Goal: Task Accomplishment & Management: Use online tool/utility

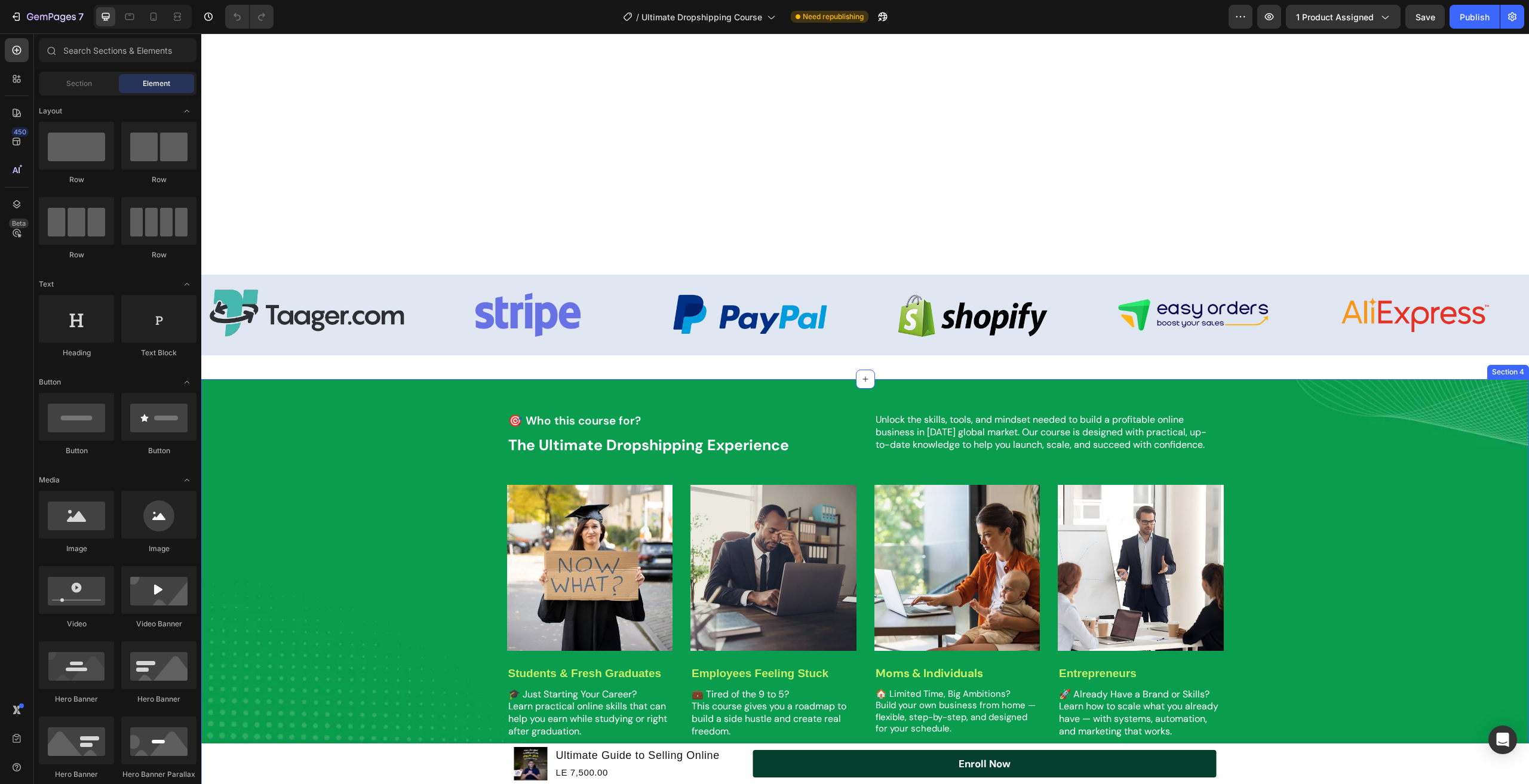
scroll to position [716, 0]
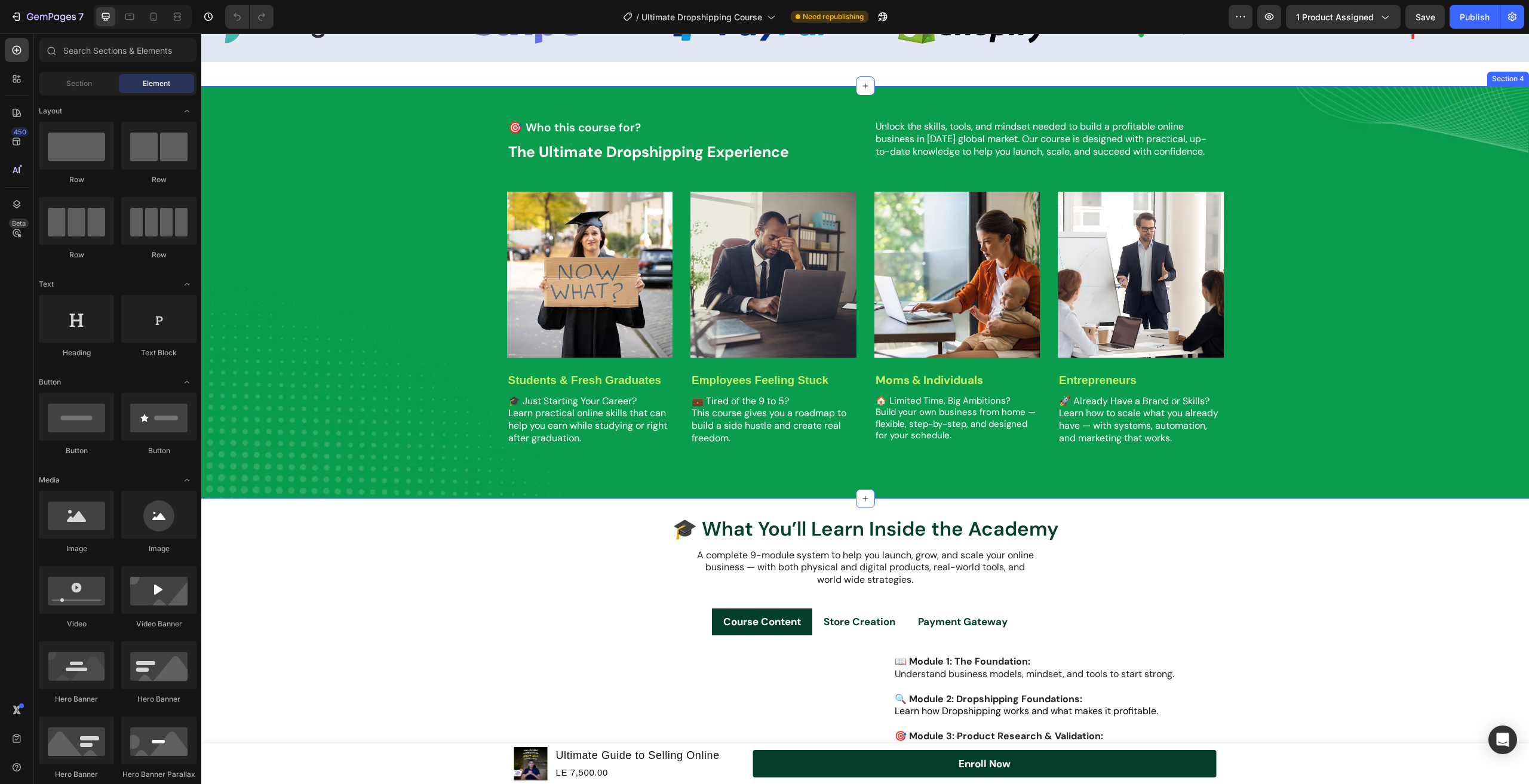
click at [482, 274] on div "🎯 Who this course for? Text Block The Ultimate Dropshipping Experience Heading …" at bounding box center [866, 275] width 1304 height 350
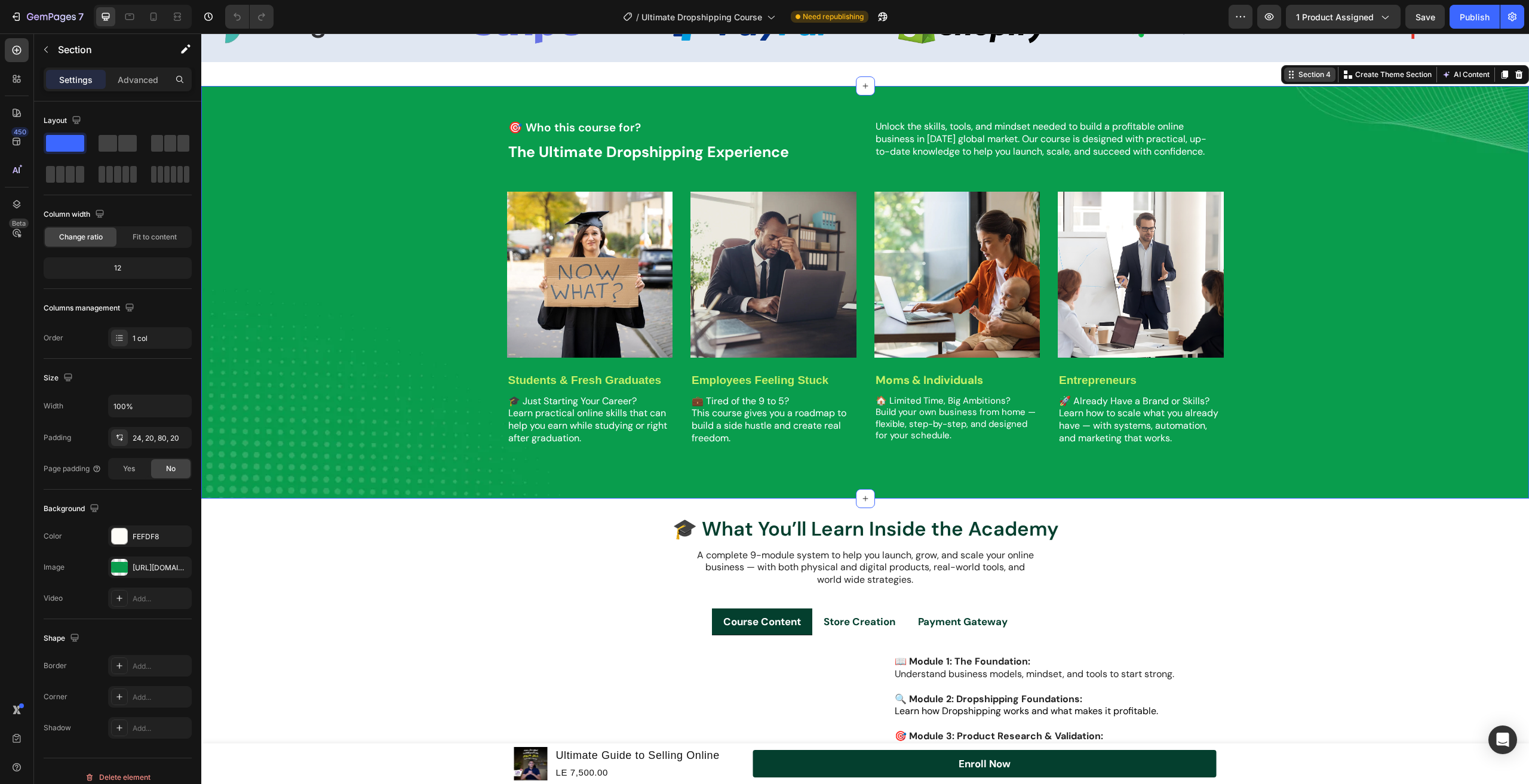
click at [1309, 76] on div "Section 4" at bounding box center [1315, 74] width 37 height 11
click at [1296, 77] on div "Section 4" at bounding box center [1315, 74] width 37 height 11
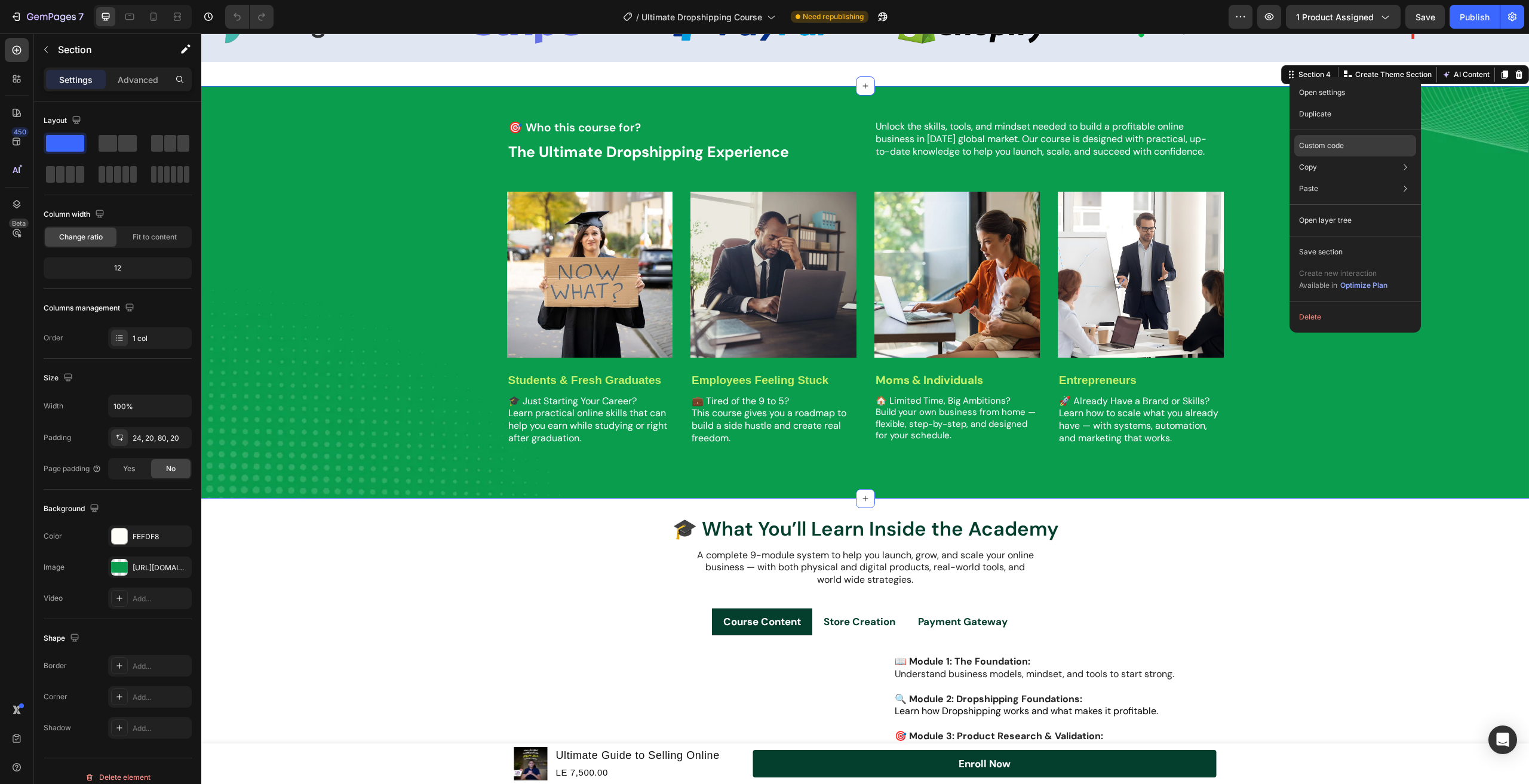
click at [1335, 178] on div "Custom code" at bounding box center [1355, 189] width 122 height 21
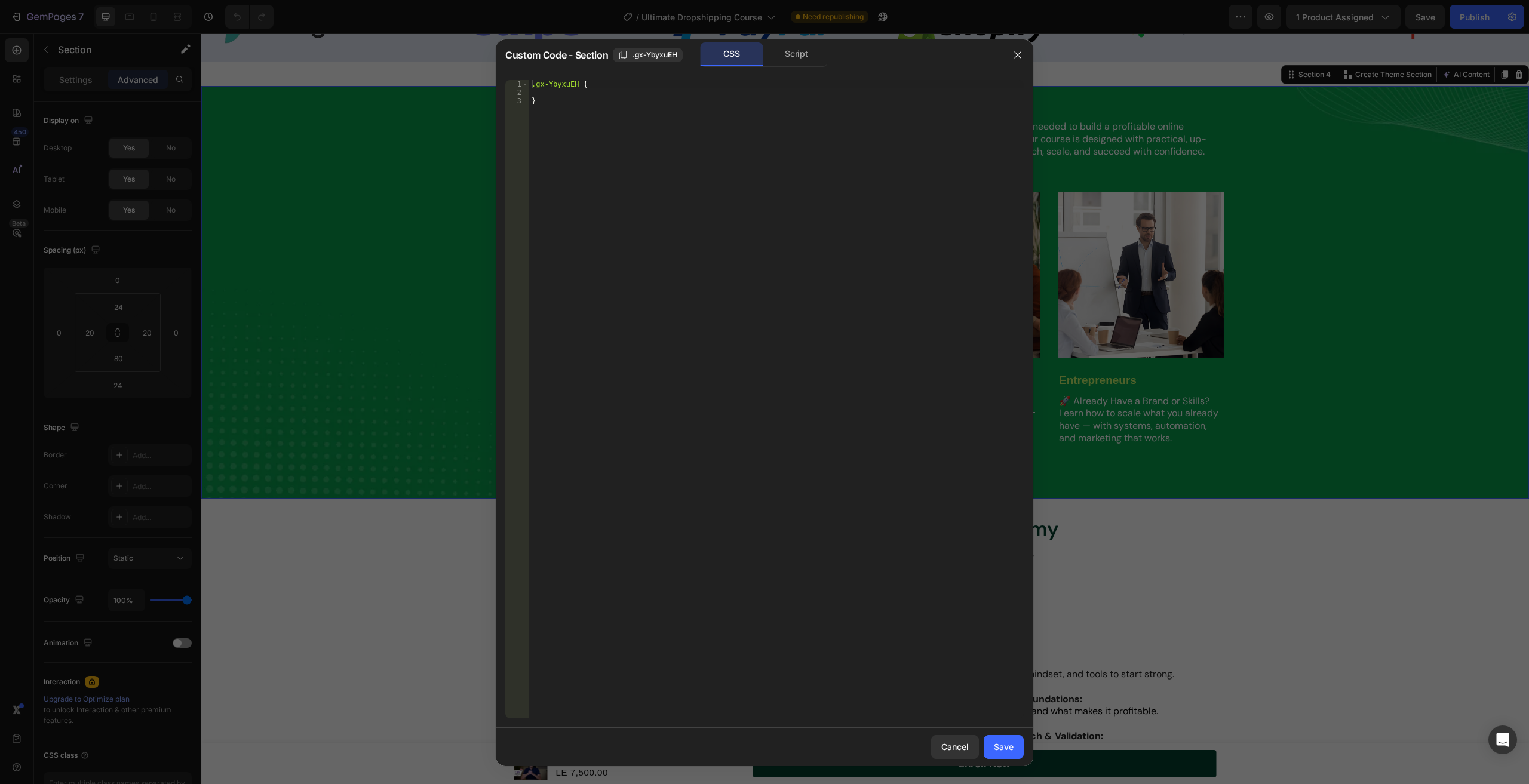
type textarea "}"
click at [623, 143] on div ".gx-YbyxuEH { }" at bounding box center [776, 407] width 494 height 655
click at [655, 149] on div ".gx-YbyxuEH { }" at bounding box center [776, 407] width 494 height 655
paste textarea "</style>"
click at [555, 82] on div ".gx-YbyxuEH { } < style > html [ lang = " ar " ] body #gPWLuIg43q { direction :…" at bounding box center [776, 407] width 494 height 655
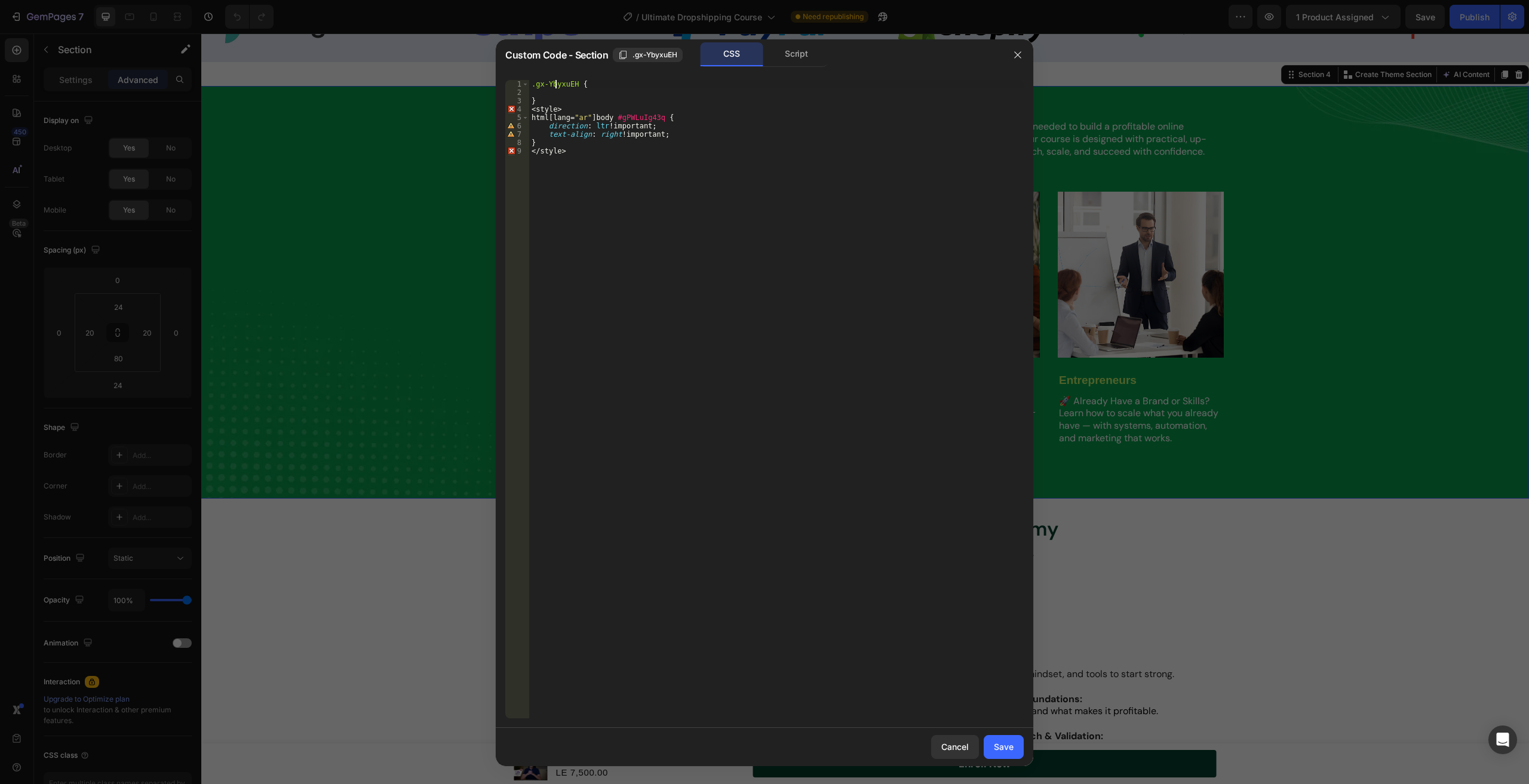
click at [555, 82] on div ".gx-YbyxuEH { } < style > html [ lang = " ar " ] body #gPWLuIg43q { direction :…" at bounding box center [776, 407] width 494 height 655
click at [571, 80] on div ".gx-YbyxuEH { } < style > html [ lang = " ar " ] body #gPWLuIg43q { direction :…" at bounding box center [776, 399] width 494 height 638
click at [575, 84] on div ".gx-YbyxuEH { } < style > html [ lang = " ar " ] body #gPWLuIg43q { direction :…" at bounding box center [776, 407] width 494 height 655
drag, startPoint x: 576, startPoint y: 84, endPoint x: 514, endPoint y: 86, distance: 62.0
click at [514, 86] on div ".gx-YbyxuEH { 1 2 3 4 5 6 7 8 9 .gx-YbyxuEH { } < style > html [ lang = " ar " …" at bounding box center [764, 399] width 518 height 638
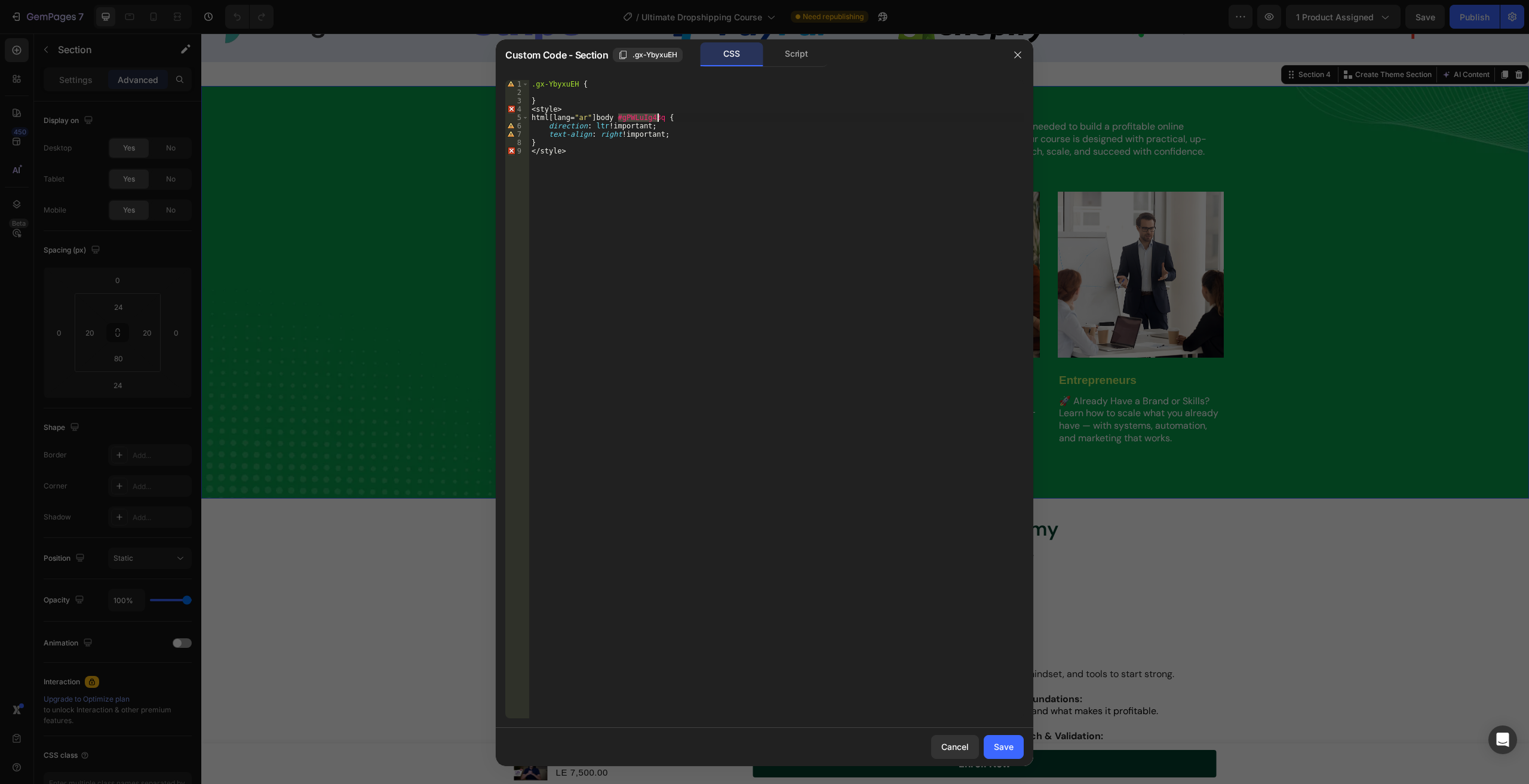
drag, startPoint x: 619, startPoint y: 121, endPoint x: 659, endPoint y: 120, distance: 40.0
click at [659, 120] on div ".gx-YbyxuEH { } < style > html [ lang = " ar " ] body #gPWLuIg43q { direction :…" at bounding box center [776, 407] width 494 height 655
paste textarea ".gx-YbyxuEH"
click at [564, 103] on div ".gx-YbyxuEH { } < style > html [ lang = " ar " ] body # .gx-YbyxuEH { direction…" at bounding box center [776, 407] width 494 height 655
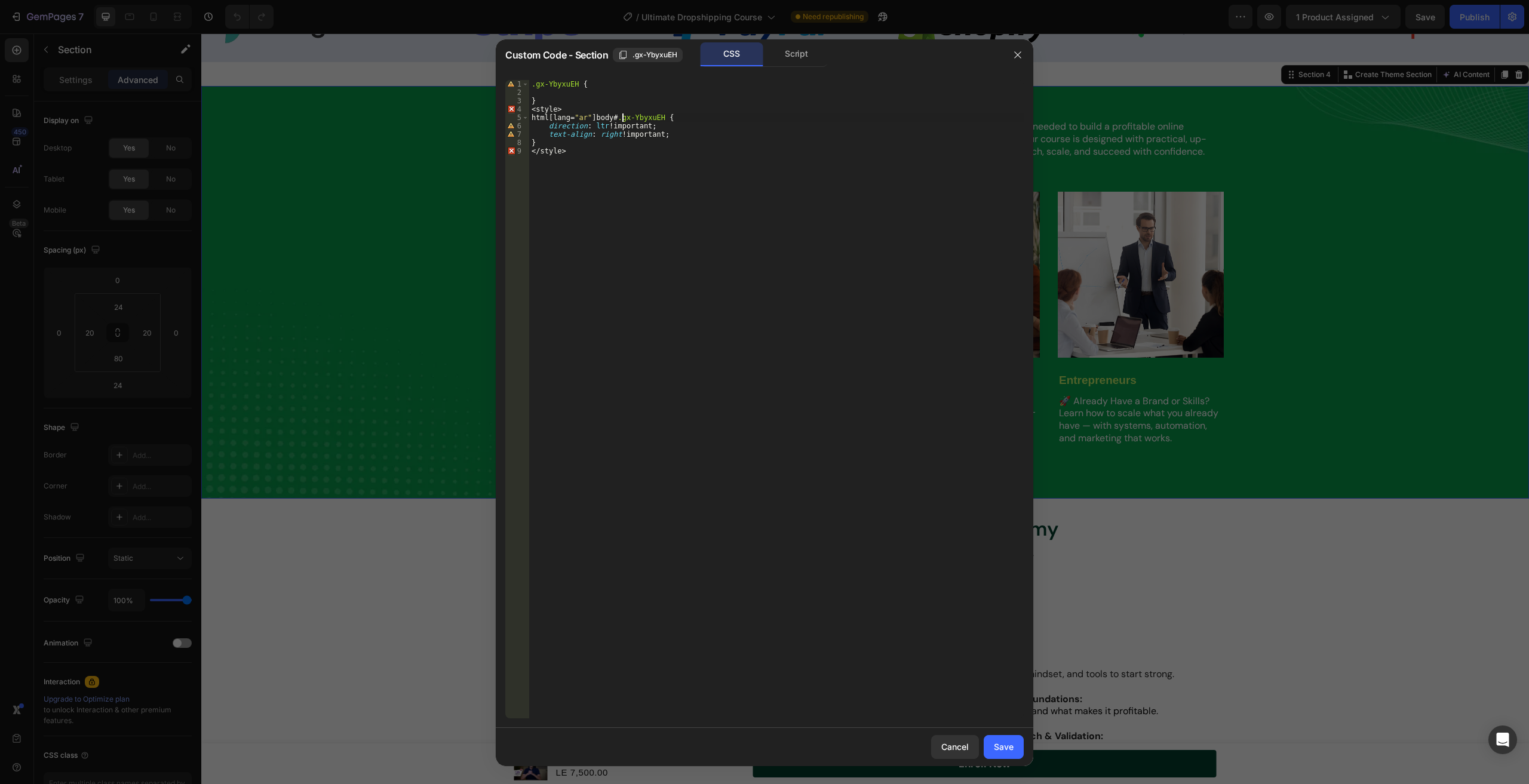
type textarea "}"
type textarea "."
click at [550, 159] on div "< style > html [ lang = " ar " ] body # .gx-YbyxuEH { direction : ltr !importan…" at bounding box center [776, 407] width 494 height 655
type textarea "} </style>"
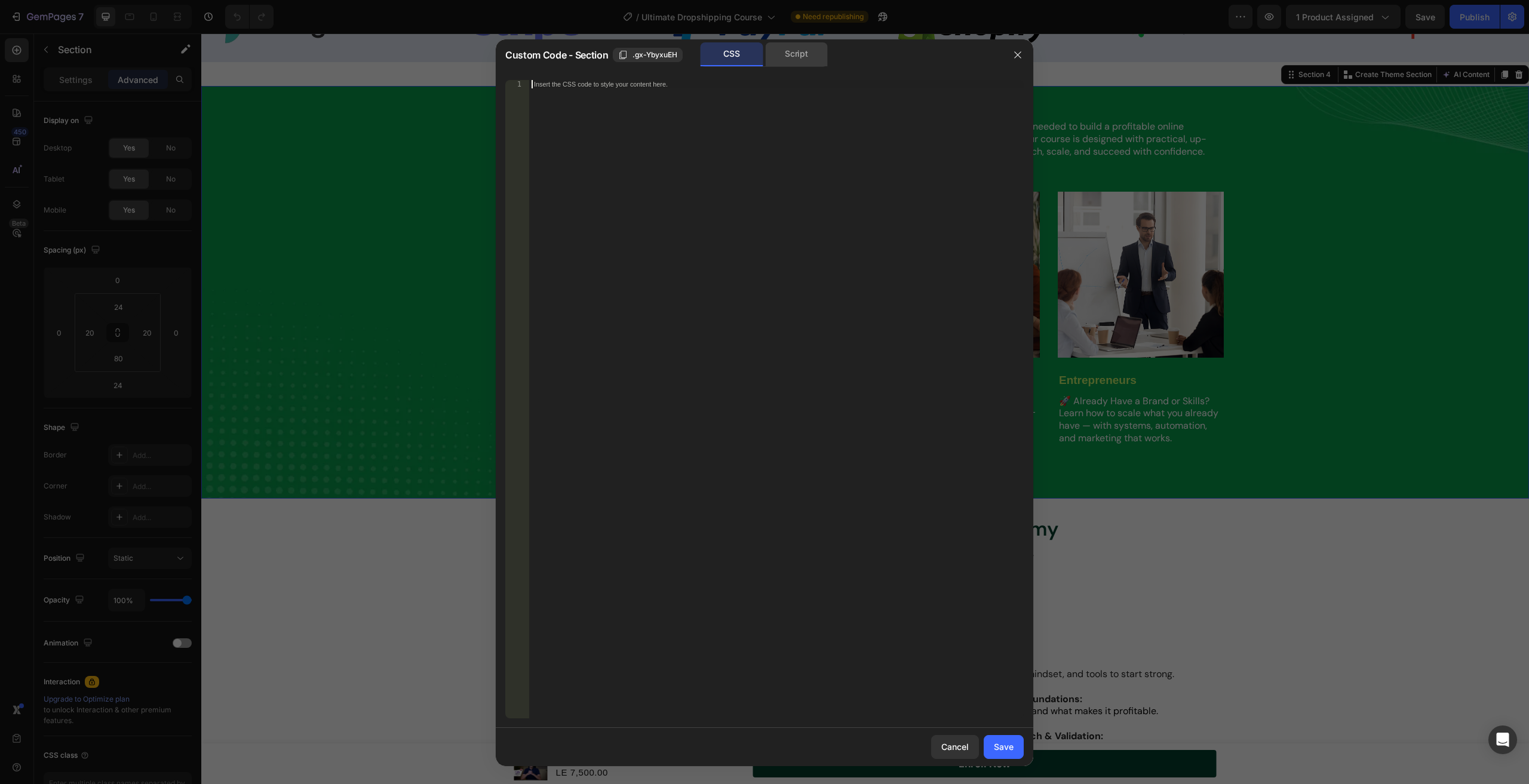
click at [794, 52] on div "Script" at bounding box center [796, 55] width 63 height 24
click at [761, 108] on div "//const currentElement = document.getElementsByClassName('gx-YbyxuEH');" at bounding box center [776, 399] width 494 height 638
paste textarea "</style>"
click at [732, 172] on div "< style > html[lang="ar"] body #.gx-YbyxuEH { direction : ltr ! important ; tex…" at bounding box center [776, 407] width 494 height 655
click at [722, 49] on div "CSS" at bounding box center [732, 55] width 63 height 24
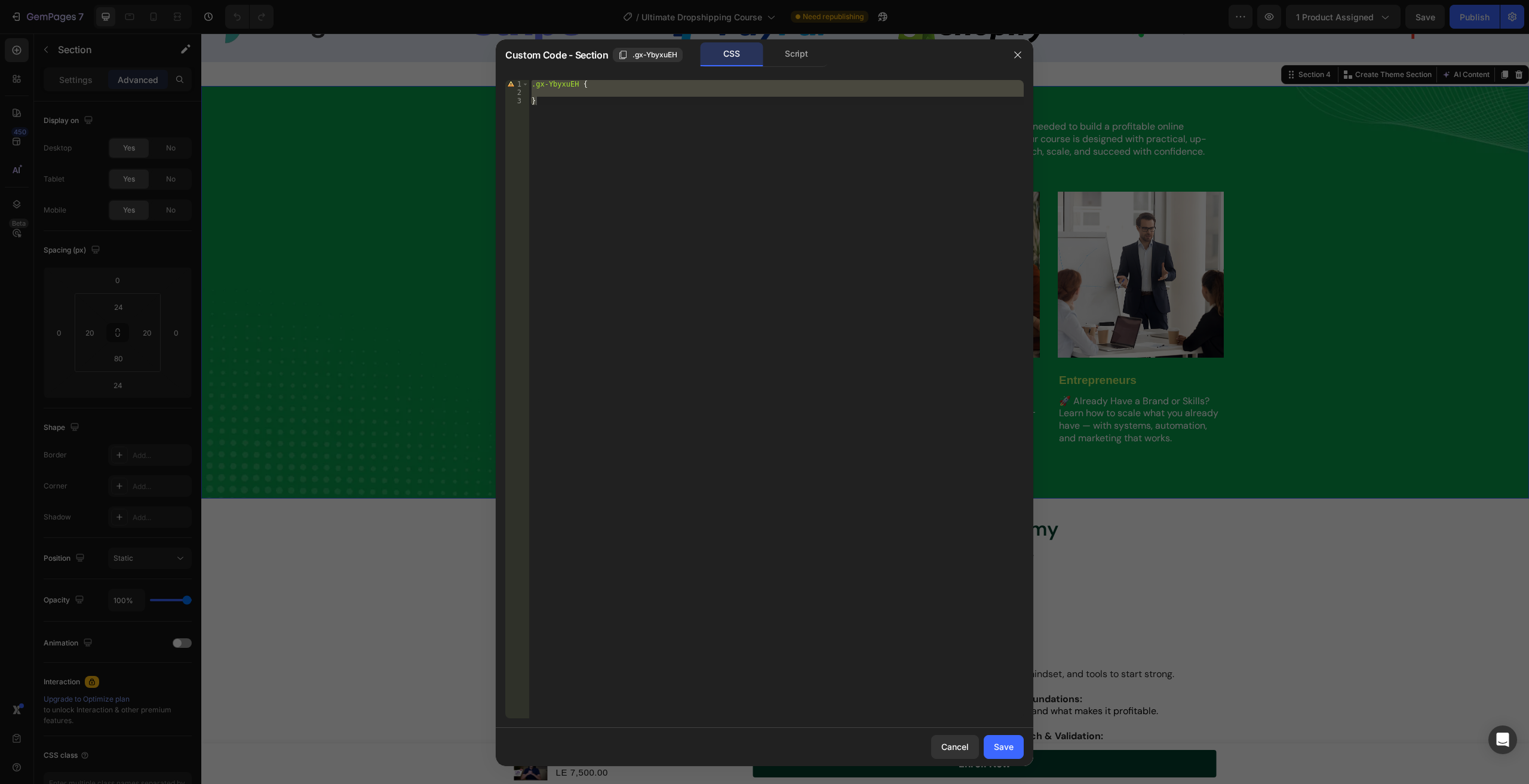
click at [695, 108] on div ".gx-YbyxuEH { }" at bounding box center [776, 399] width 494 height 638
click at [658, 50] on span ".gx-YbyxuEH" at bounding box center [655, 55] width 45 height 11
type textarea ".gx-YbyxuEH {"
drag, startPoint x: 575, startPoint y: 80, endPoint x: 538, endPoint y: 80, distance: 37.0
click at [538, 80] on div ".gx-YbyxuEH { }" at bounding box center [776, 407] width 494 height 655
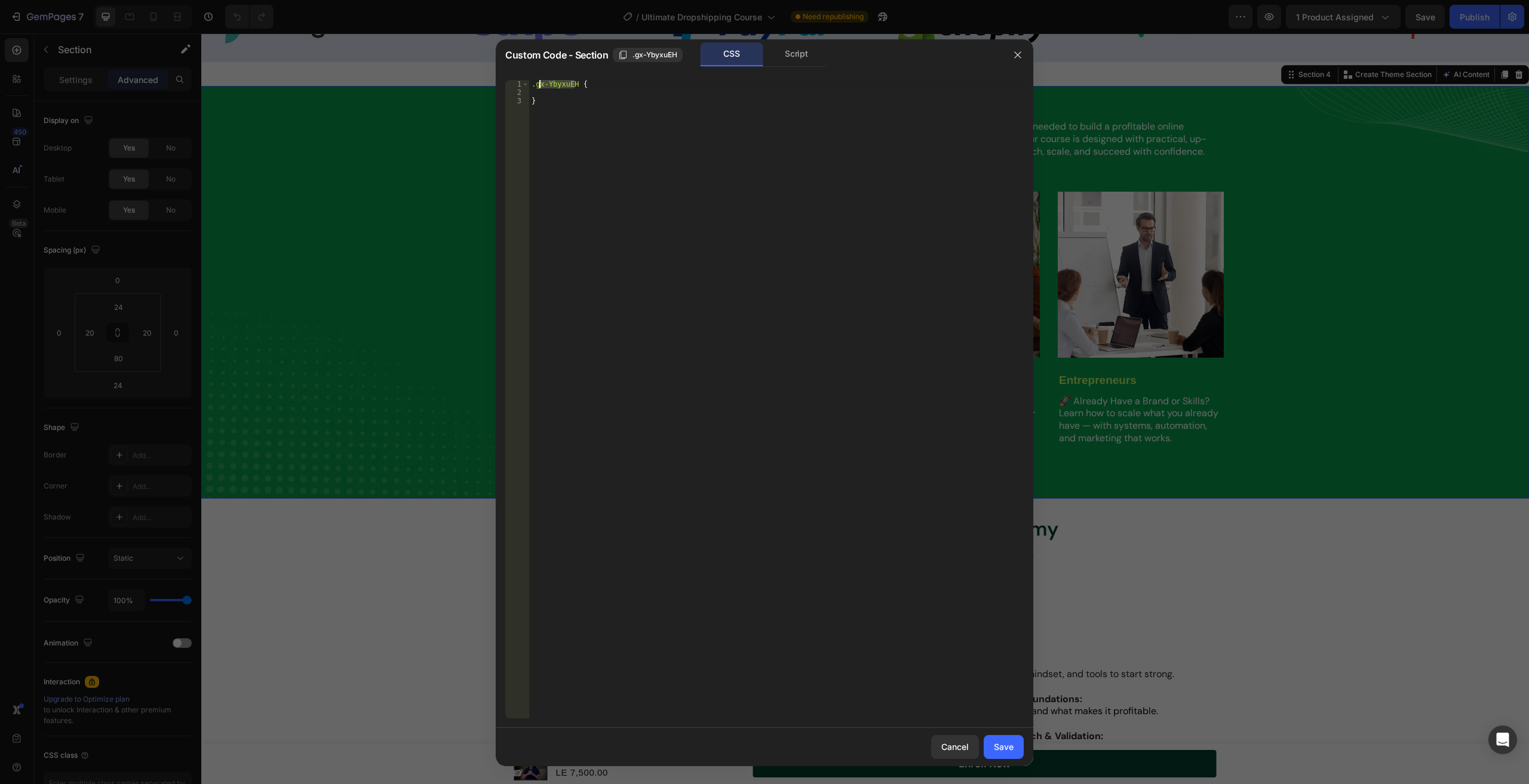
click at [538, 80] on div ".gx-YbyxuEH { }" at bounding box center [776, 399] width 494 height 638
drag, startPoint x: 537, startPoint y: 86, endPoint x: 576, endPoint y: 83, distance: 39.1
click at [576, 83] on div ".gx-YbyxuEH { }" at bounding box center [776, 407] width 494 height 655
click at [458, 265] on div at bounding box center [764, 392] width 1529 height 784
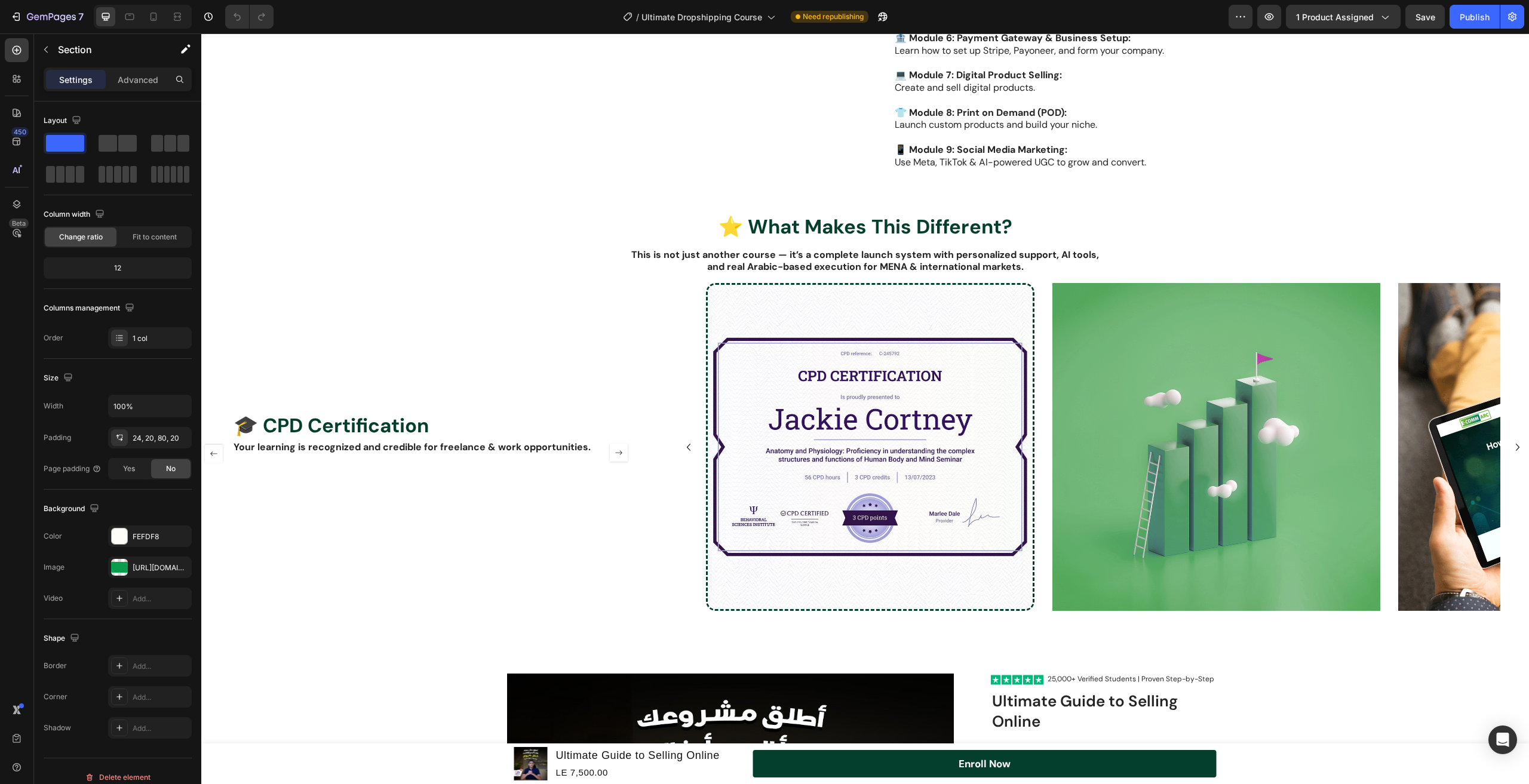
scroll to position [1552, 0]
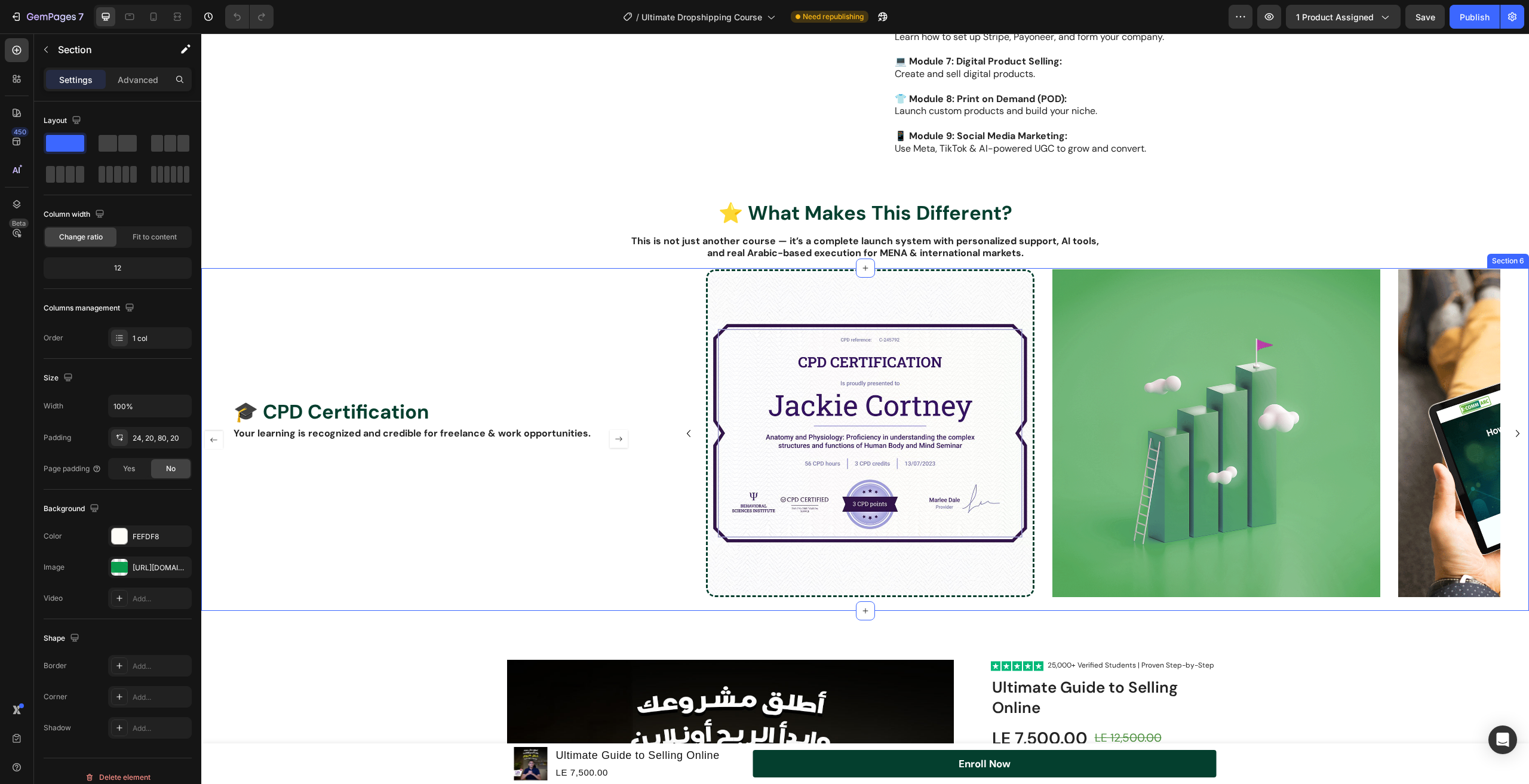
click at [607, 339] on div "🎓 CPD Certification Heading Your learning is recognized and credible for freela…" at bounding box center [417, 440] width 430 height 340
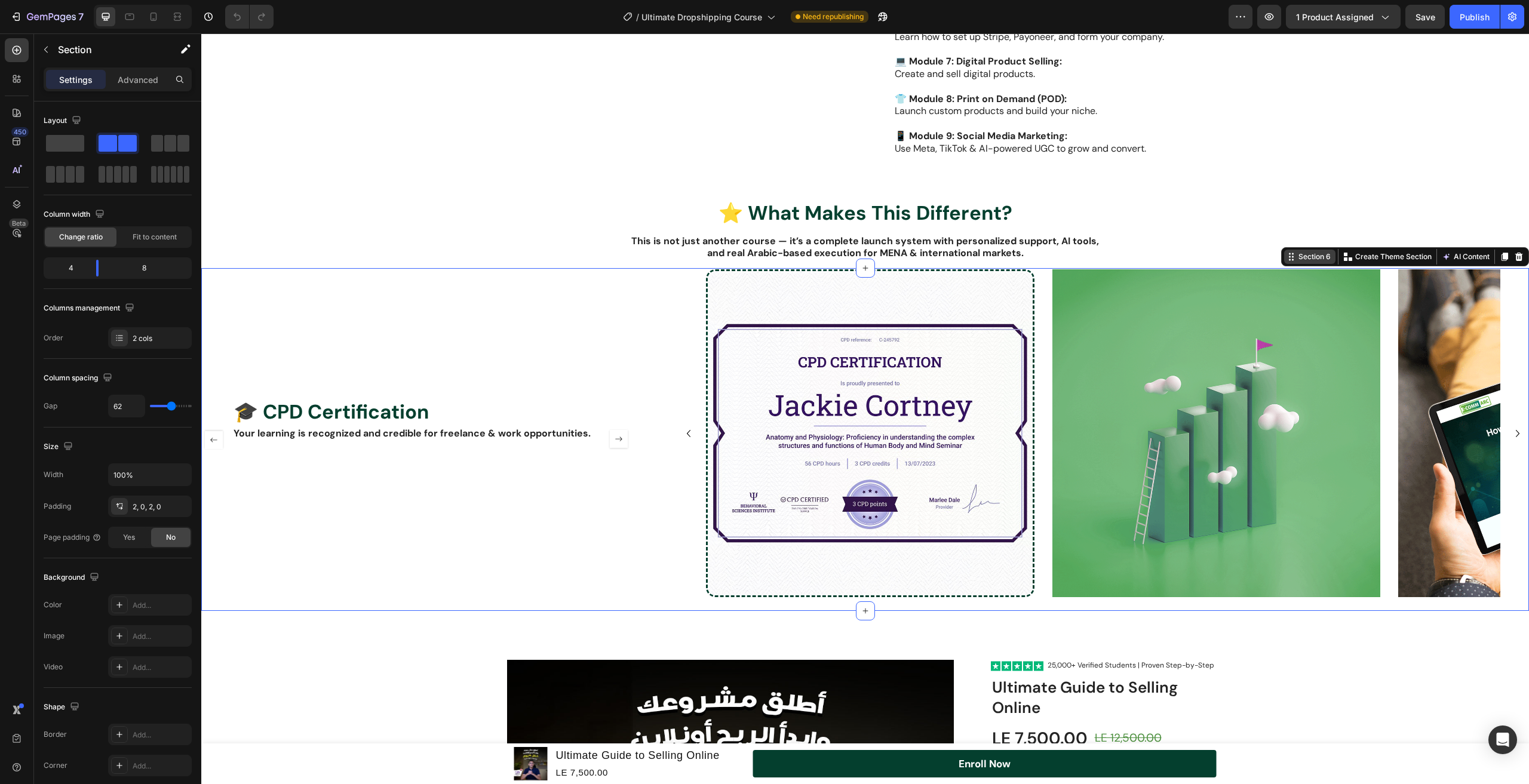
click at [1321, 251] on div "Section 6" at bounding box center [1315, 257] width 37 height 11
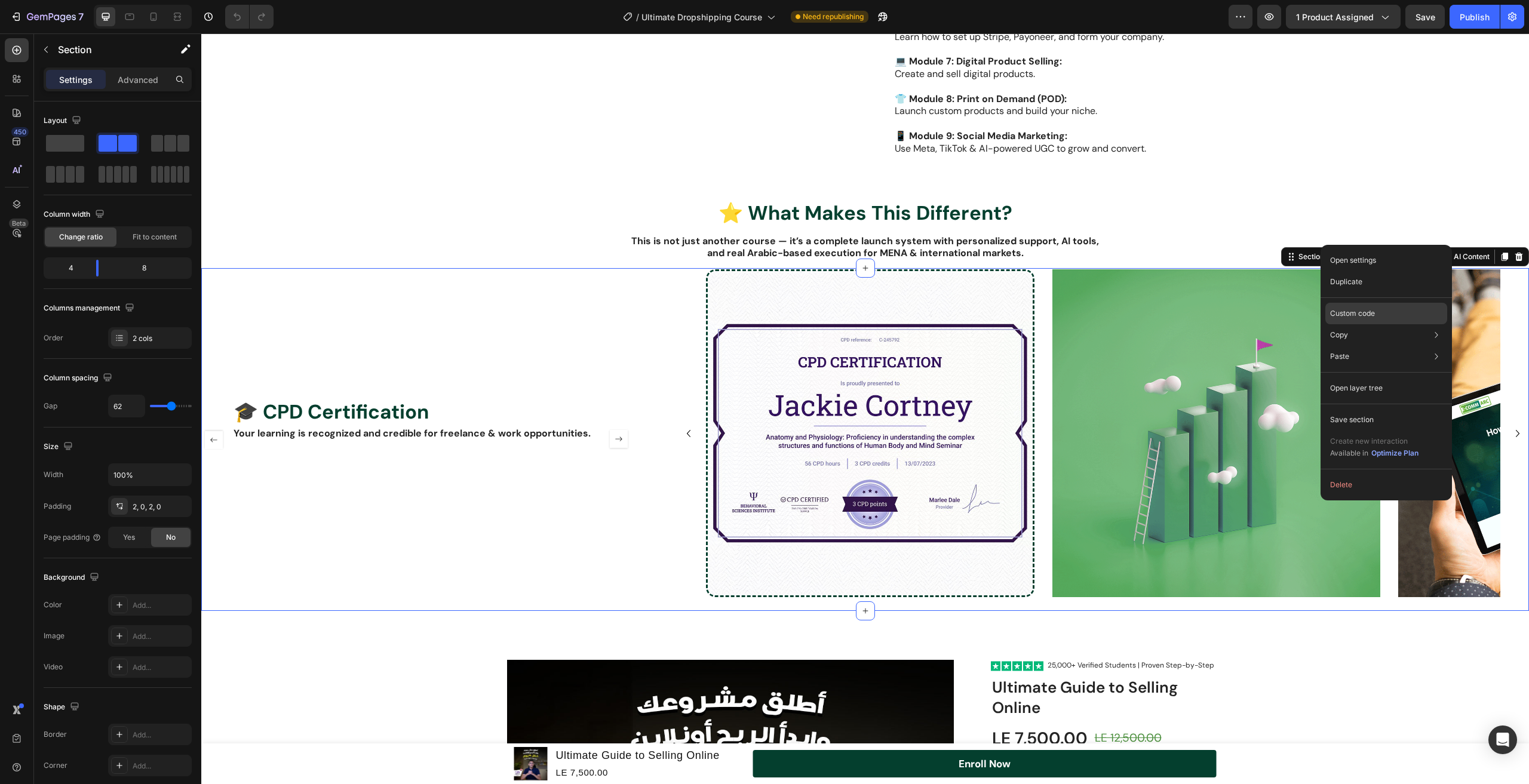
click at [1357, 346] on div "Custom code" at bounding box center [1386, 356] width 122 height 21
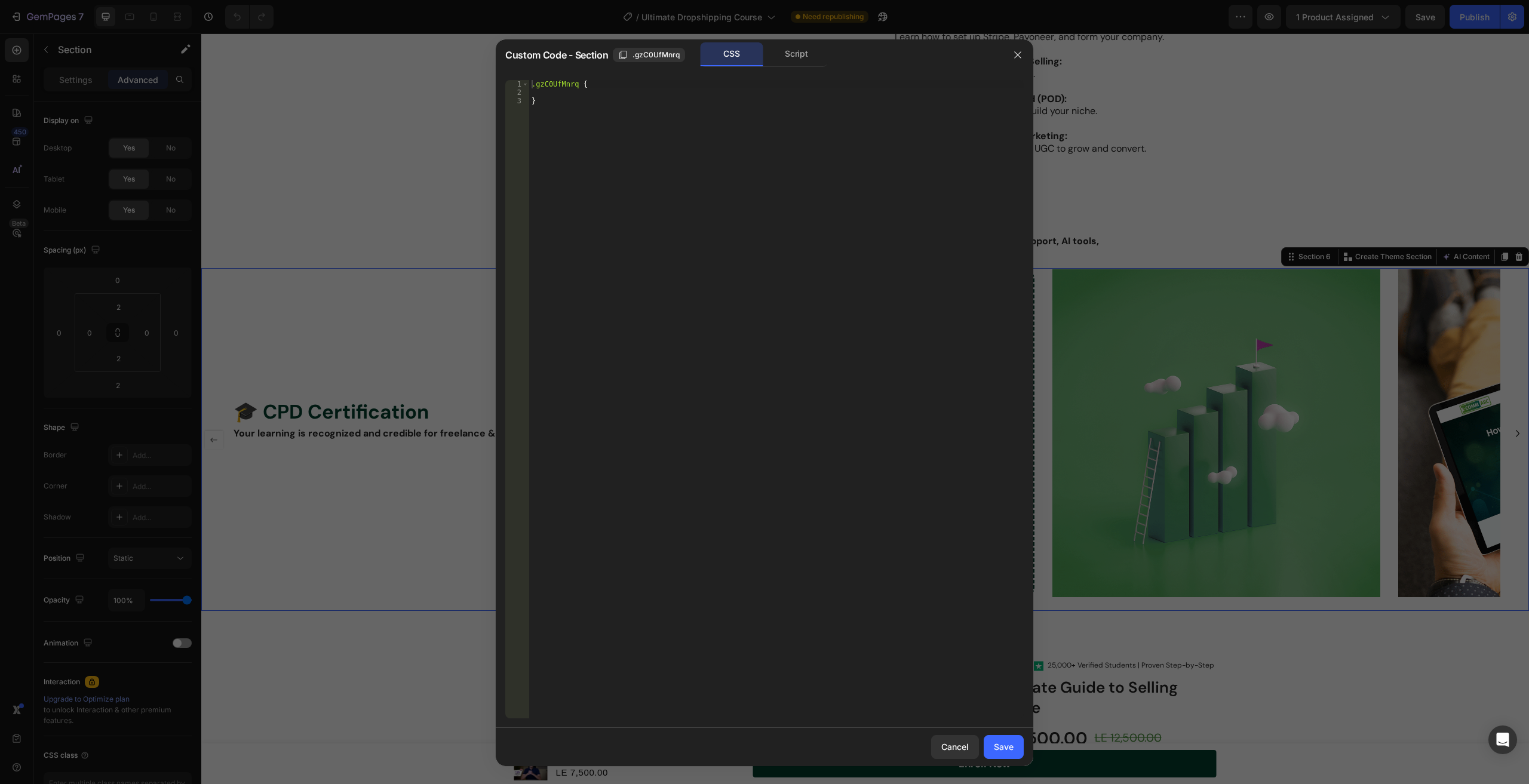
type textarea ".gzC0UfMnrq {"
drag, startPoint x: 576, startPoint y: 79, endPoint x: 558, endPoint y: 82, distance: 18.2
click at [558, 82] on div ".gzC0UfMnrq { }" at bounding box center [776, 399] width 494 height 638
click at [541, 86] on div ".gzC0UfMnrq { }" at bounding box center [776, 399] width 494 height 638
drag, startPoint x: 536, startPoint y: 84, endPoint x: 574, endPoint y: 84, distance: 38.0
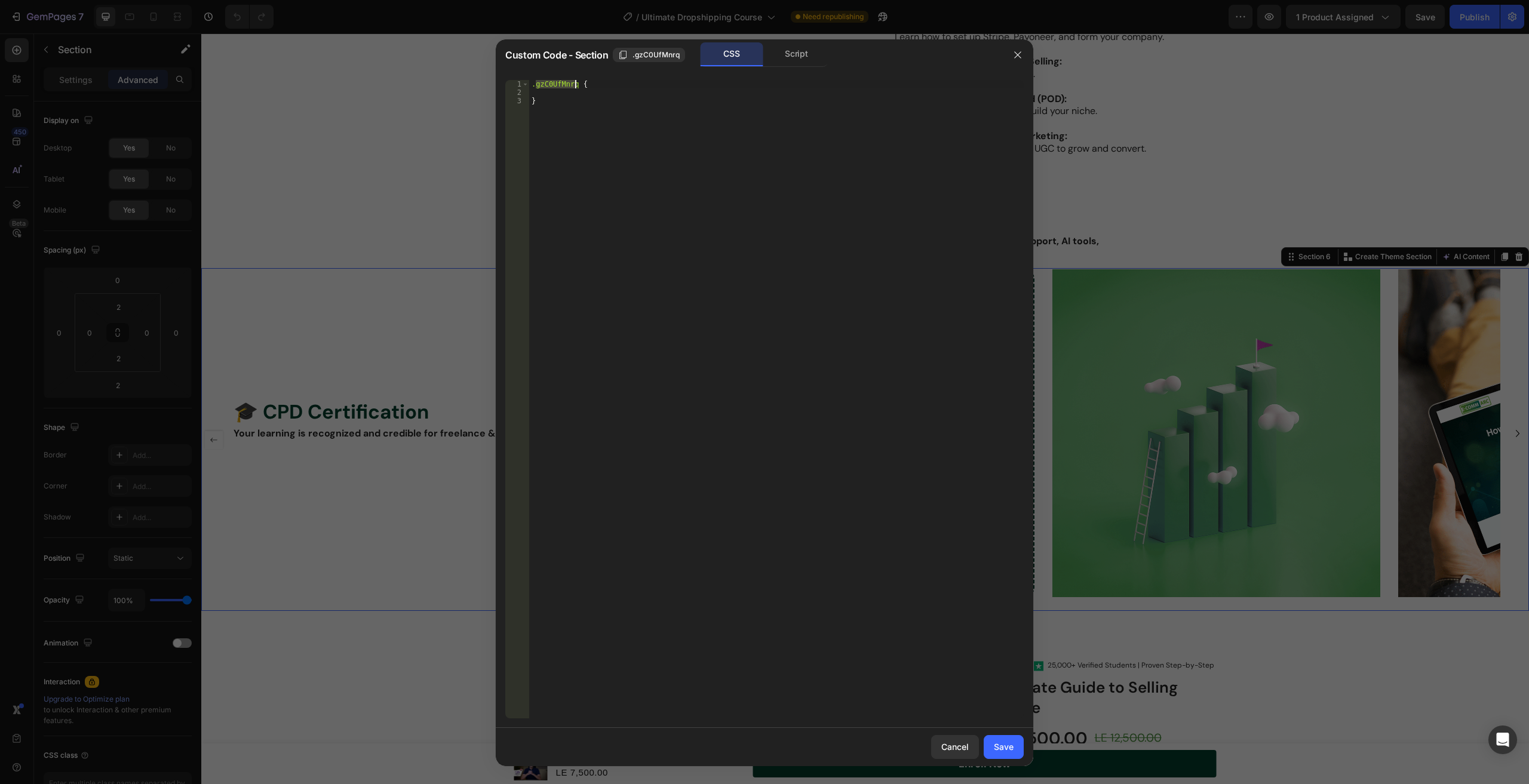
click at [574, 84] on div ".gzC0UfMnrq { }" at bounding box center [776, 407] width 494 height 655
click at [414, 317] on div at bounding box center [764, 392] width 1529 height 784
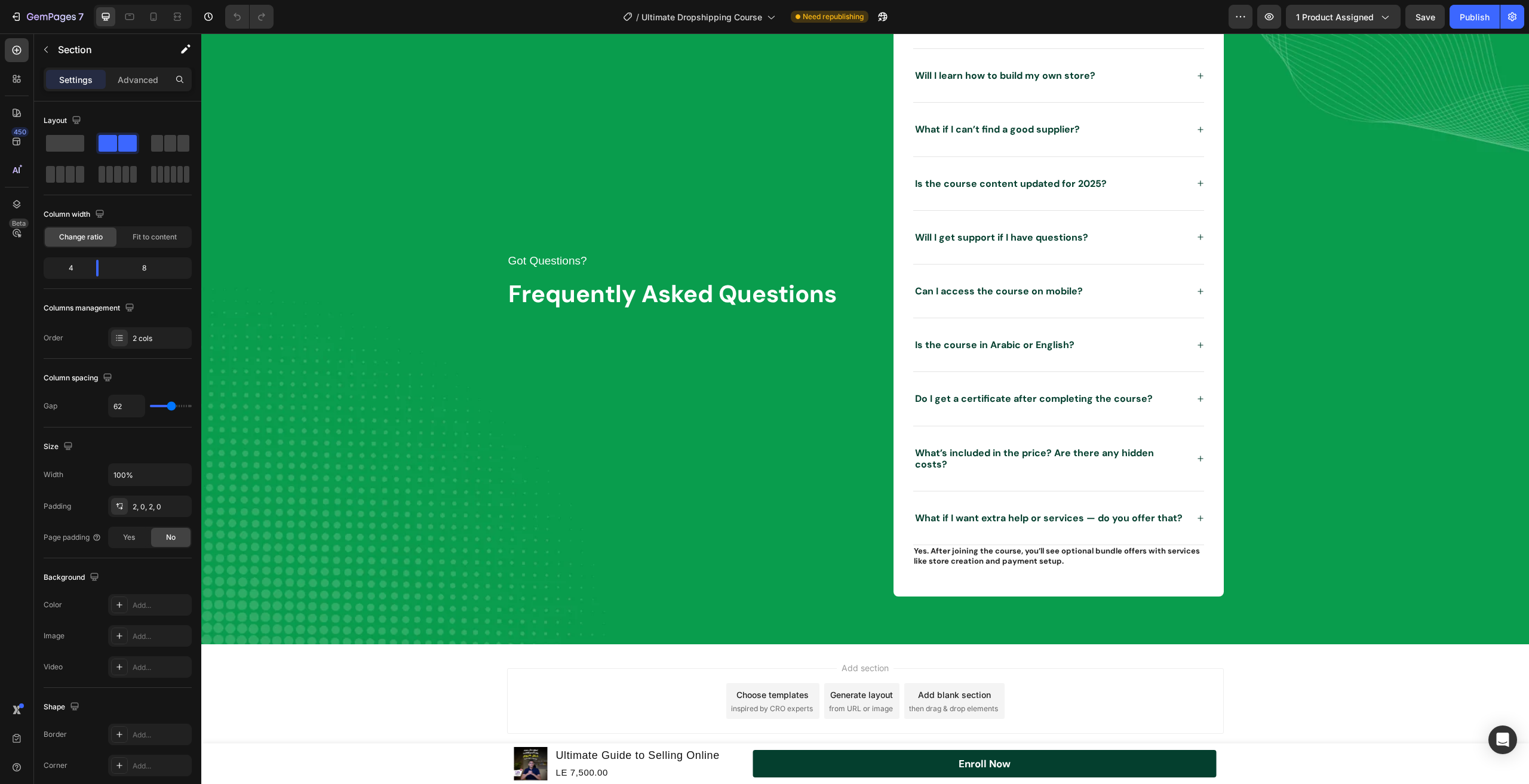
scroll to position [2802, 0]
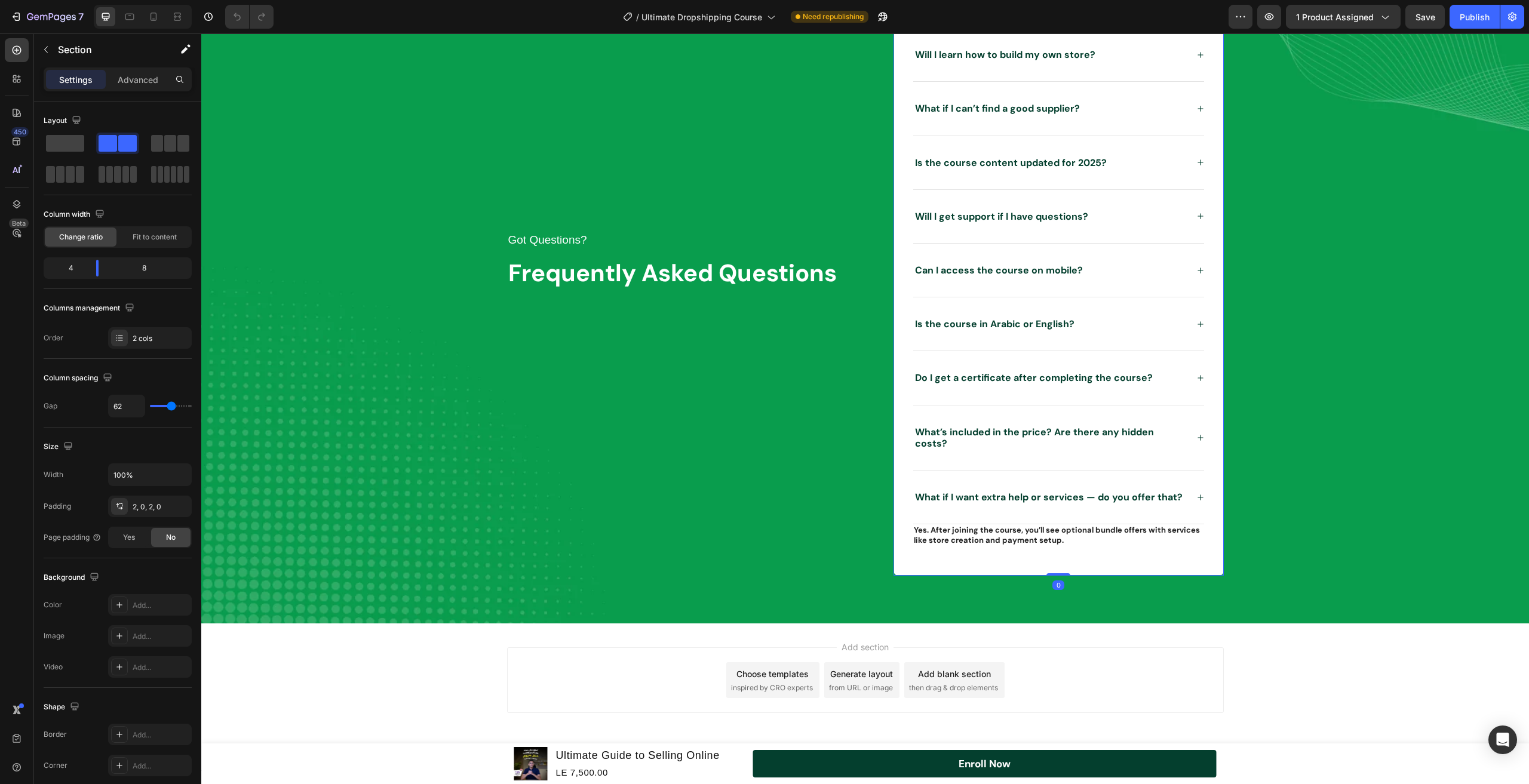
click at [900, 510] on div "Do I need any prior experience to join this course? Will I learn how to build m…" at bounding box center [1059, 270] width 331 height 611
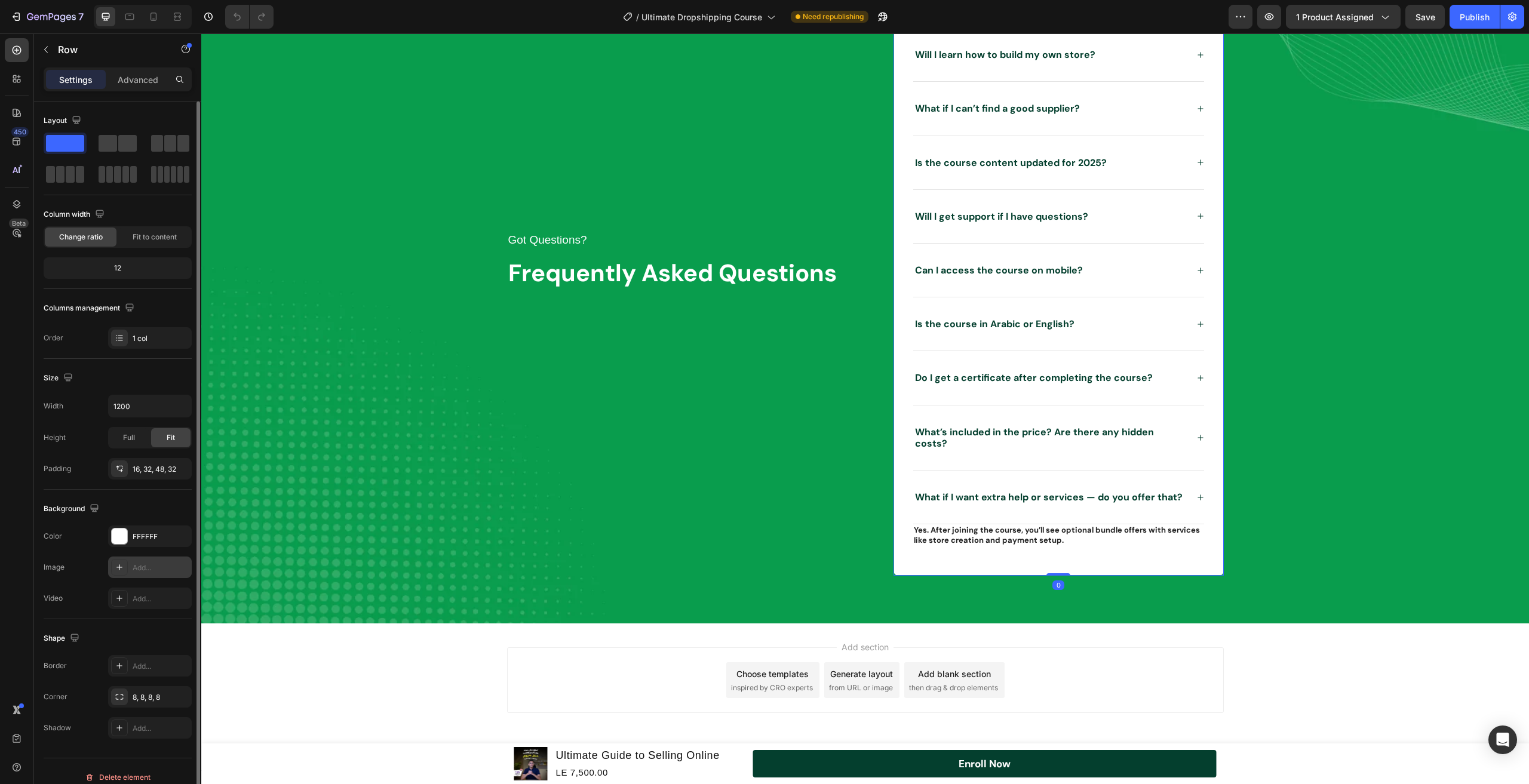
scroll to position [12, 0]
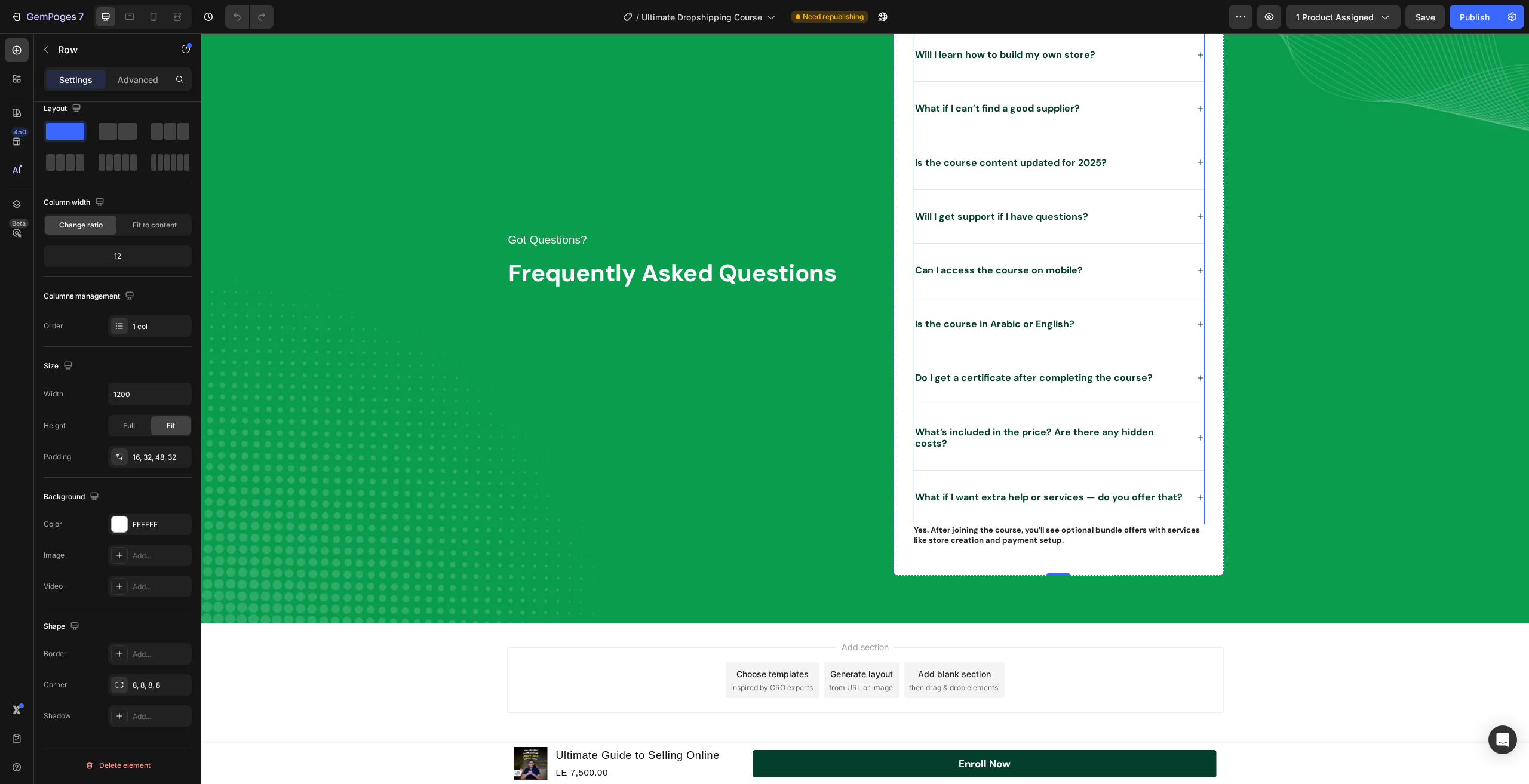
click at [983, 499] on div "What if I want extra help or services — do you offer that?" at bounding box center [1059, 497] width 291 height 53
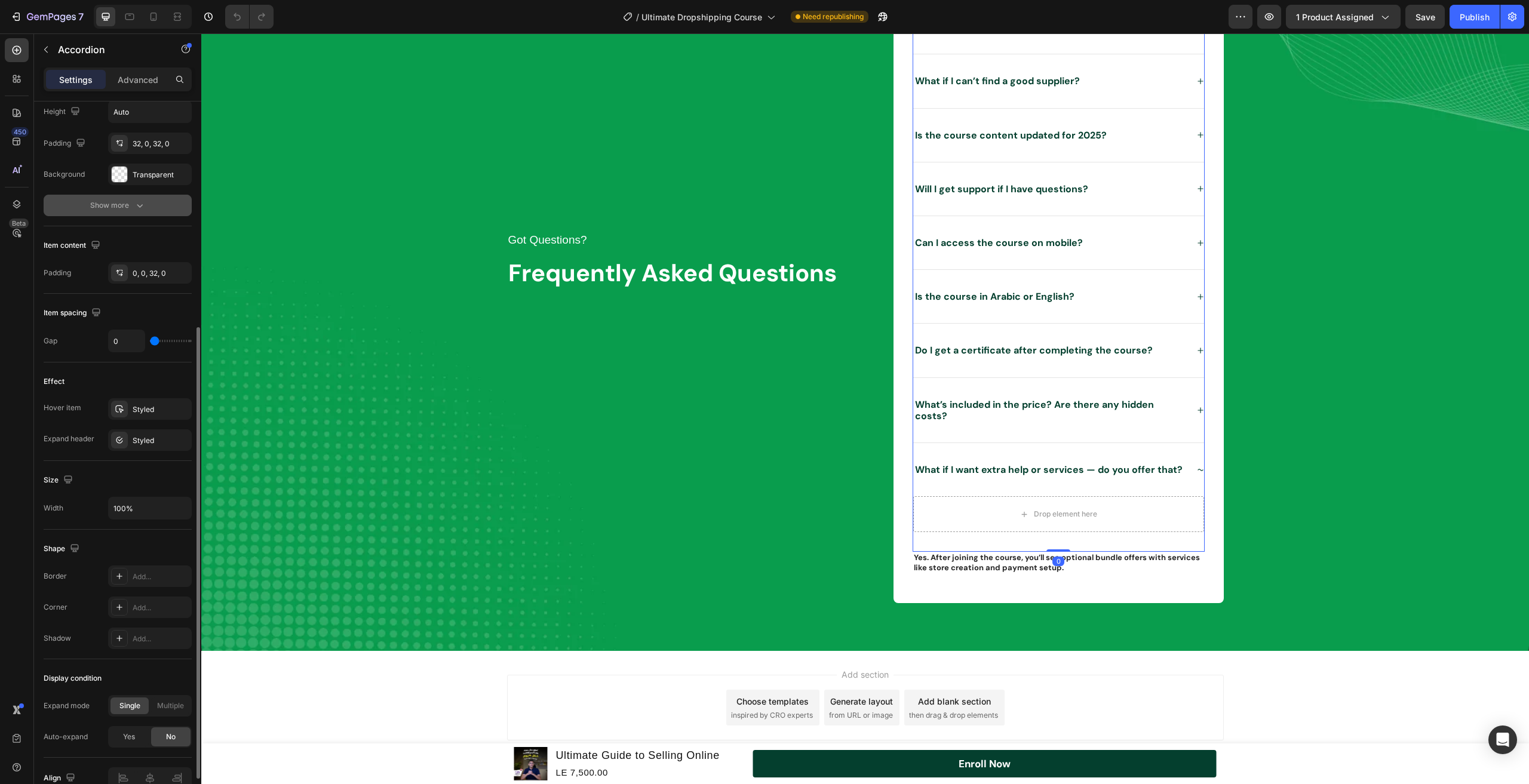
scroll to position [420, 0]
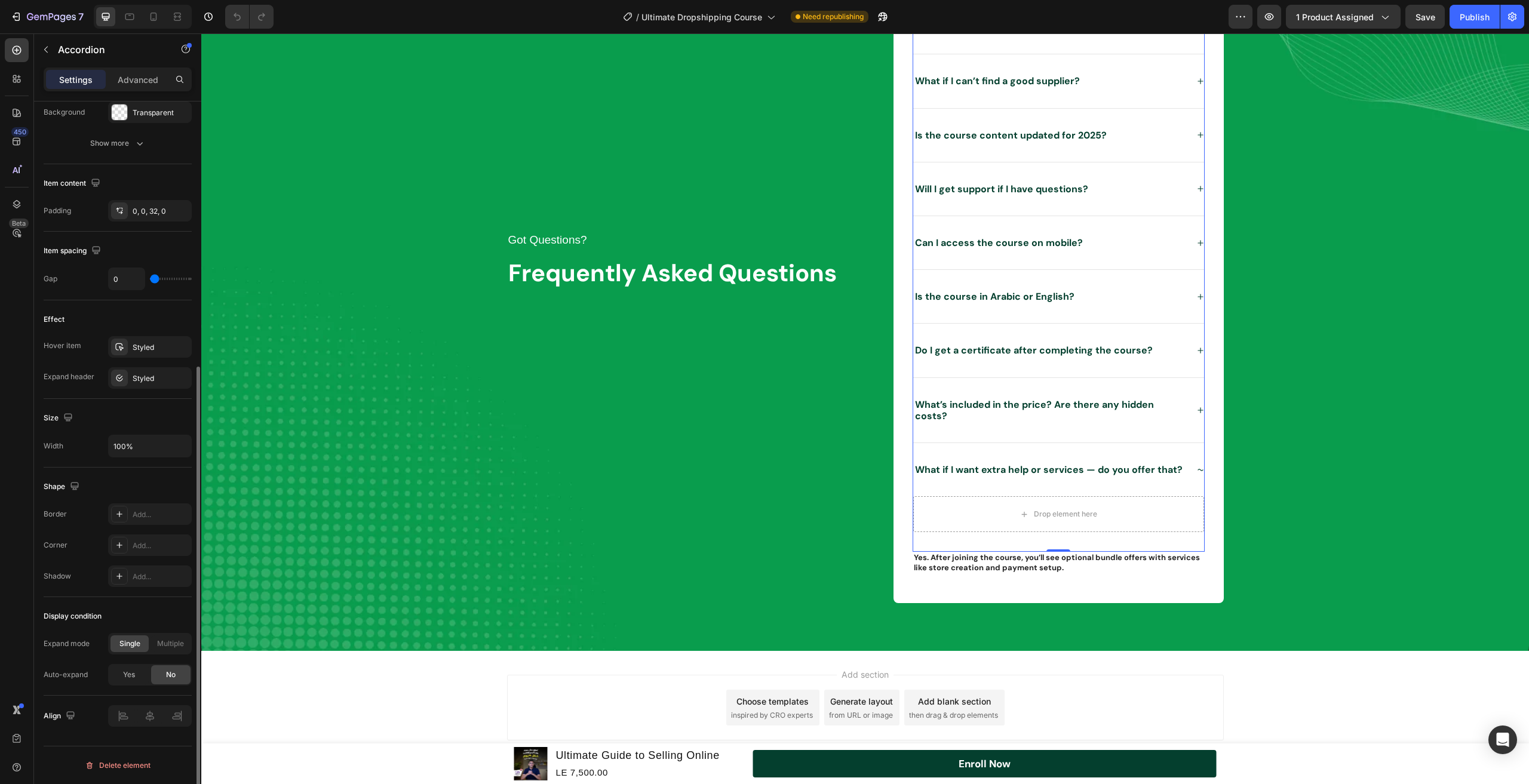
click at [170, 684] on div "Yes No" at bounding box center [150, 674] width 84 height 21
click at [945, 553] on p "Yes. After joining the course, you’ll see optional bundle offers with services …" at bounding box center [1059, 563] width 289 height 21
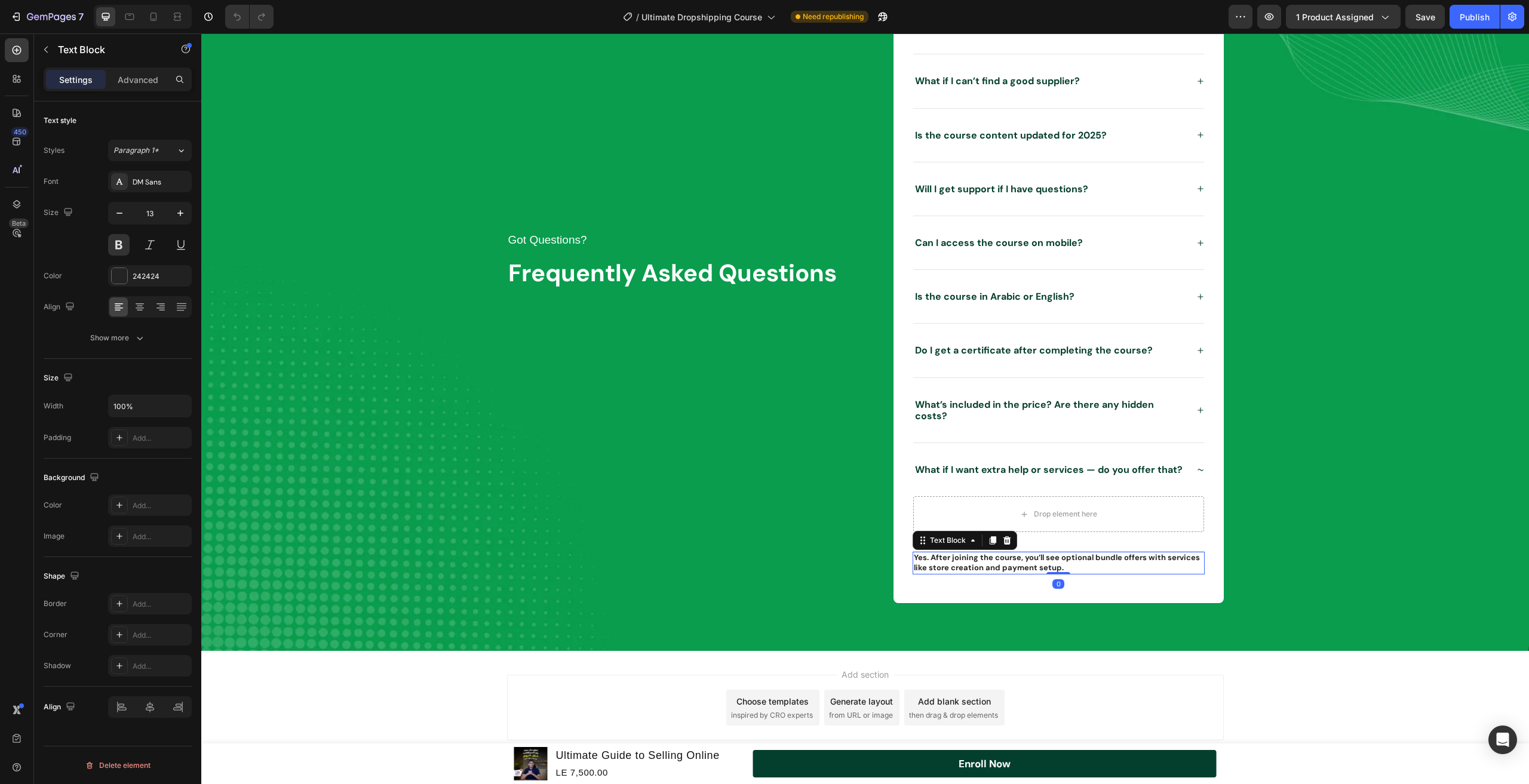
scroll to position [0, 0]
drag, startPoint x: 922, startPoint y: 534, endPoint x: 953, endPoint y: 501, distance: 45.3
click at [953, 501] on div "Do I need any prior experience to join this course? Will I learn how to build m…" at bounding box center [1059, 261] width 292 height 628
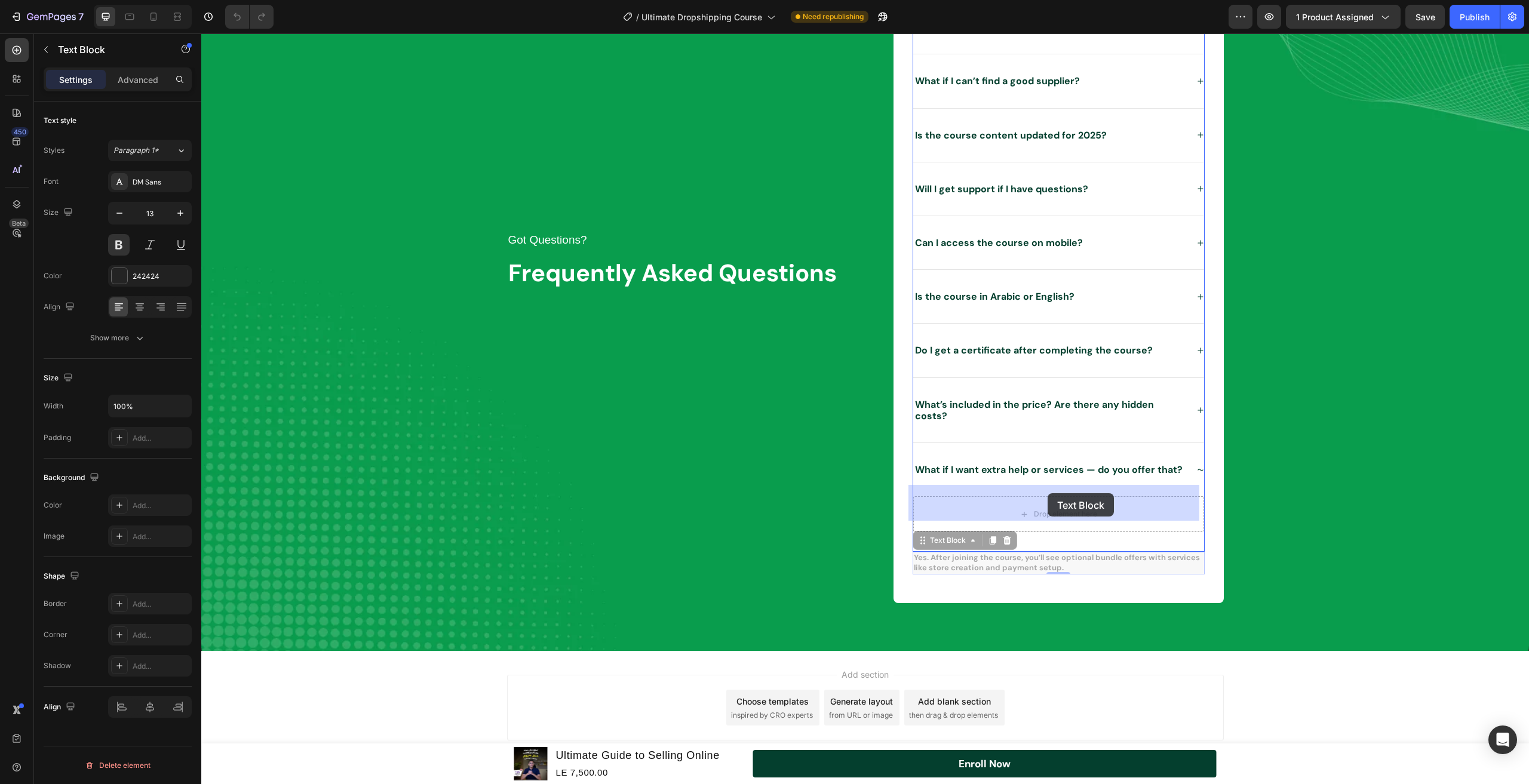
drag, startPoint x: 919, startPoint y: 535, endPoint x: 1047, endPoint y: 492, distance: 135.0
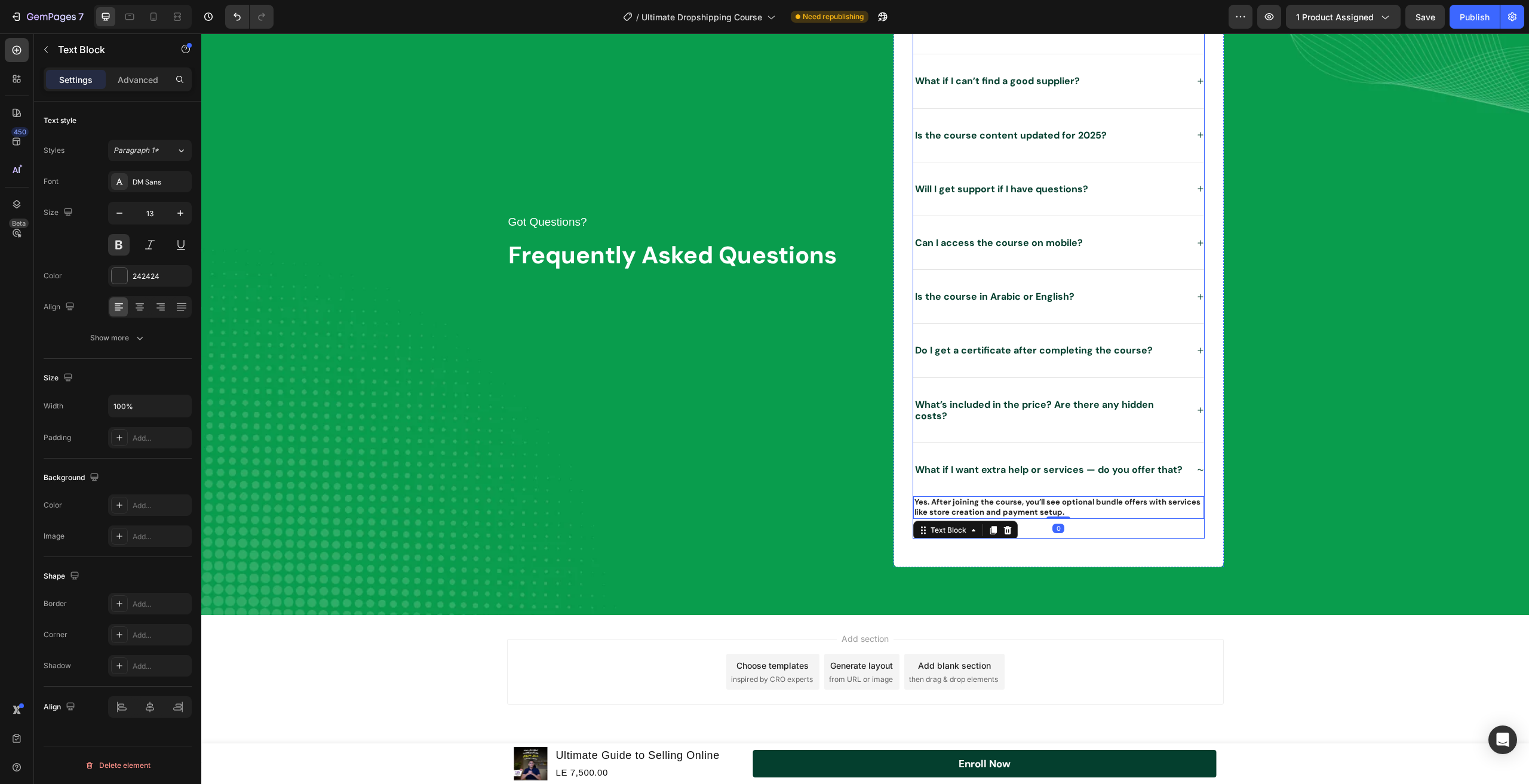
scroll to position [2811, 0]
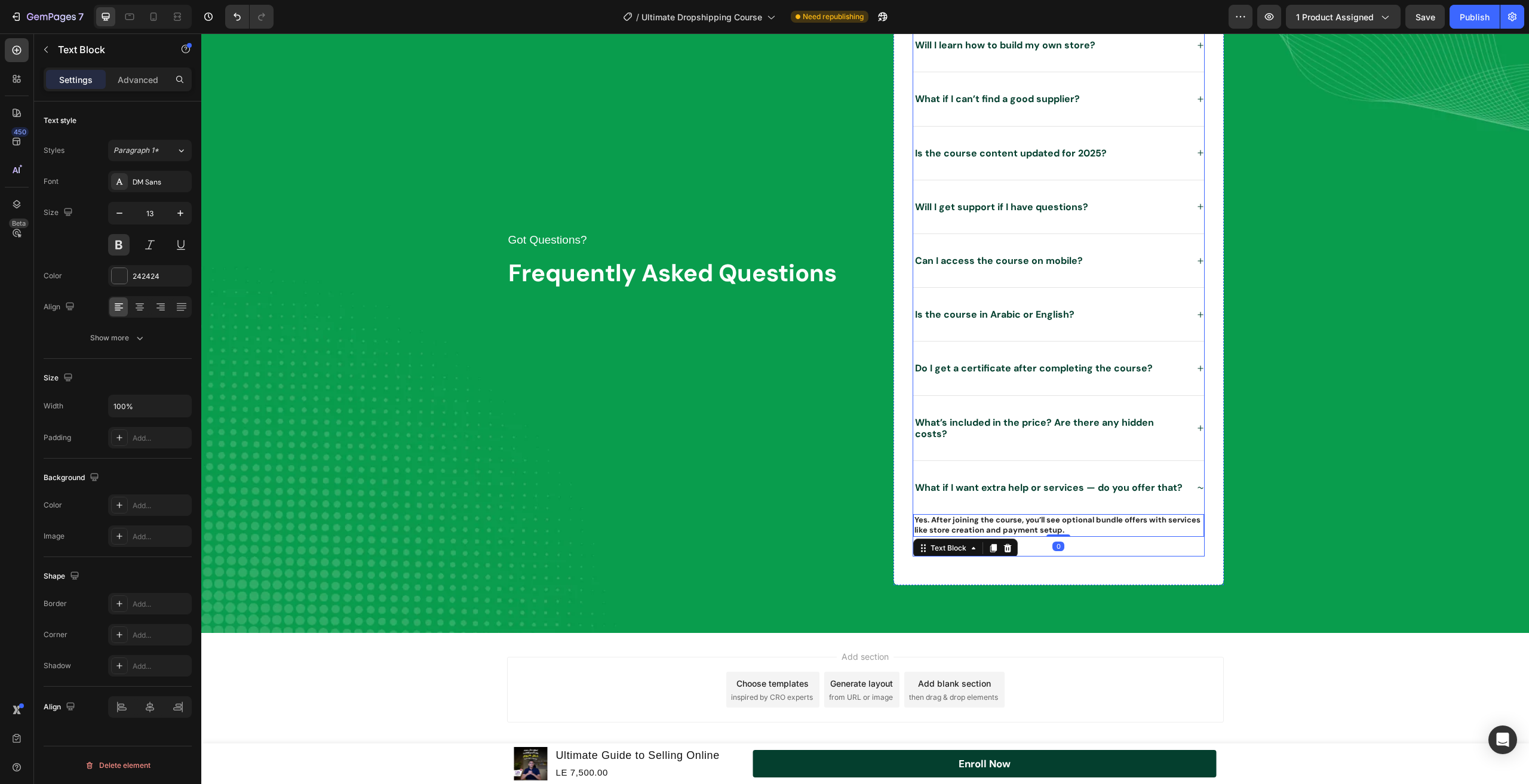
click at [1188, 481] on div "What if I want extra help or services — do you offer that?" at bounding box center [1059, 487] width 291 height 53
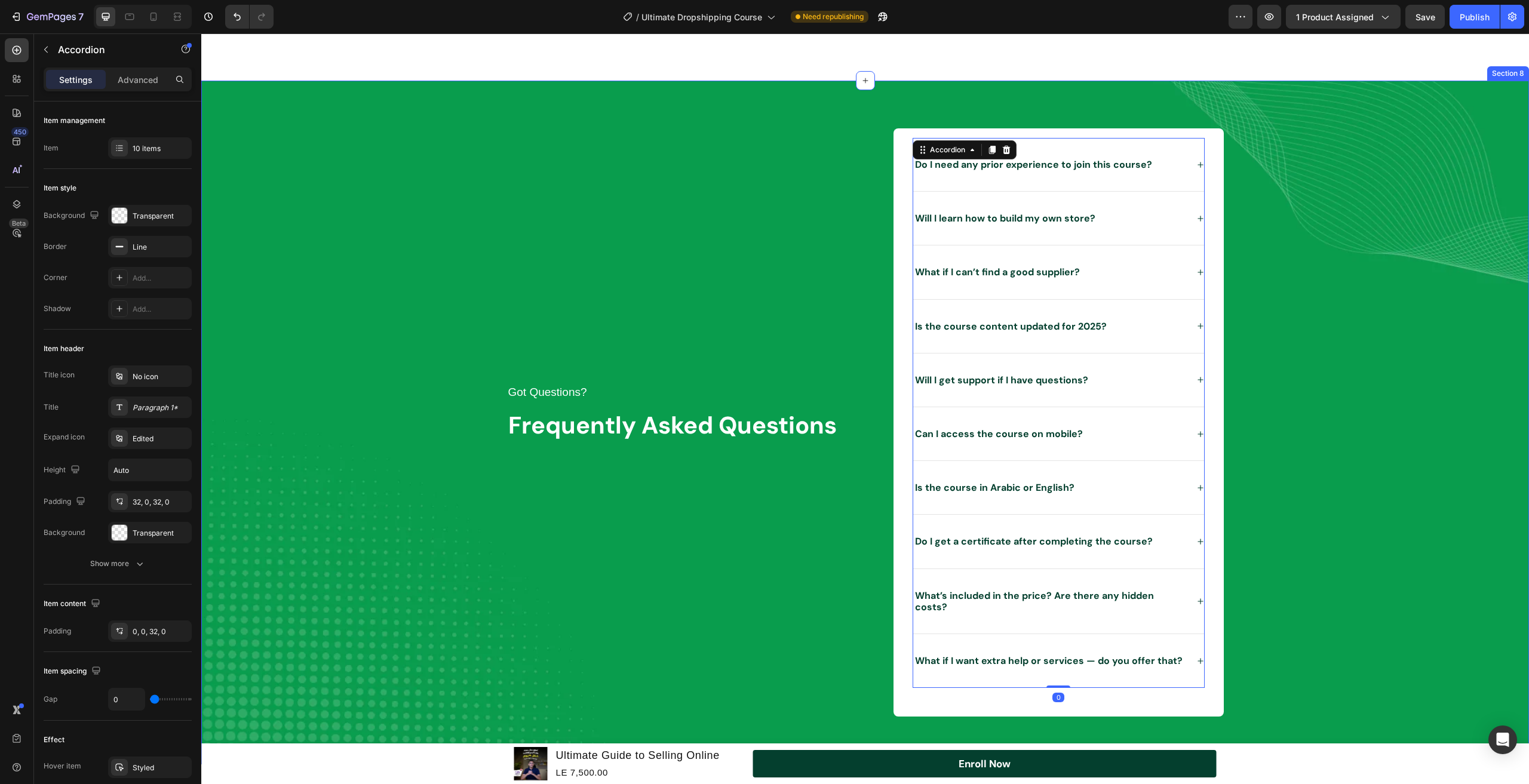
scroll to position [2779, 0]
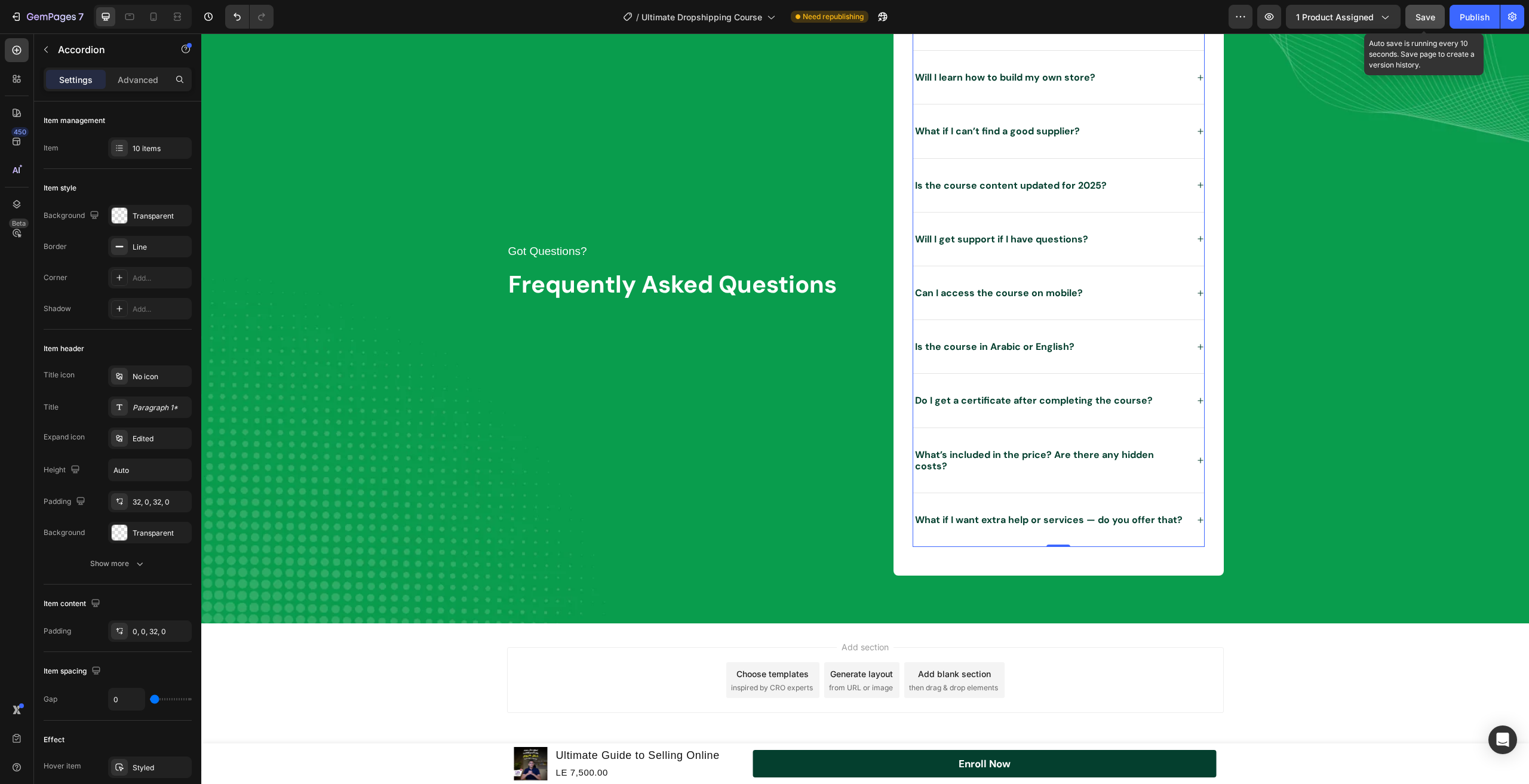
click at [1414, 20] on button "Save" at bounding box center [1425, 17] width 39 height 24
click at [1464, 7] on button "Publish" at bounding box center [1474, 17] width 50 height 24
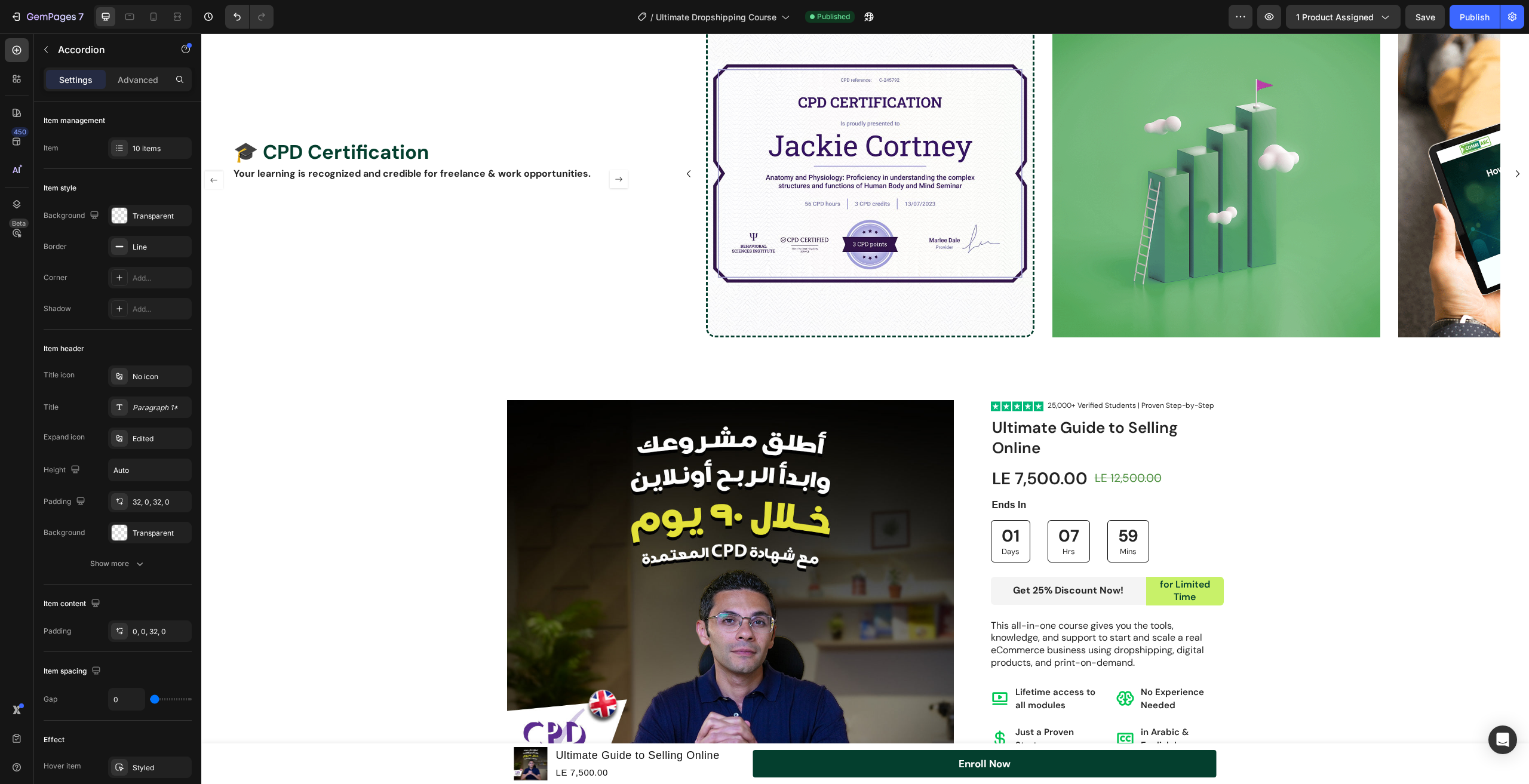
scroll to position [1766, 0]
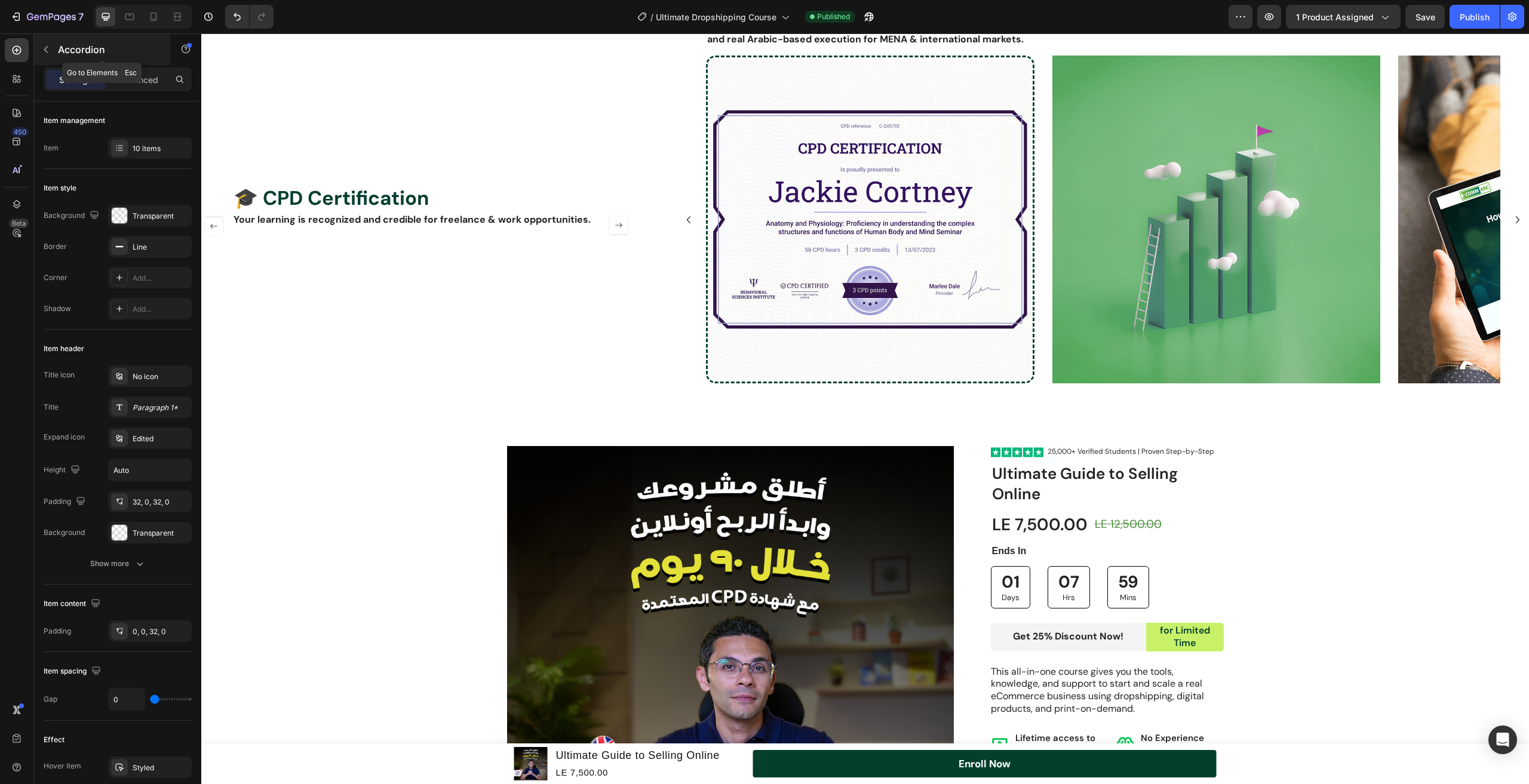
click at [51, 51] on button "button" at bounding box center [46, 49] width 19 height 19
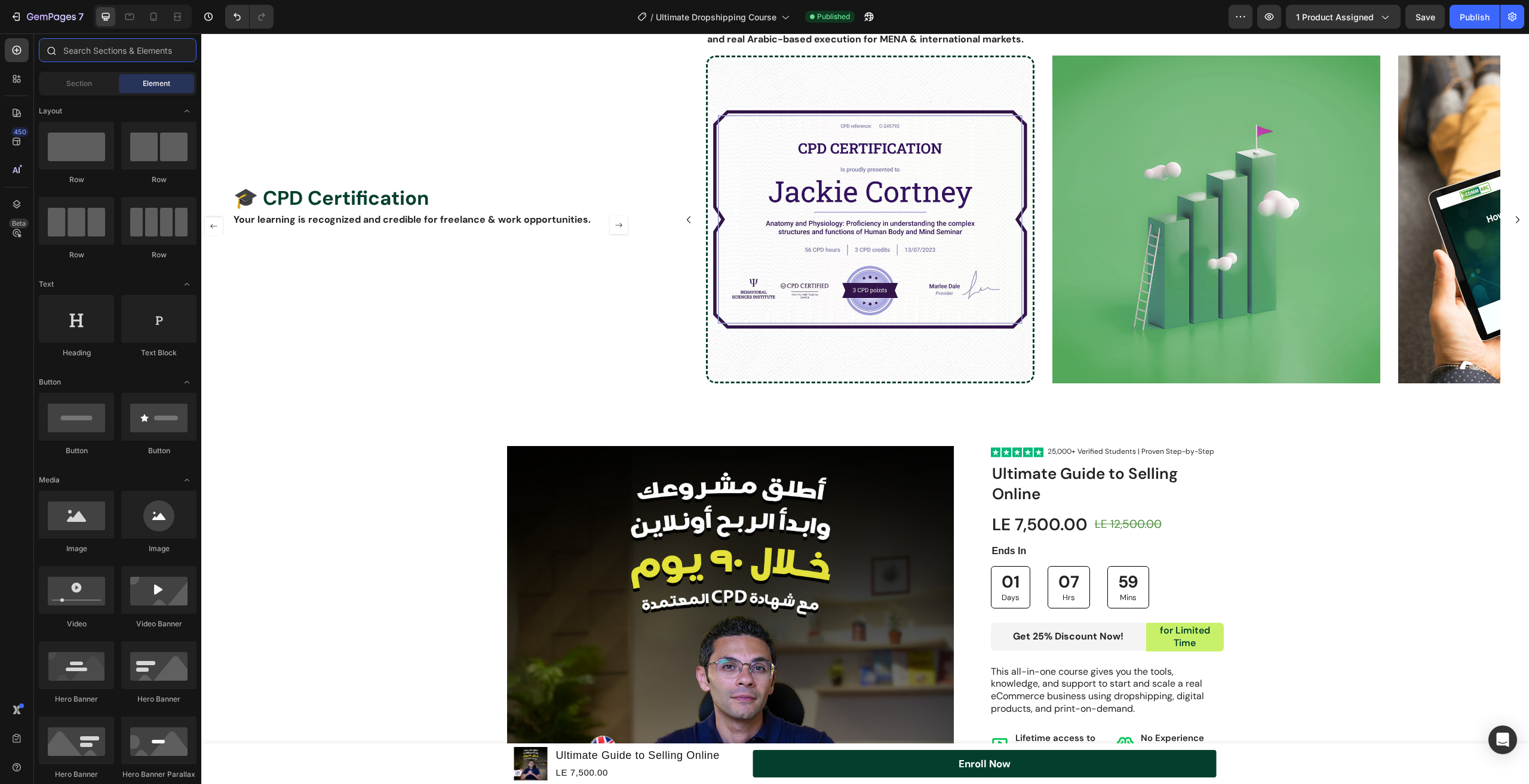
click at [72, 47] on input "text" at bounding box center [117, 50] width 158 height 24
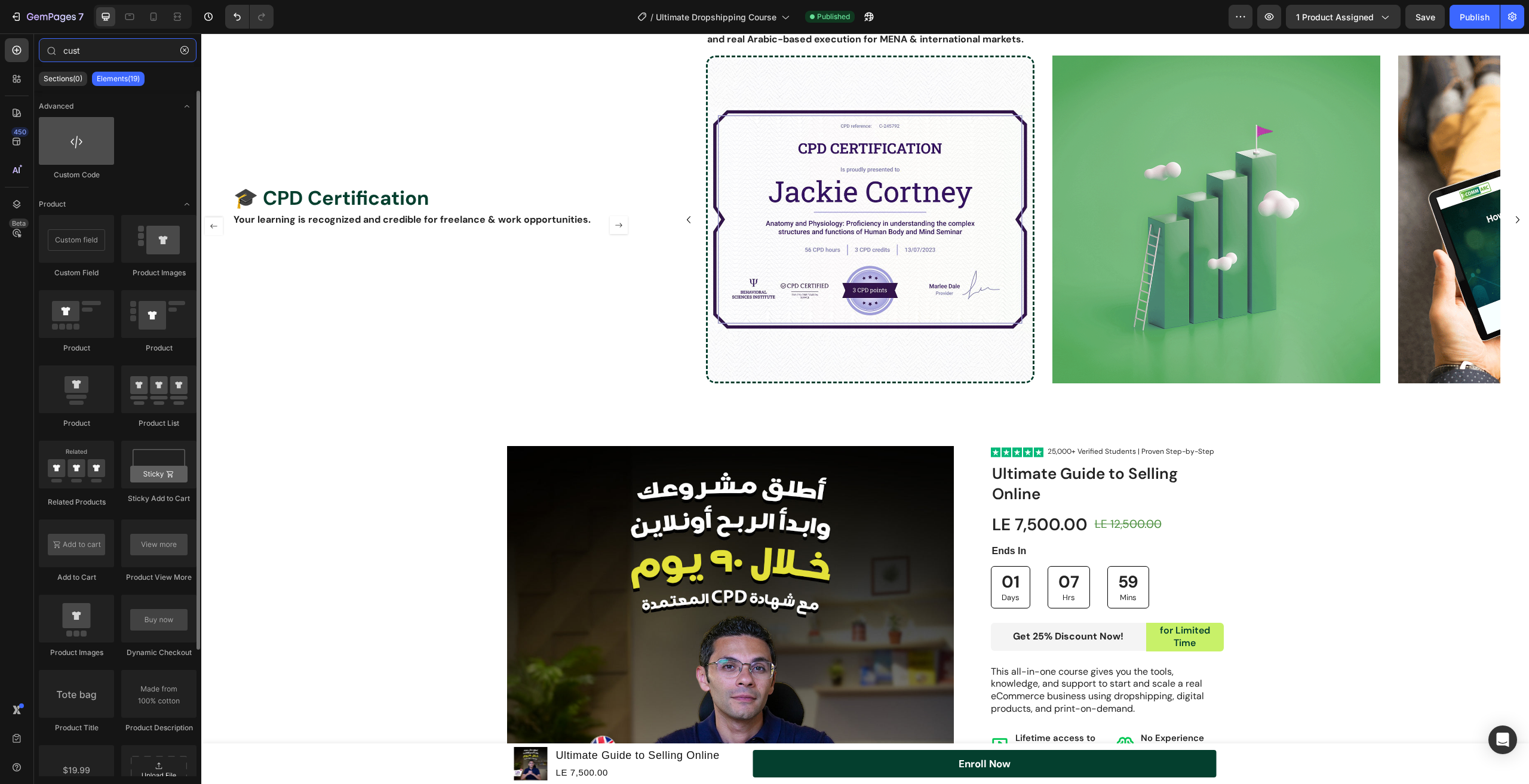
type input "cust"
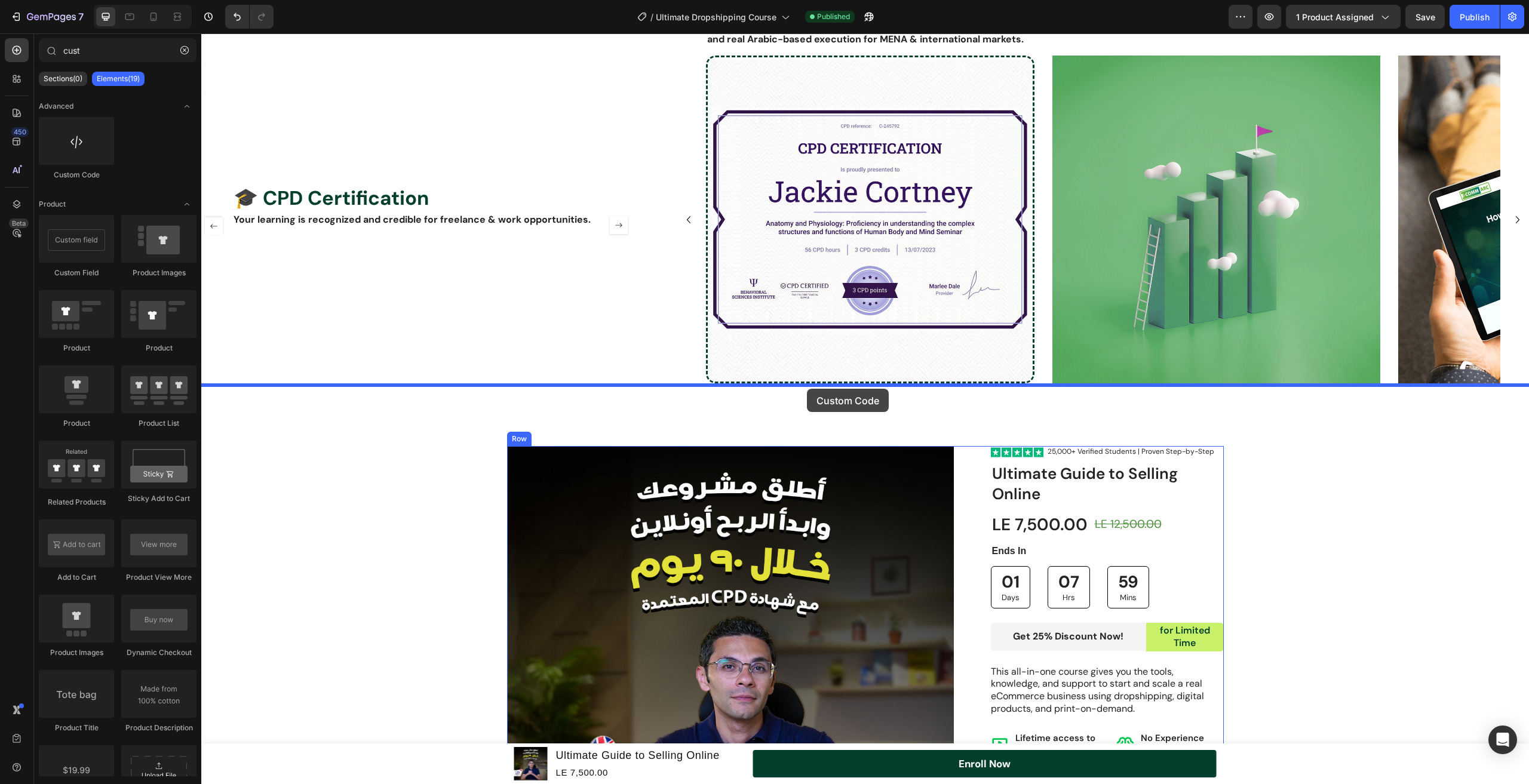
drag, startPoint x: 554, startPoint y: 343, endPoint x: 807, endPoint y: 389, distance: 257.1
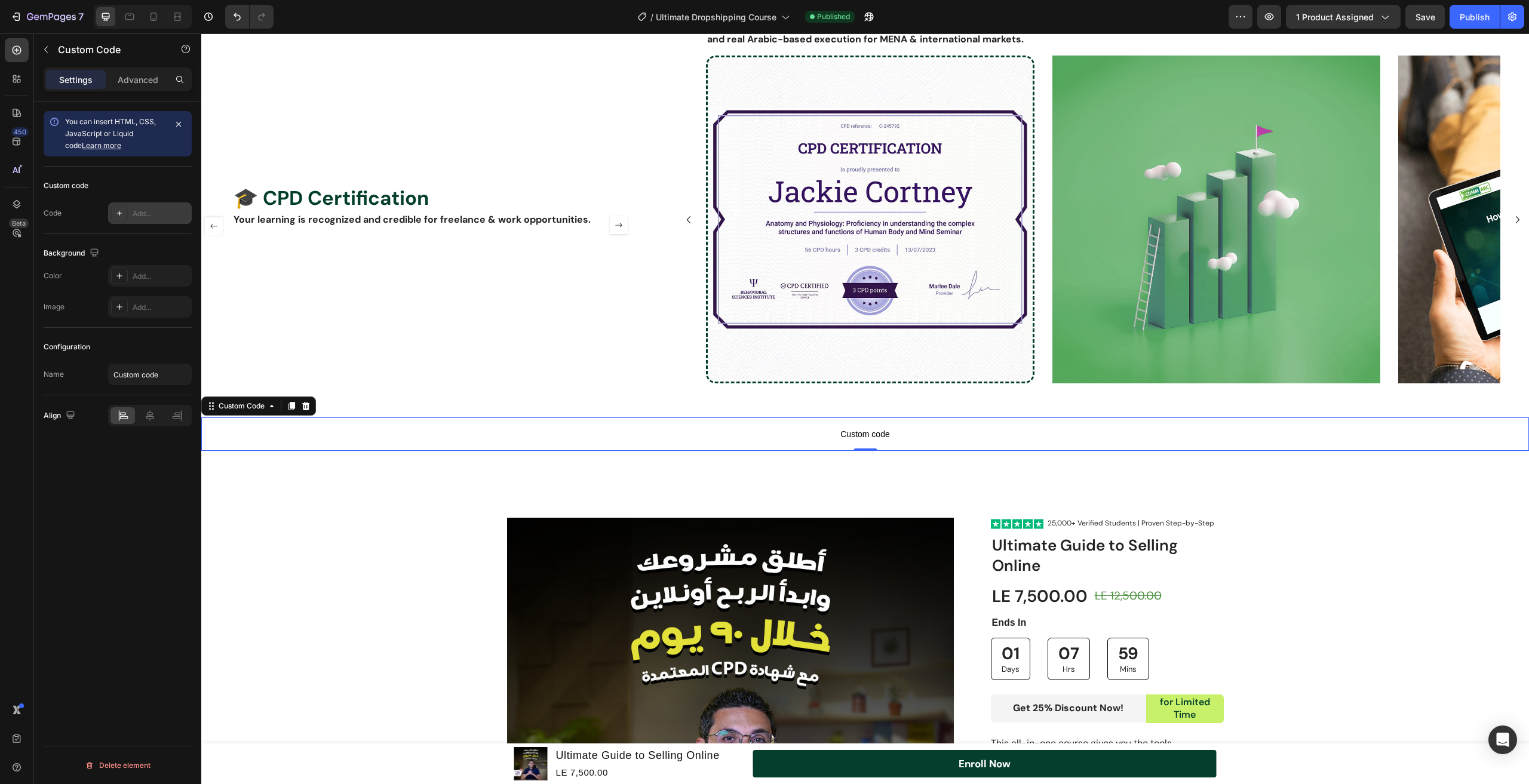
click at [145, 215] on div "Add..." at bounding box center [160, 213] width 56 height 11
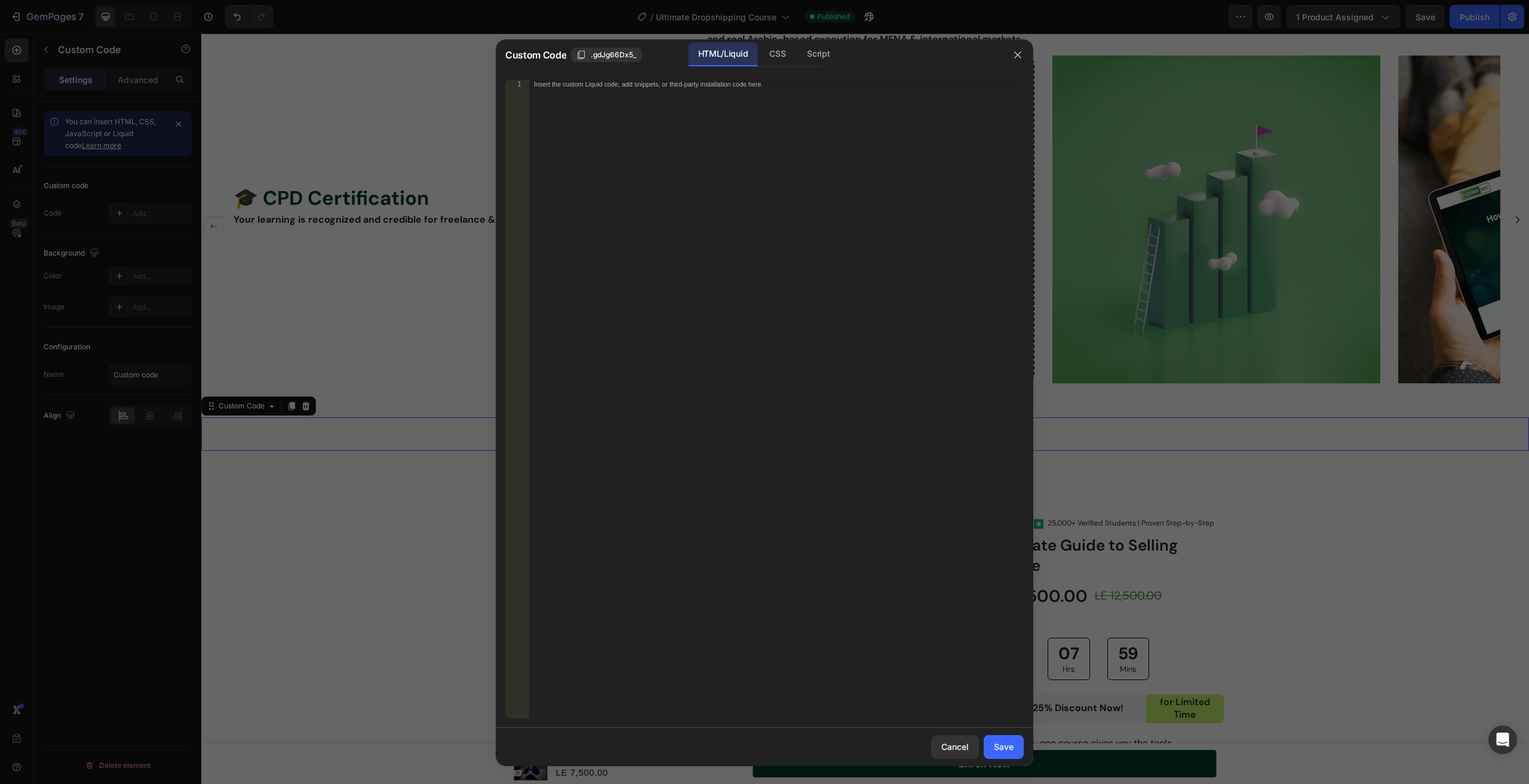
click at [910, 360] on div "Insert the custom Liquid code, add snippets, or third-party installation code h…" at bounding box center [776, 407] width 494 height 655
click at [673, 294] on div "Insert the custom Liquid code, add snippets, or third-party installation code h…" at bounding box center [776, 407] width 494 height 655
paste textarea "</html>"
type textarea "</html>"
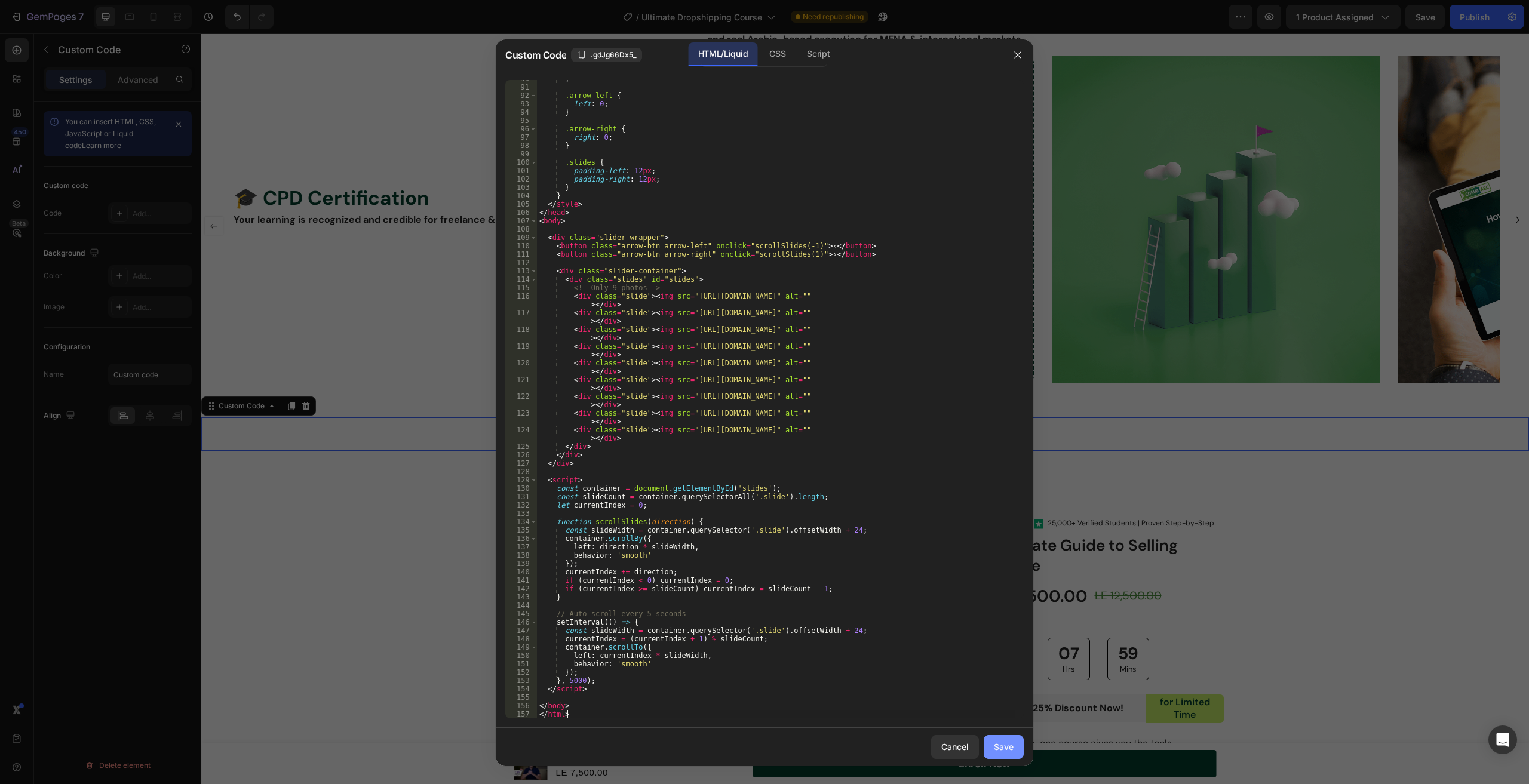
click at [1003, 745] on div "Save" at bounding box center [1004, 746] width 20 height 13
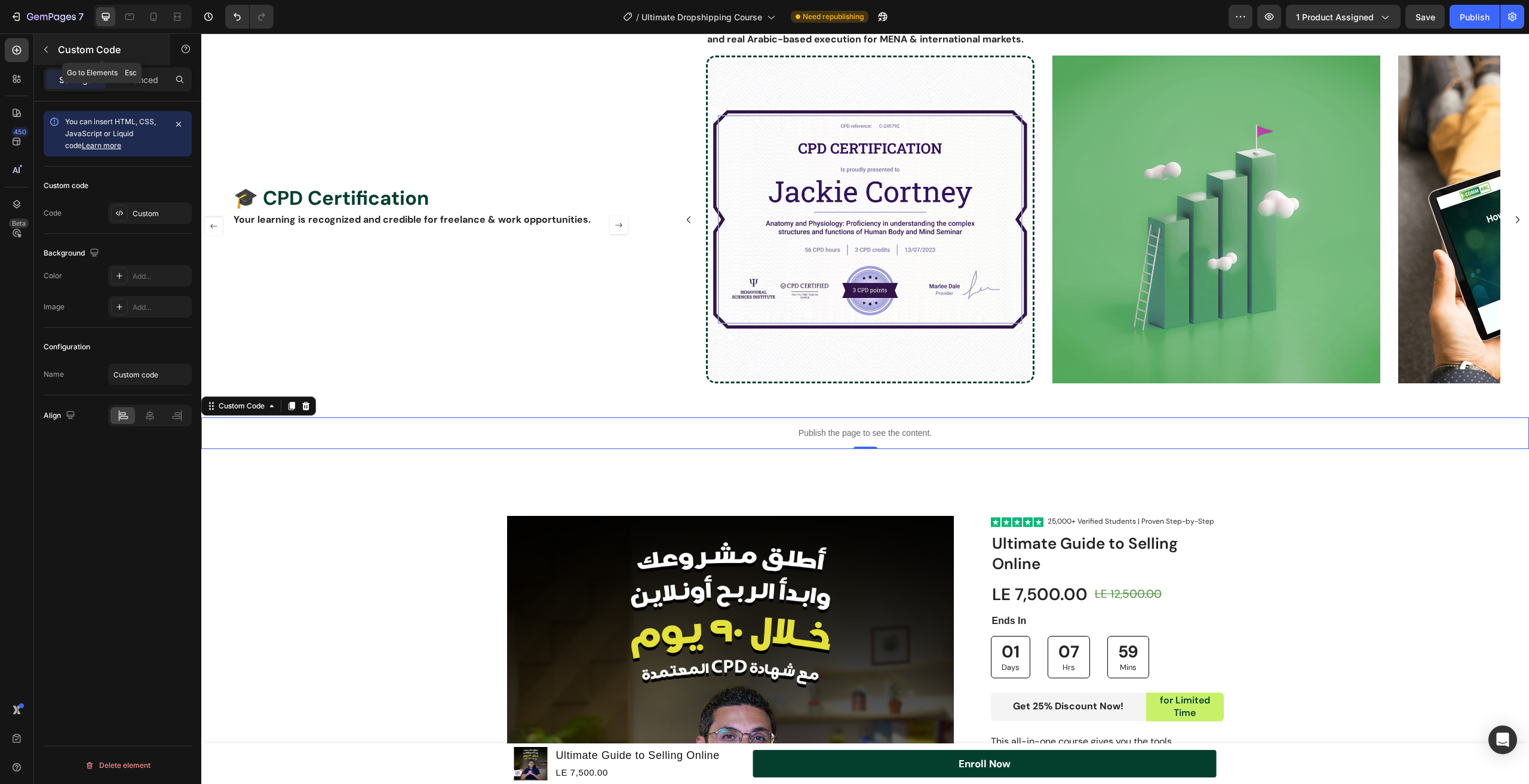
click at [50, 55] on button "button" at bounding box center [46, 49] width 19 height 19
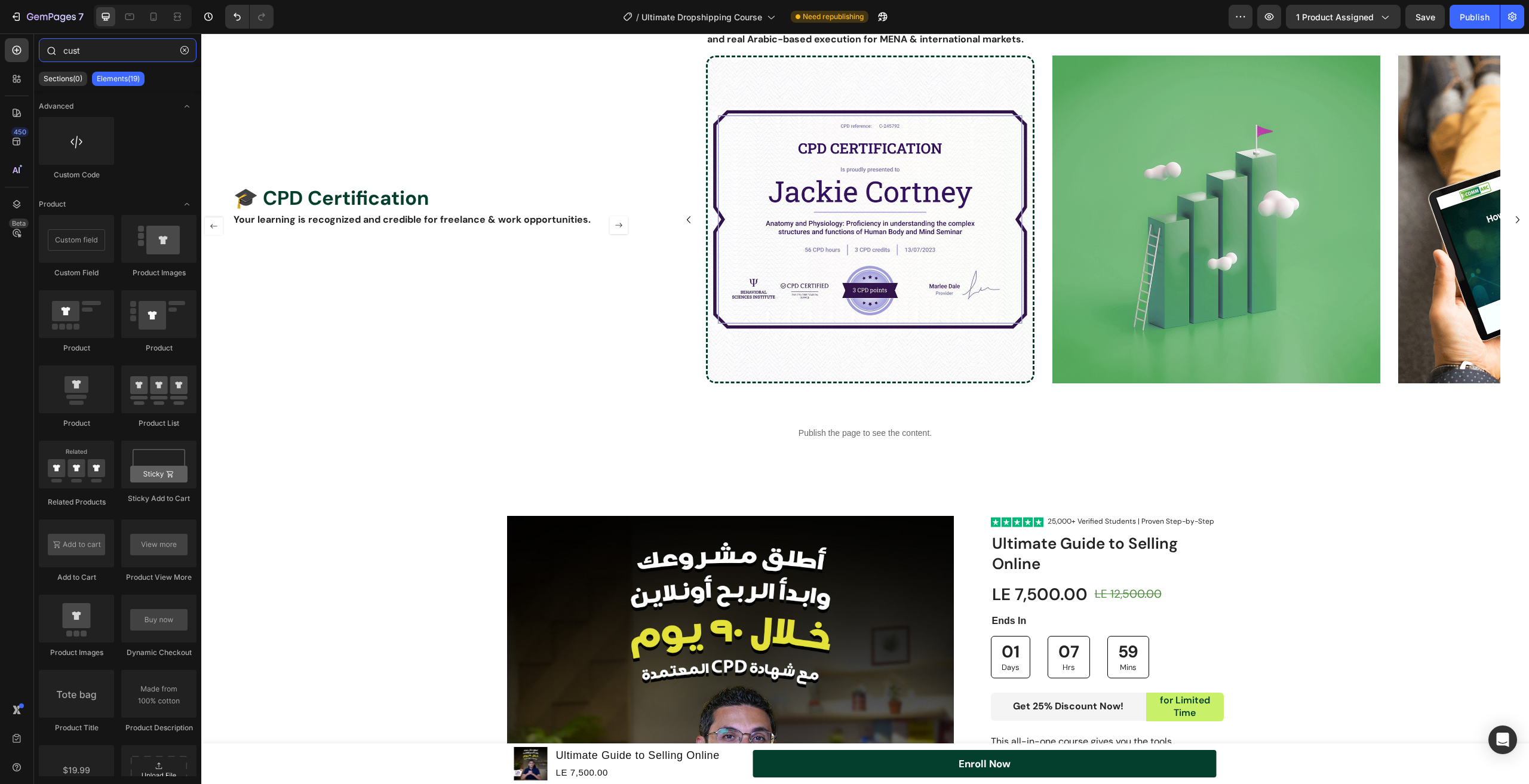
click at [116, 50] on input "cust" at bounding box center [117, 50] width 158 height 24
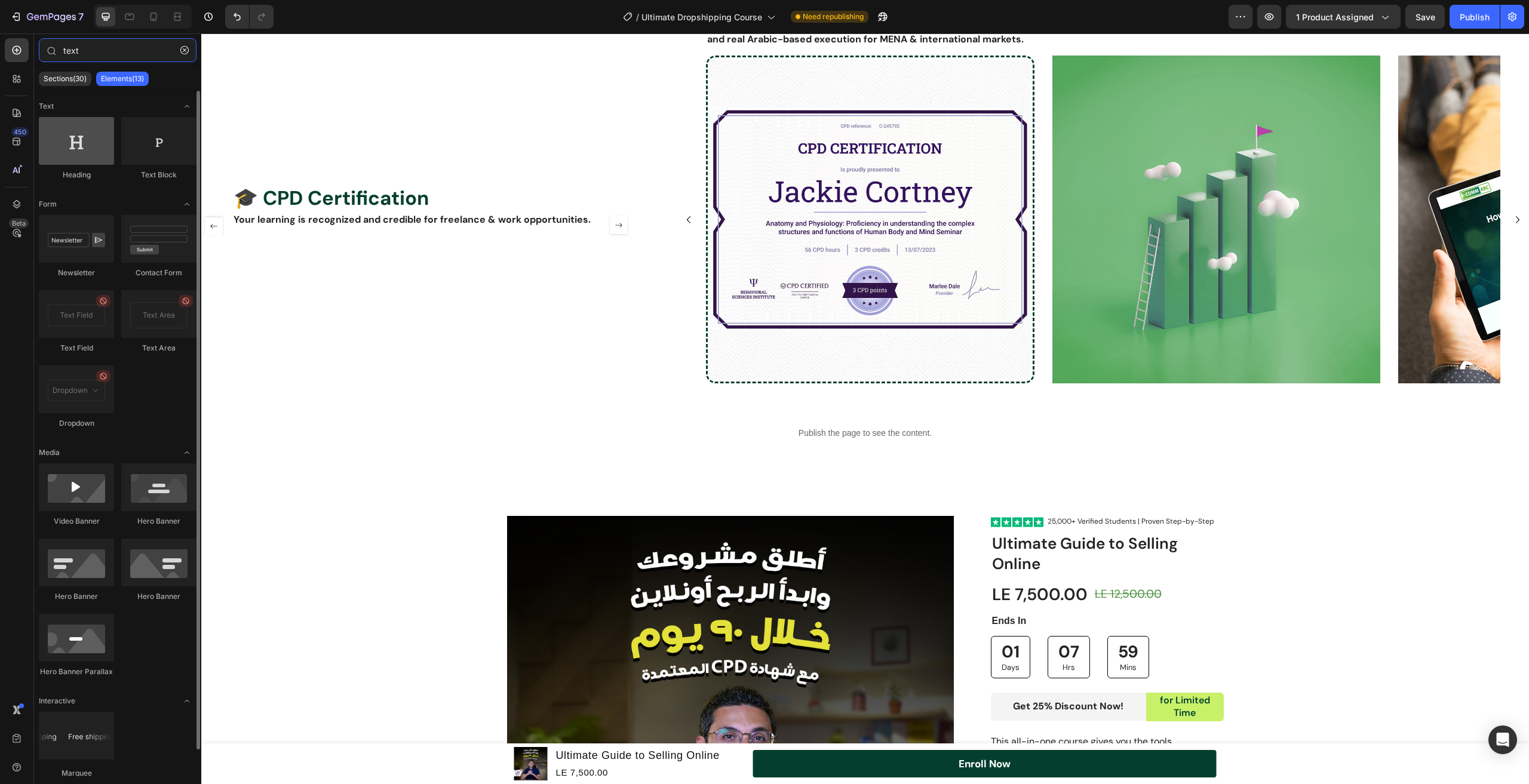
type input "text"
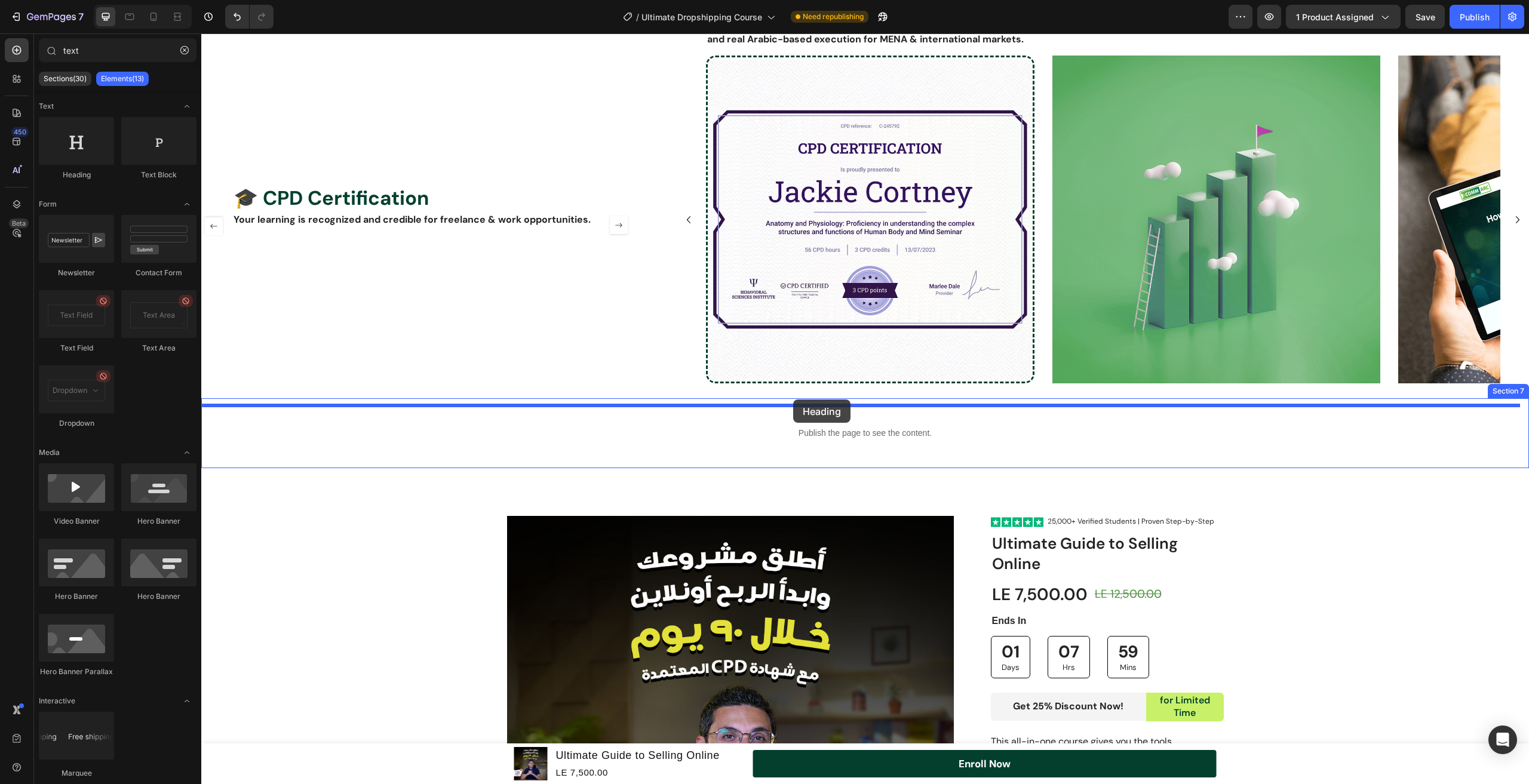
drag, startPoint x: 508, startPoint y: 332, endPoint x: 793, endPoint y: 400, distance: 293.0
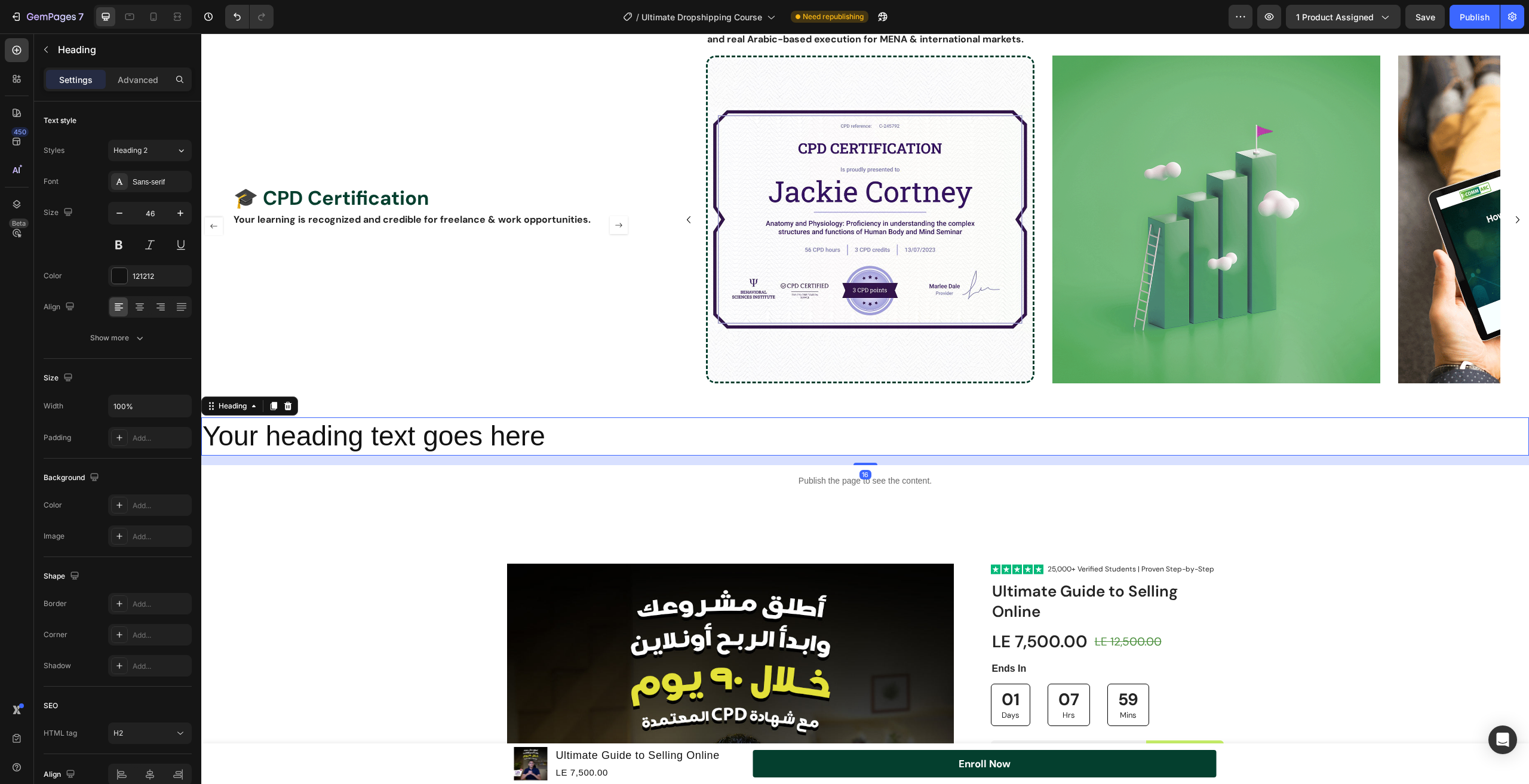
click at [453, 418] on h2 "Your heading text goes here" at bounding box center [866, 436] width 1328 height 38
click at [453, 418] on p "Your heading text goes here" at bounding box center [865, 436] width 1325 height 36
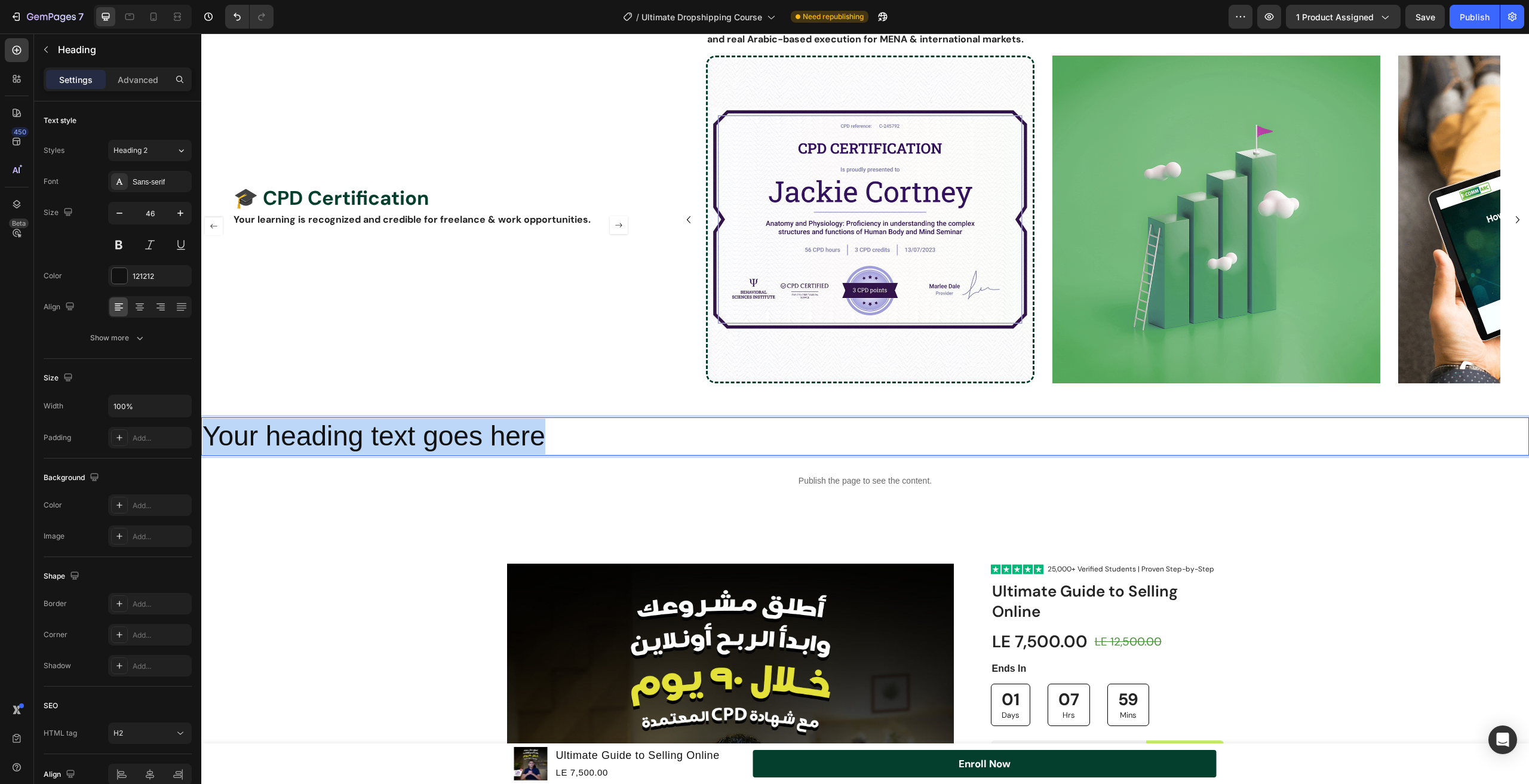
click at [453, 418] on p "Your heading text goes here" at bounding box center [865, 436] width 1325 height 36
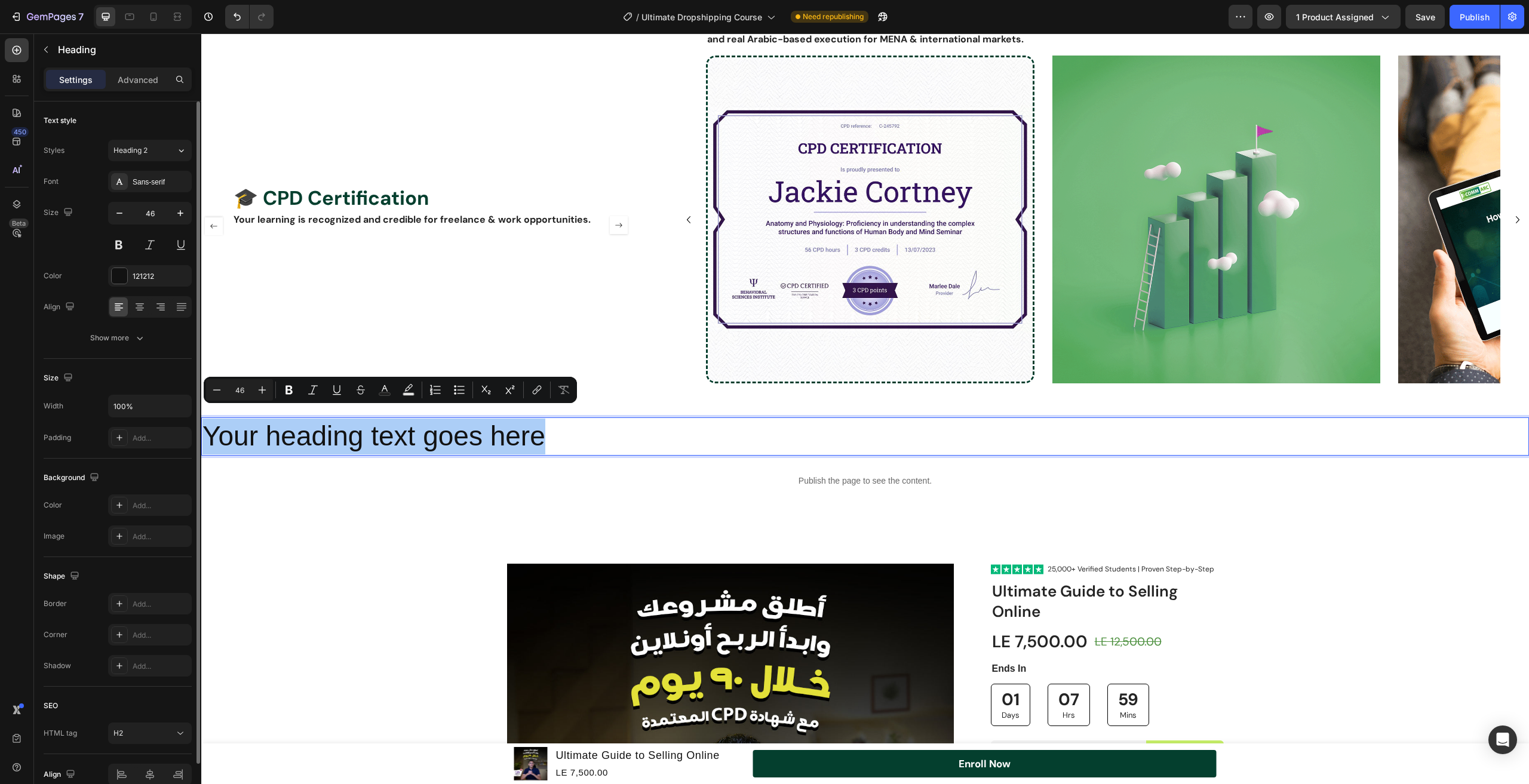
click at [149, 303] on div at bounding box center [150, 307] width 84 height 21
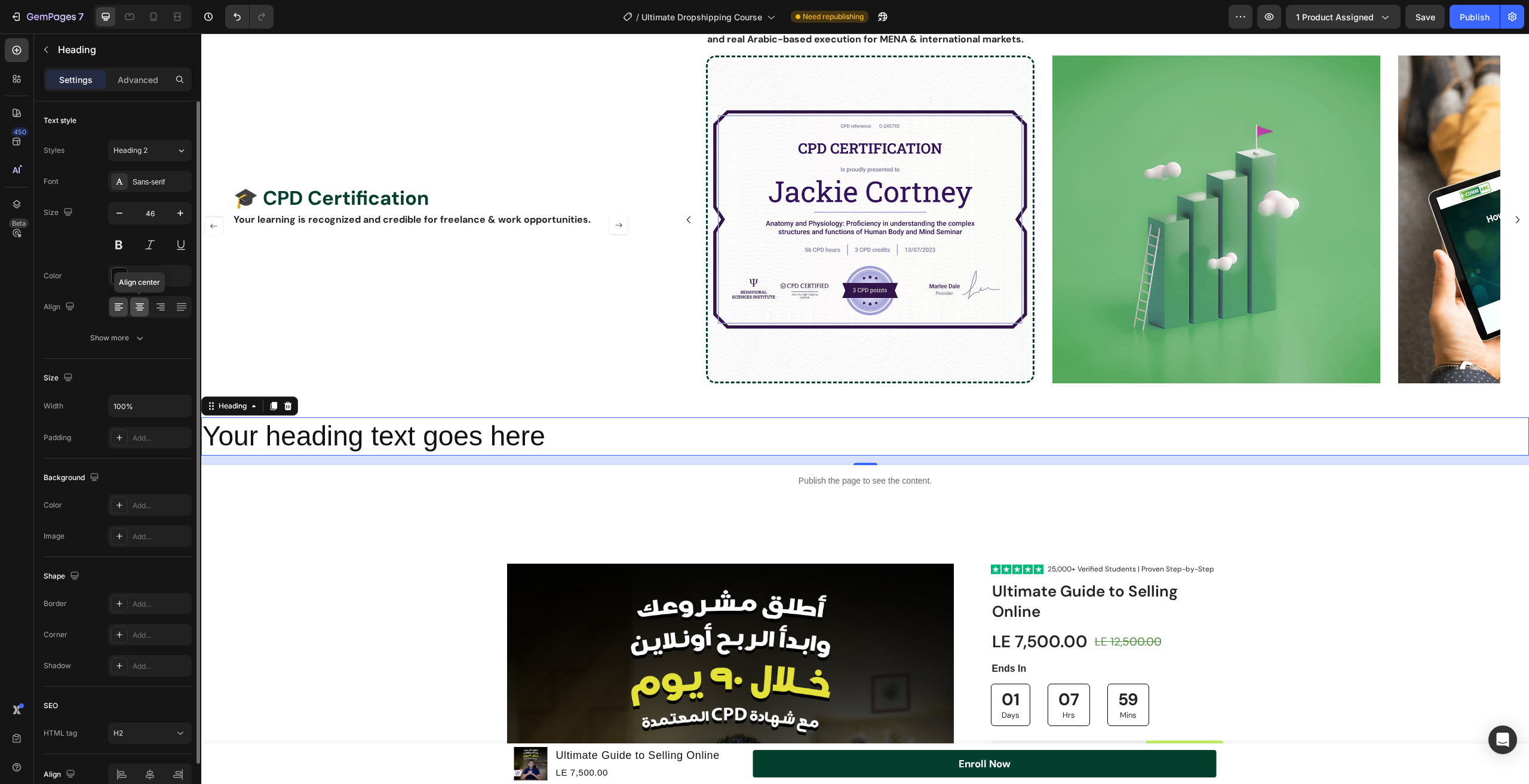
click at [146, 305] on div at bounding box center [140, 307] width 19 height 19
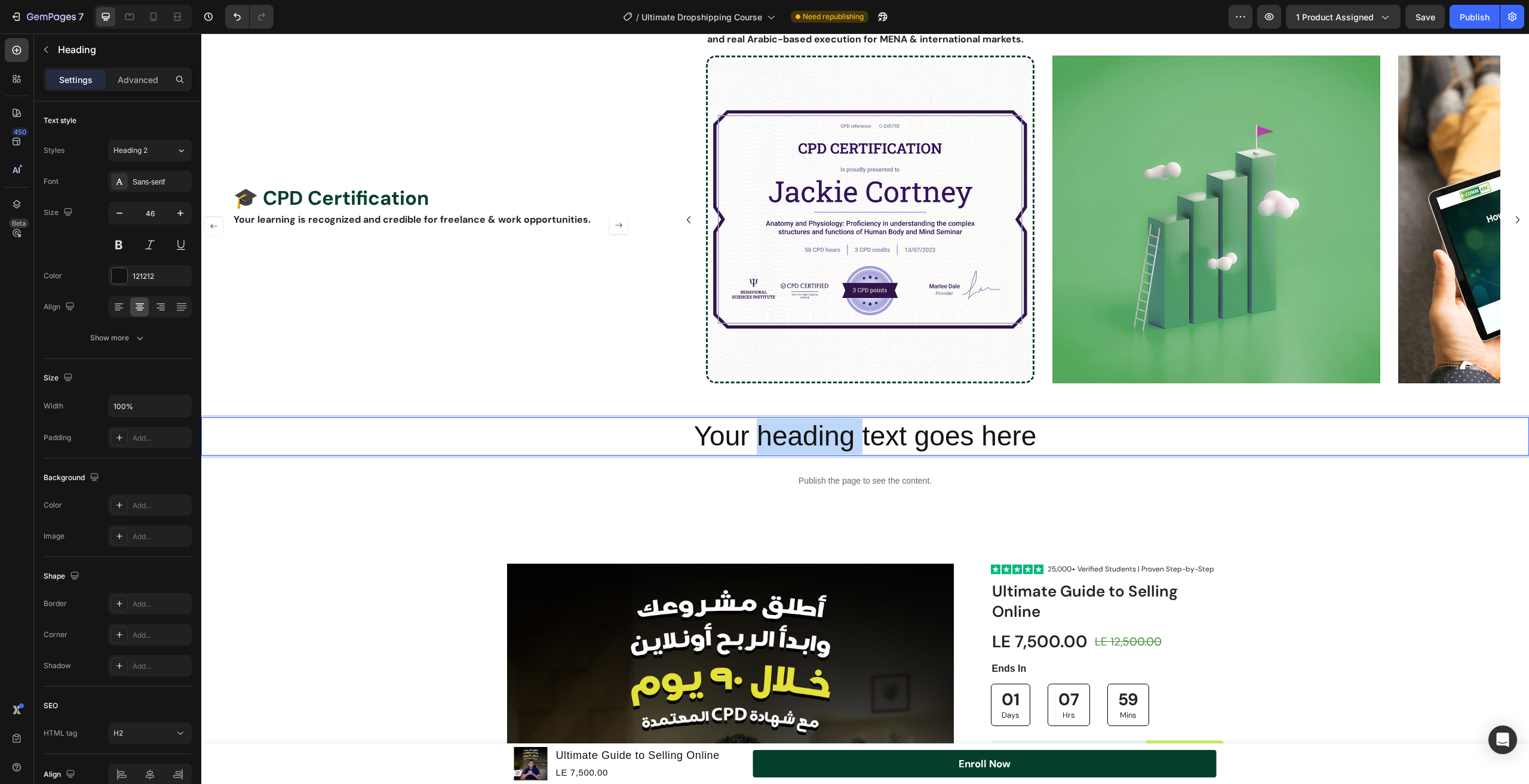
click at [797, 418] on p "Your heading text goes here" at bounding box center [865, 436] width 1325 height 36
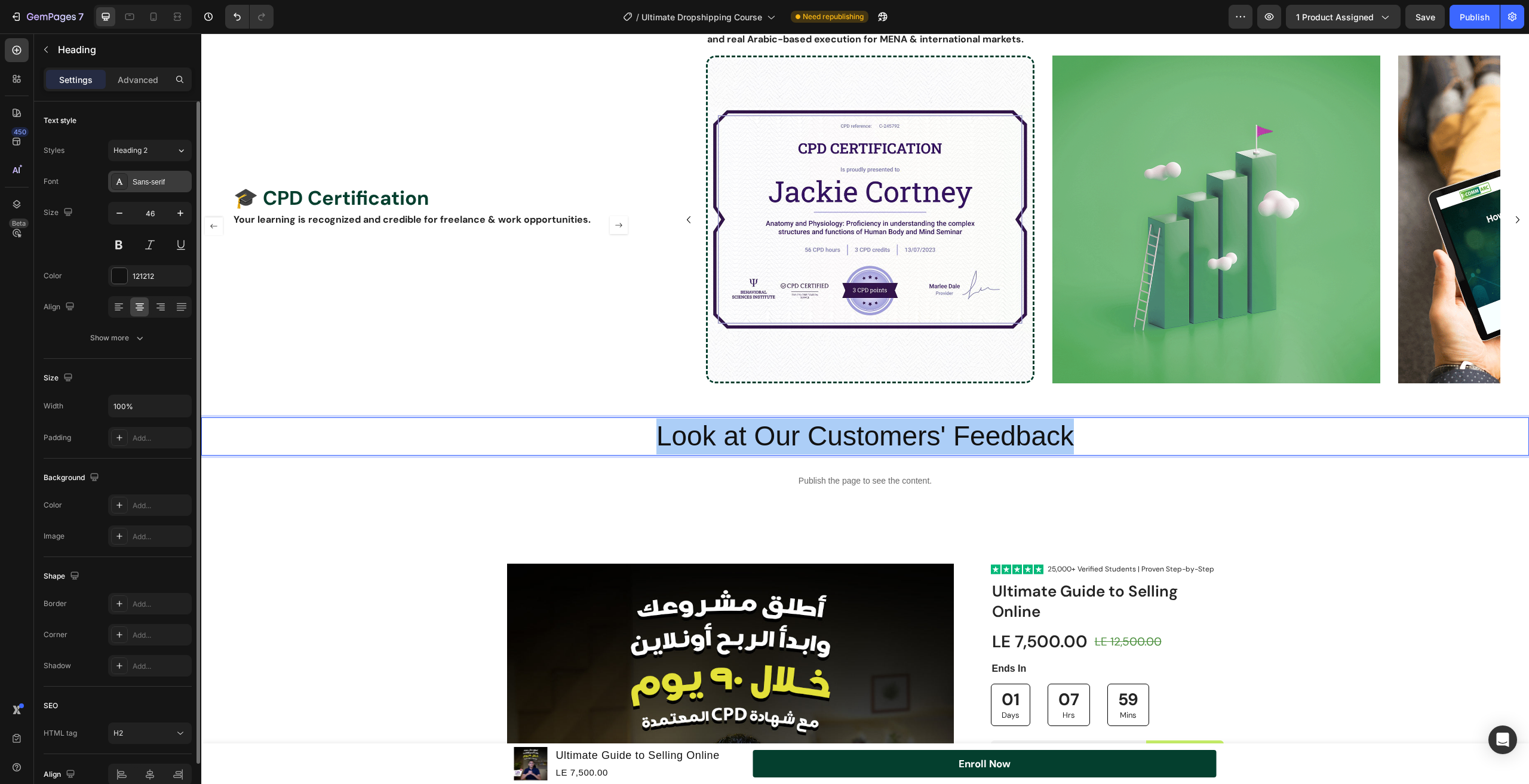
click at [160, 182] on div "Sans-serif" at bounding box center [160, 182] width 56 height 11
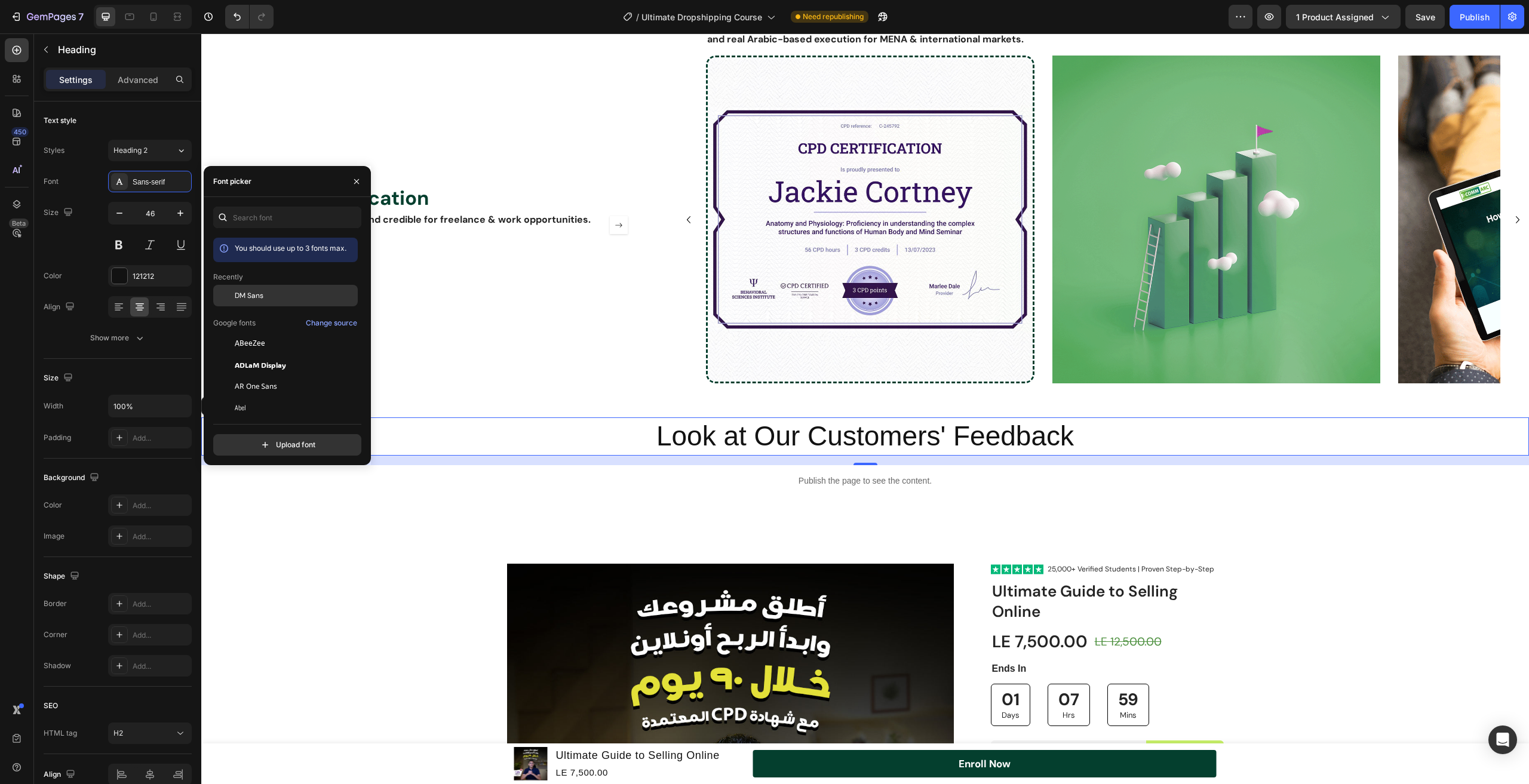
click at [289, 296] on div "DM Sans" at bounding box center [295, 295] width 120 height 11
click at [120, 218] on icon "button" at bounding box center [120, 213] width 12 height 12
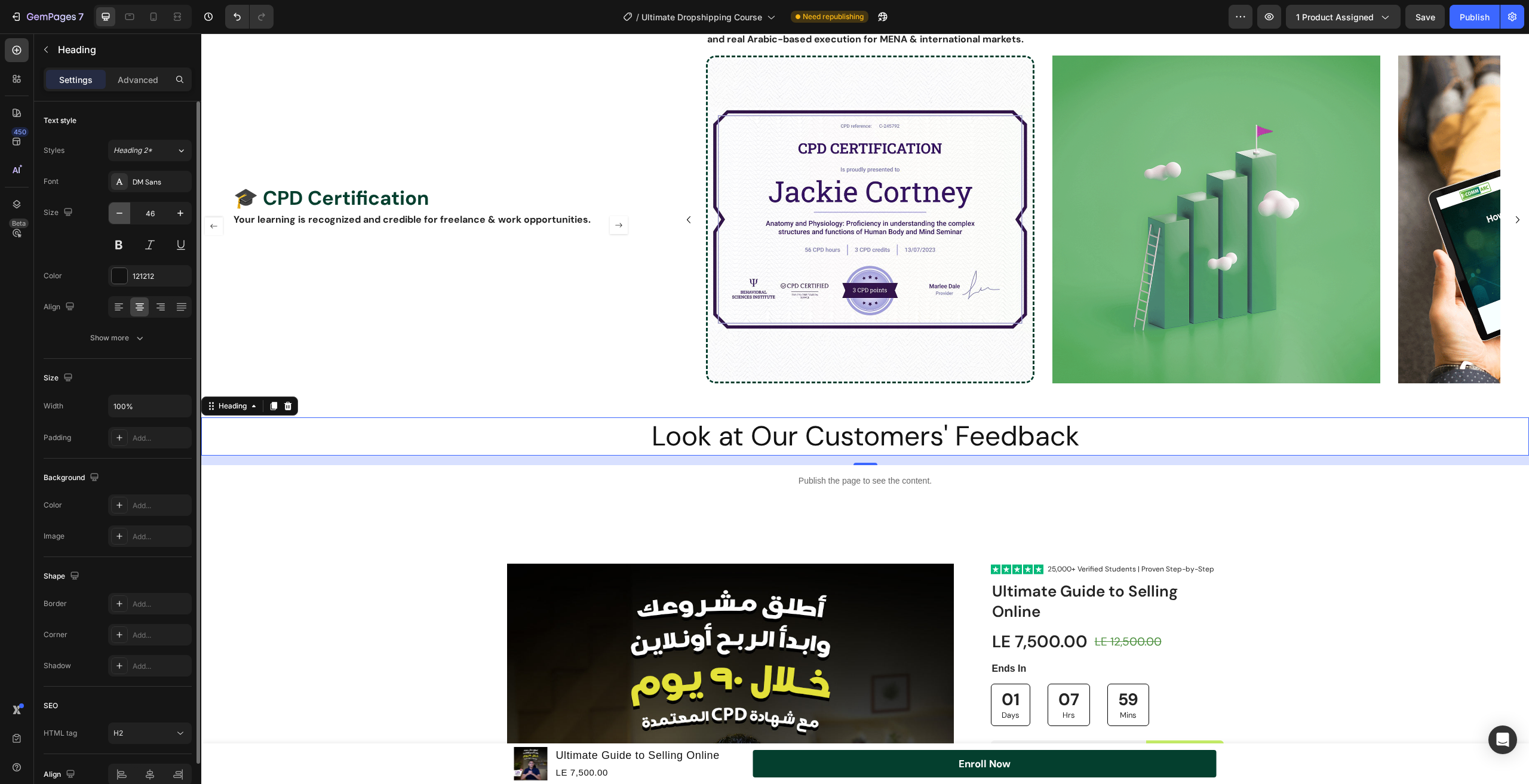
click at [120, 218] on icon "button" at bounding box center [120, 213] width 12 height 12
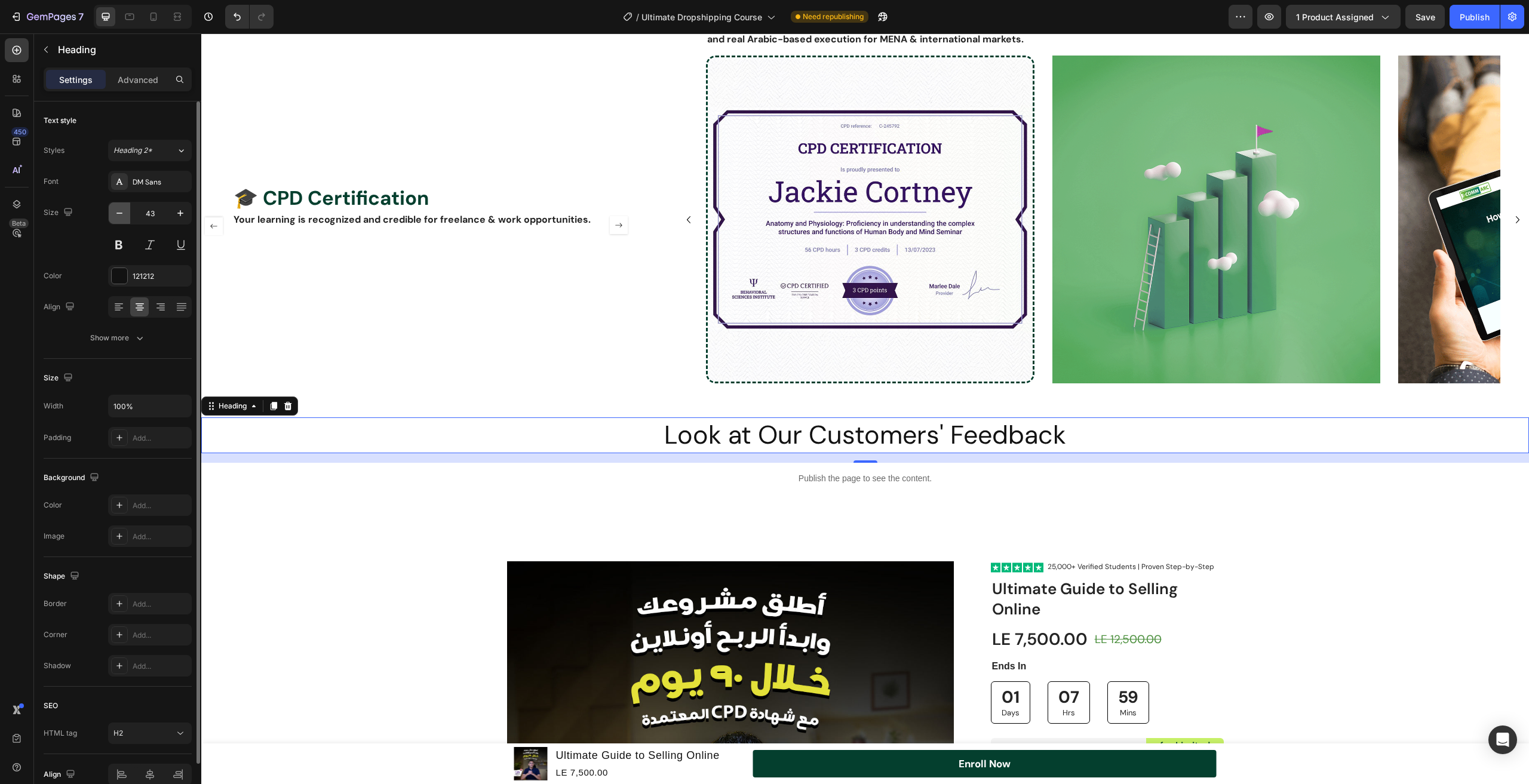
click at [120, 218] on icon "button" at bounding box center [120, 213] width 12 height 12
type input "40"
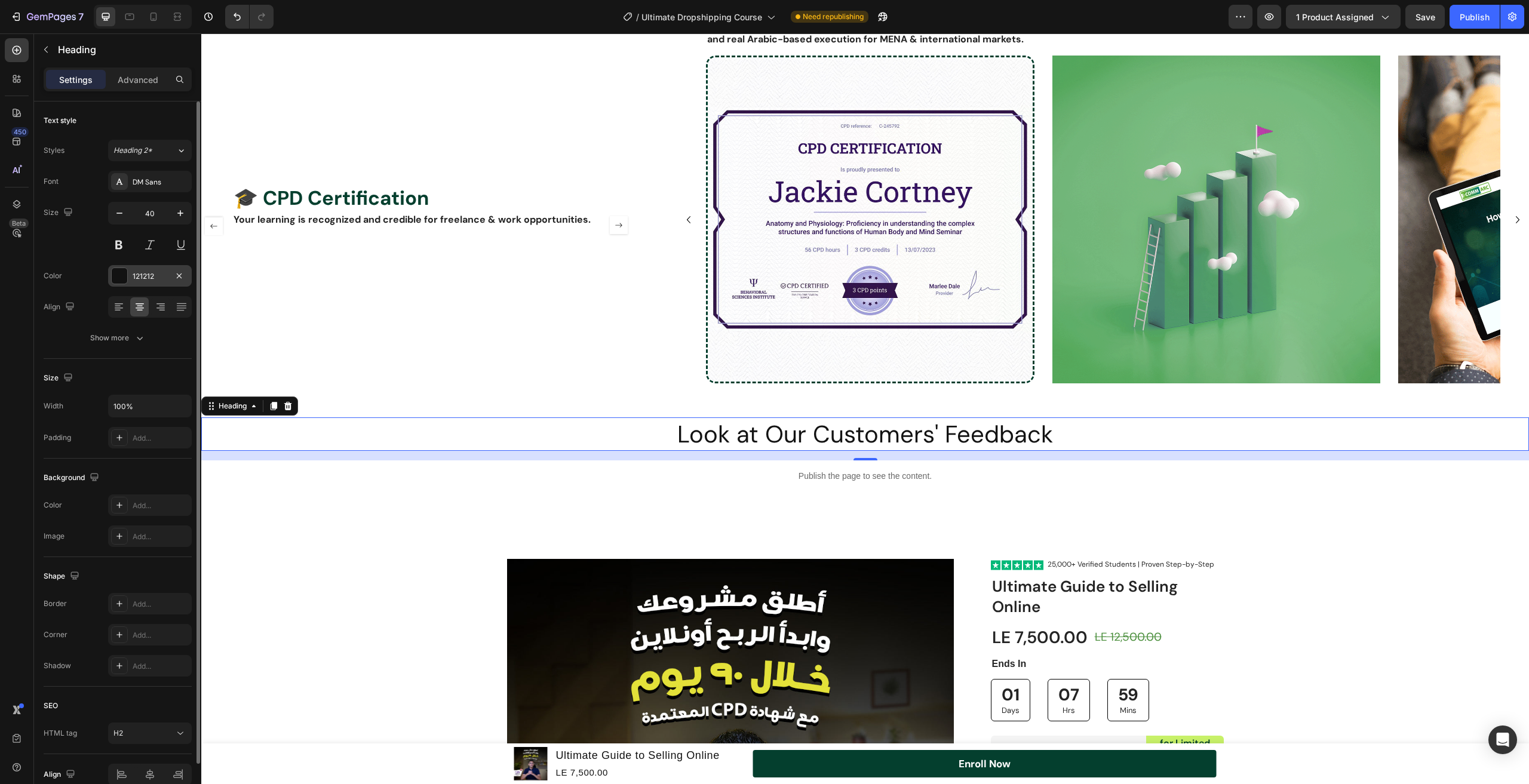
click at [149, 278] on div "121212" at bounding box center [150, 277] width 35 height 11
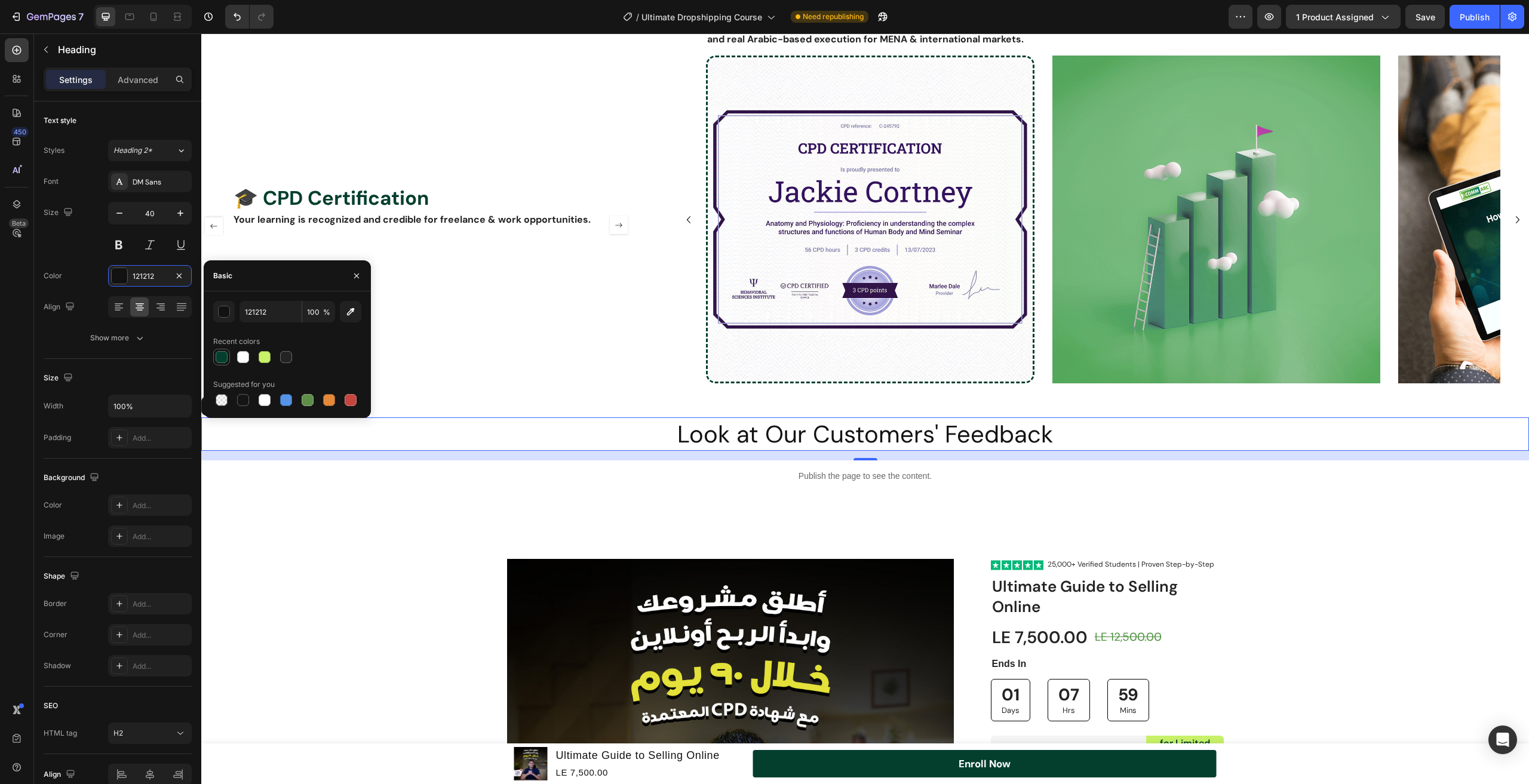
click at [227, 356] on div at bounding box center [222, 357] width 12 height 12
type input "043F2E"
click at [126, 248] on button at bounding box center [119, 245] width 21 height 21
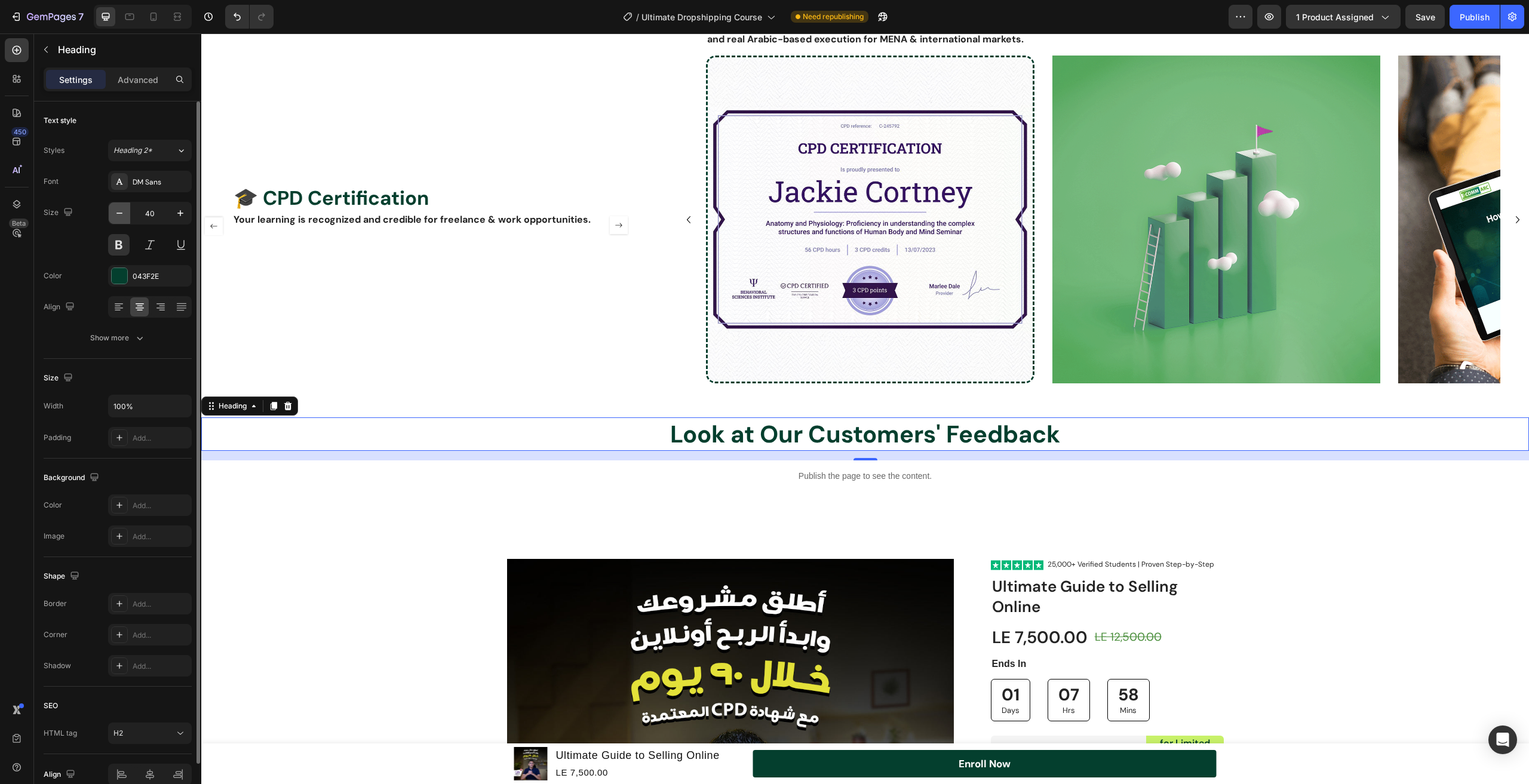
click at [114, 211] on icon "button" at bounding box center [120, 213] width 12 height 12
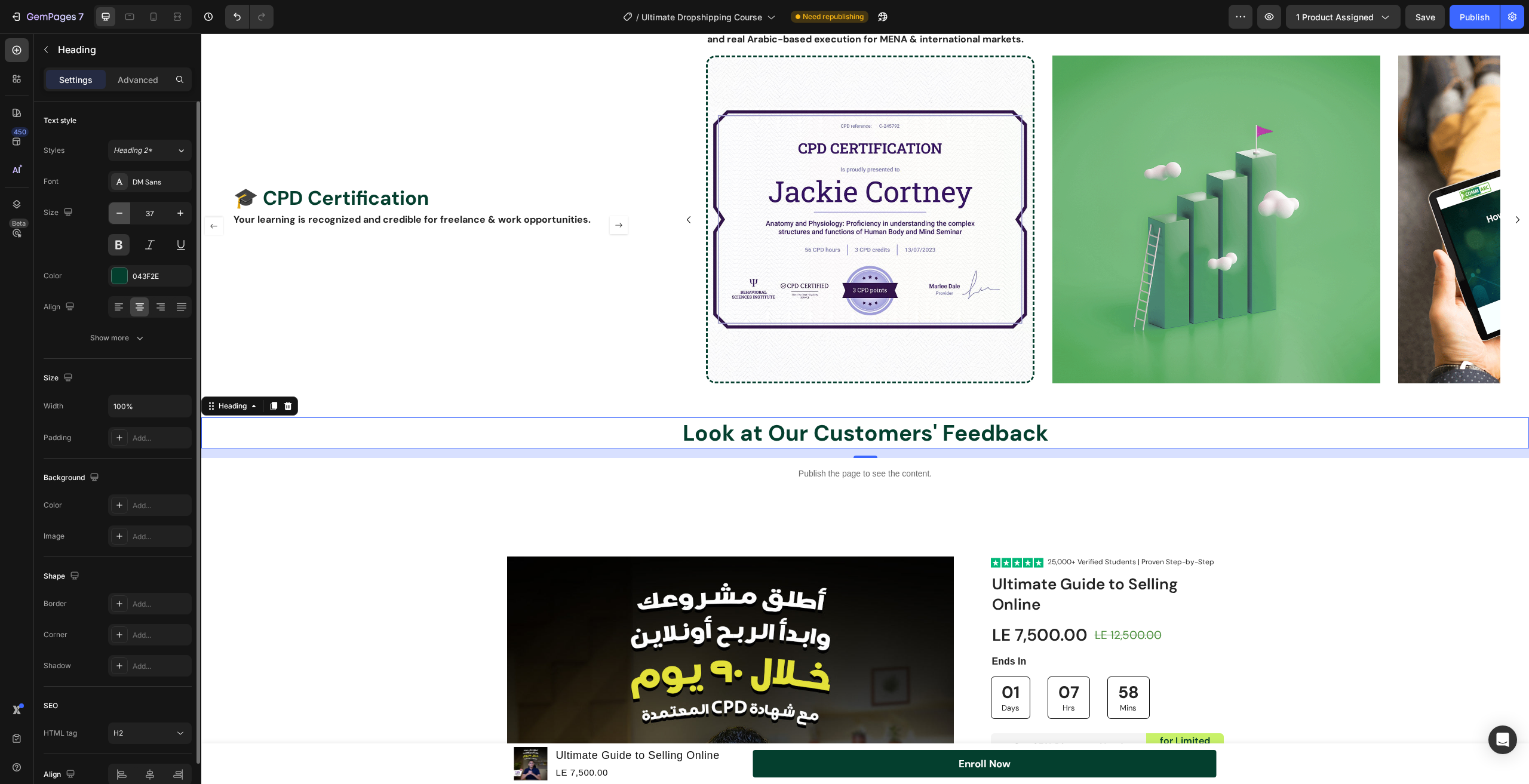
click at [114, 211] on icon "button" at bounding box center [120, 213] width 12 height 12
type input "36"
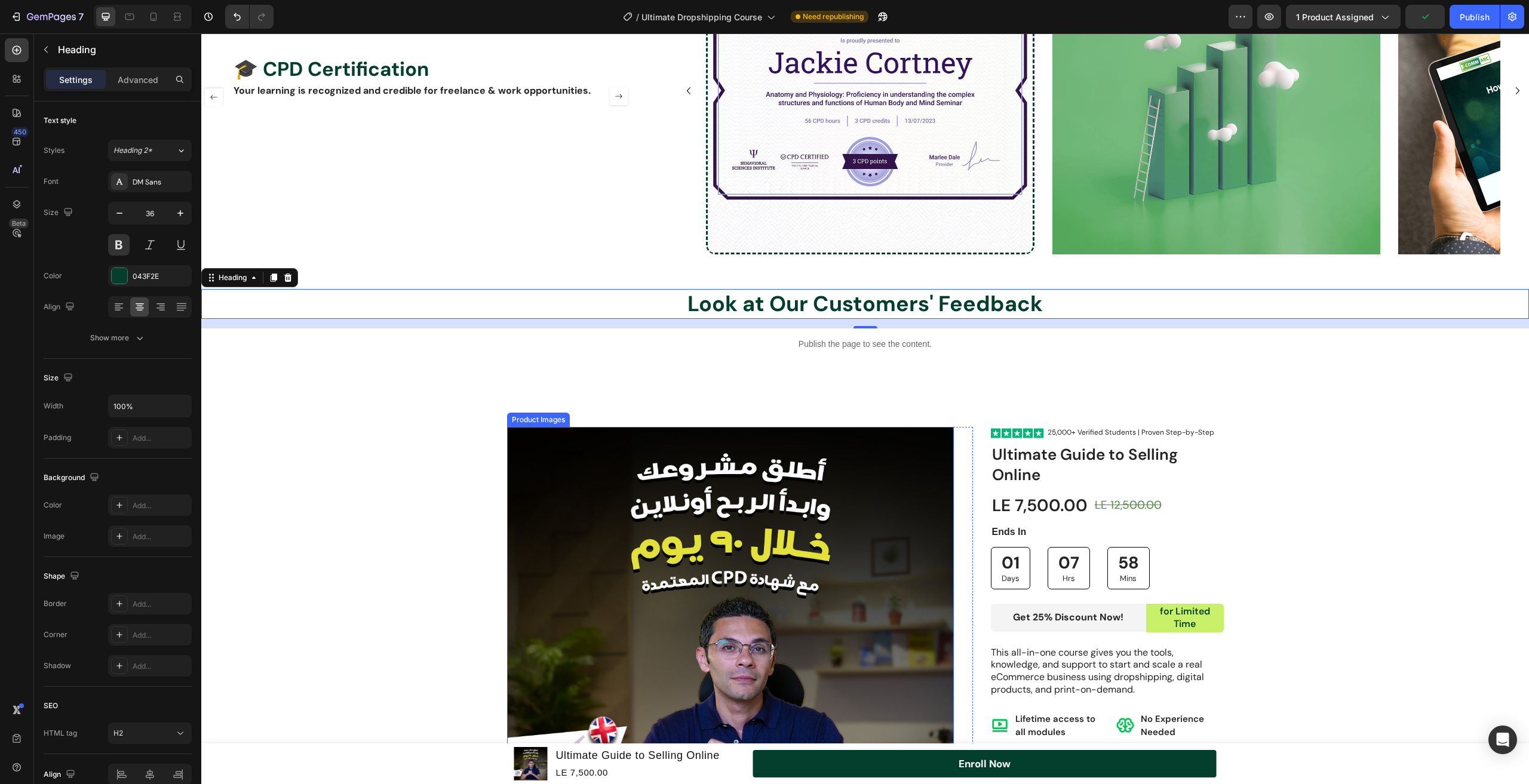
scroll to position [1945, 0]
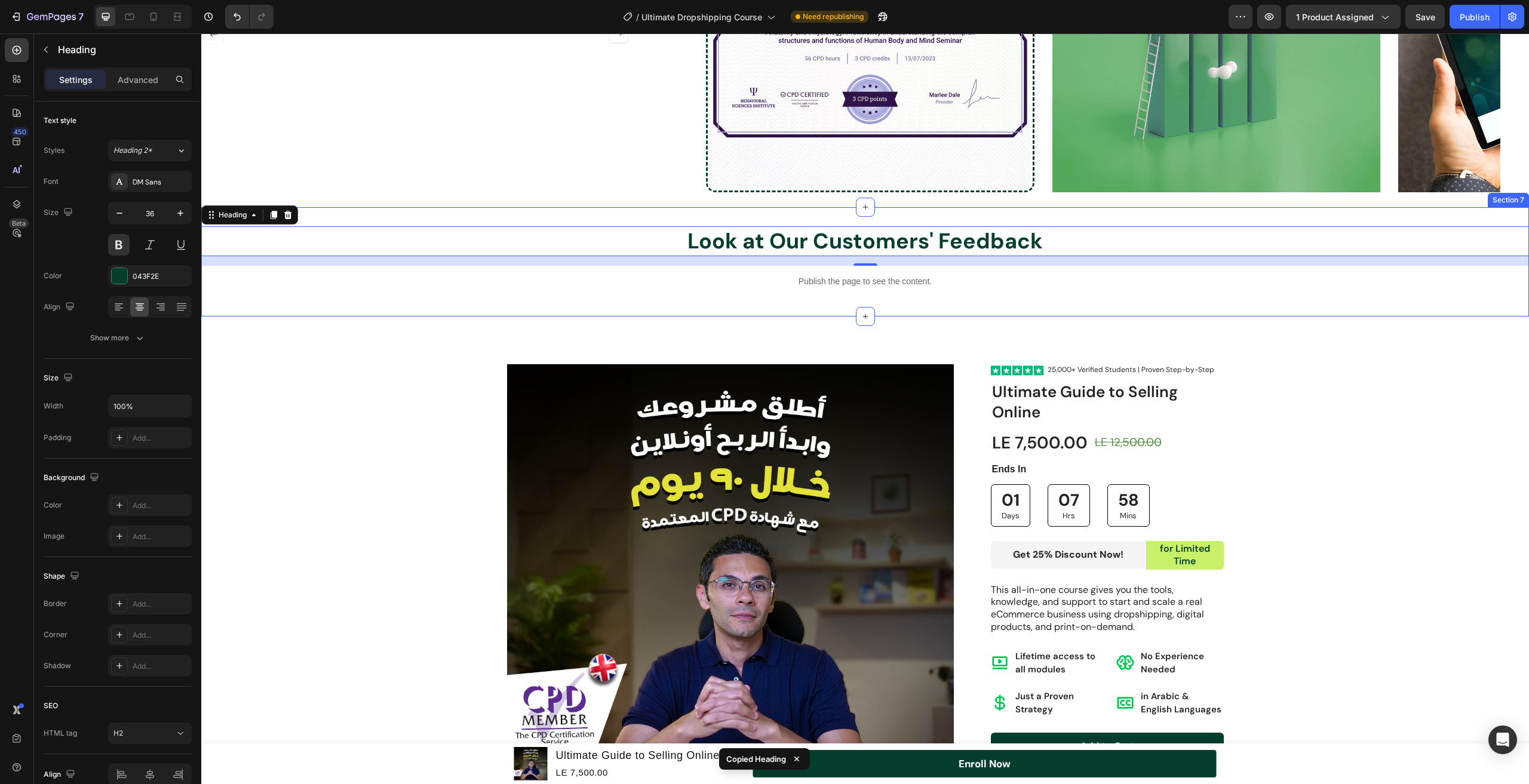
click at [635, 298] on div "Look at Our Customers' Feedback Heading 16 Publish the page to see the content.…" at bounding box center [866, 262] width 1328 height 110
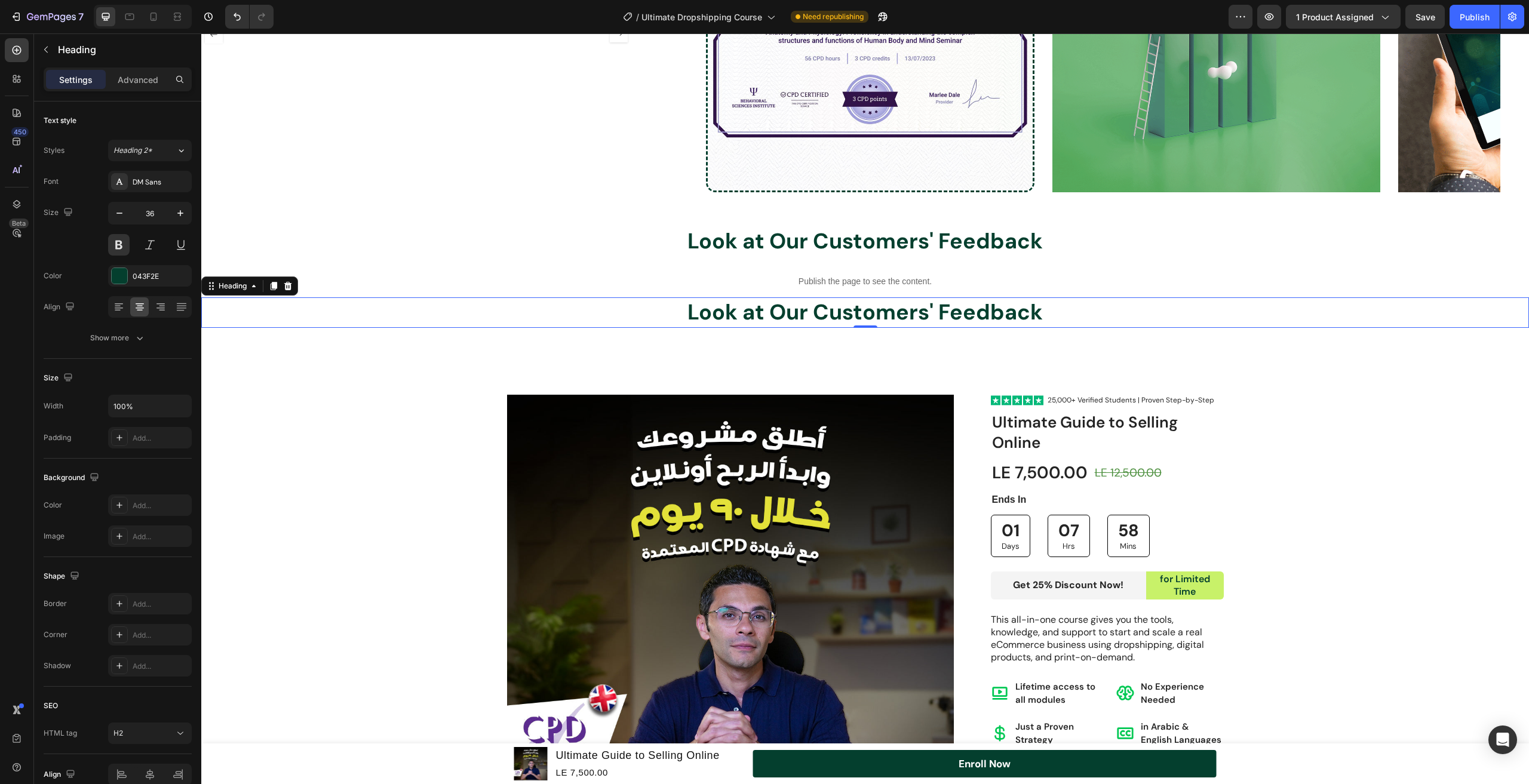
click at [823, 313] on h2 "Look at Our Customers' Feedback" at bounding box center [866, 313] width 1328 height 31
click at [823, 313] on p "Look at Our Customers' Feedback" at bounding box center [865, 313] width 1325 height 28
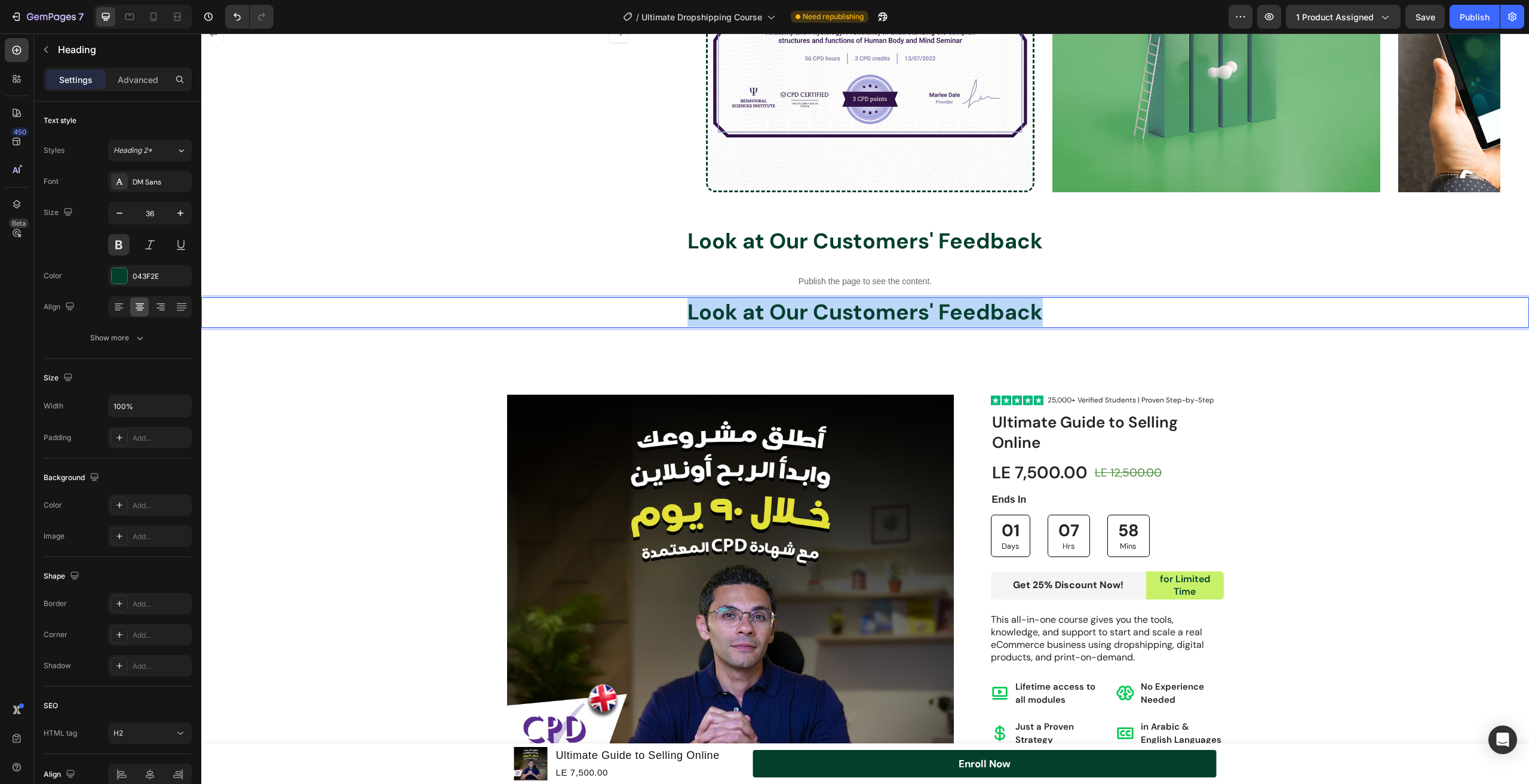
click at [823, 313] on p "Look at Our Customers' Feedback" at bounding box center [865, 313] width 1325 height 28
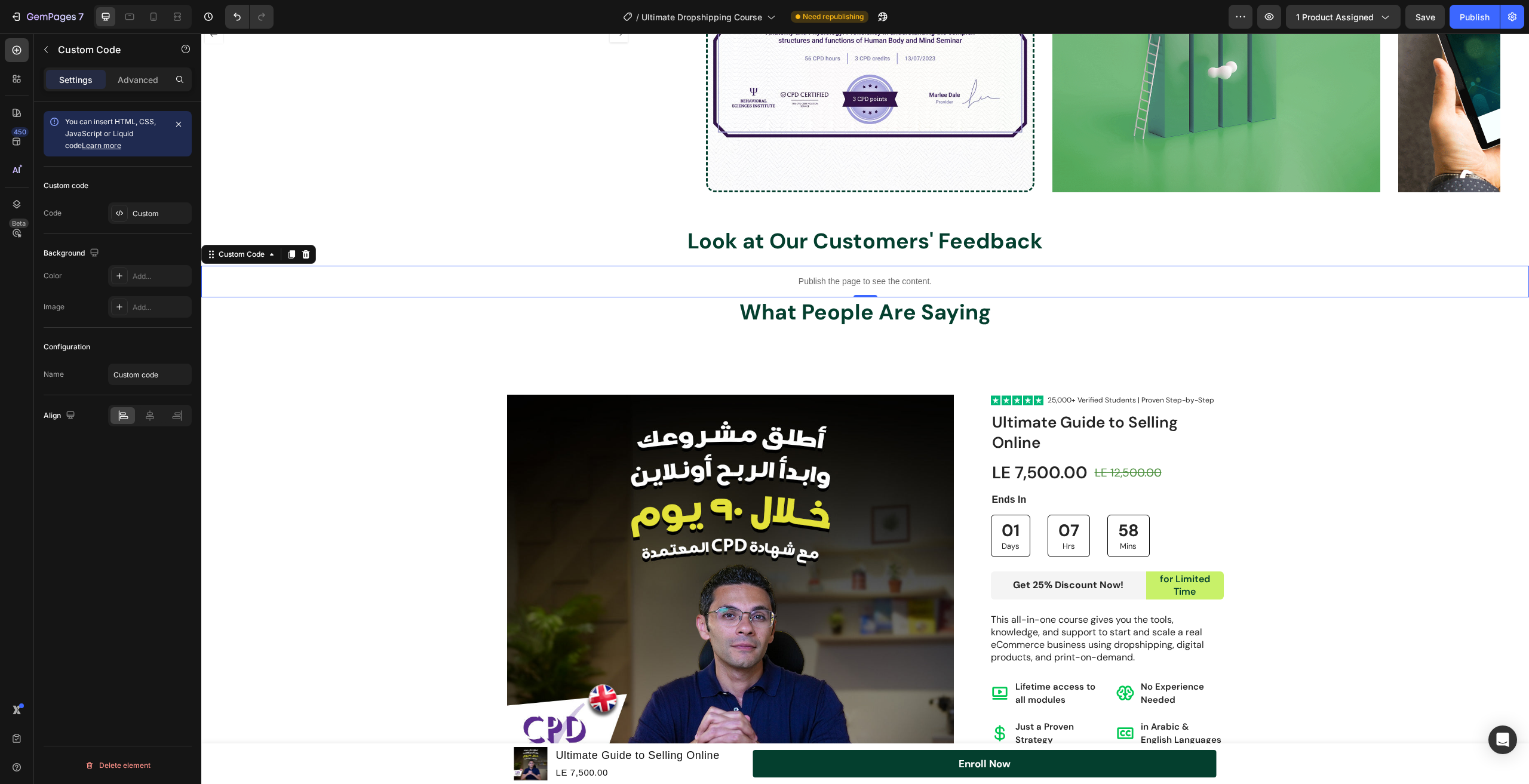
click at [527, 276] on p "Publish the page to see the content." at bounding box center [866, 281] width 1328 height 13
click at [555, 323] on p "What People Are Saying" at bounding box center [865, 313] width 1325 height 28
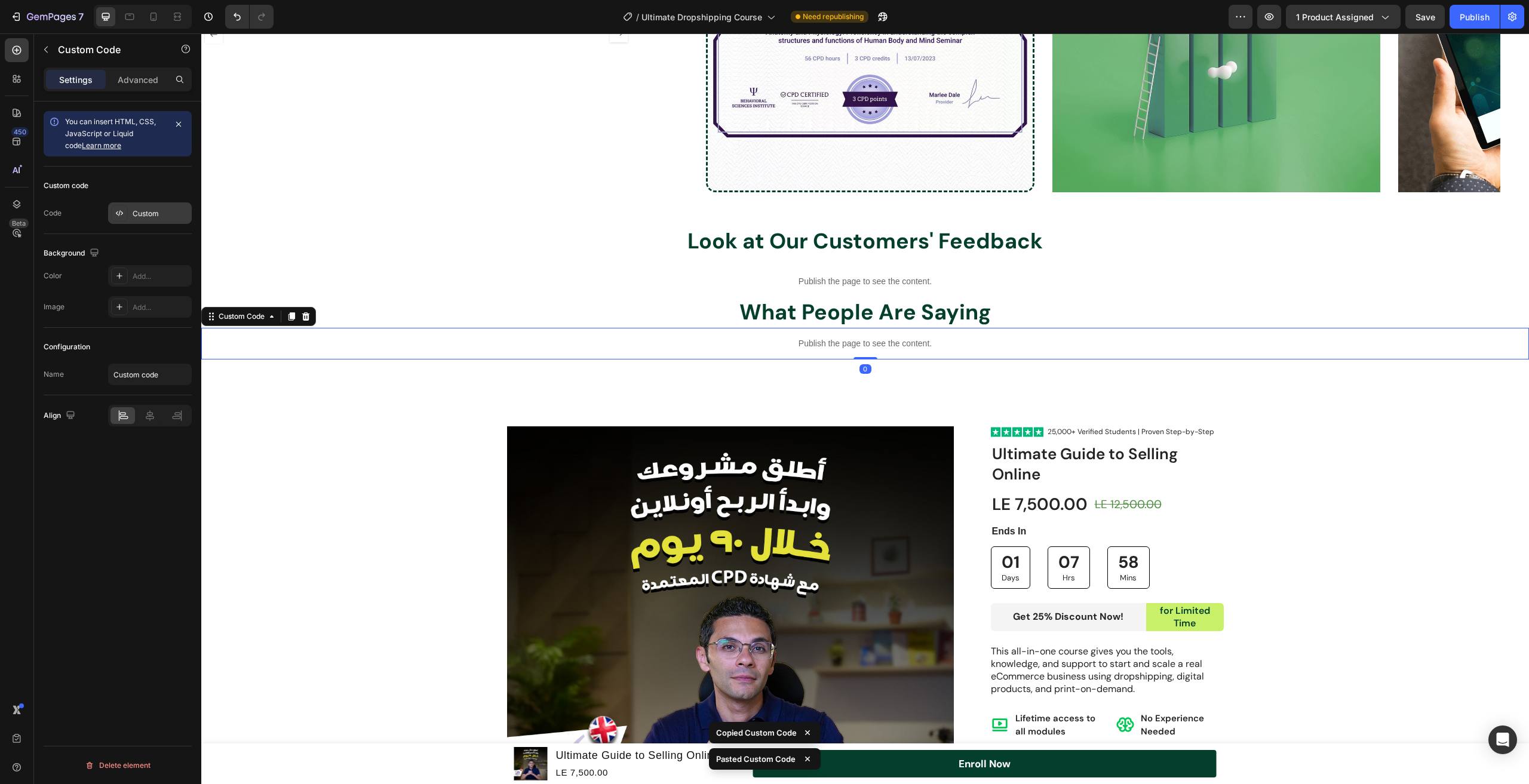
click at [141, 207] on div "Custom" at bounding box center [150, 213] width 84 height 21
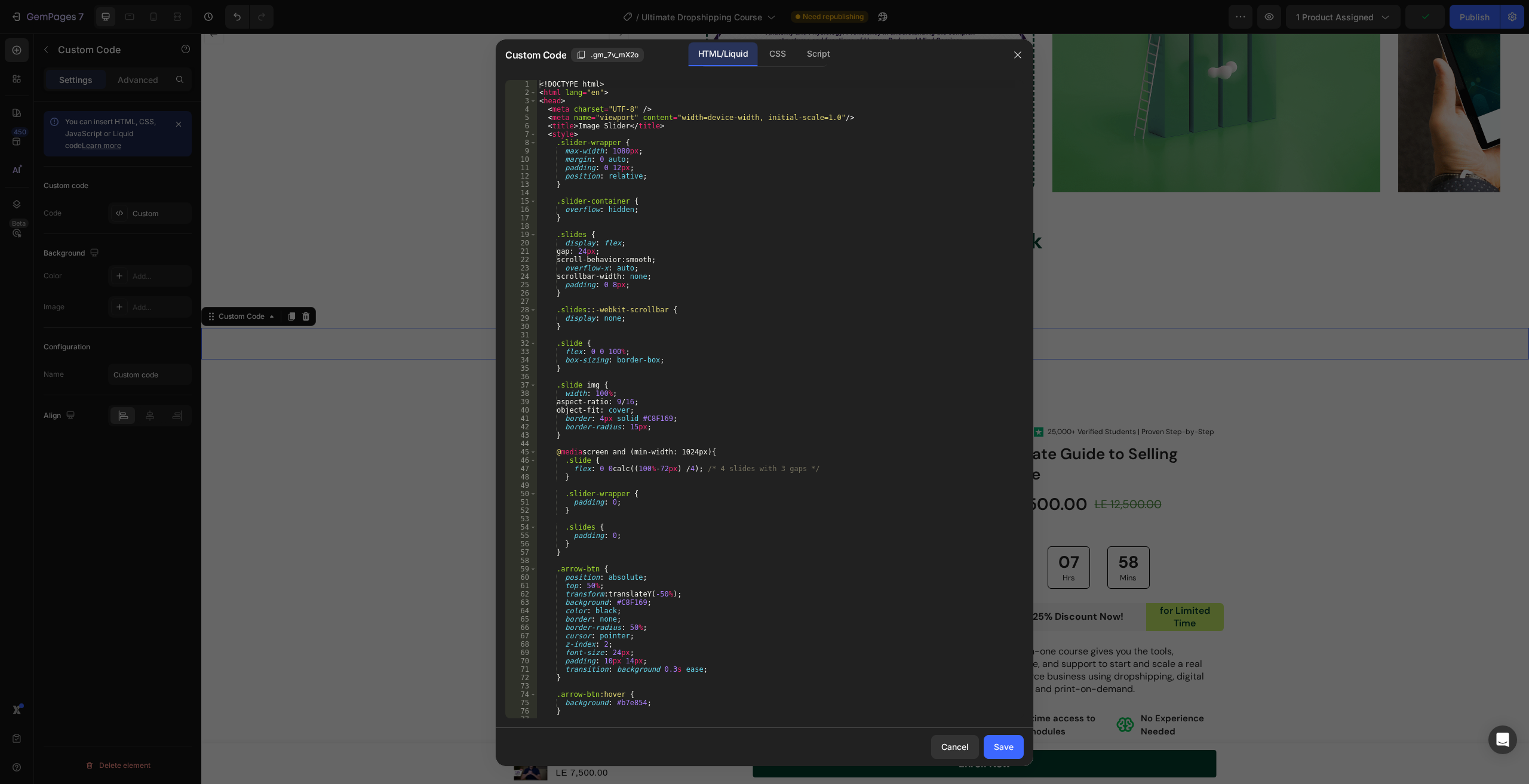
click at [786, 281] on div "<! DOCTYPE html > < html lang = "en" > < head > < meta charset = "UTF-8" /> < m…" at bounding box center [776, 407] width 478 height 655
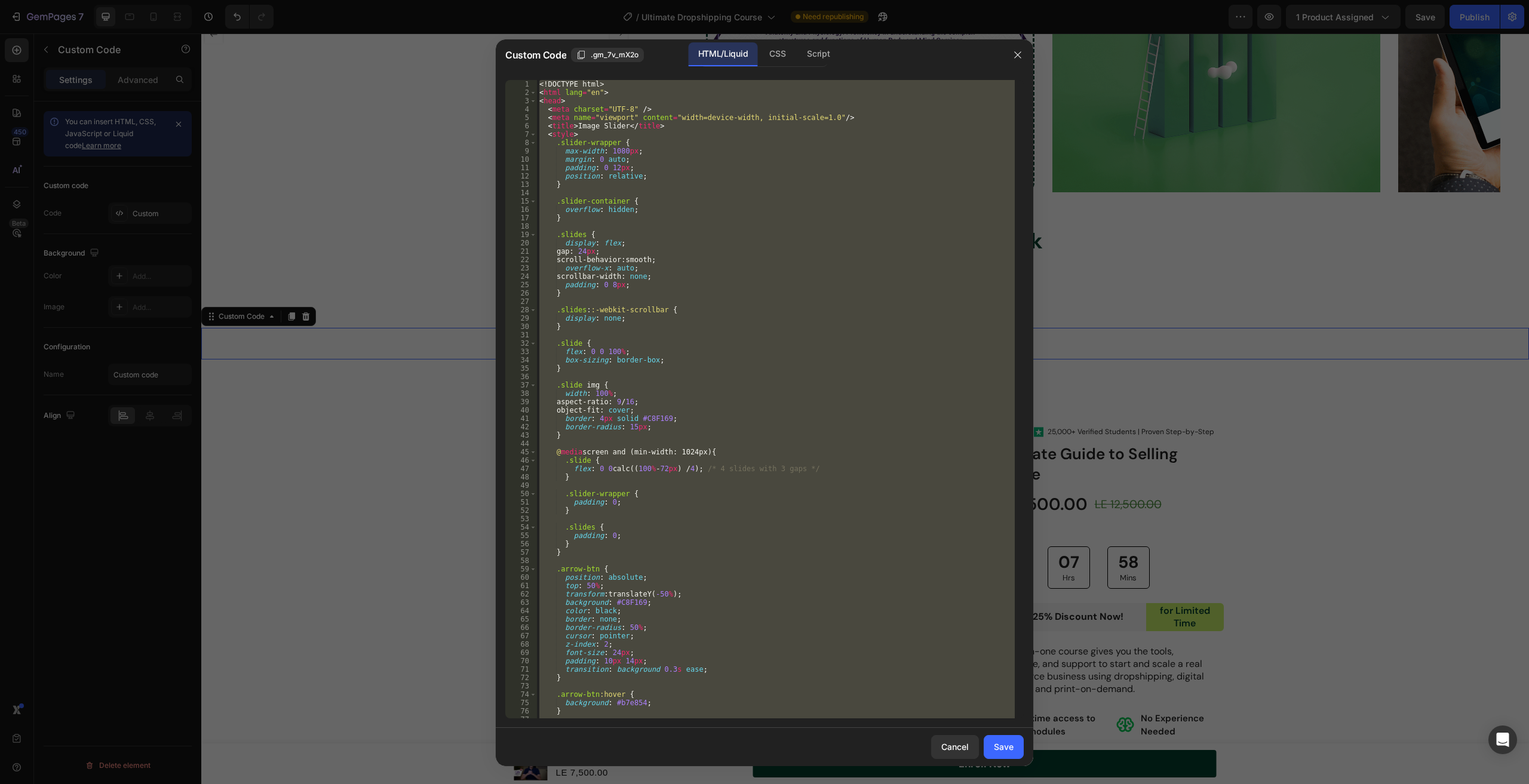
paste textarea
type textarea "</html>"
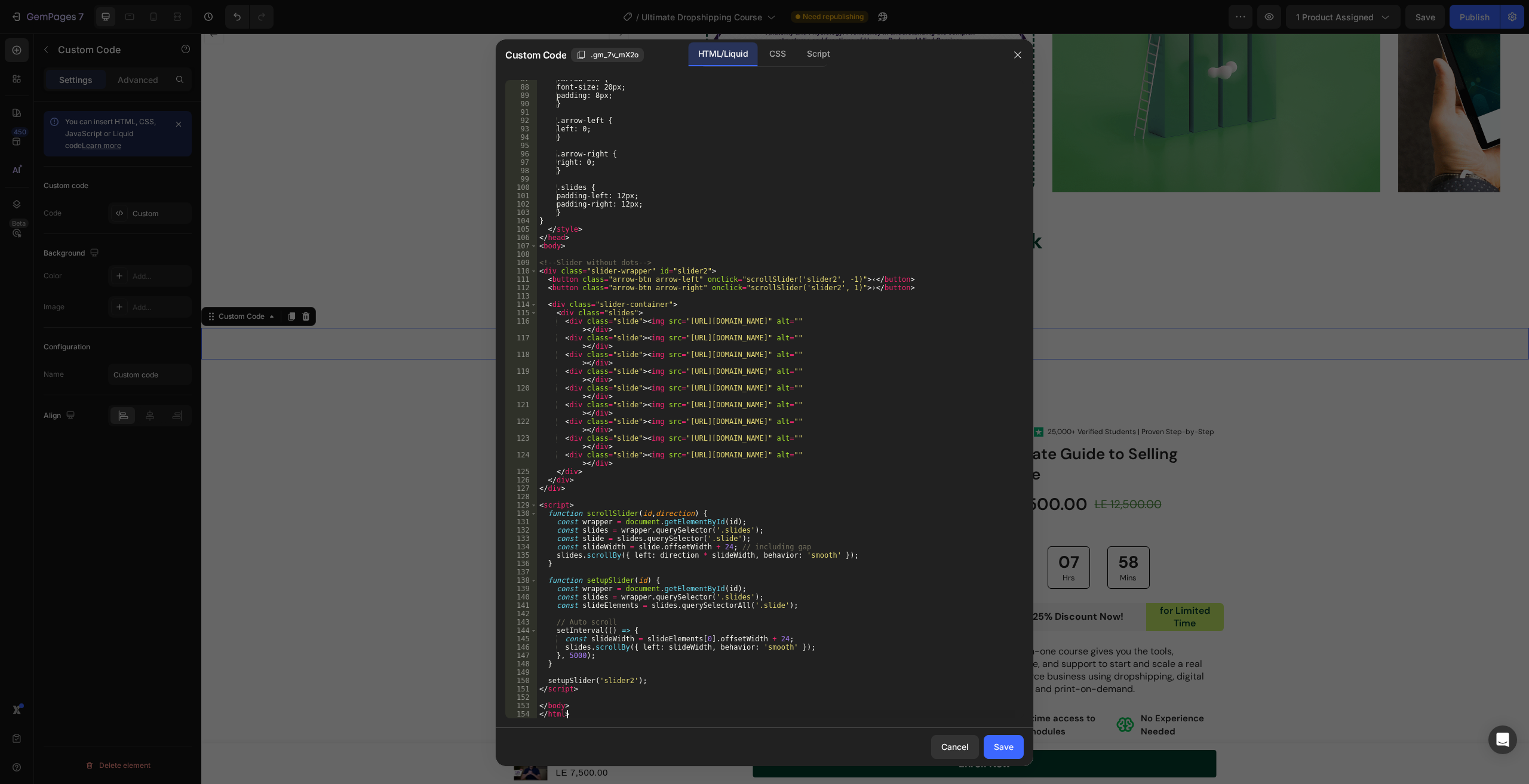
scroll to position [724, 0]
click at [1016, 751] on button "Save" at bounding box center [1004, 747] width 40 height 24
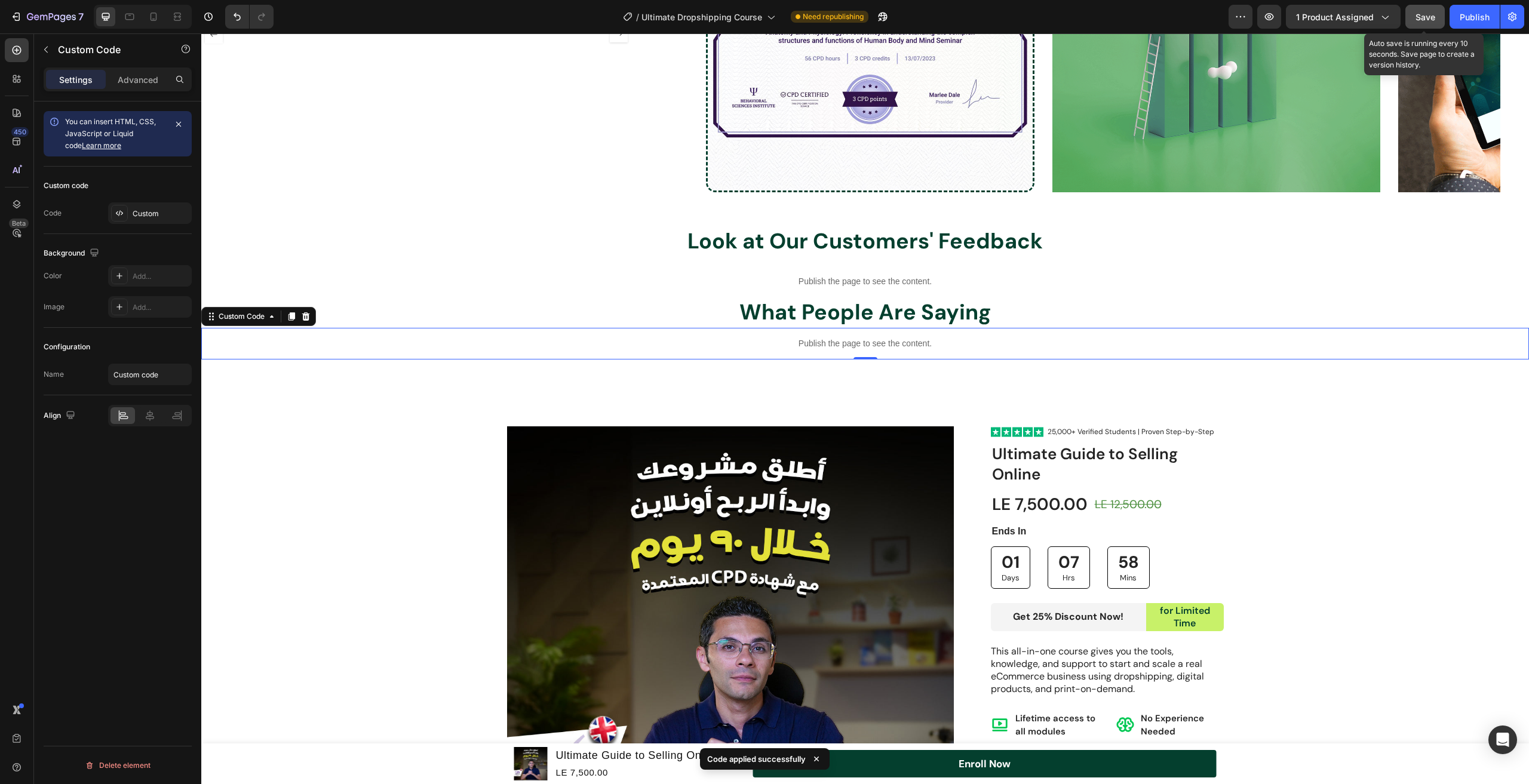
click at [1429, 20] on span "Save" at bounding box center [1426, 17] width 20 height 10
click at [1468, 14] on div "Publish" at bounding box center [1474, 17] width 30 height 13
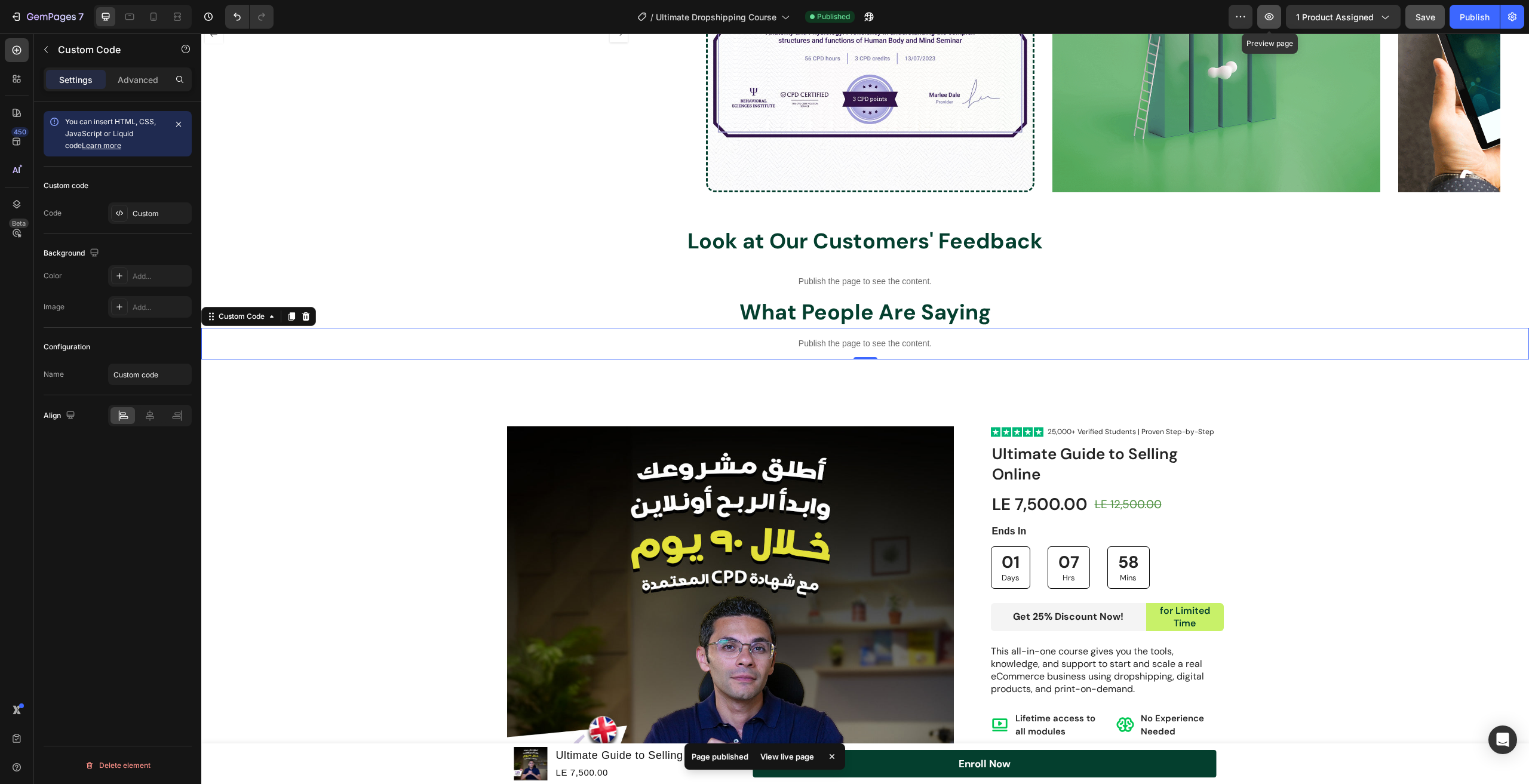
click at [1281, 13] on button "button" at bounding box center [1270, 17] width 24 height 24
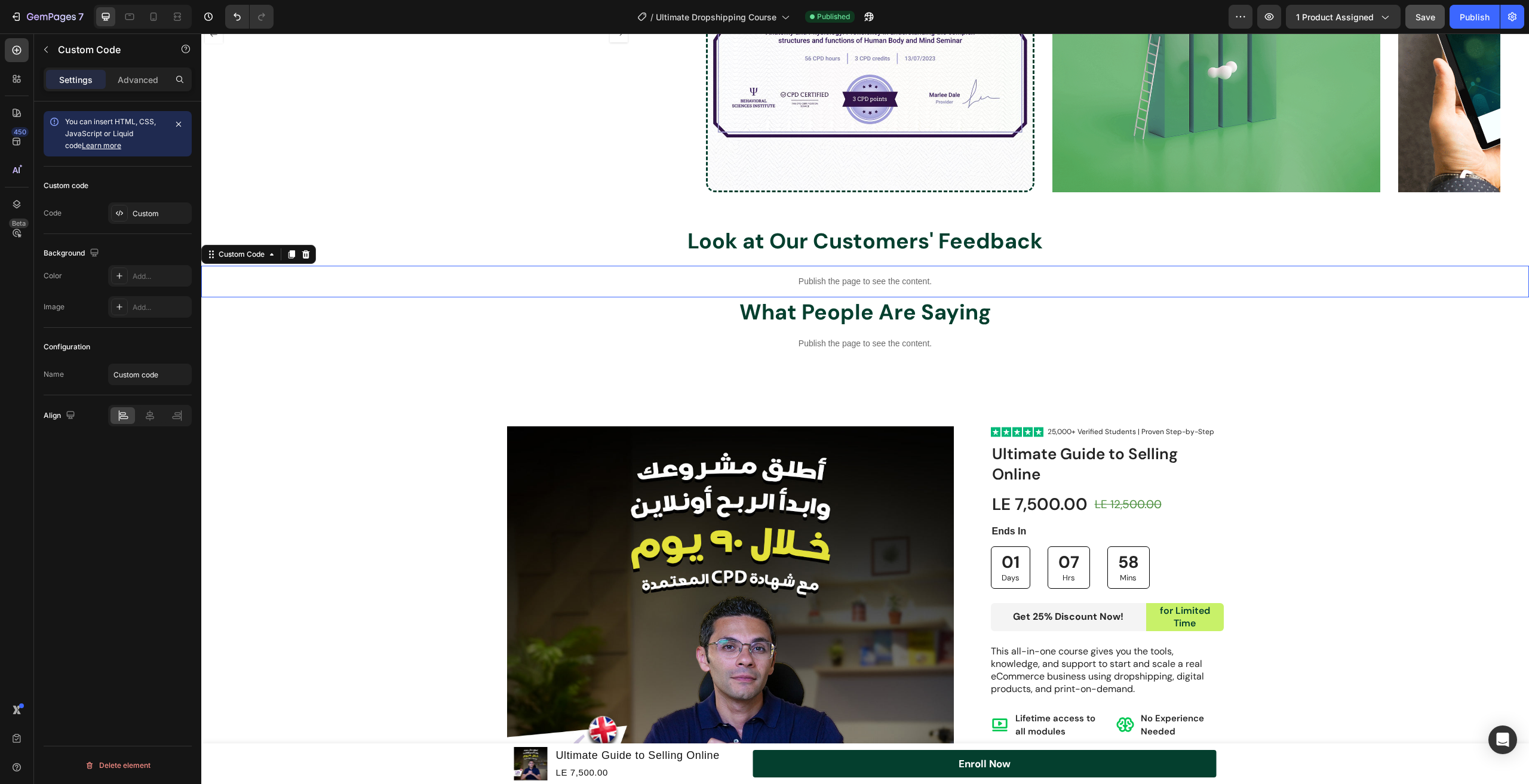
click at [460, 279] on p "Publish the page to see the content." at bounding box center [866, 281] width 1328 height 13
click at [157, 418] on div at bounding box center [150, 415] width 25 height 17
click at [143, 78] on p "Advanced" at bounding box center [138, 79] width 41 height 13
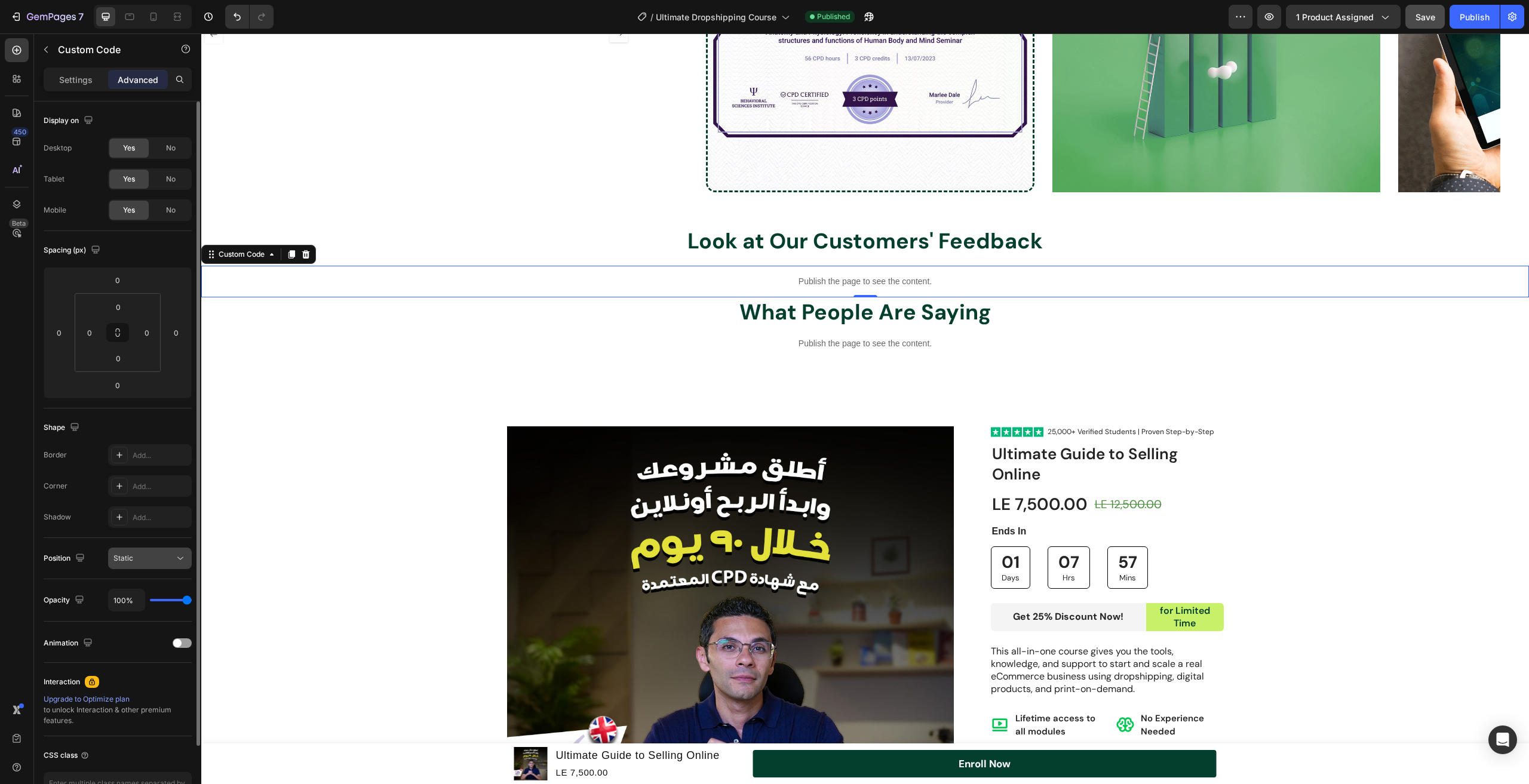
click at [158, 558] on div "Static" at bounding box center [144, 558] width 61 height 11
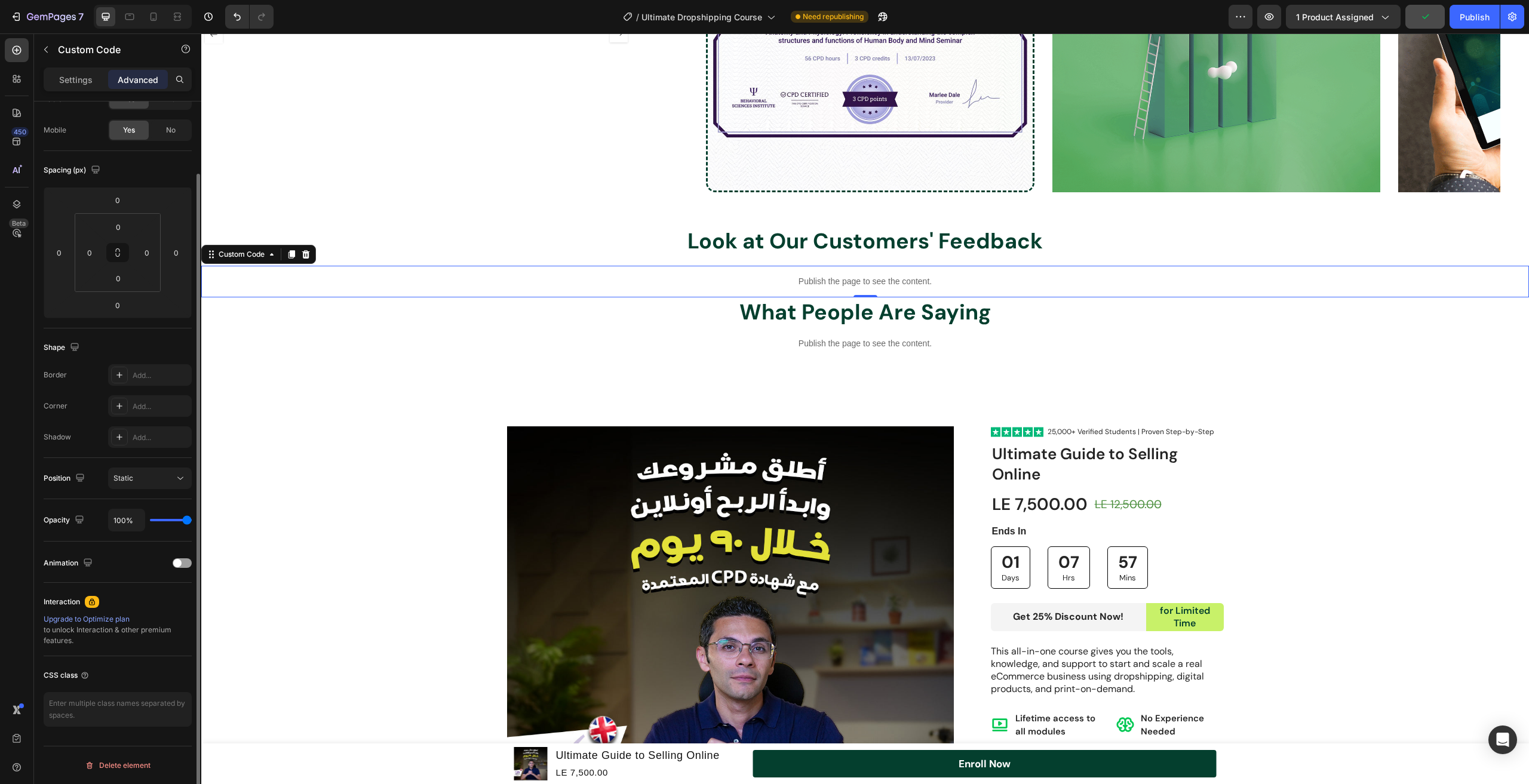
scroll to position [0, 0]
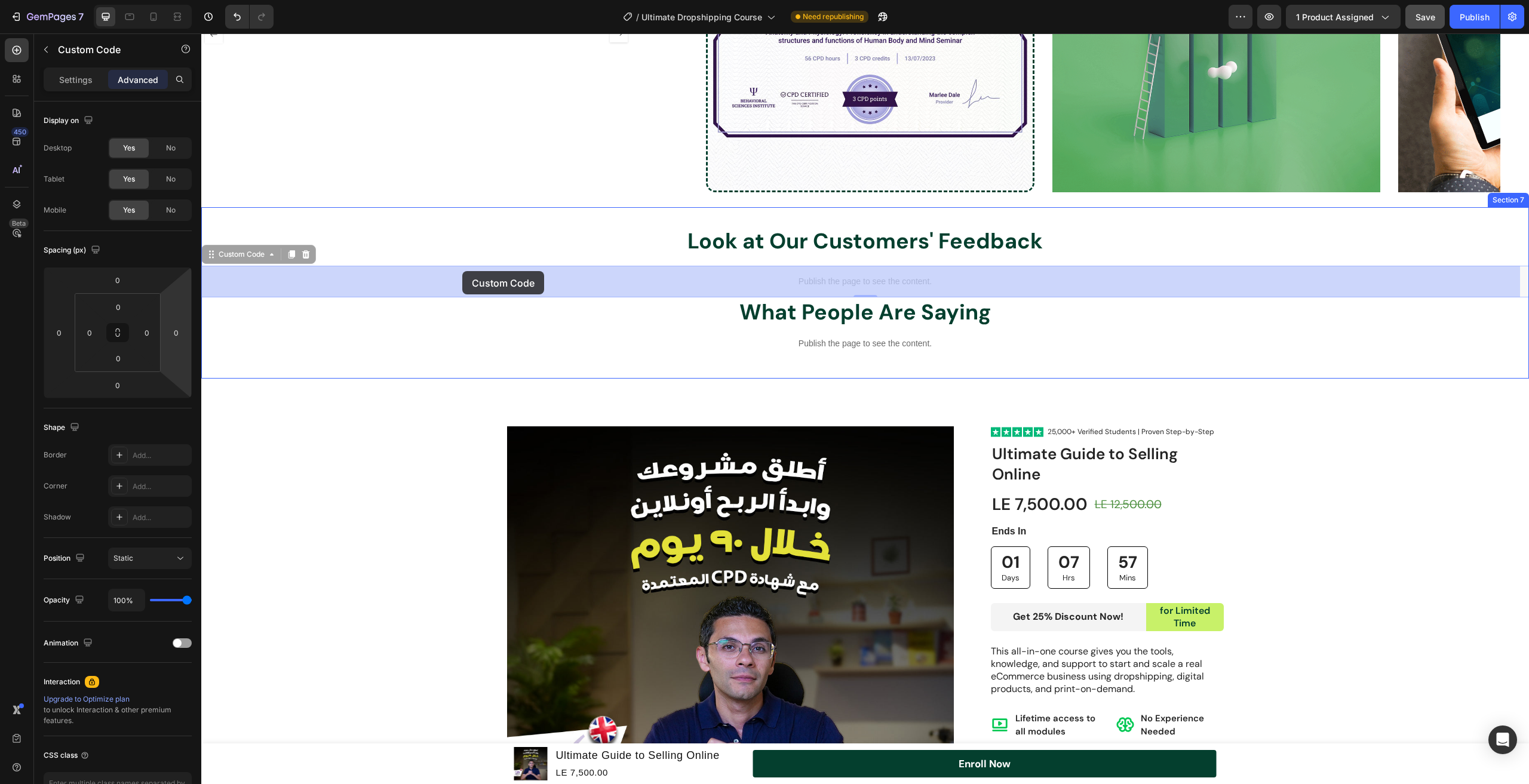
drag, startPoint x: 214, startPoint y: 257, endPoint x: 462, endPoint y: 271, distance: 248.4
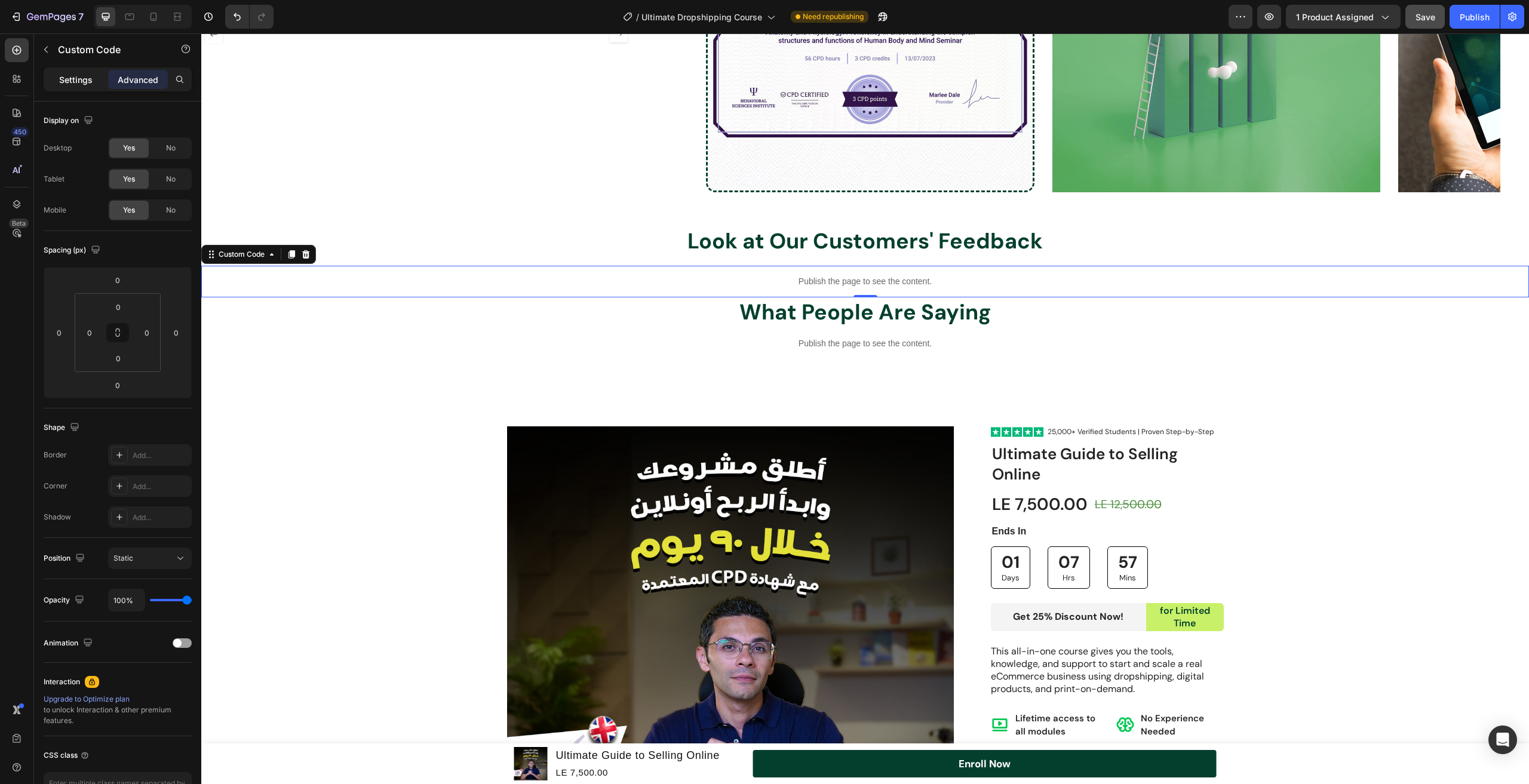
click at [90, 87] on div "Settings" at bounding box center [76, 79] width 60 height 19
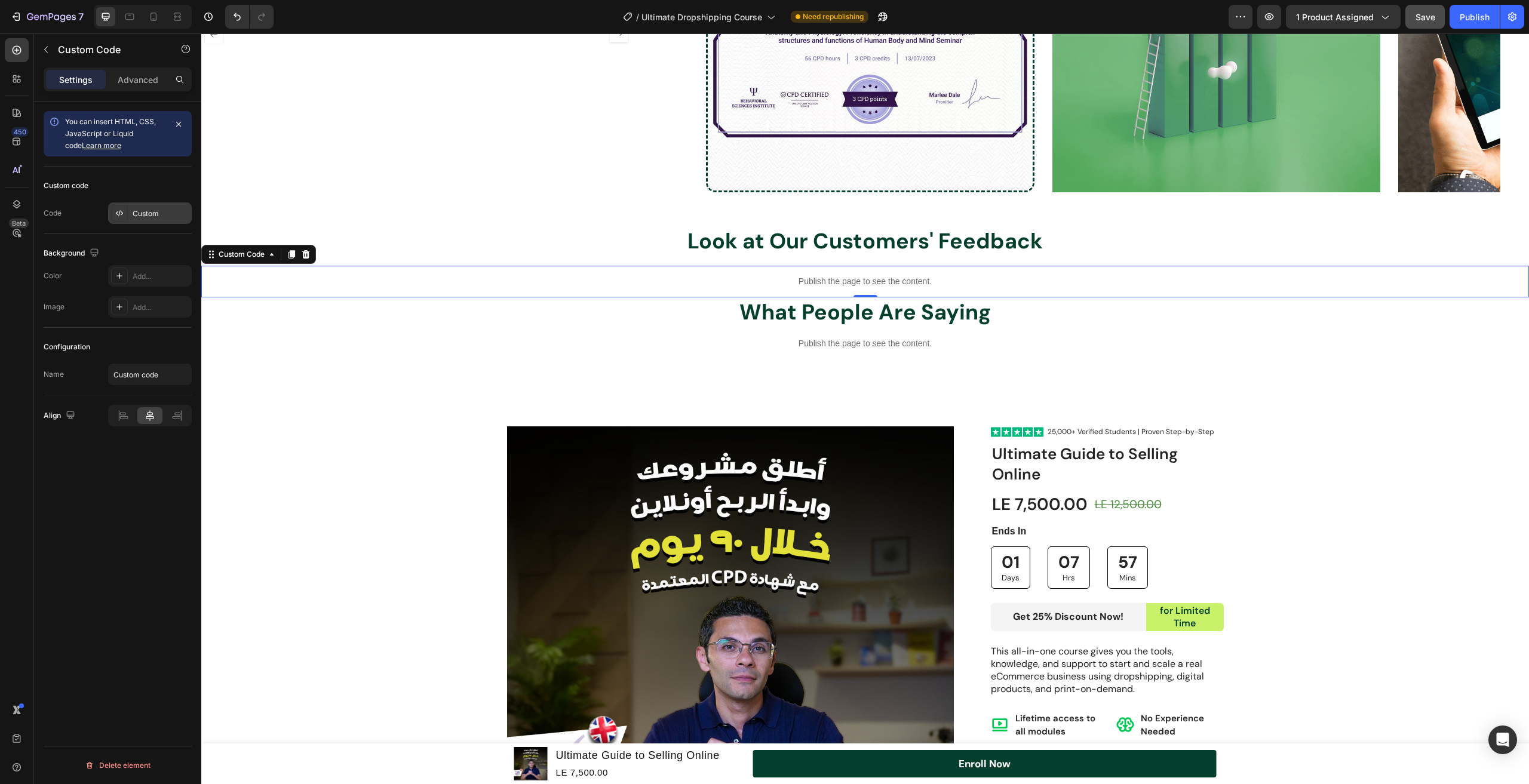
click at [138, 215] on div "Custom" at bounding box center [160, 213] width 56 height 11
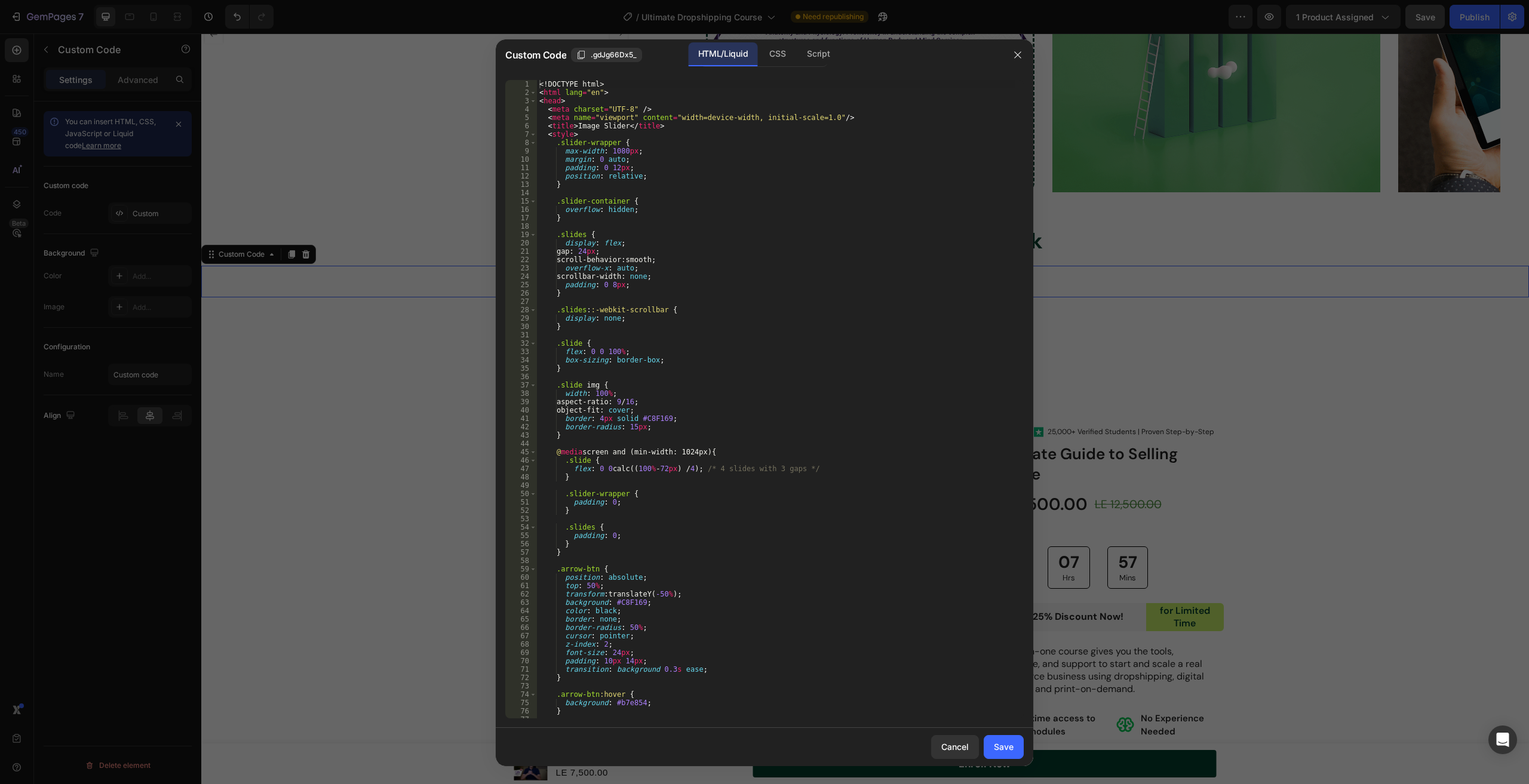
click at [103, 247] on div at bounding box center [764, 392] width 1529 height 784
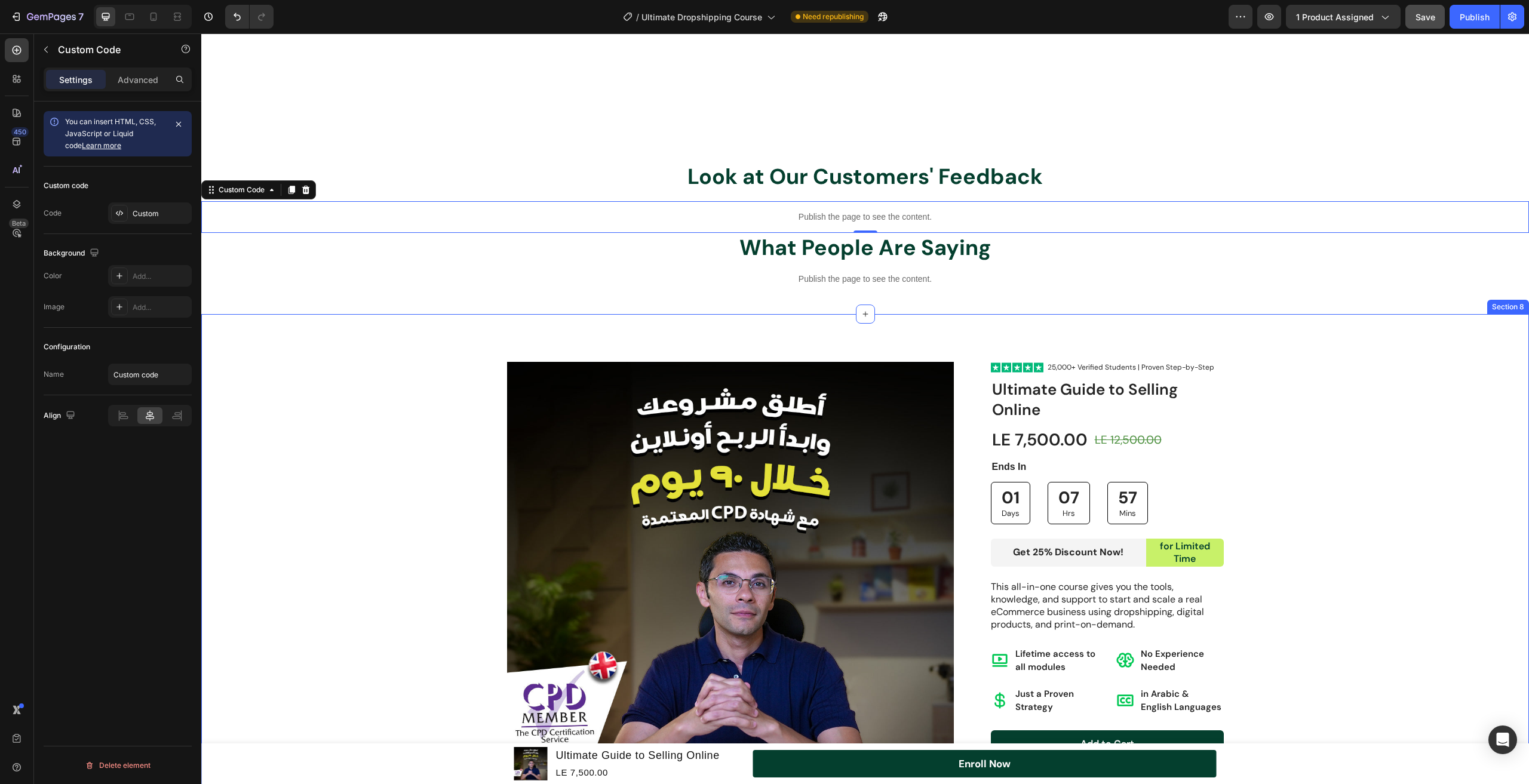
scroll to position [2244, 0]
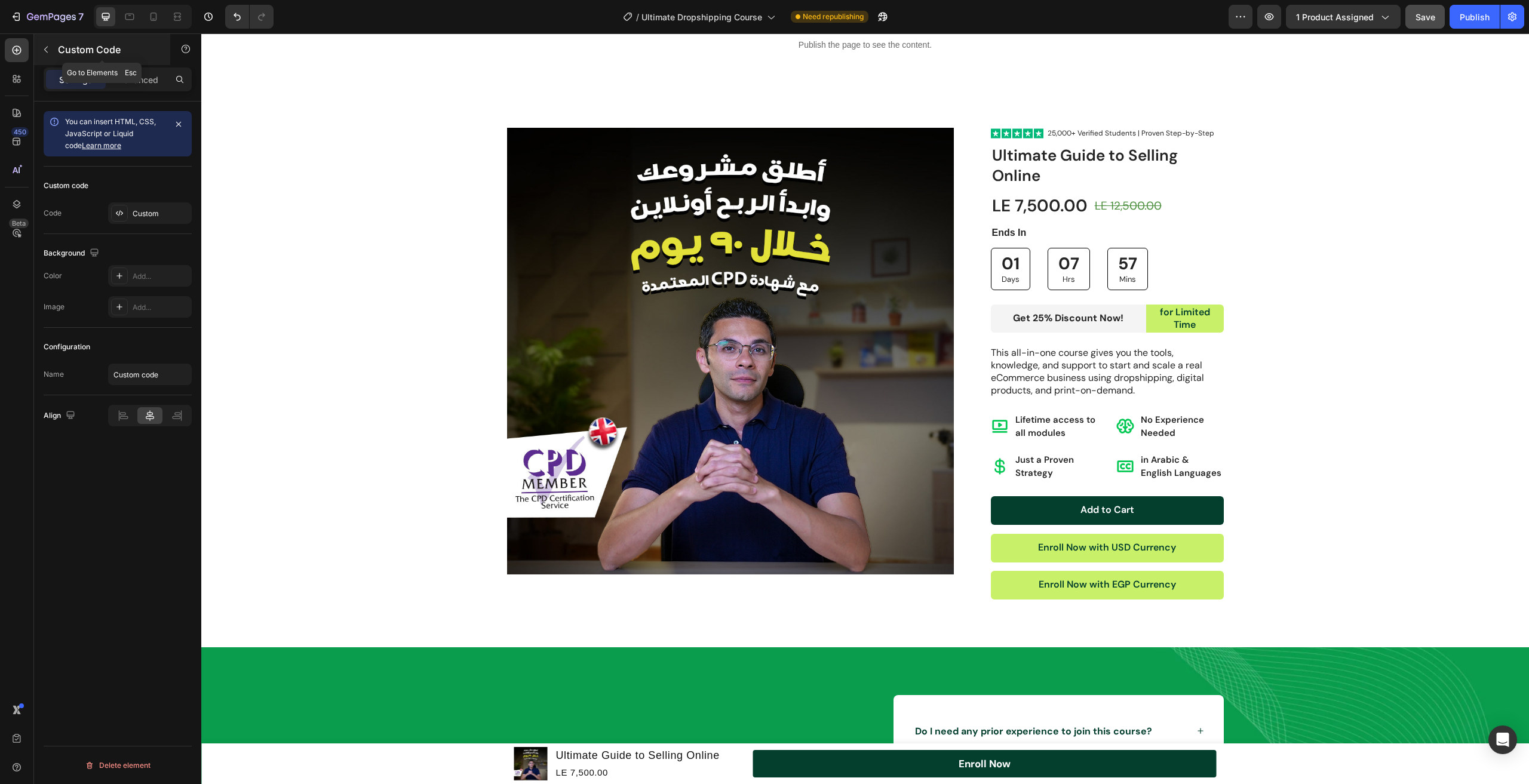
click at [48, 47] on icon "button" at bounding box center [46, 49] width 9 height 9
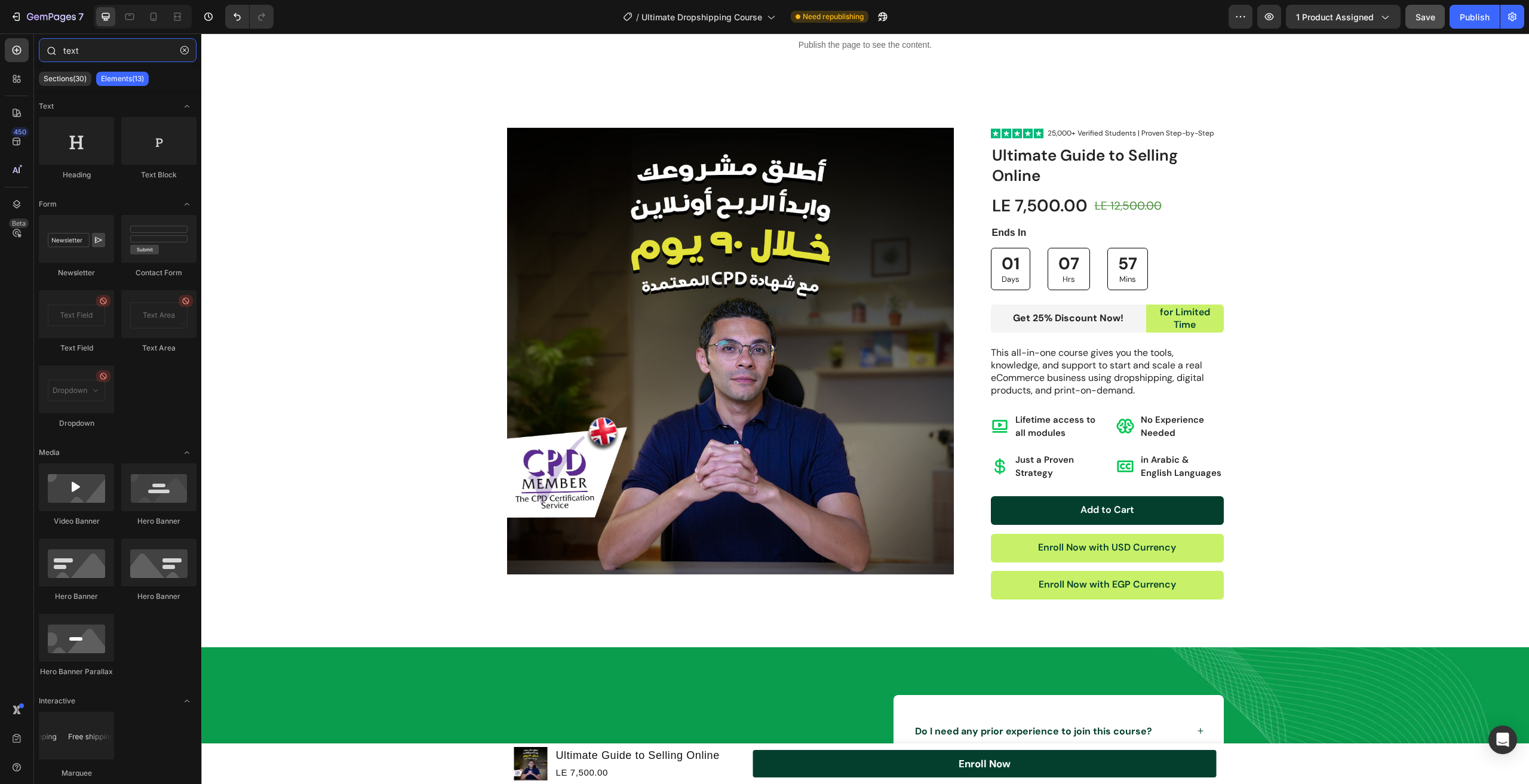
click at [72, 51] on input "text" at bounding box center [117, 50] width 158 height 24
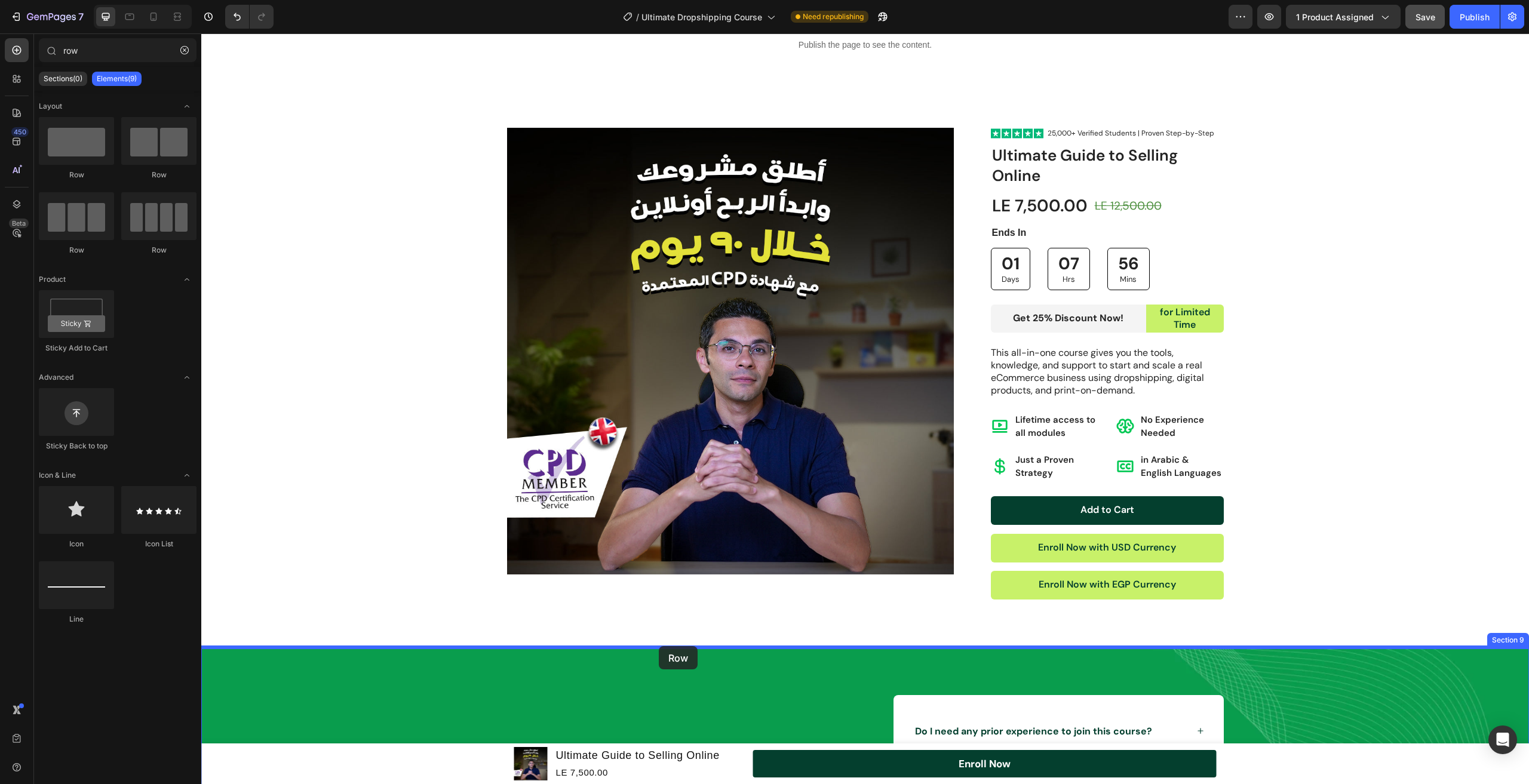
drag, startPoint x: 296, startPoint y: 247, endPoint x: 659, endPoint y: 648, distance: 540.9
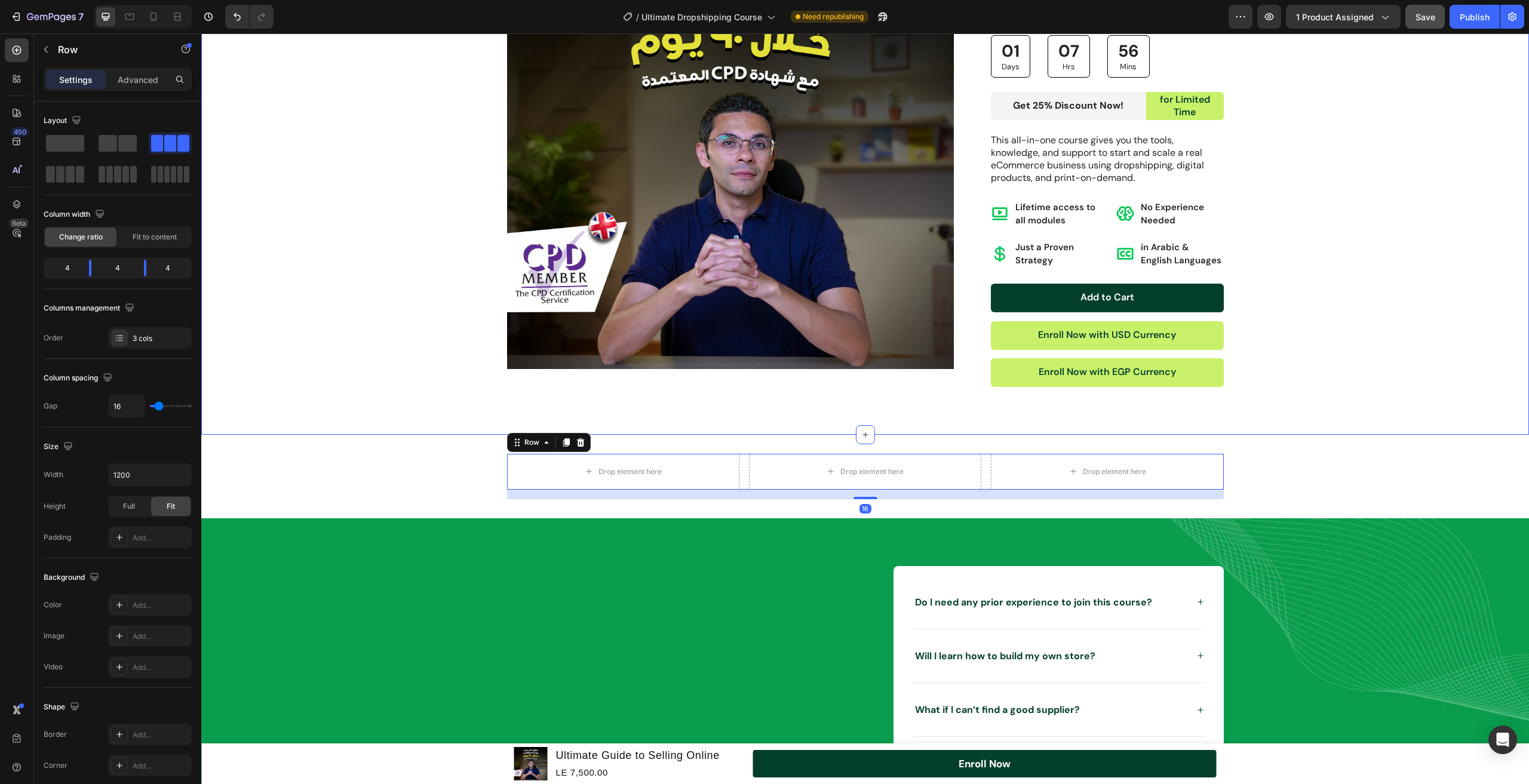
scroll to position [2482, 0]
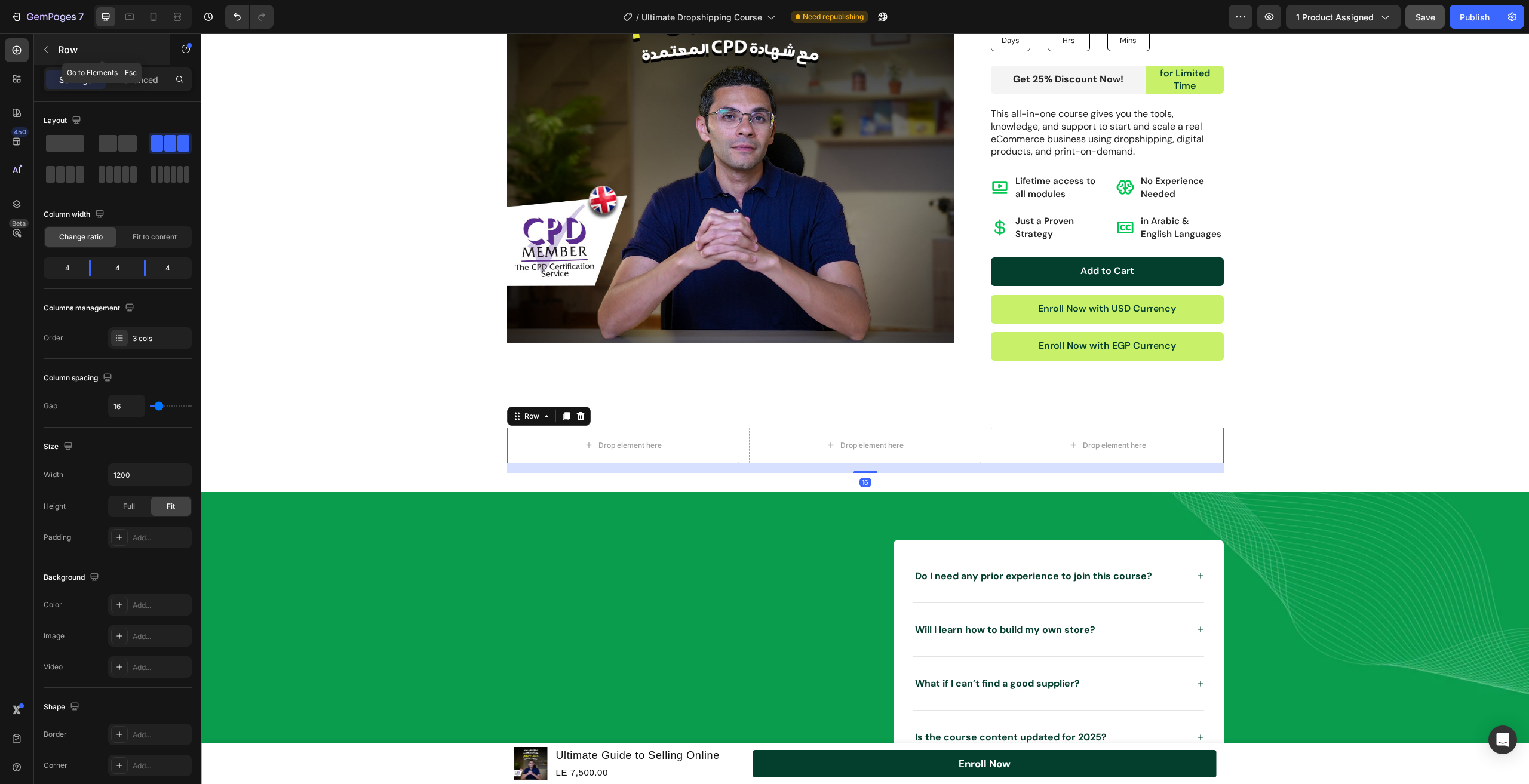
click at [43, 57] on button "button" at bounding box center [46, 49] width 19 height 19
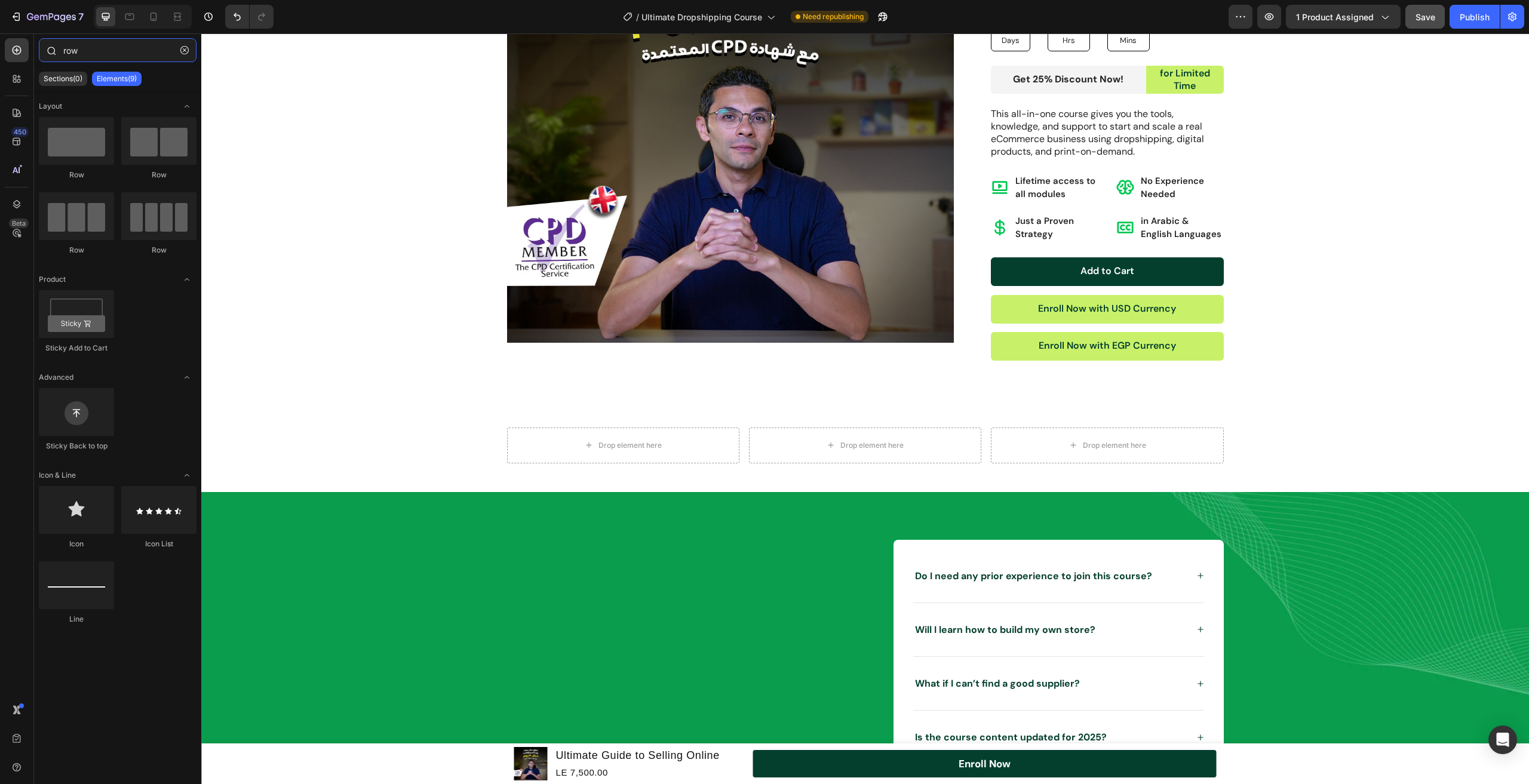
click at [80, 61] on input "row" at bounding box center [117, 50] width 158 height 24
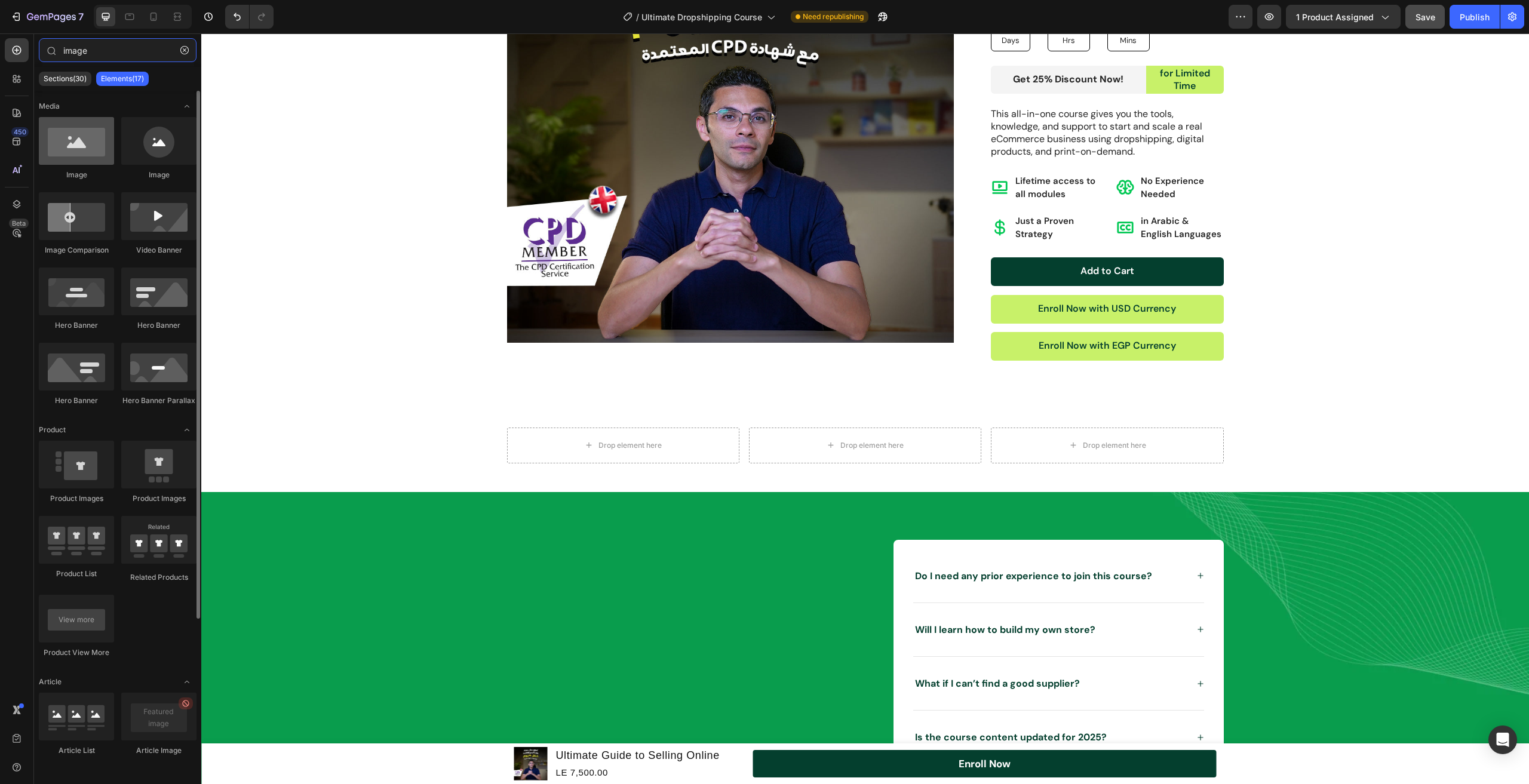
type input "image"
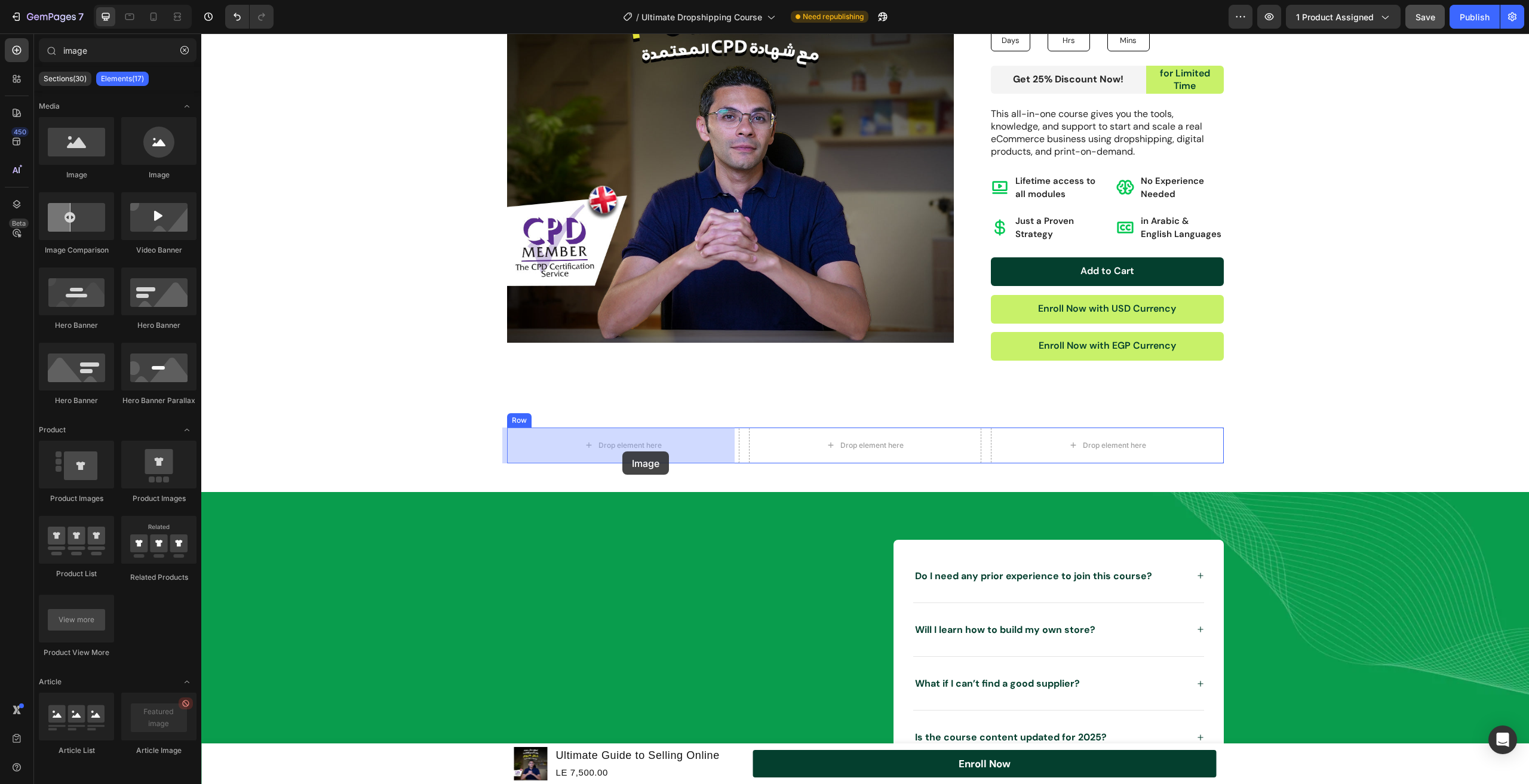
drag, startPoint x: 293, startPoint y: 188, endPoint x: 623, endPoint y: 452, distance: 422.6
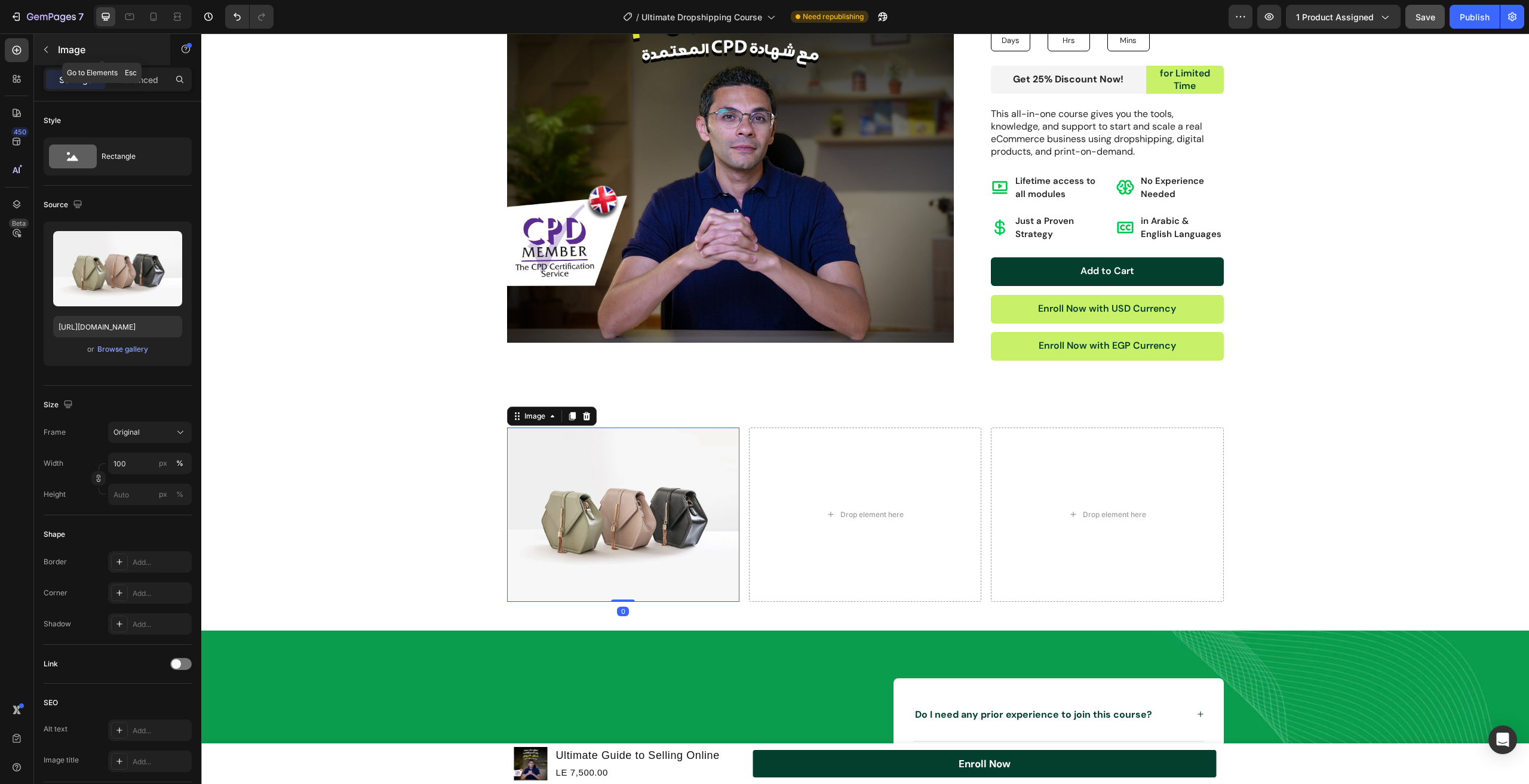
click at [45, 55] on button "button" at bounding box center [46, 49] width 19 height 19
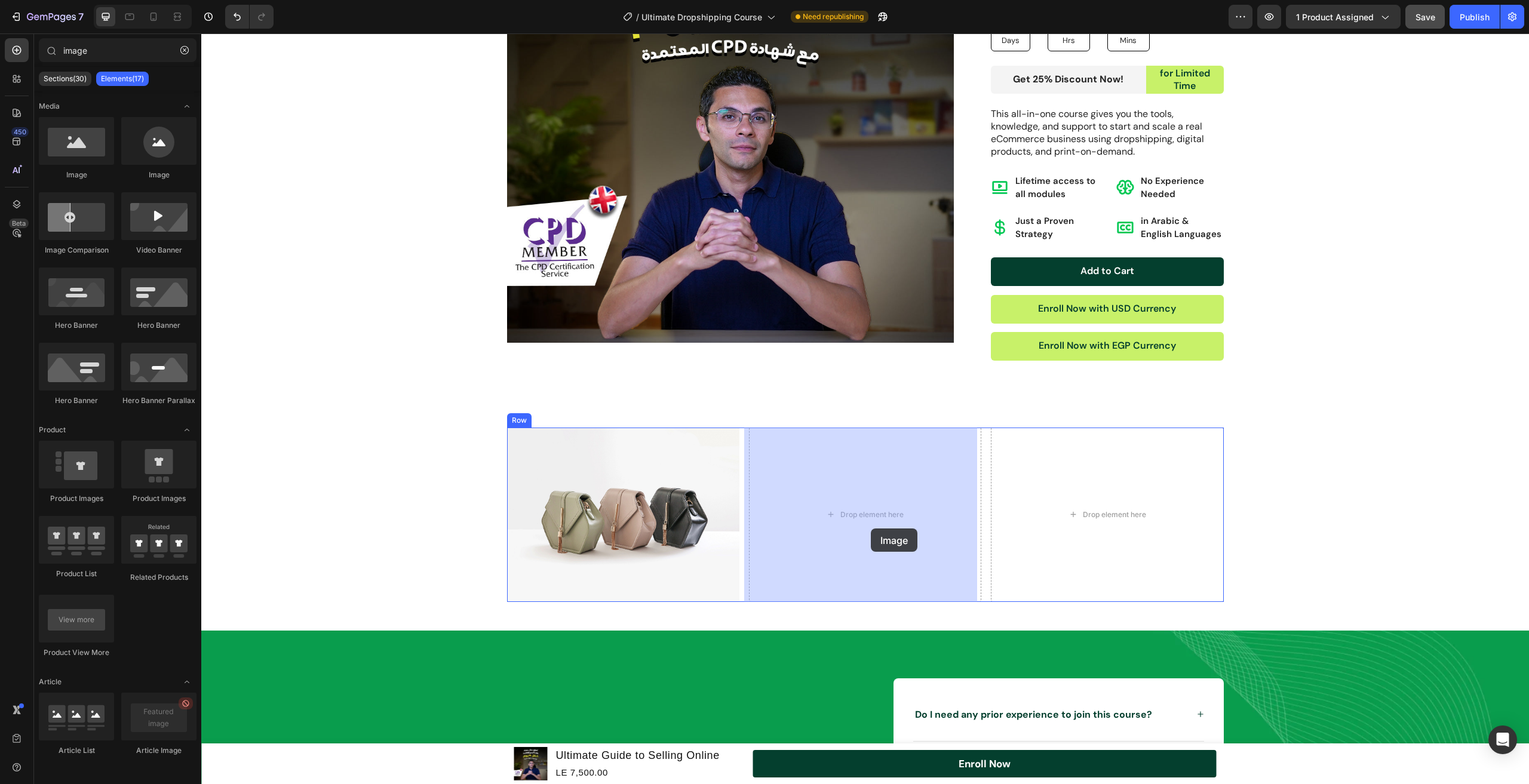
drag, startPoint x: 279, startPoint y: 170, endPoint x: 871, endPoint y: 529, distance: 692.3
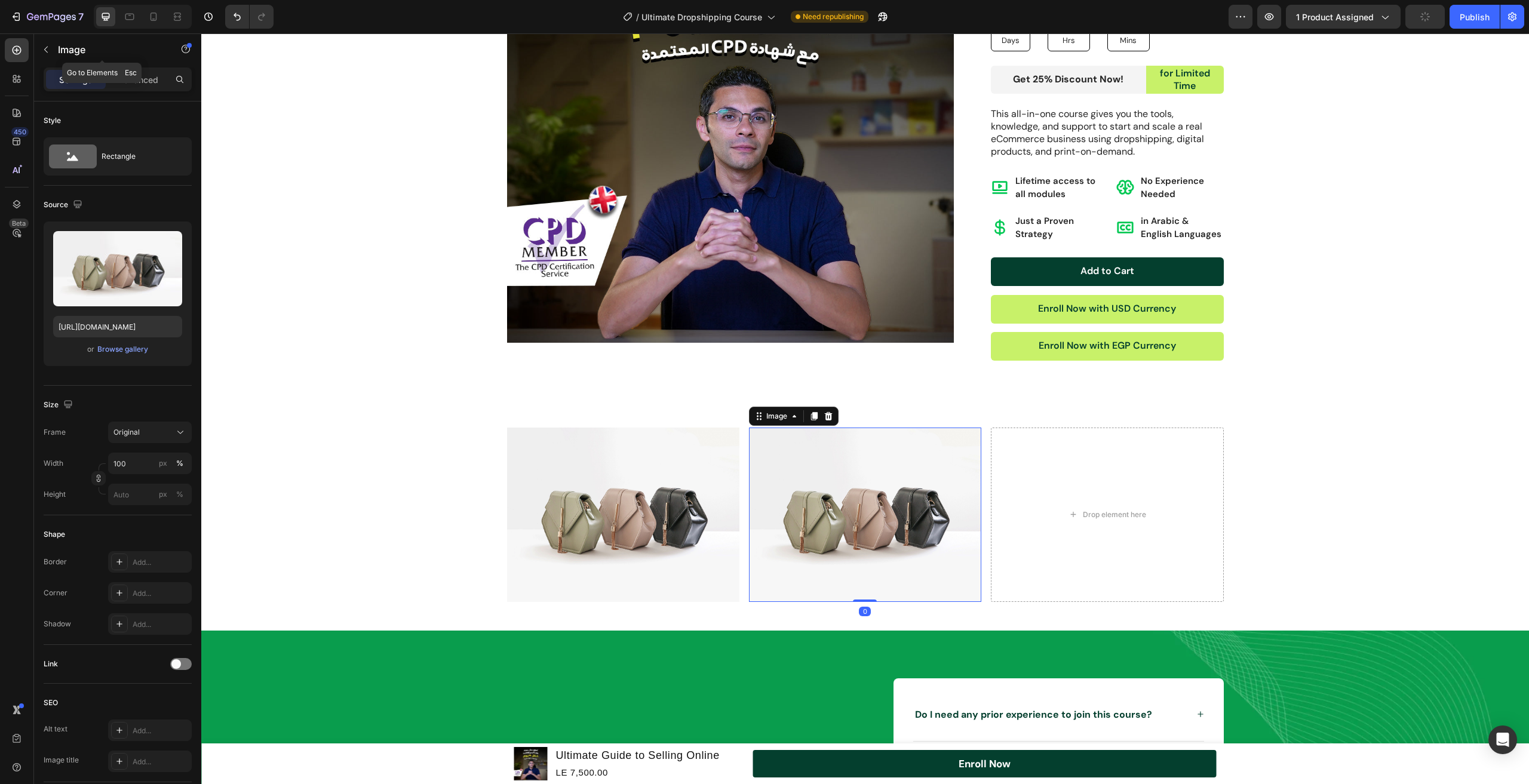
click at [39, 45] on button "button" at bounding box center [46, 49] width 19 height 19
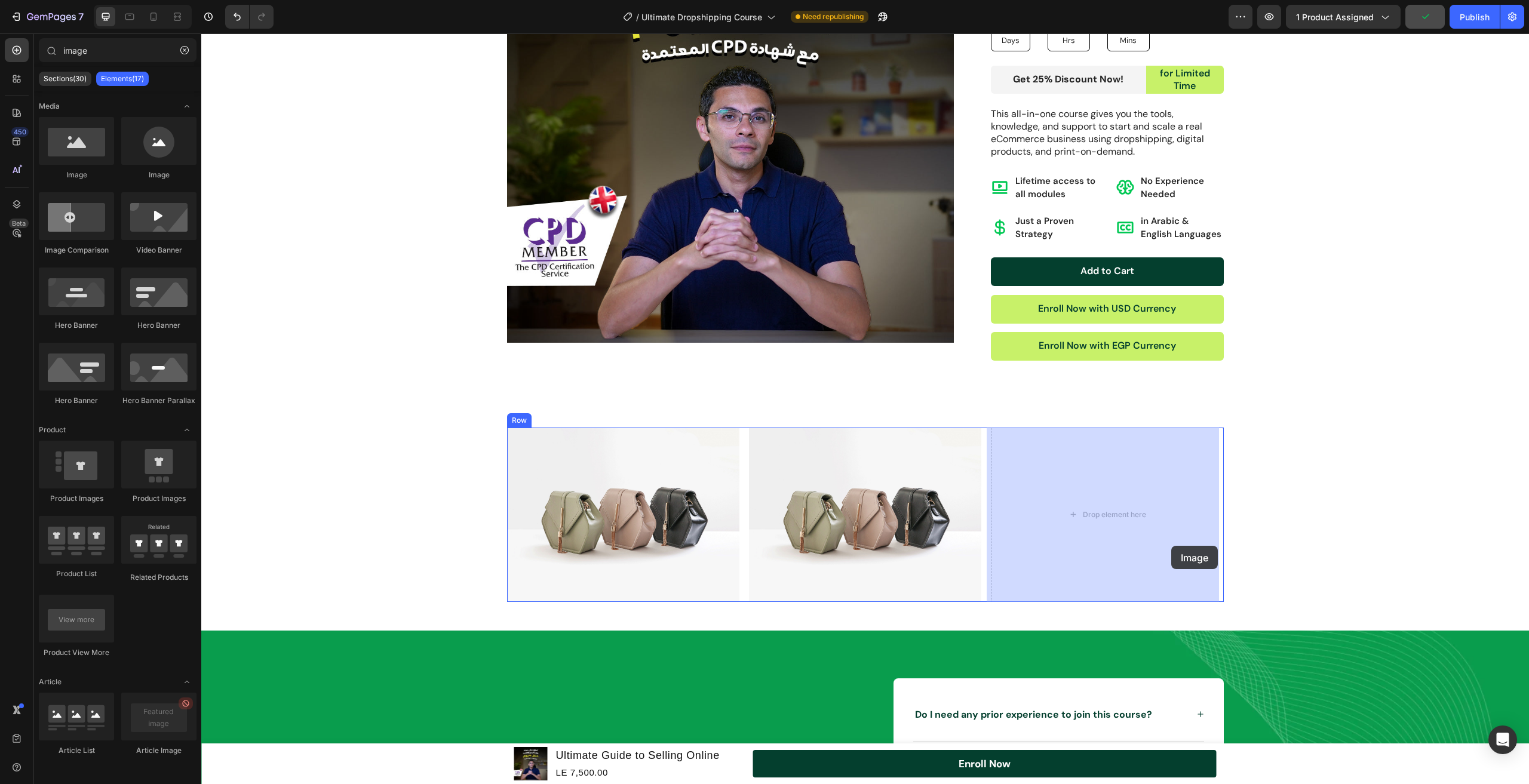
drag, startPoint x: 756, startPoint y: 408, endPoint x: 750, endPoint y: 509, distance: 101.2
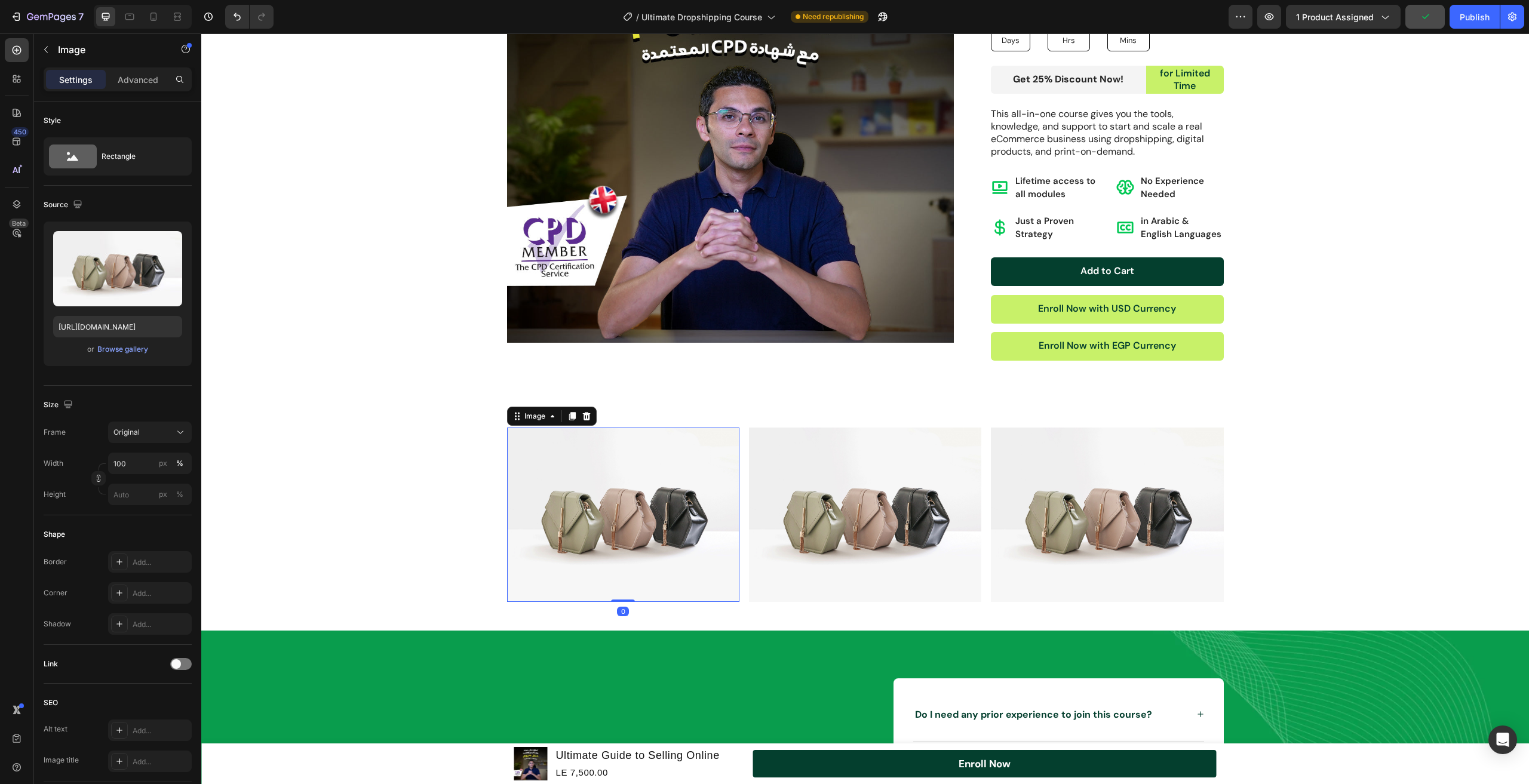
click at [562, 505] on img at bounding box center [623, 515] width 232 height 174
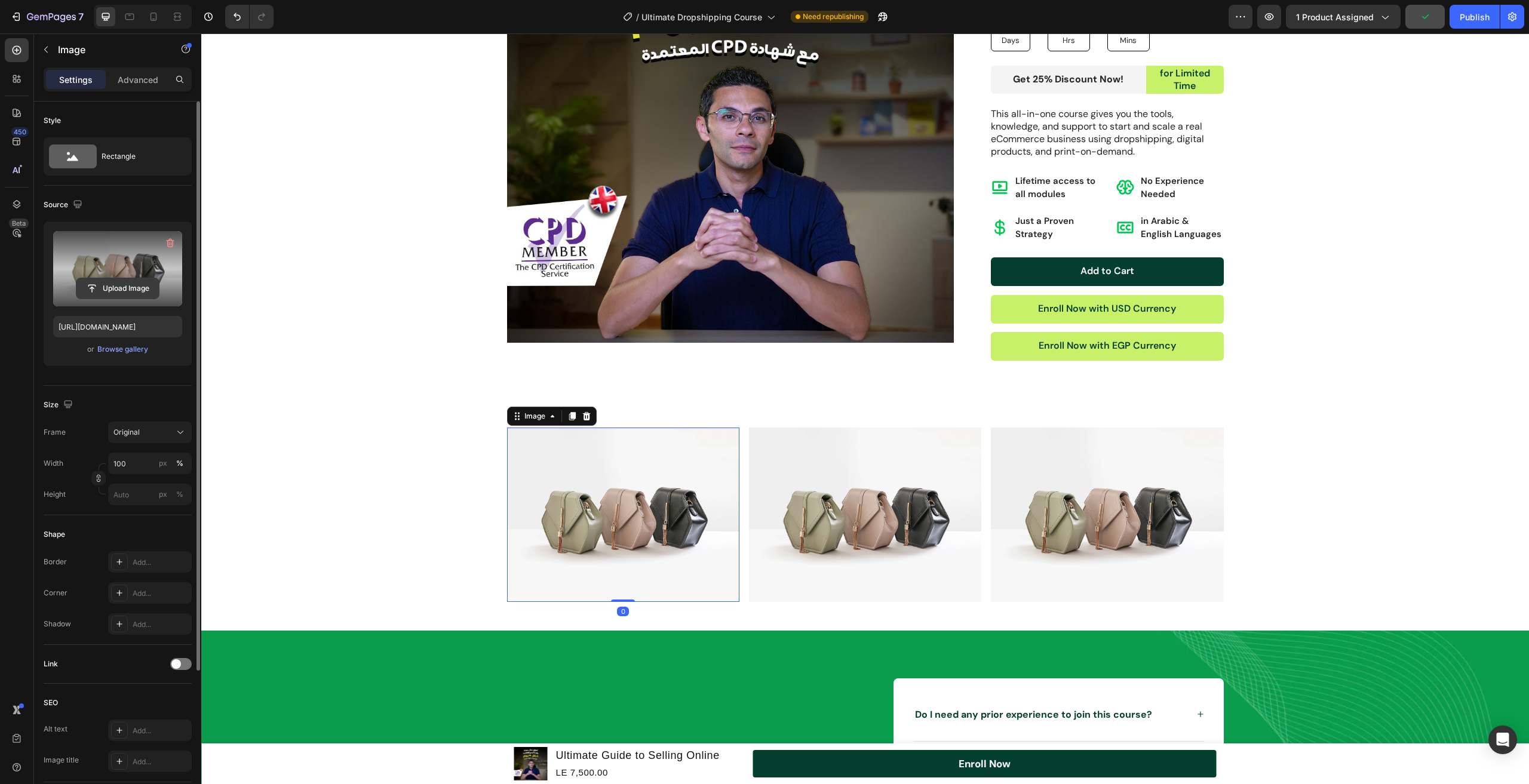
click at [128, 292] on input "file" at bounding box center [118, 288] width 83 height 21
type input "[URL][DOMAIN_NAME]"
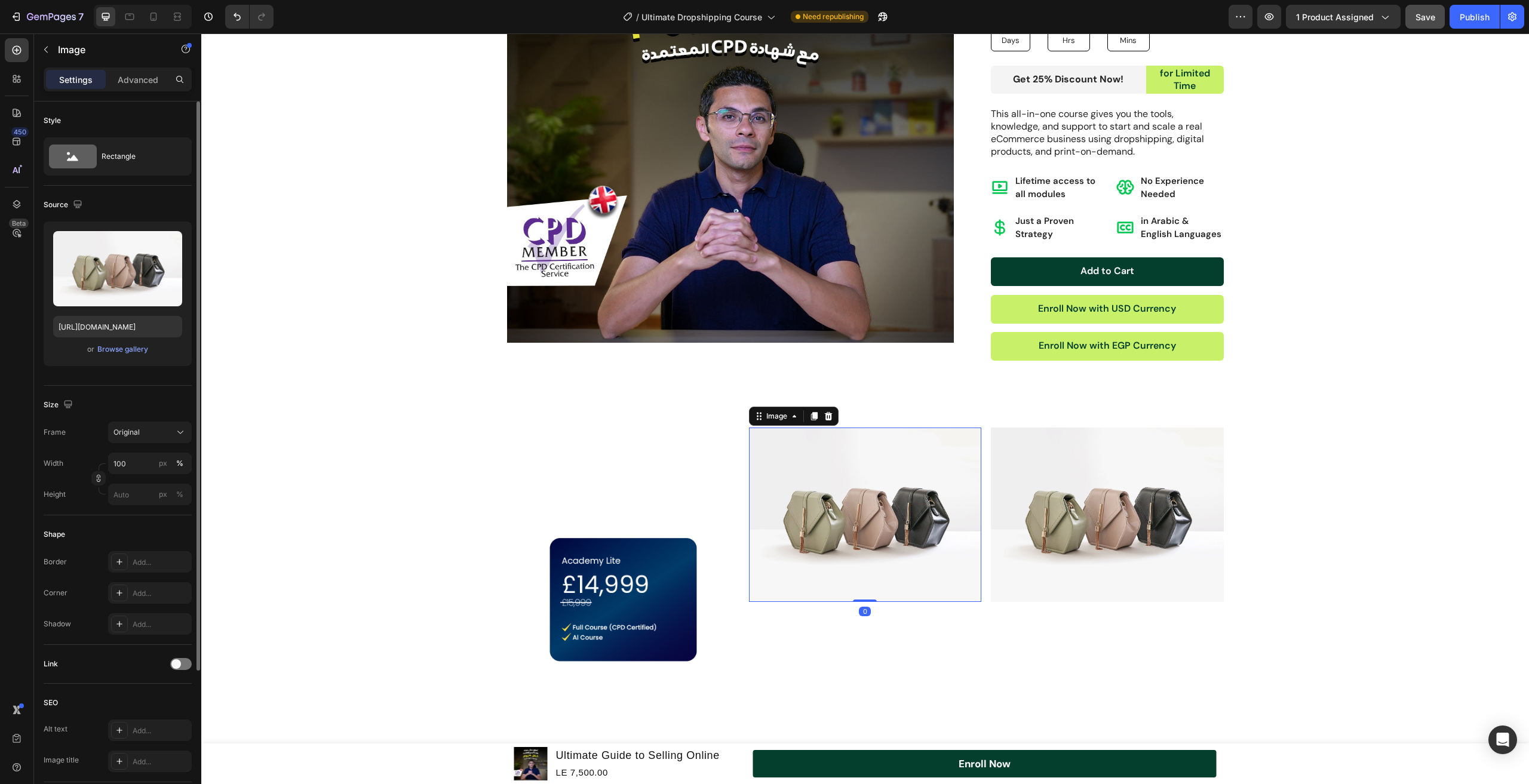
click at [802, 491] on img at bounding box center [865, 515] width 232 height 174
click at [125, 291] on input "file" at bounding box center [118, 288] width 83 height 21
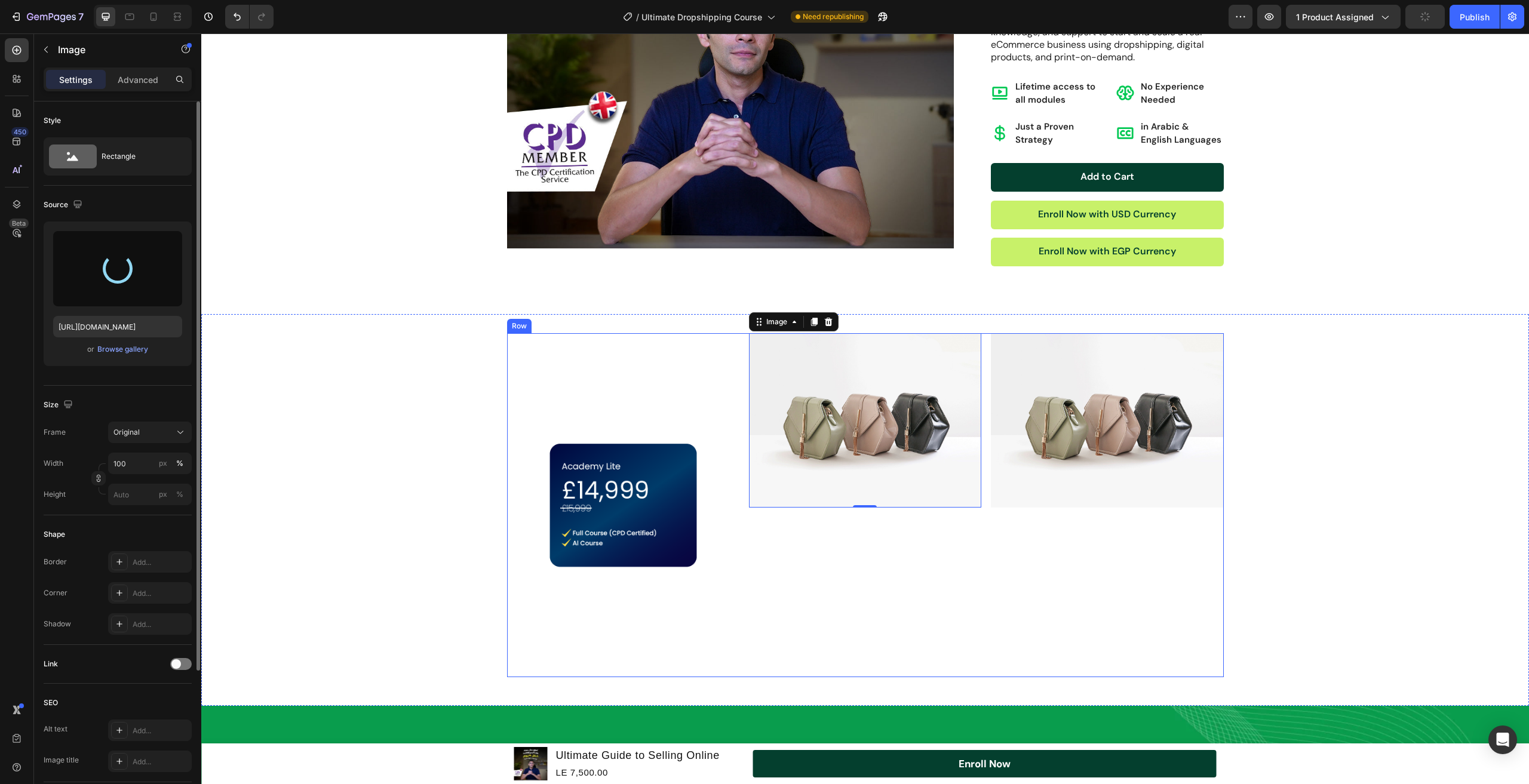
scroll to position [2602, 0]
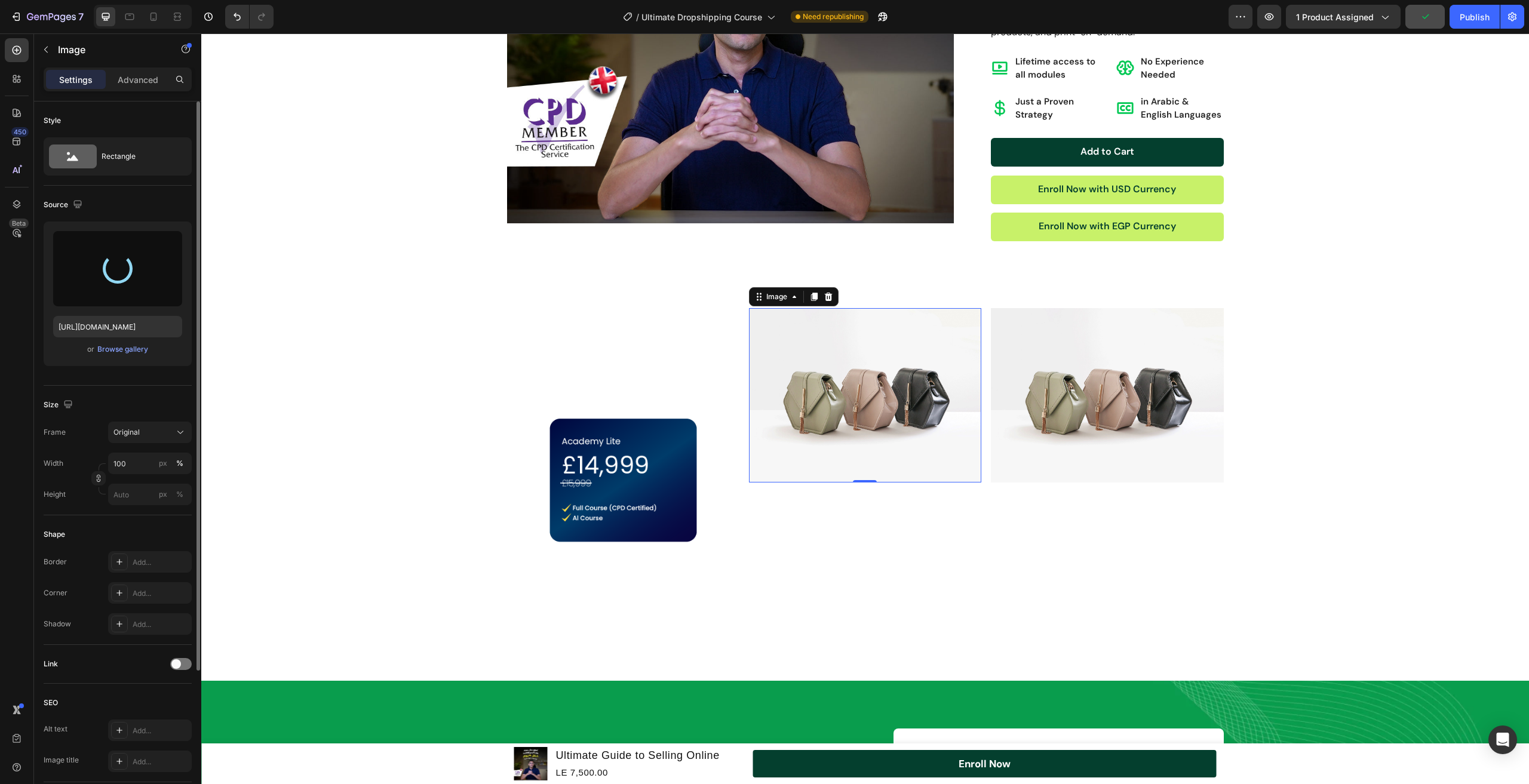
click at [158, 420] on div "Size Frame Original Width 100 px % Height px %" at bounding box center [118, 450] width 148 height 130
click at [158, 430] on div "Original" at bounding box center [143, 432] width 59 height 11
type input "[URL][DOMAIN_NAME]"
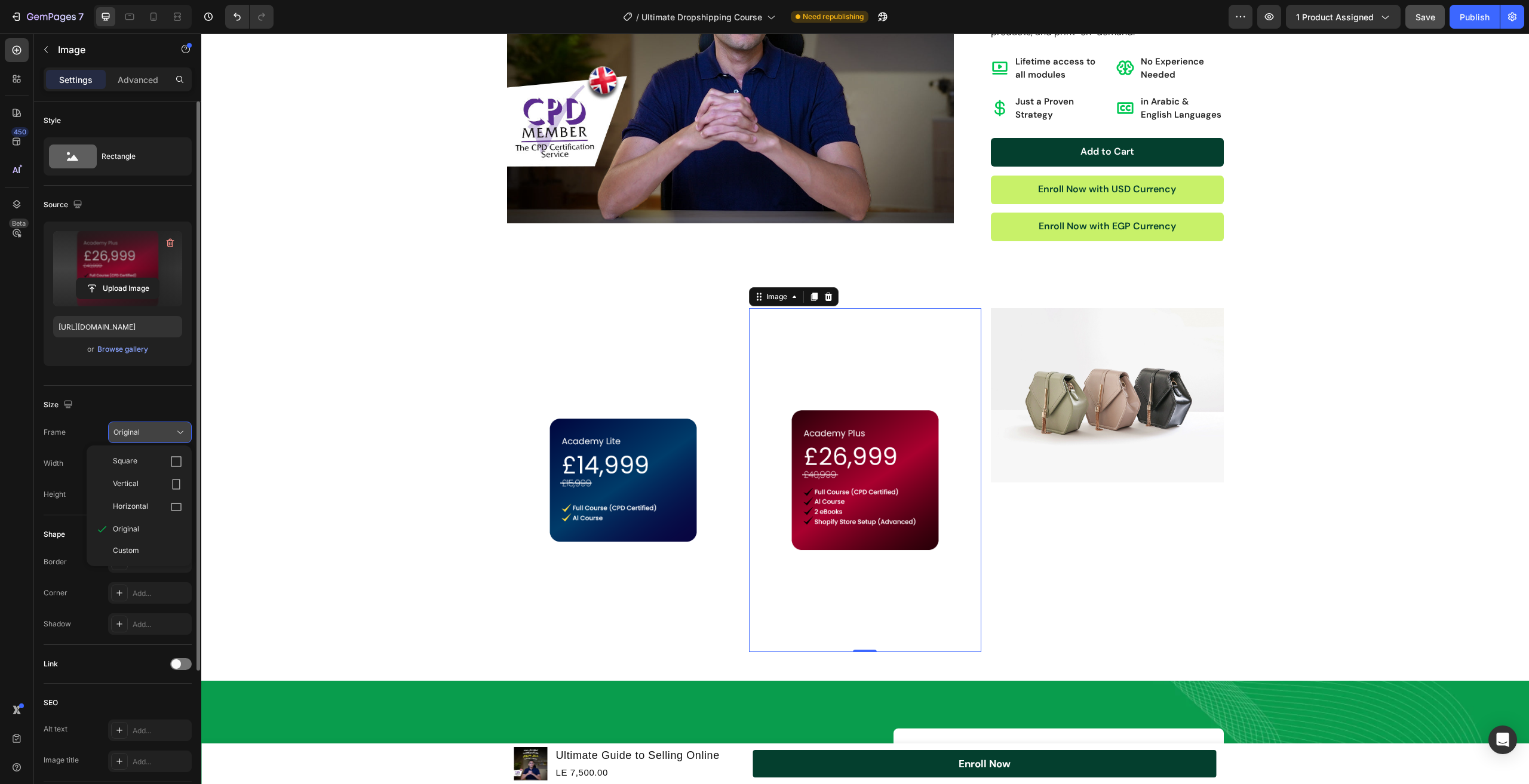
click at [158, 430] on div "Original" at bounding box center [143, 432] width 59 height 11
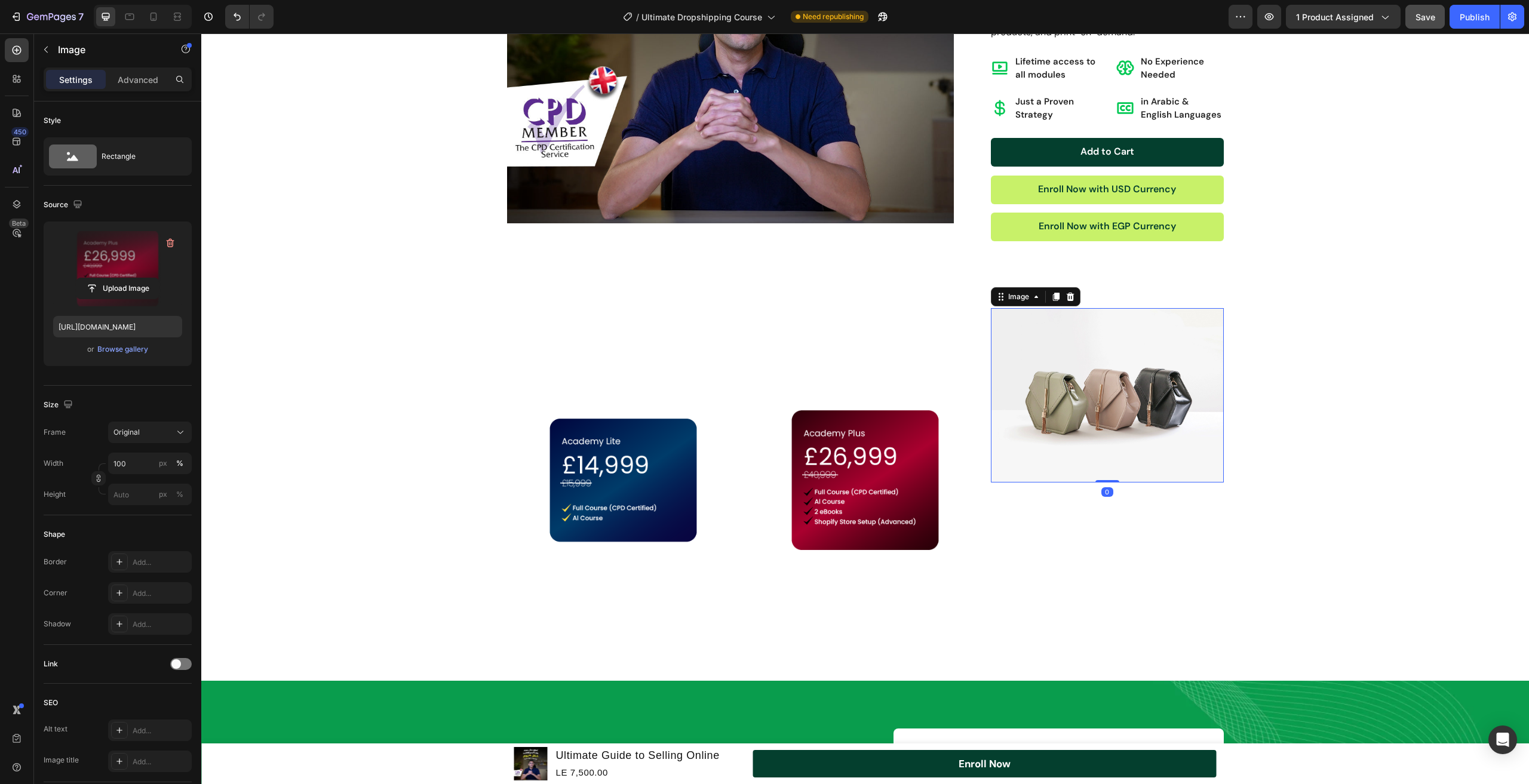
click at [1097, 449] on img at bounding box center [1107, 395] width 232 height 174
click at [122, 292] on input "file" at bounding box center [118, 288] width 83 height 21
type input "[URL][DOMAIN_NAME]"
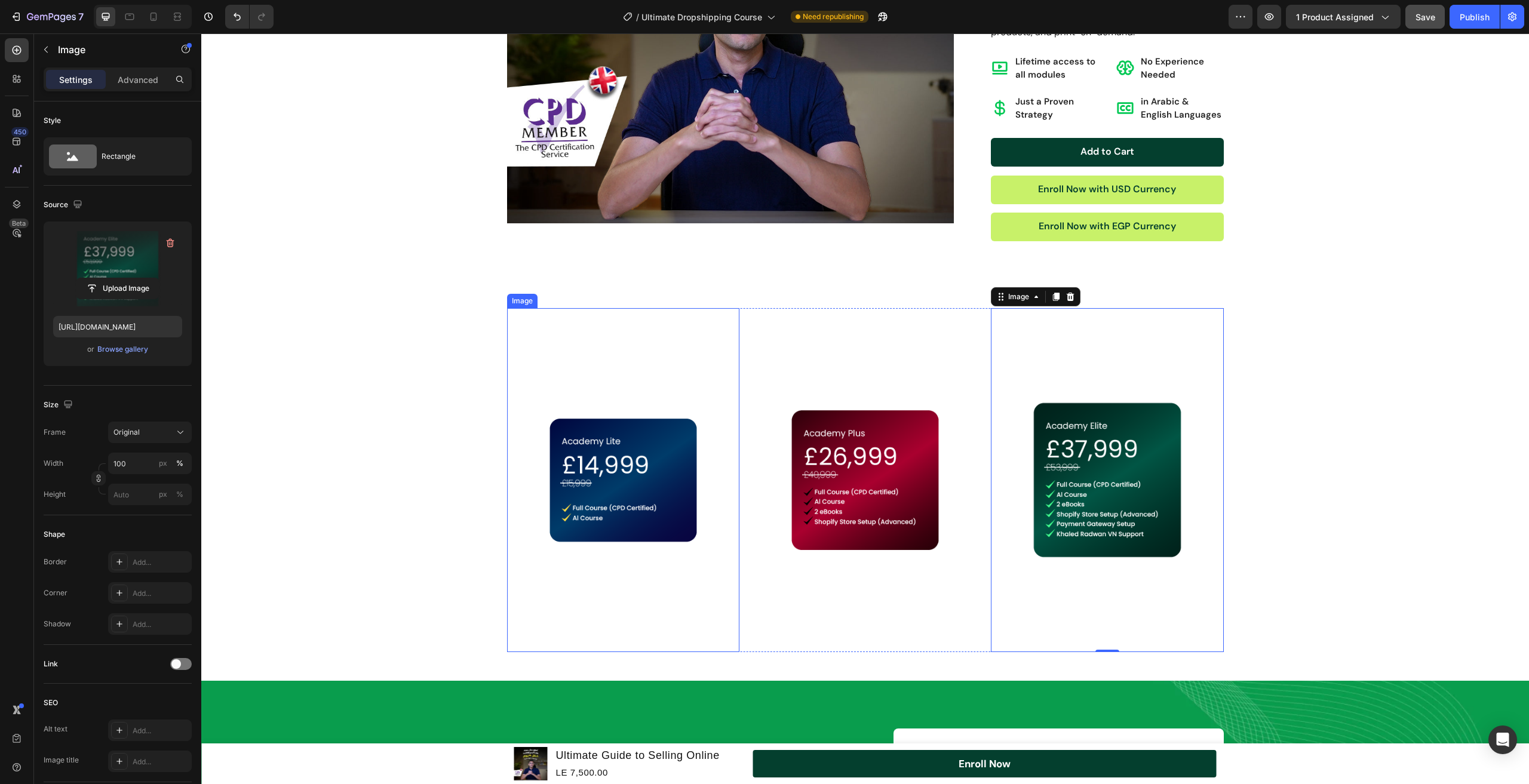
click at [648, 393] on img at bounding box center [623, 479] width 232 height 344
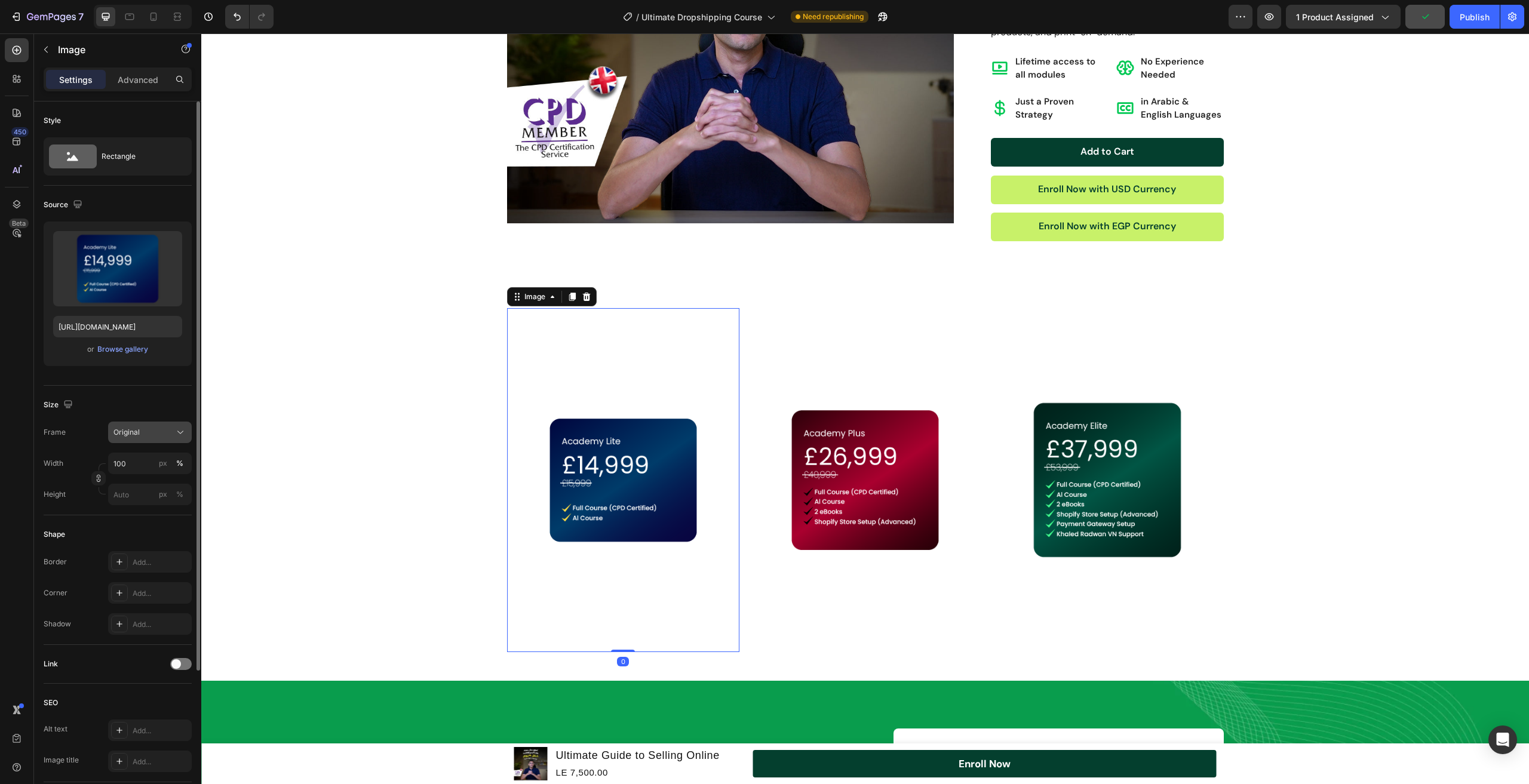
click at [167, 436] on div "Original" at bounding box center [143, 432] width 59 height 11
click at [165, 455] on div "Square" at bounding box center [139, 461] width 96 height 23
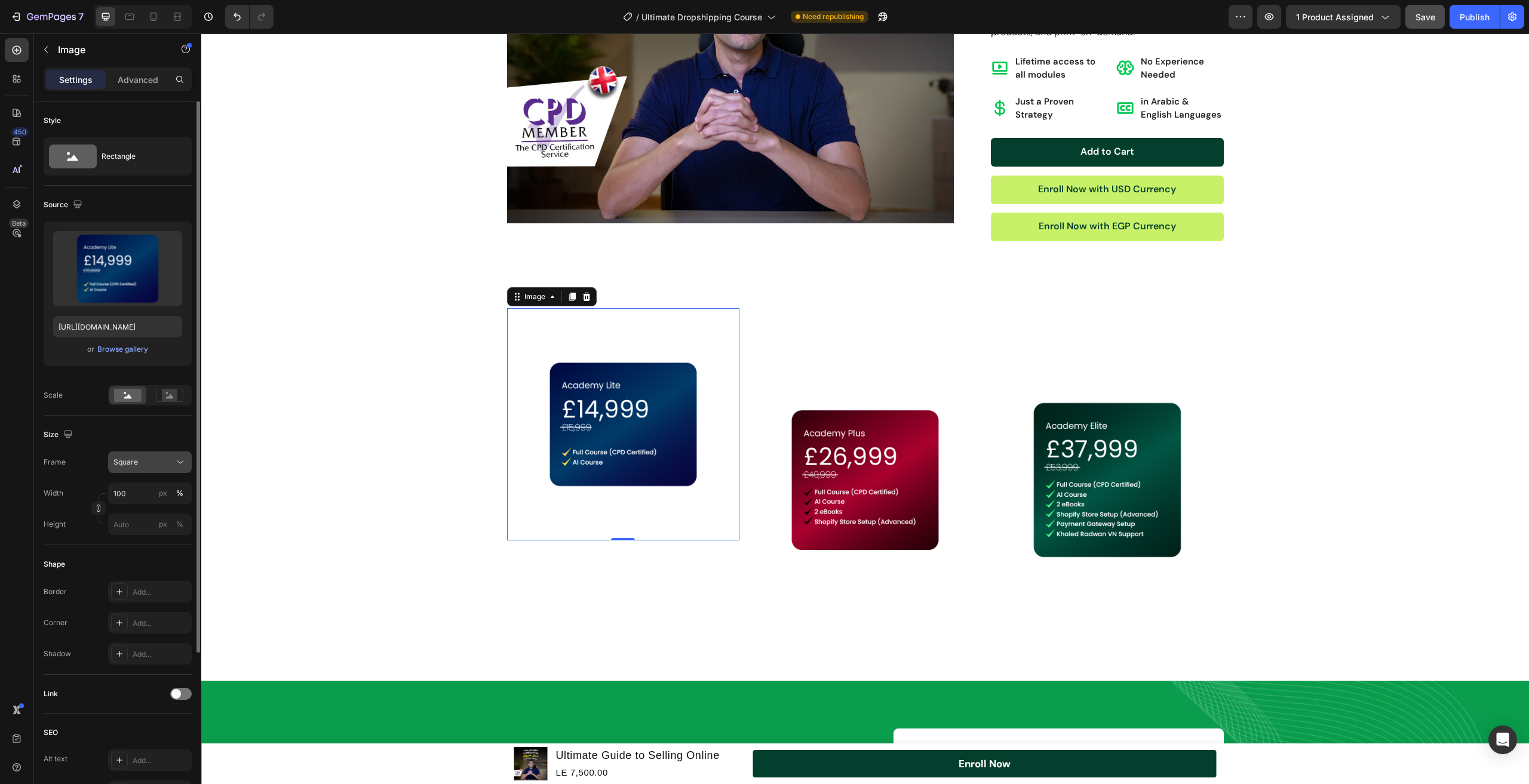
click at [164, 467] on div "Square" at bounding box center [143, 462] width 59 height 11
click at [164, 575] on div "Custom" at bounding box center [139, 581] width 96 height 21
click at [148, 525] on input "px %" at bounding box center [150, 524] width 84 height 21
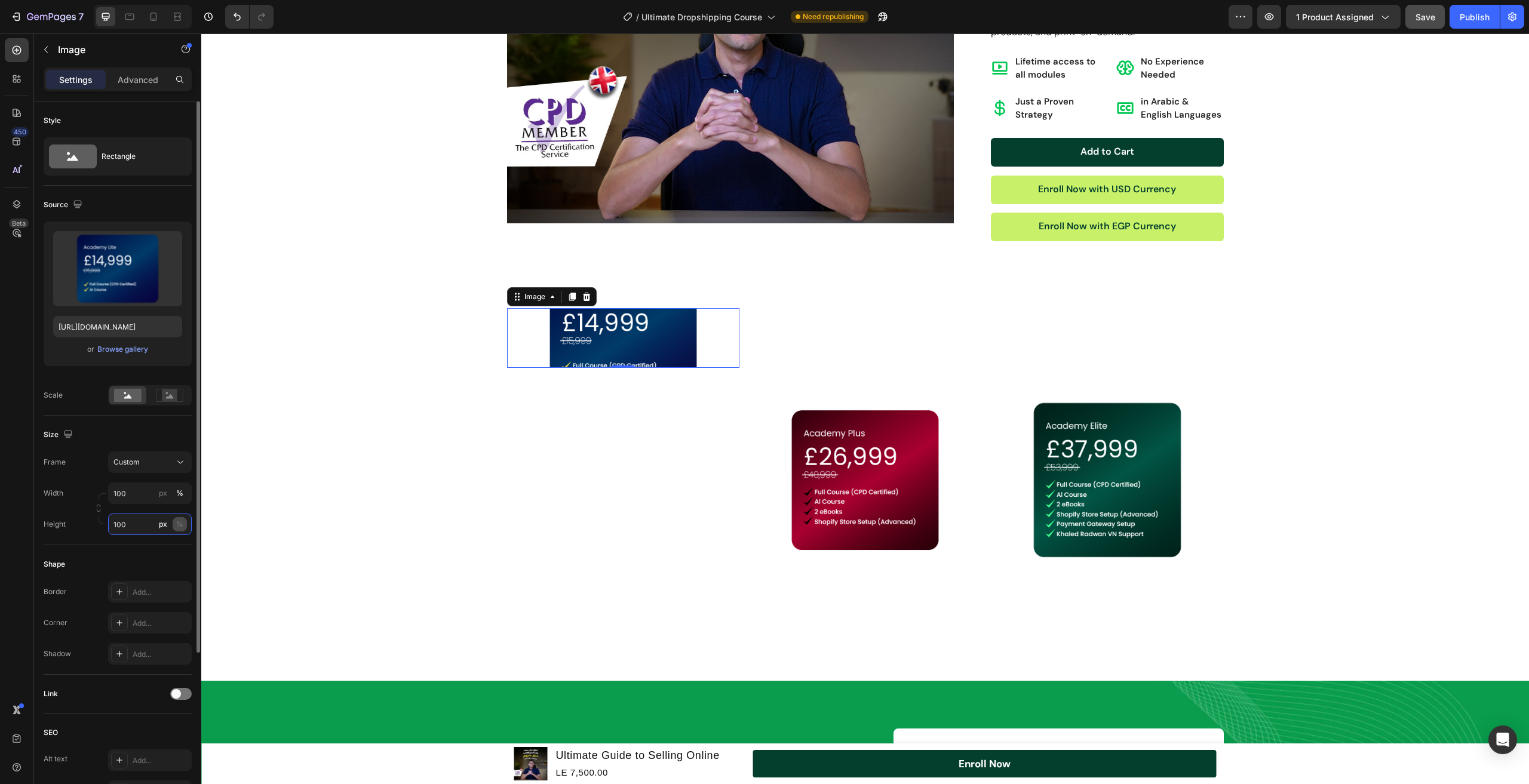
type input "100"
click at [180, 527] on div "%" at bounding box center [180, 524] width 7 height 11
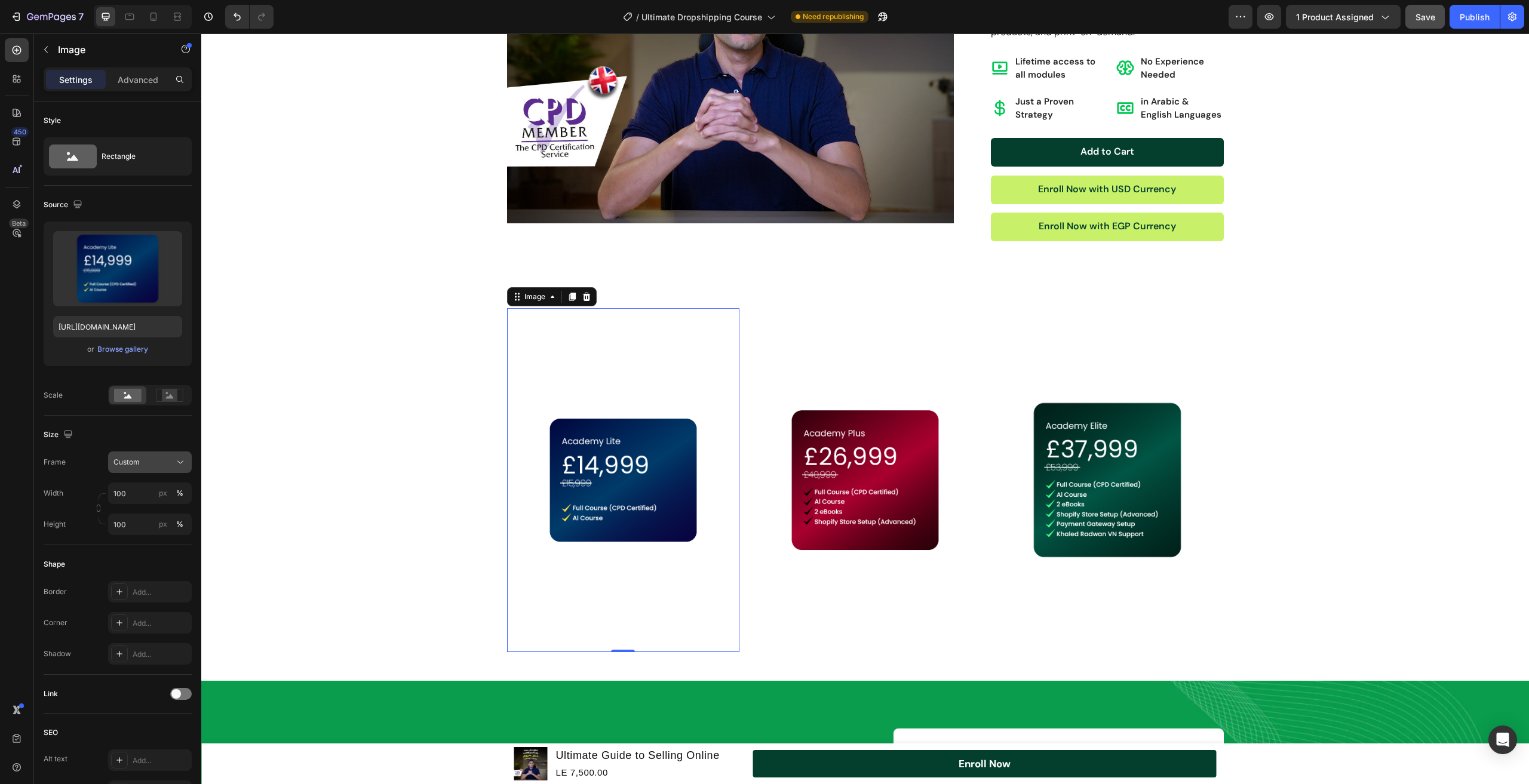
click at [143, 465] on div "Custom" at bounding box center [143, 462] width 59 height 11
click at [148, 511] on div "Vertical" at bounding box center [148, 514] width 69 height 12
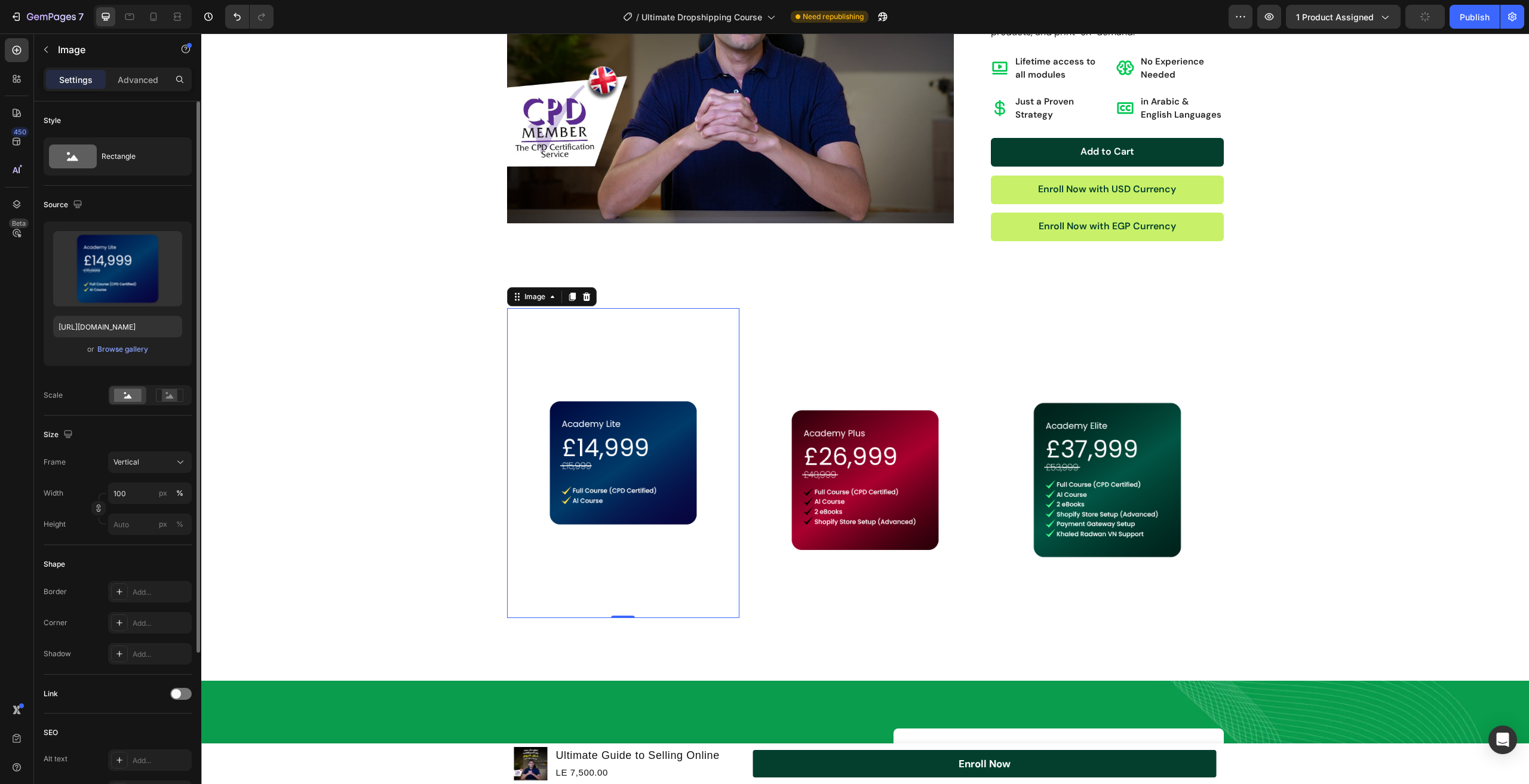
click at [150, 475] on div "Frame Vertical Width 100 px % Height px %" at bounding box center [118, 493] width 148 height 84
click at [156, 462] on div "Vertical" at bounding box center [143, 462] width 59 height 11
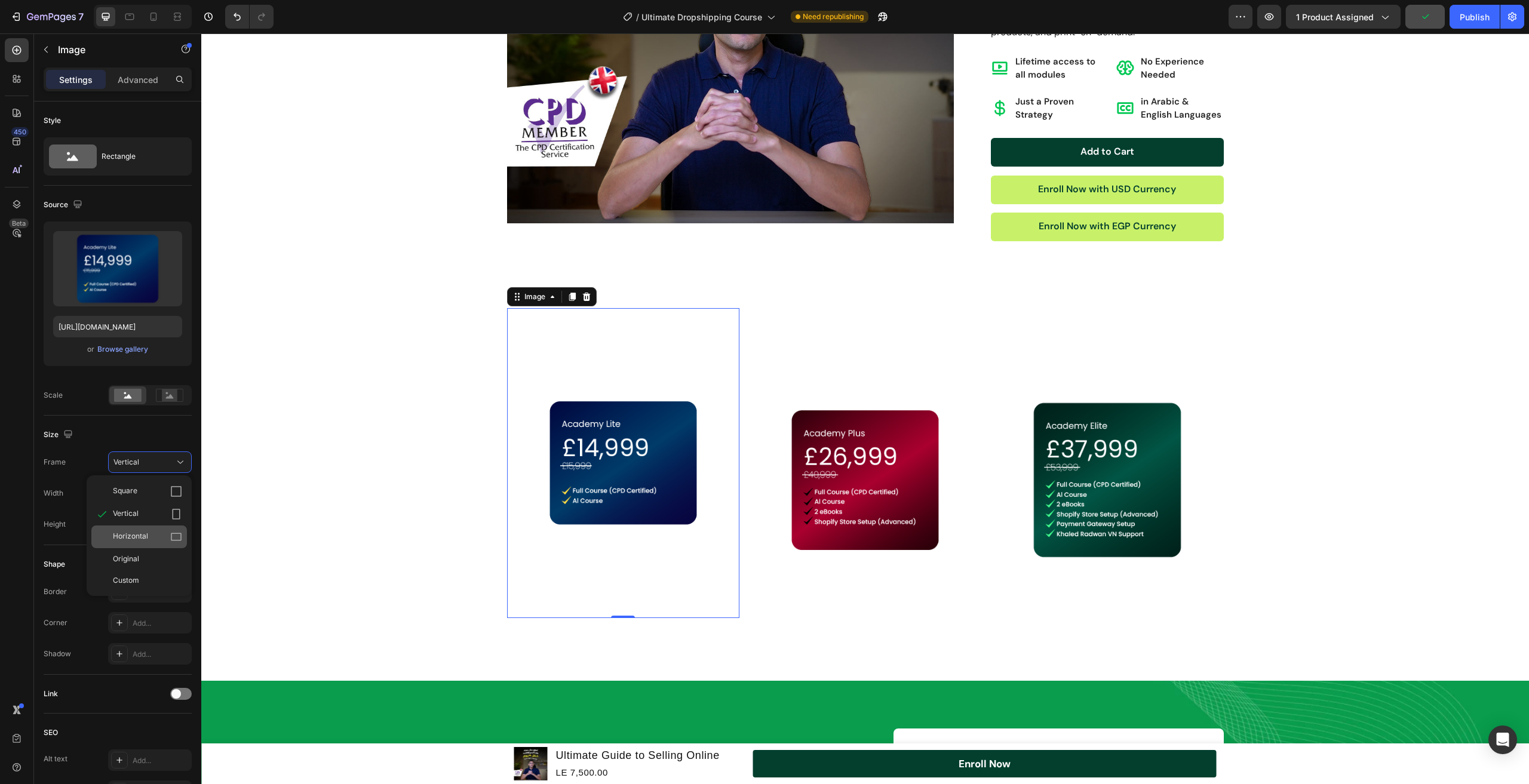
click at [148, 531] on div "Horizontal" at bounding box center [148, 537] width 69 height 12
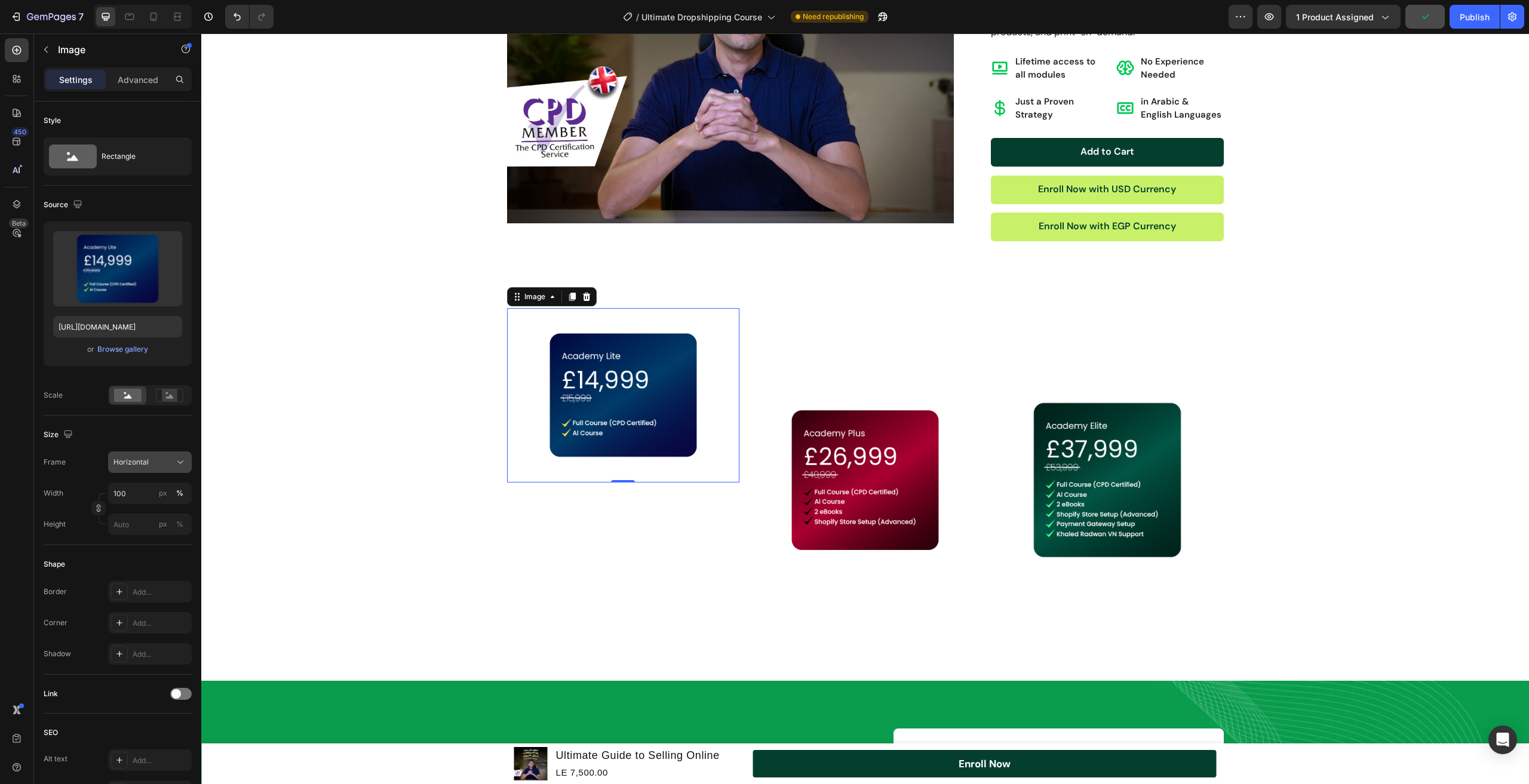
click at [164, 457] on div "Horizontal" at bounding box center [143, 462] width 59 height 11
click at [155, 554] on div "Original" at bounding box center [148, 559] width 69 height 11
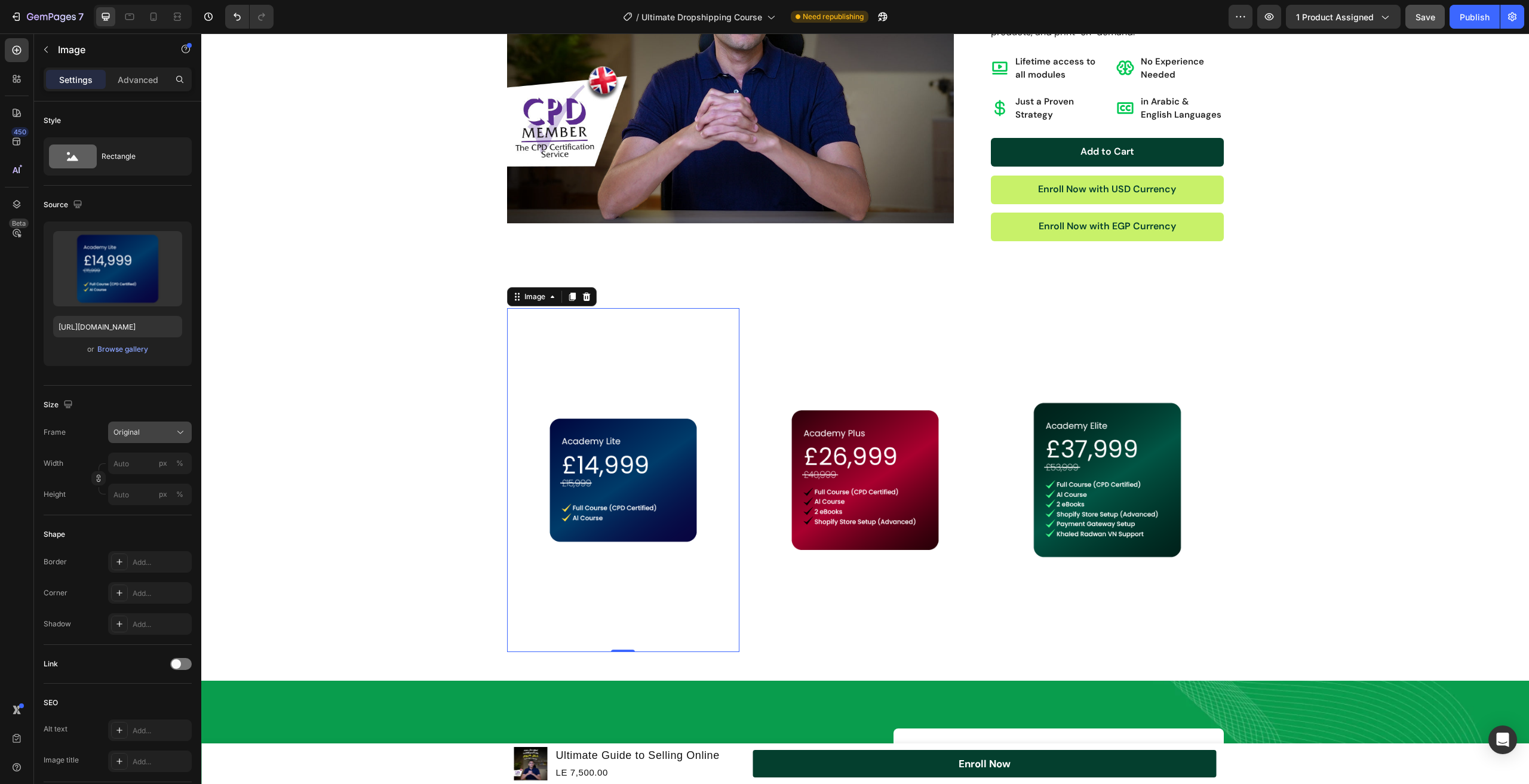
click at [168, 442] on button "Original" at bounding box center [150, 432] width 84 height 21
click at [166, 452] on div "Square" at bounding box center [139, 461] width 96 height 23
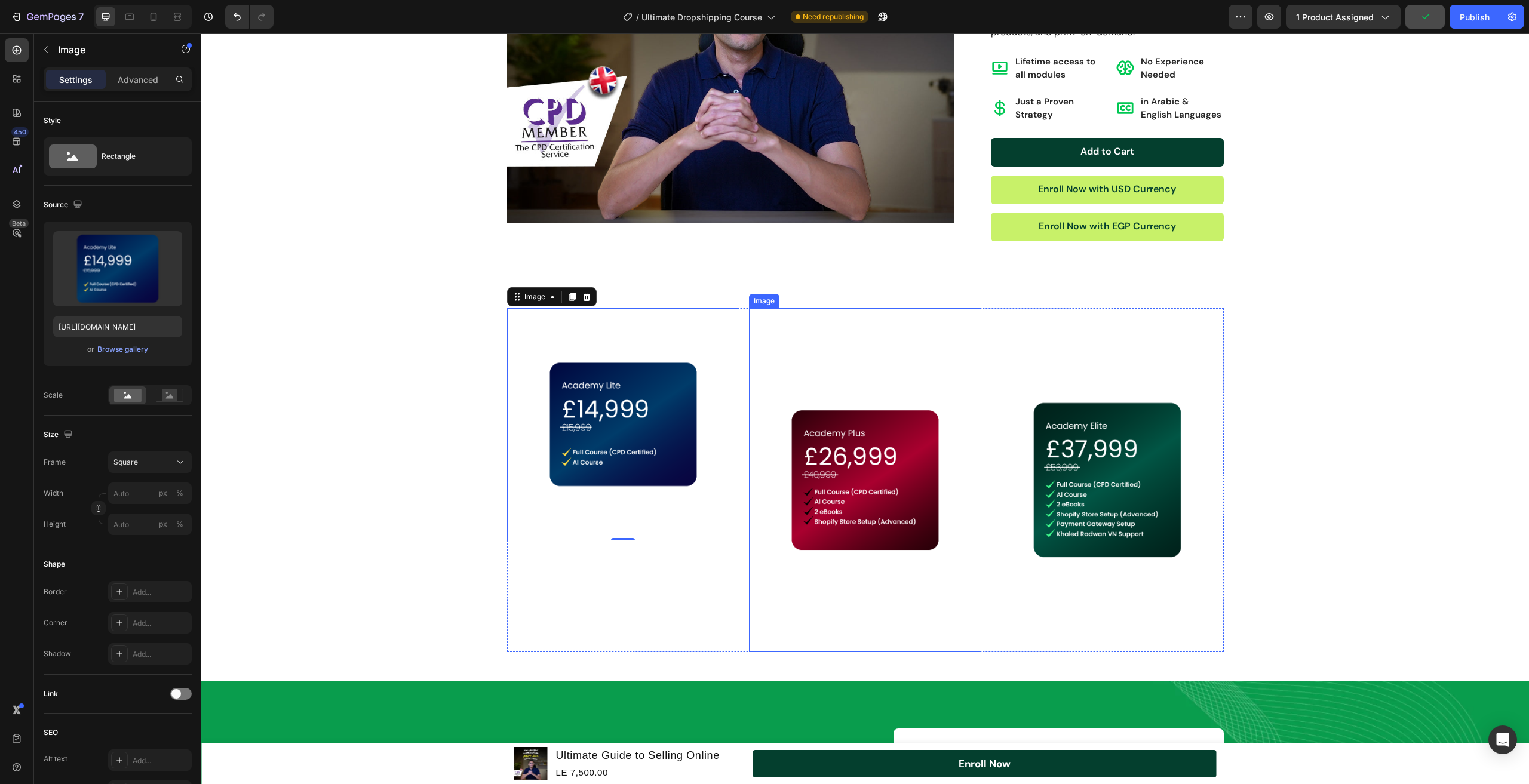
click at [904, 446] on img at bounding box center [865, 479] width 232 height 344
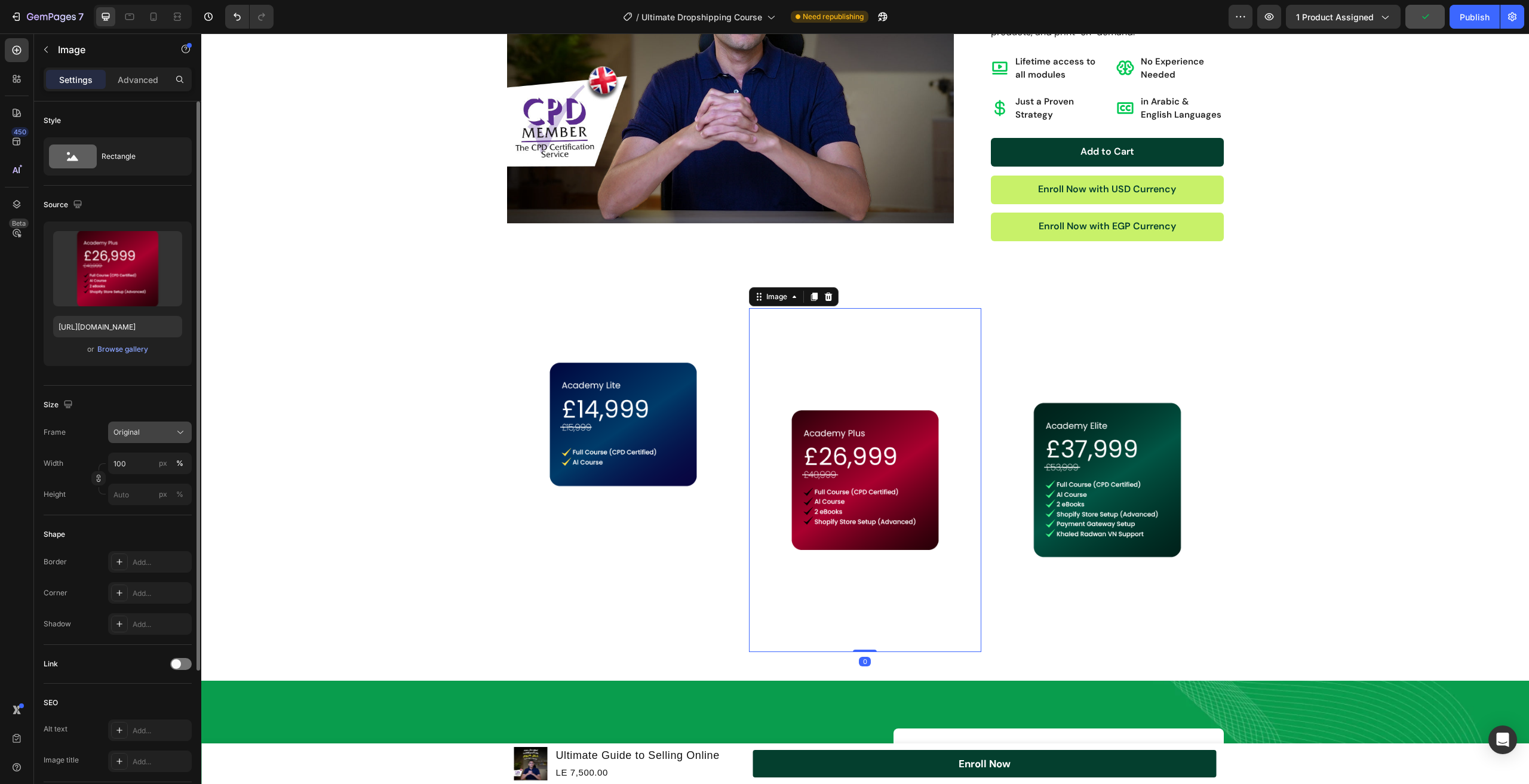
click at [178, 431] on icon at bounding box center [180, 432] width 12 height 12
click at [171, 459] on icon at bounding box center [176, 461] width 12 height 12
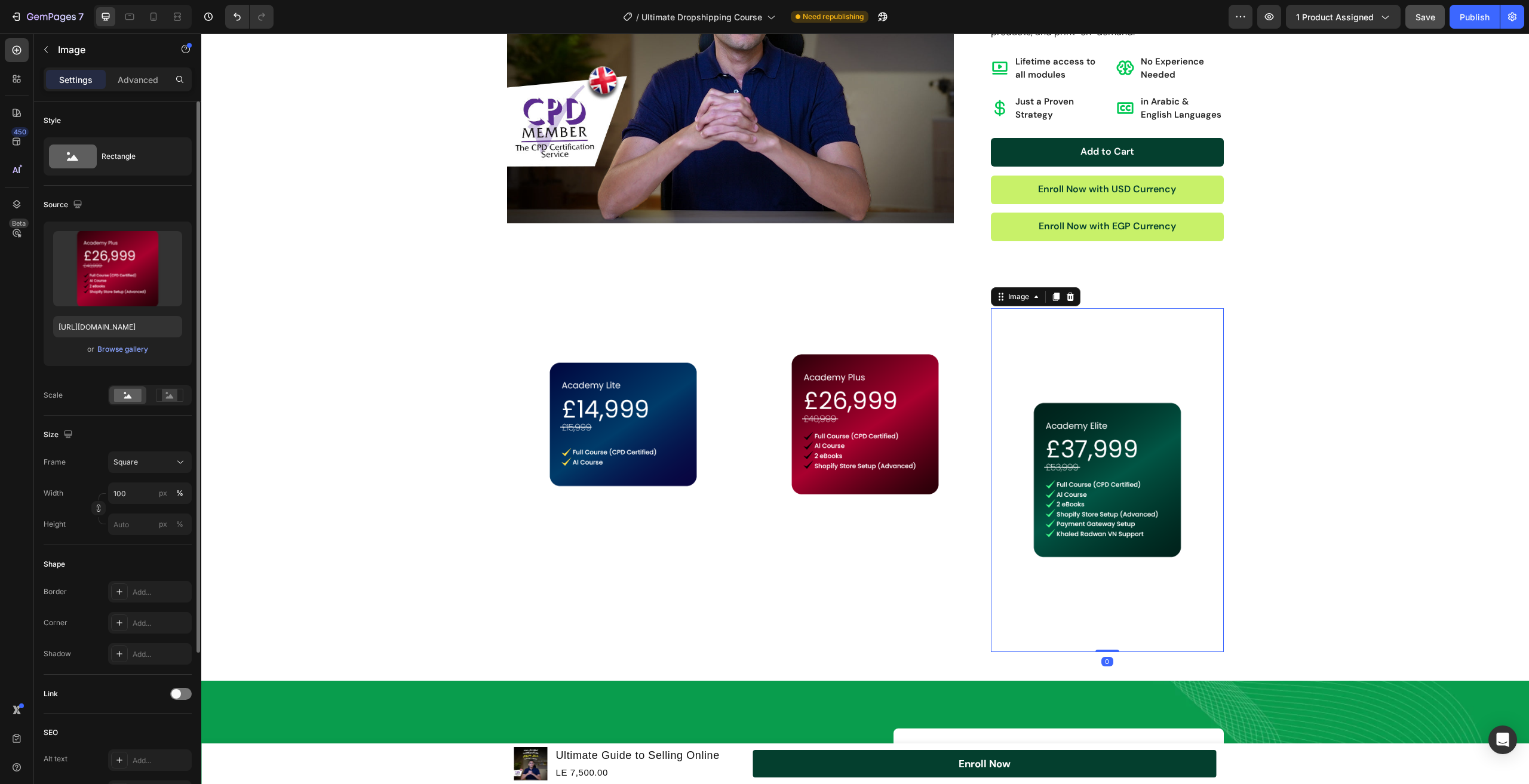
click at [1081, 487] on img at bounding box center [1107, 479] width 232 height 344
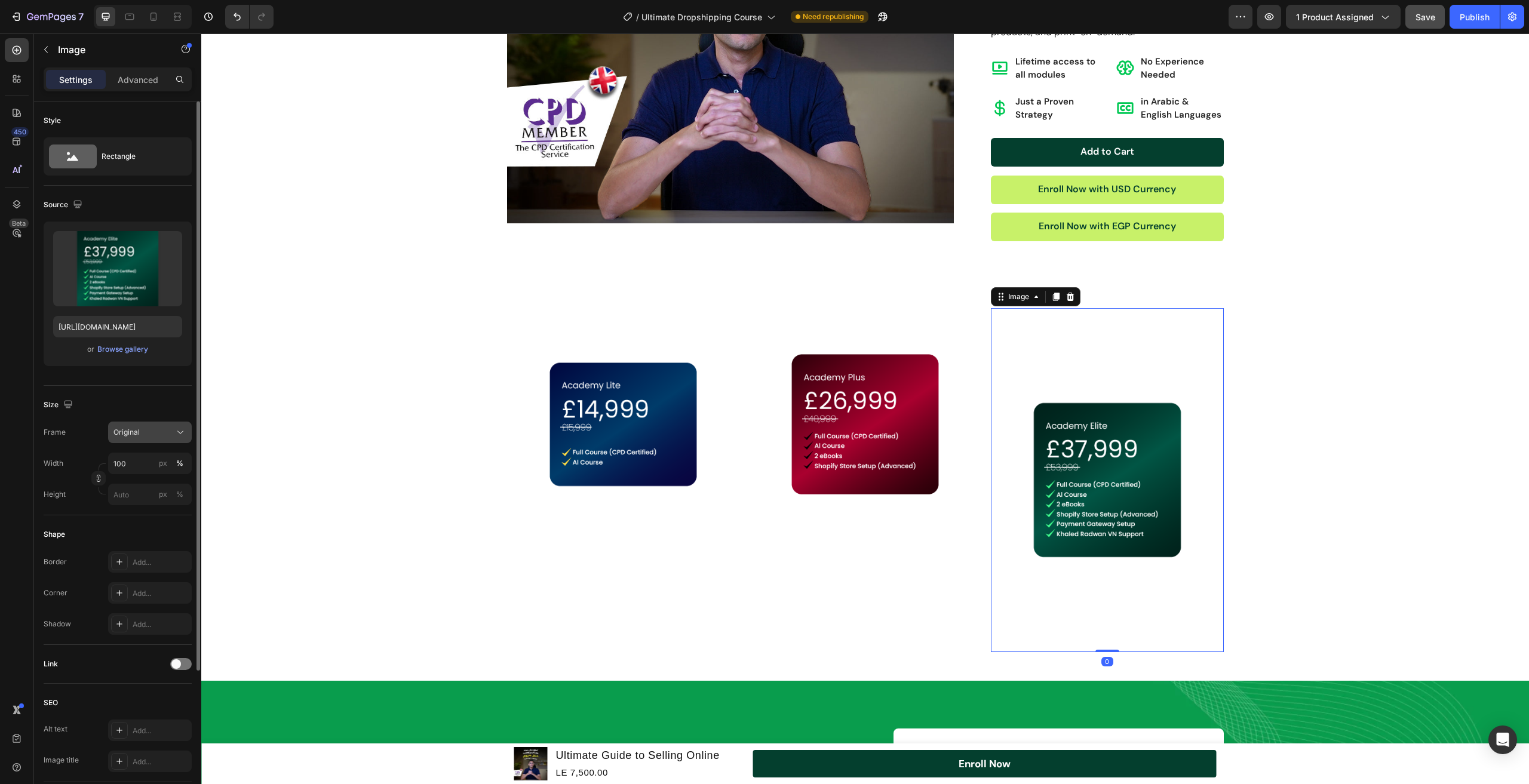
click at [164, 434] on div "Original" at bounding box center [143, 432] width 59 height 11
click at [162, 459] on div "Square" at bounding box center [148, 461] width 69 height 12
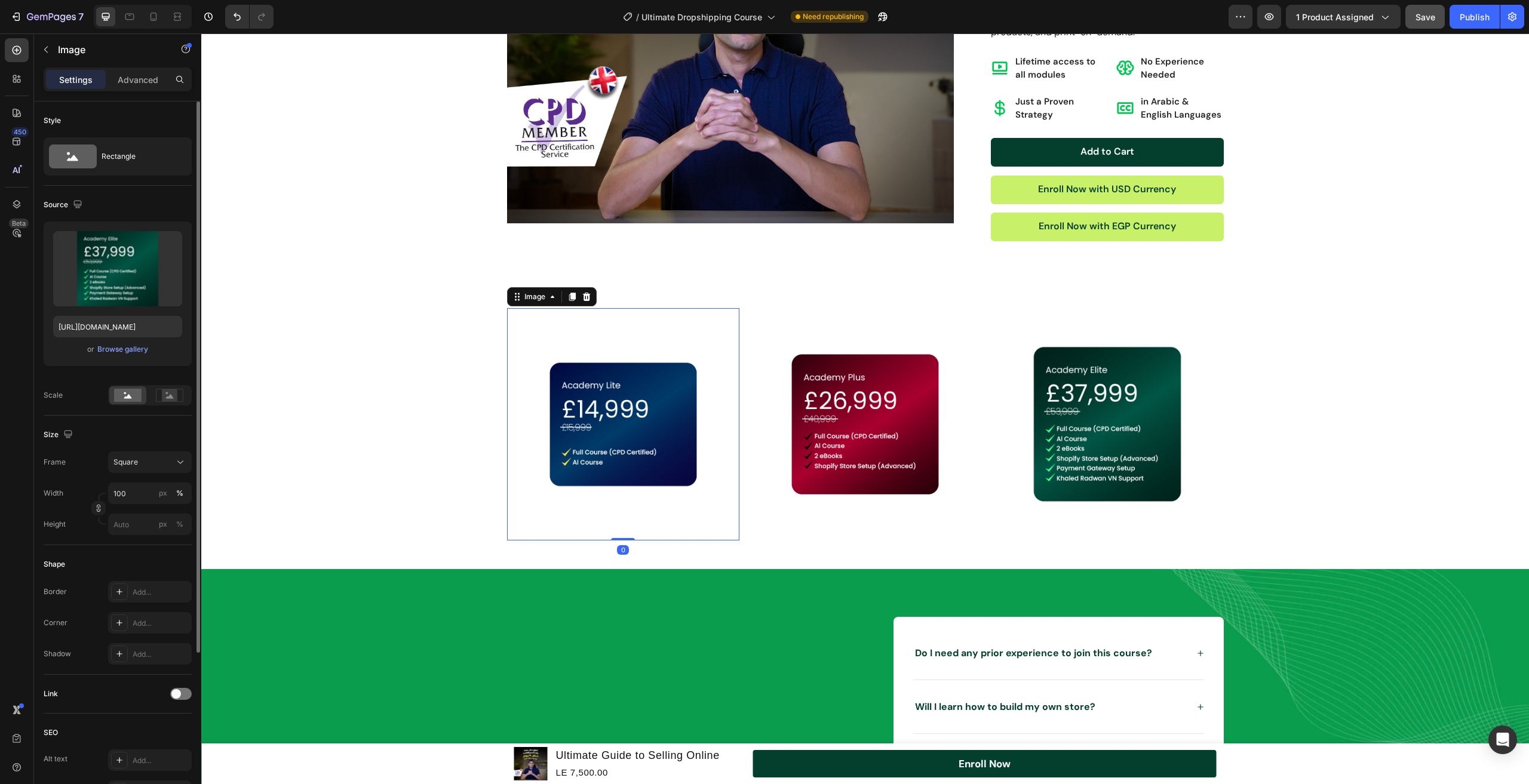
click at [524, 417] on img at bounding box center [623, 424] width 232 height 232
click at [739, 330] on div "Image 0 Image Image Row" at bounding box center [865, 424] width 717 height 232
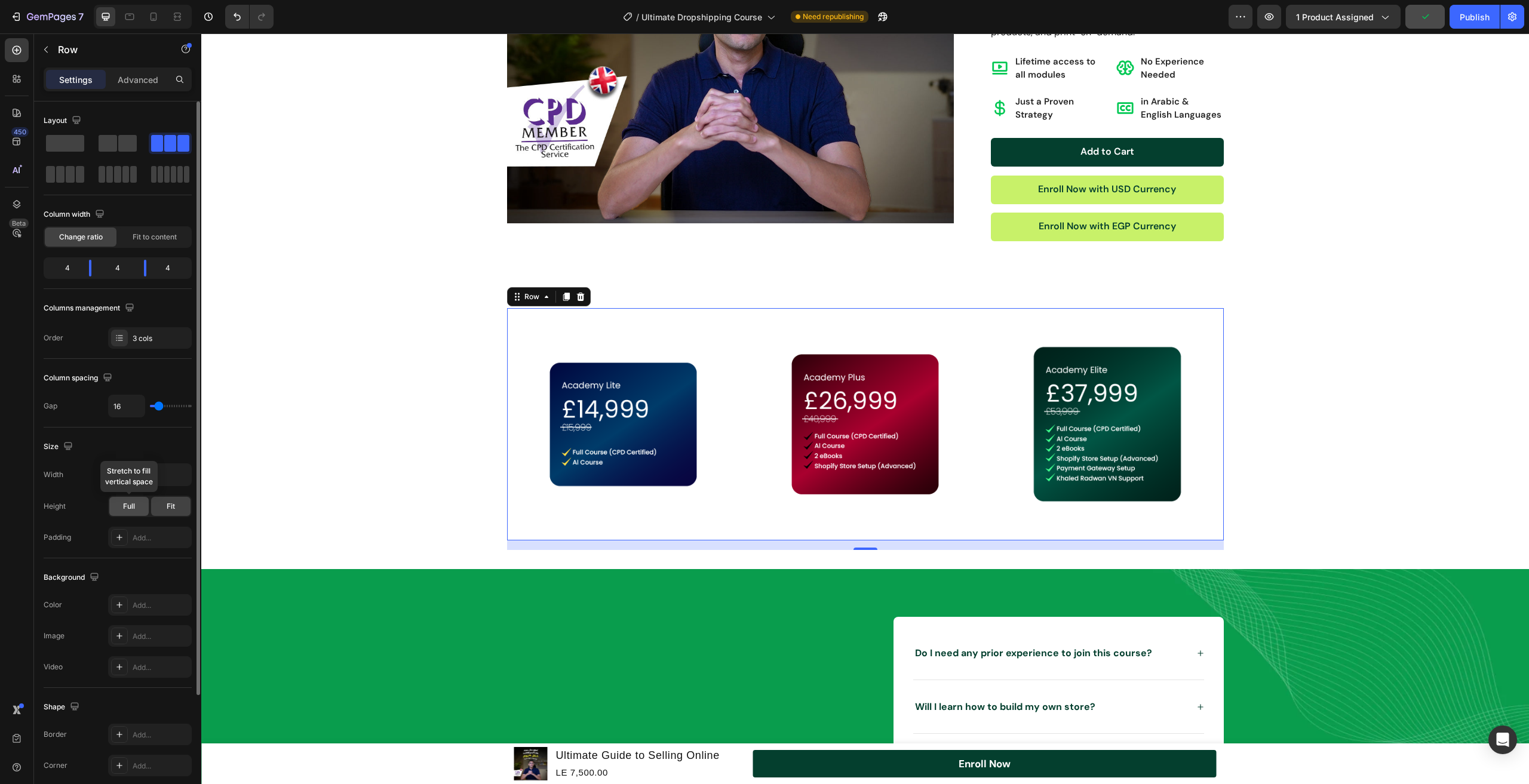
click at [135, 509] on div "Full" at bounding box center [128, 506] width 39 height 19
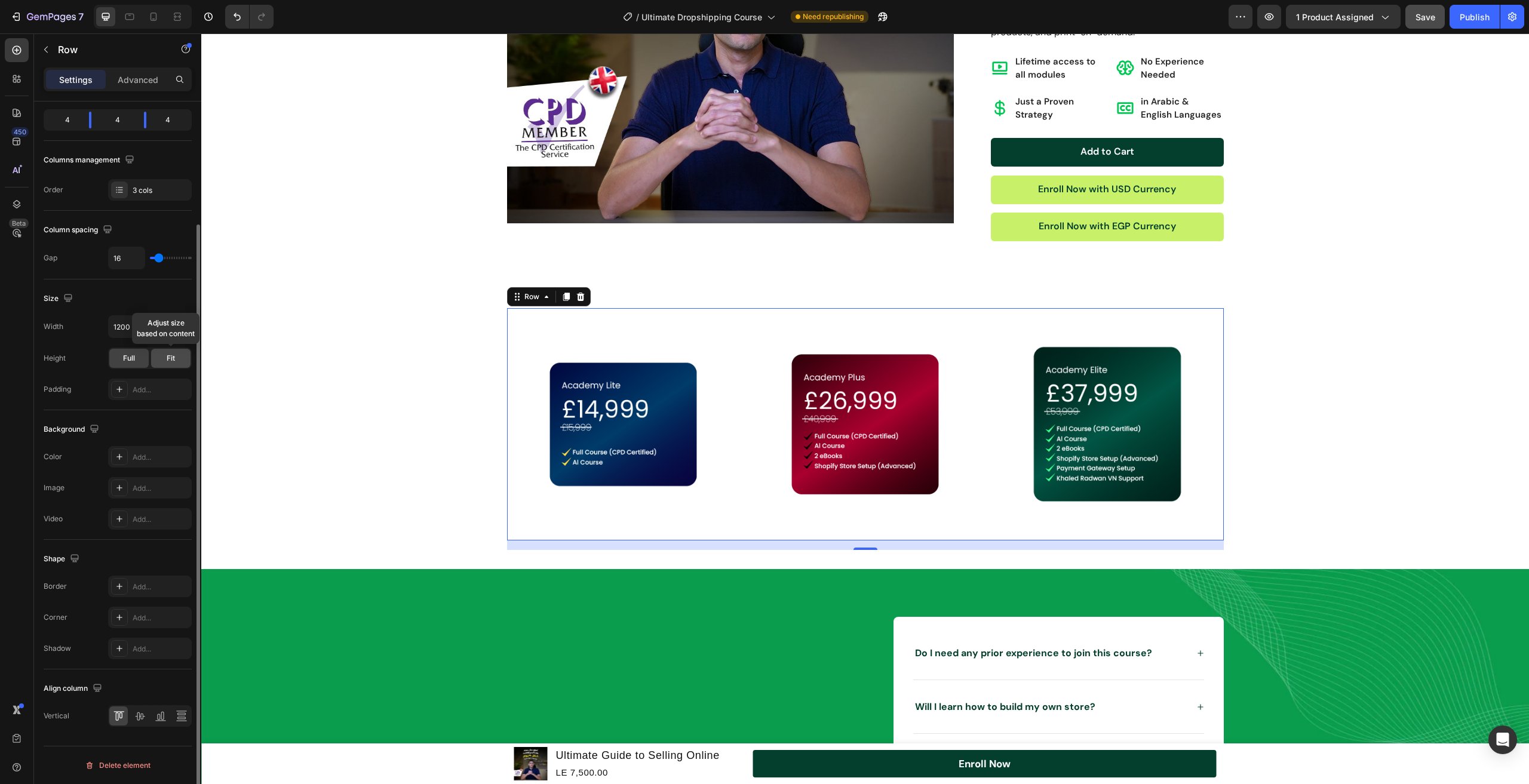
click at [166, 360] on div "Fit" at bounding box center [170, 358] width 39 height 19
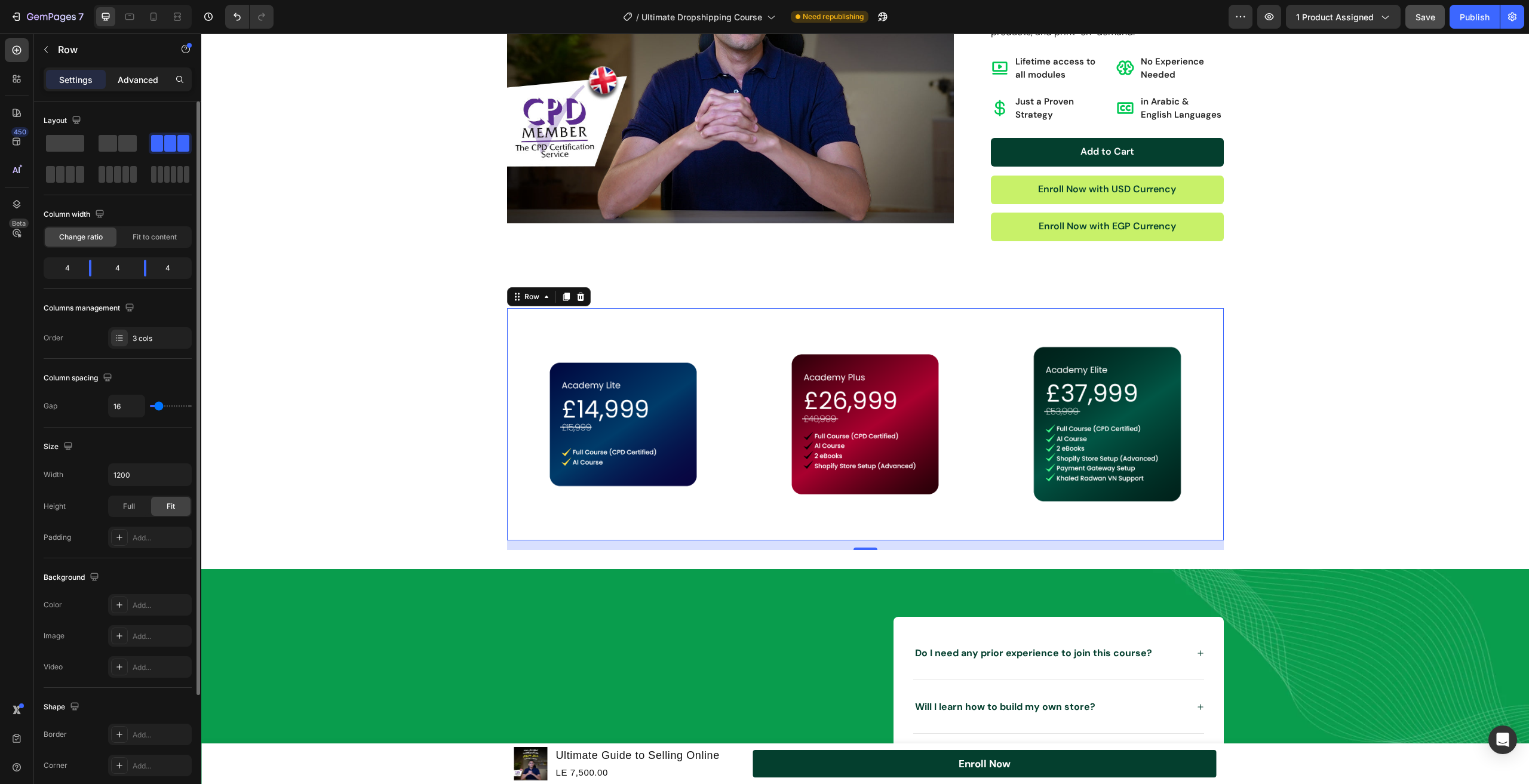
click at [130, 82] on p "Advanced" at bounding box center [138, 79] width 41 height 13
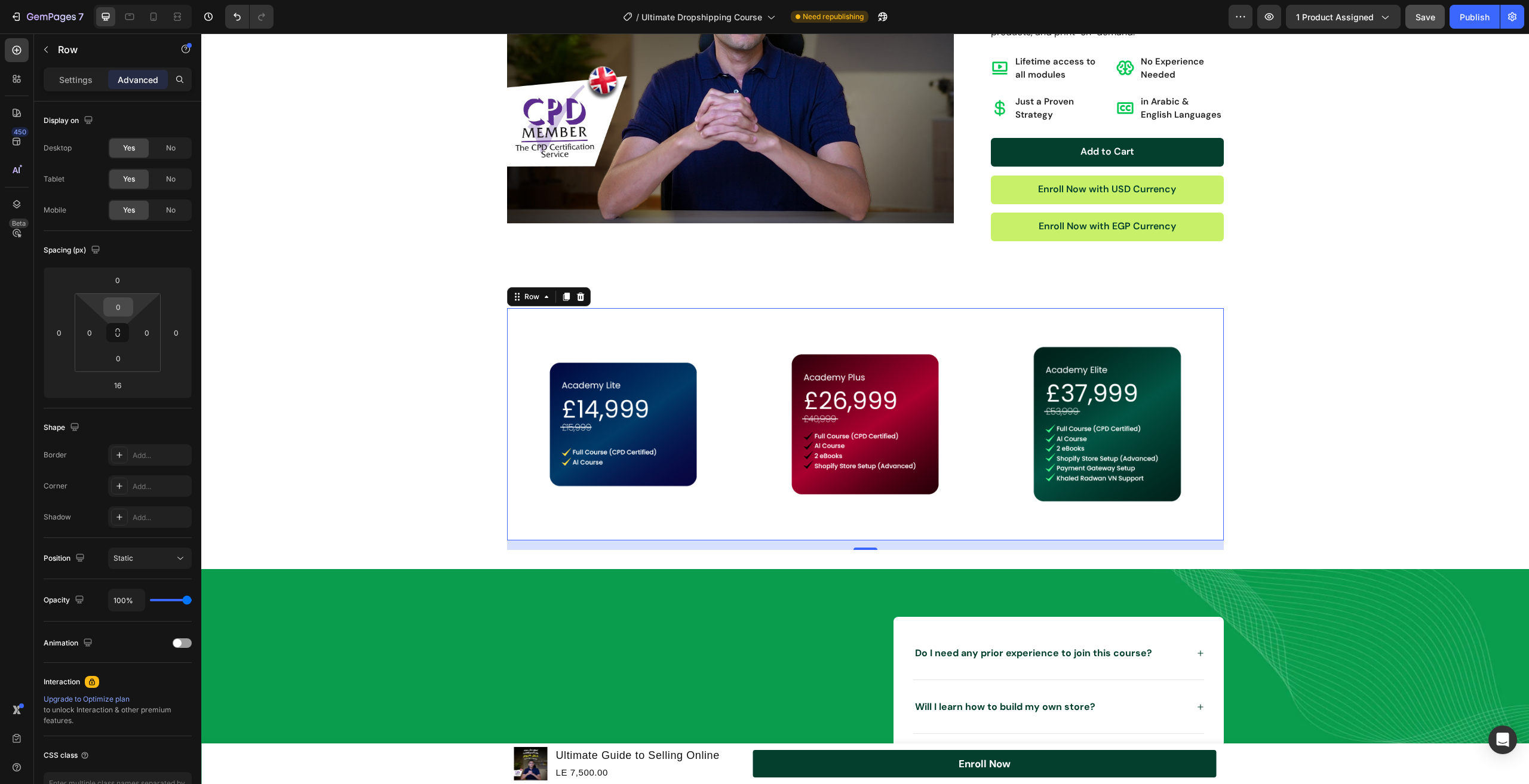
click at [118, 304] on input "0" at bounding box center [118, 307] width 24 height 18
click at [154, 428] on div "L 16px" at bounding box center [144, 422] width 74 height 18
type input "16"
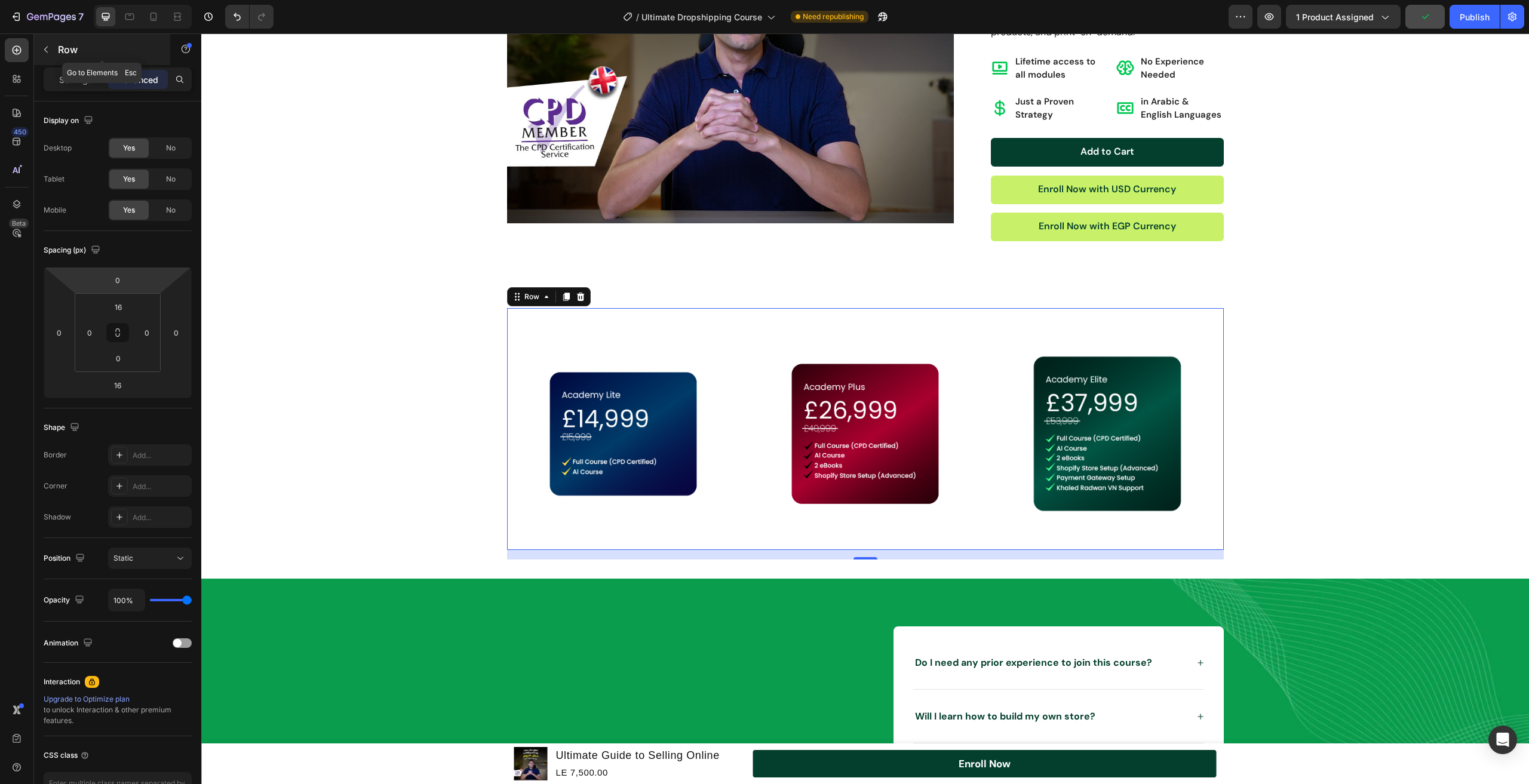
click at [54, 51] on button "button" at bounding box center [46, 49] width 19 height 19
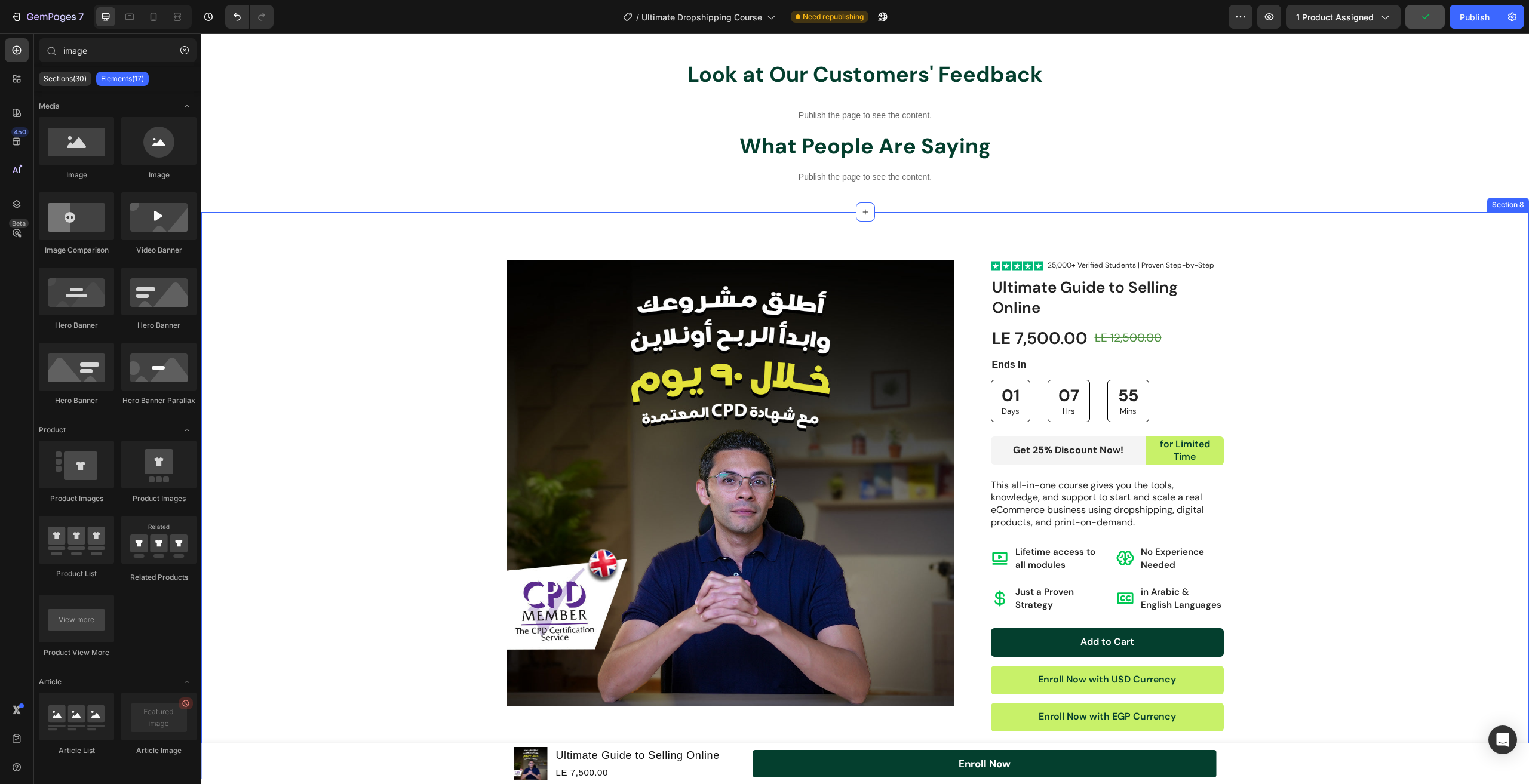
scroll to position [2005, 0]
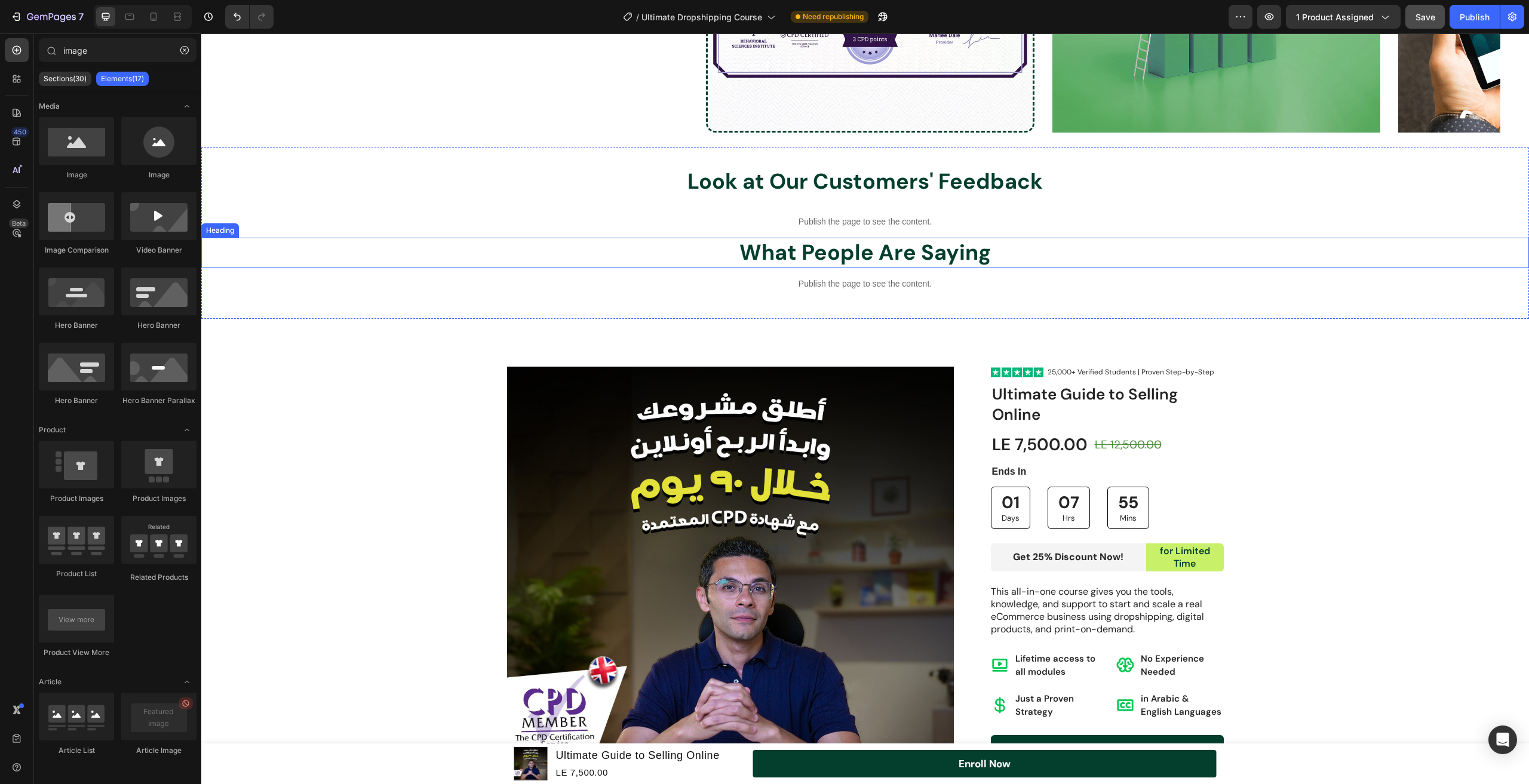
click at [872, 254] on h2 "What People Are Saying" at bounding box center [866, 253] width 1328 height 31
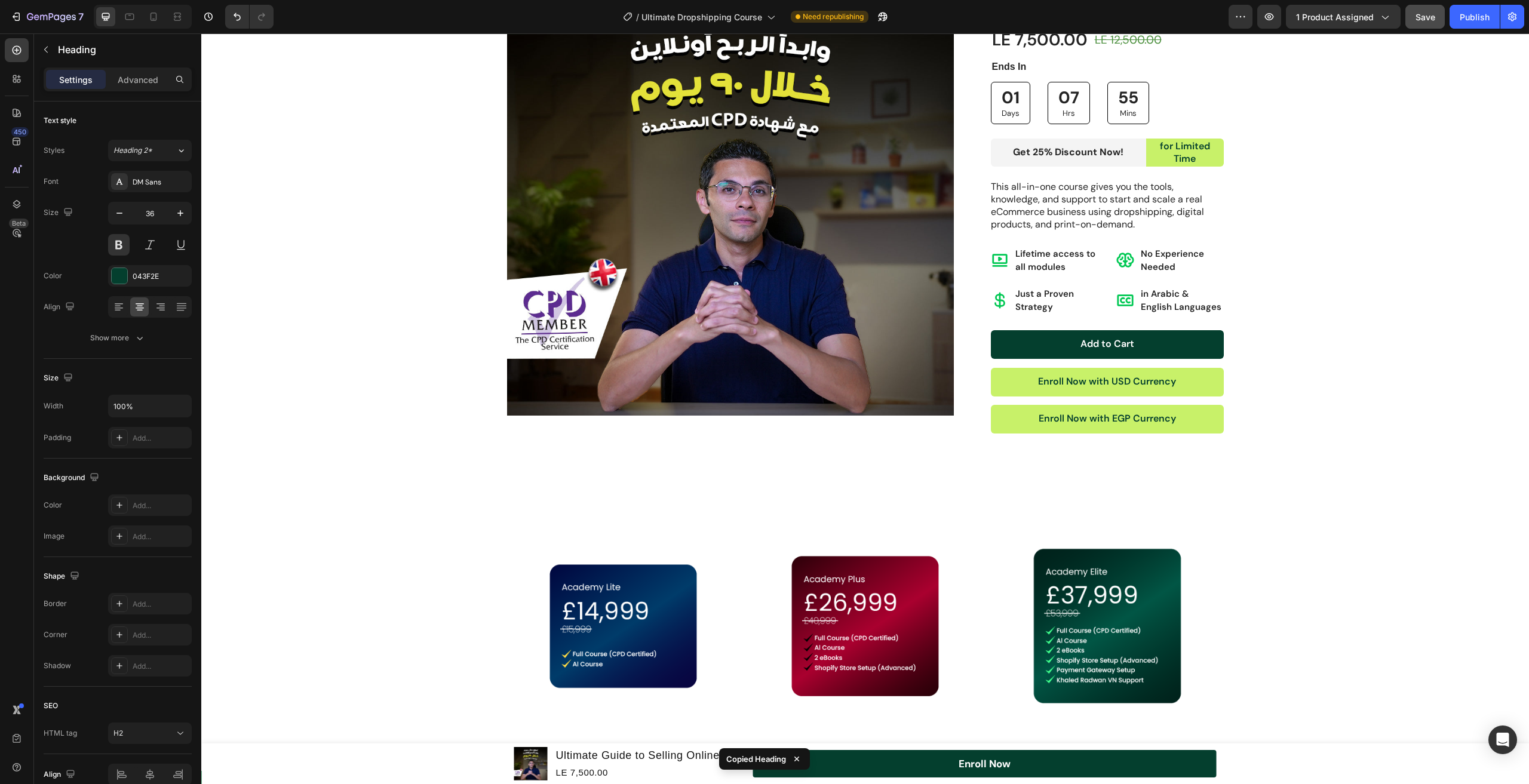
scroll to position [2422, 0]
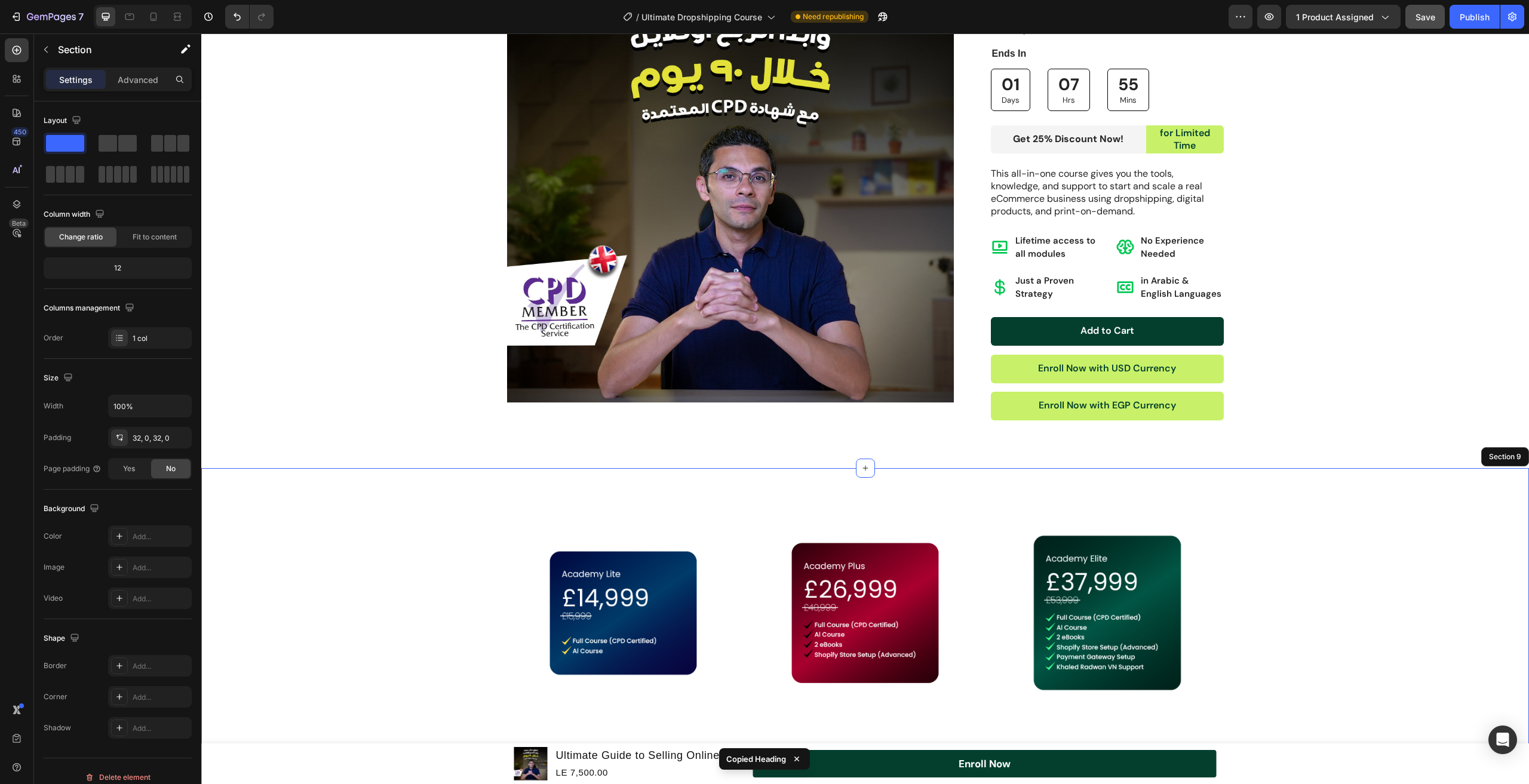
click at [823, 468] on div "Image Image Image Row Section 9" at bounding box center [866, 612] width 1328 height 289
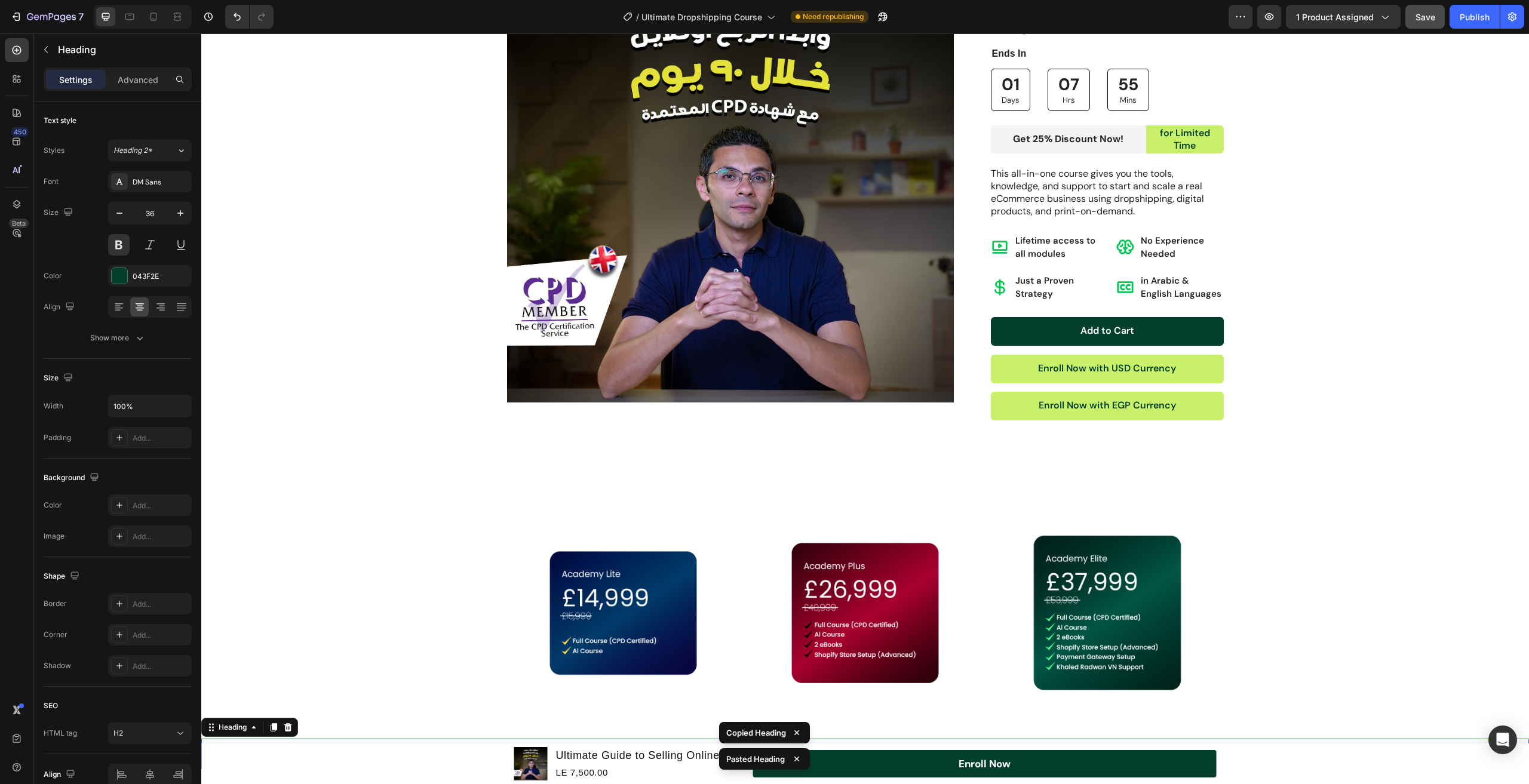
scroll to position [2721, 0]
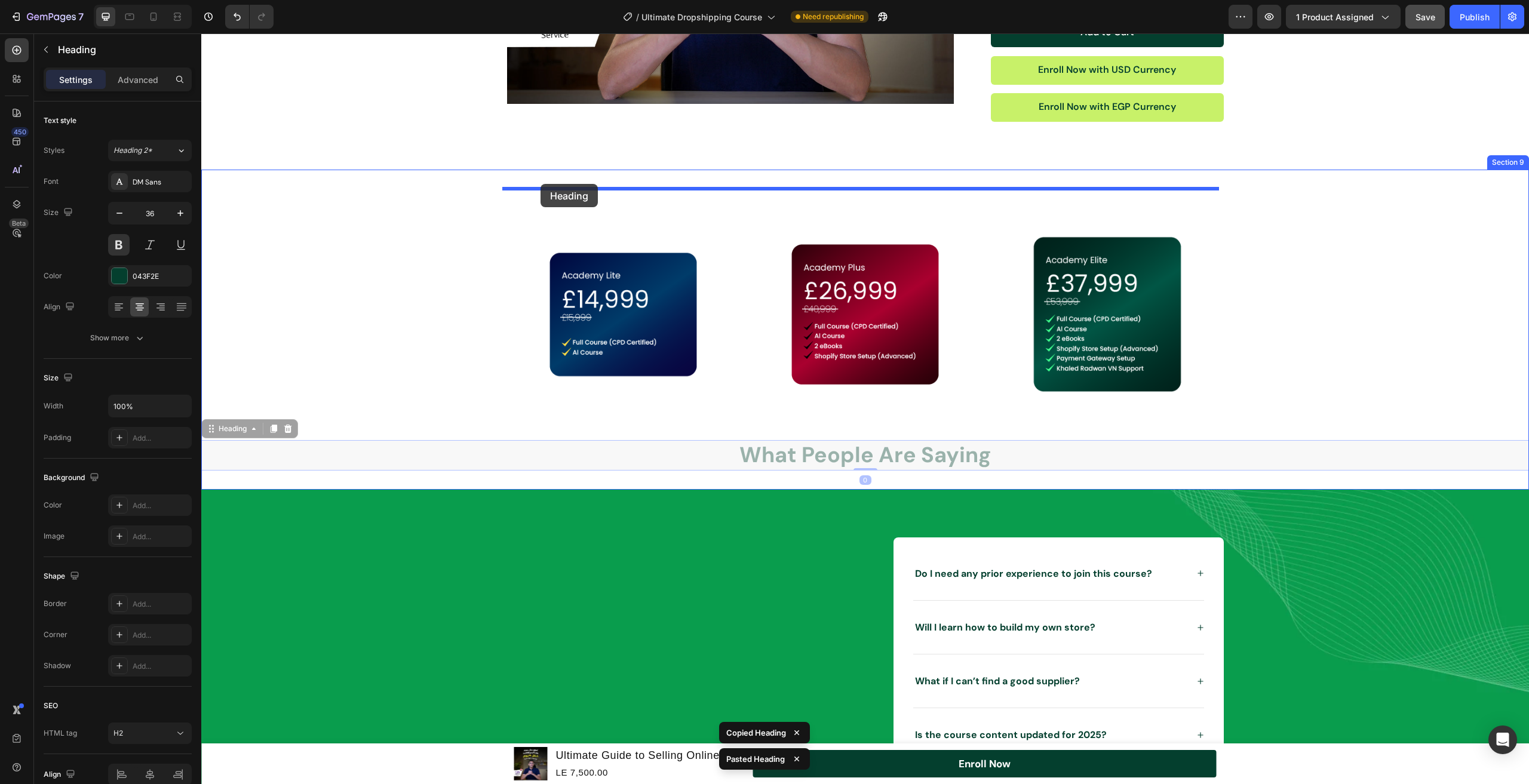
drag, startPoint x: 215, startPoint y: 430, endPoint x: 541, endPoint y: 184, distance: 408.4
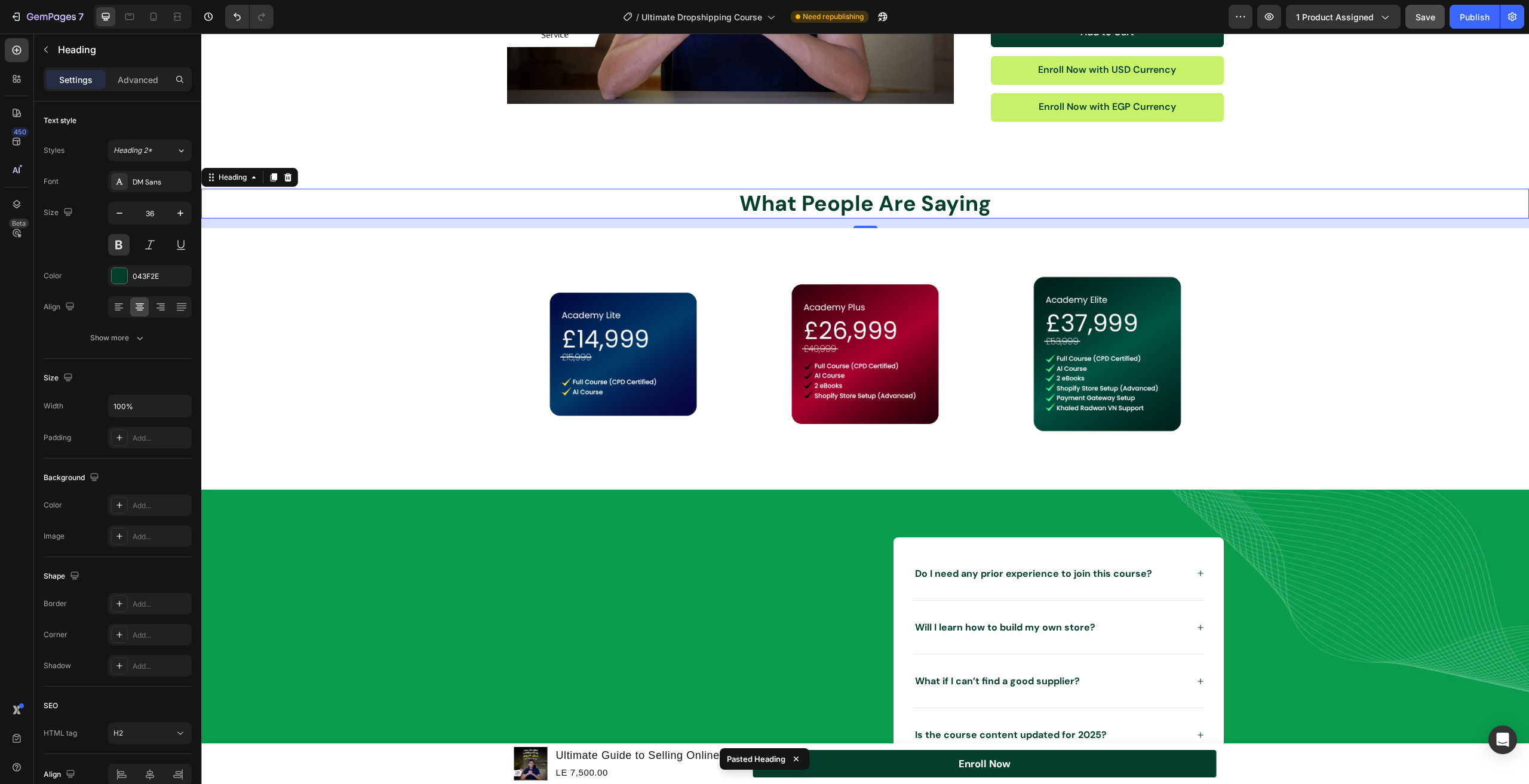
click at [798, 209] on h2 "What People Are Saying" at bounding box center [866, 204] width 1328 height 31
click at [798, 209] on p "What People Are Saying" at bounding box center [865, 204] width 1325 height 28
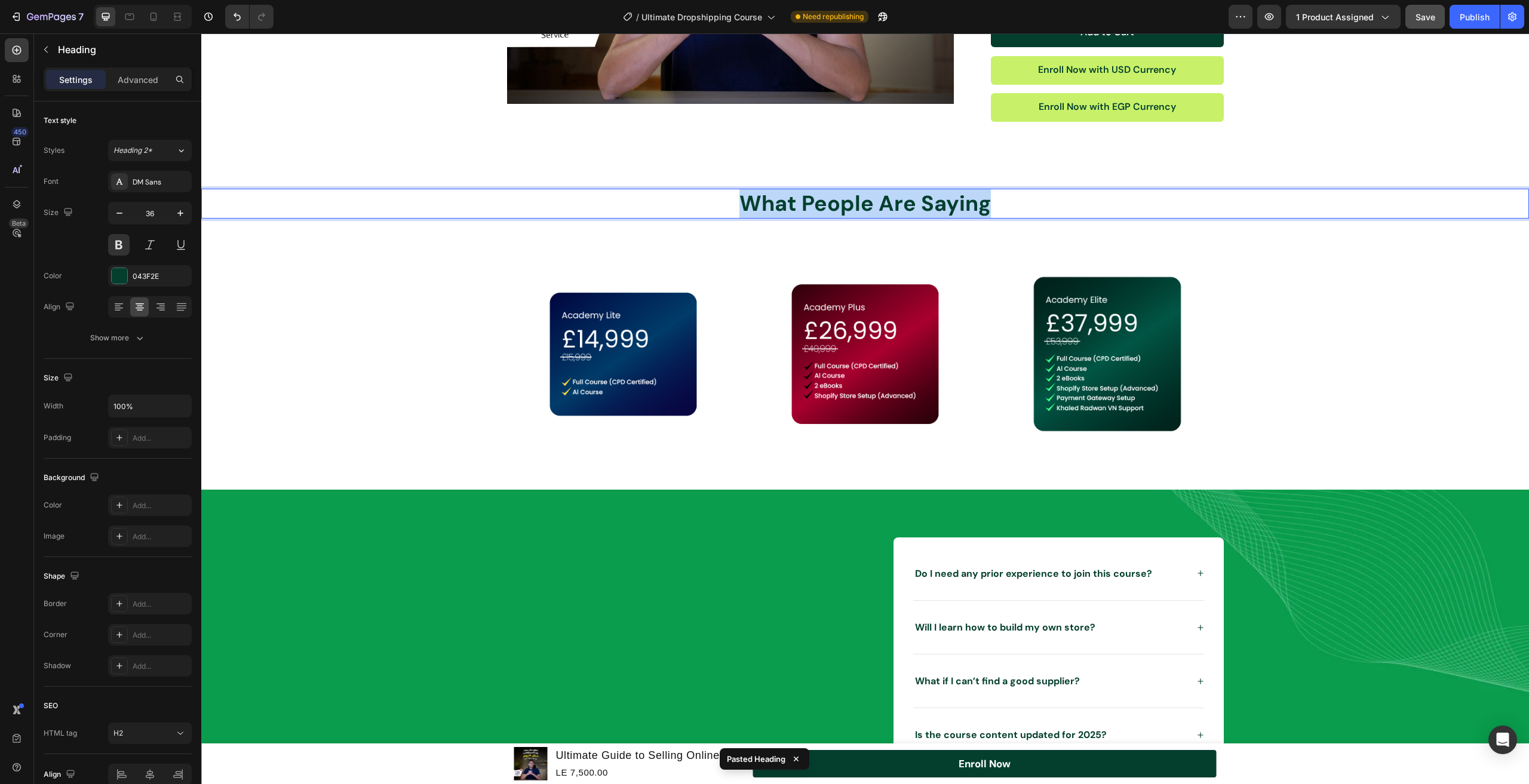
click at [798, 209] on p "What People Are Saying" at bounding box center [865, 204] width 1325 height 28
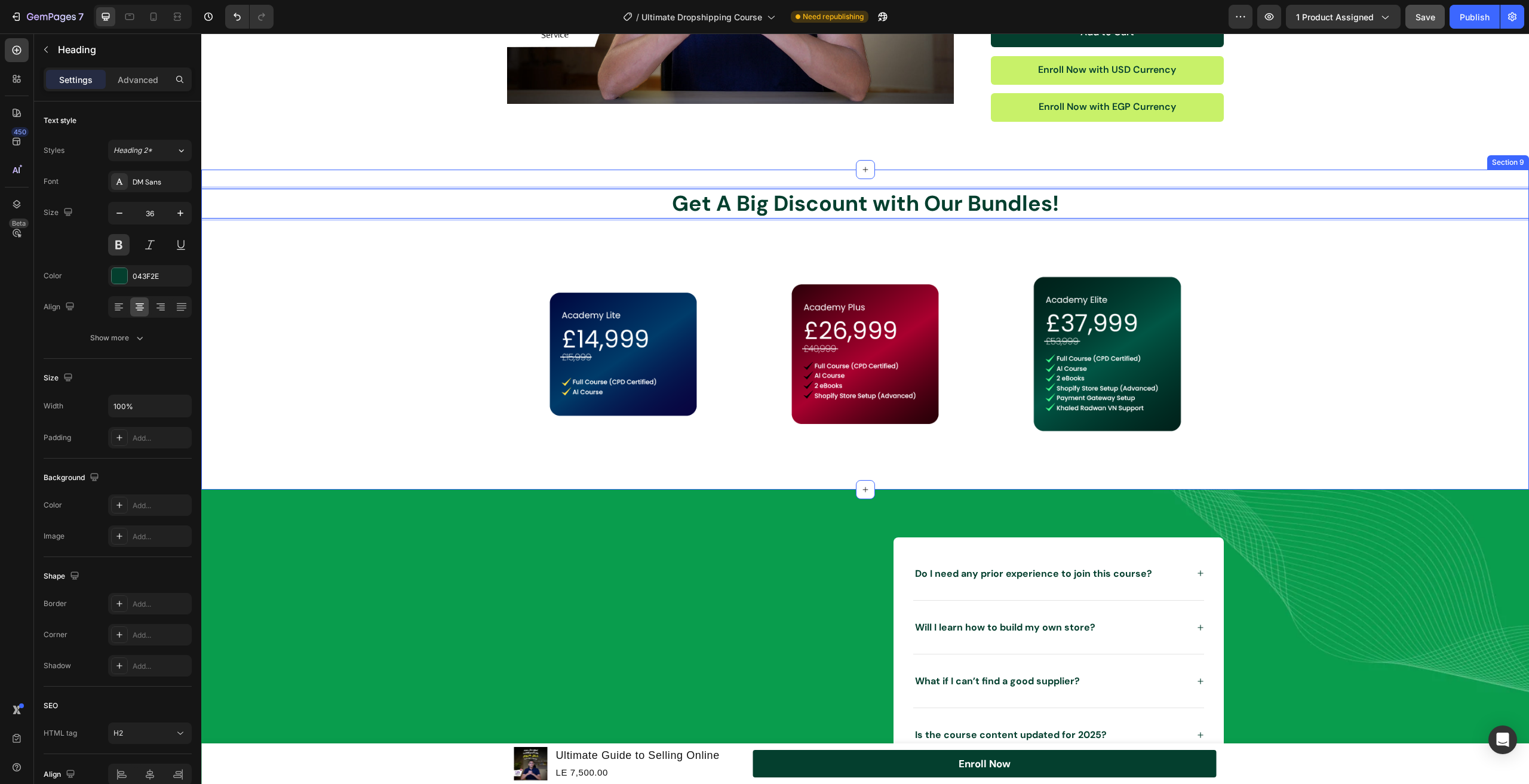
click at [675, 178] on div "Get A Big Discount with Our Bundles! Heading 0 Image Image Image Row Section 9" at bounding box center [866, 329] width 1328 height 320
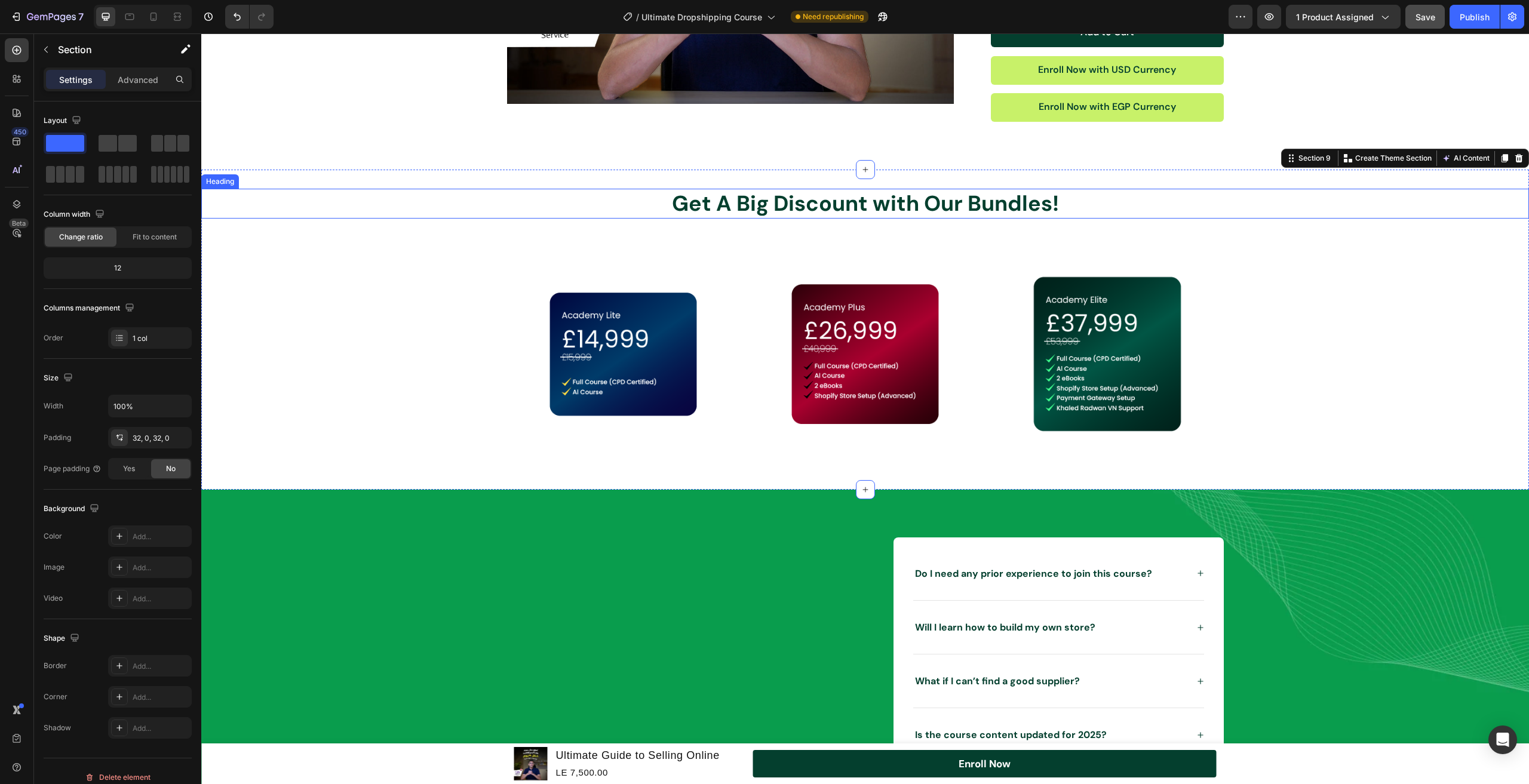
click at [664, 201] on p "Get A Big Discount with Our Bundles!" at bounding box center [865, 204] width 1325 height 28
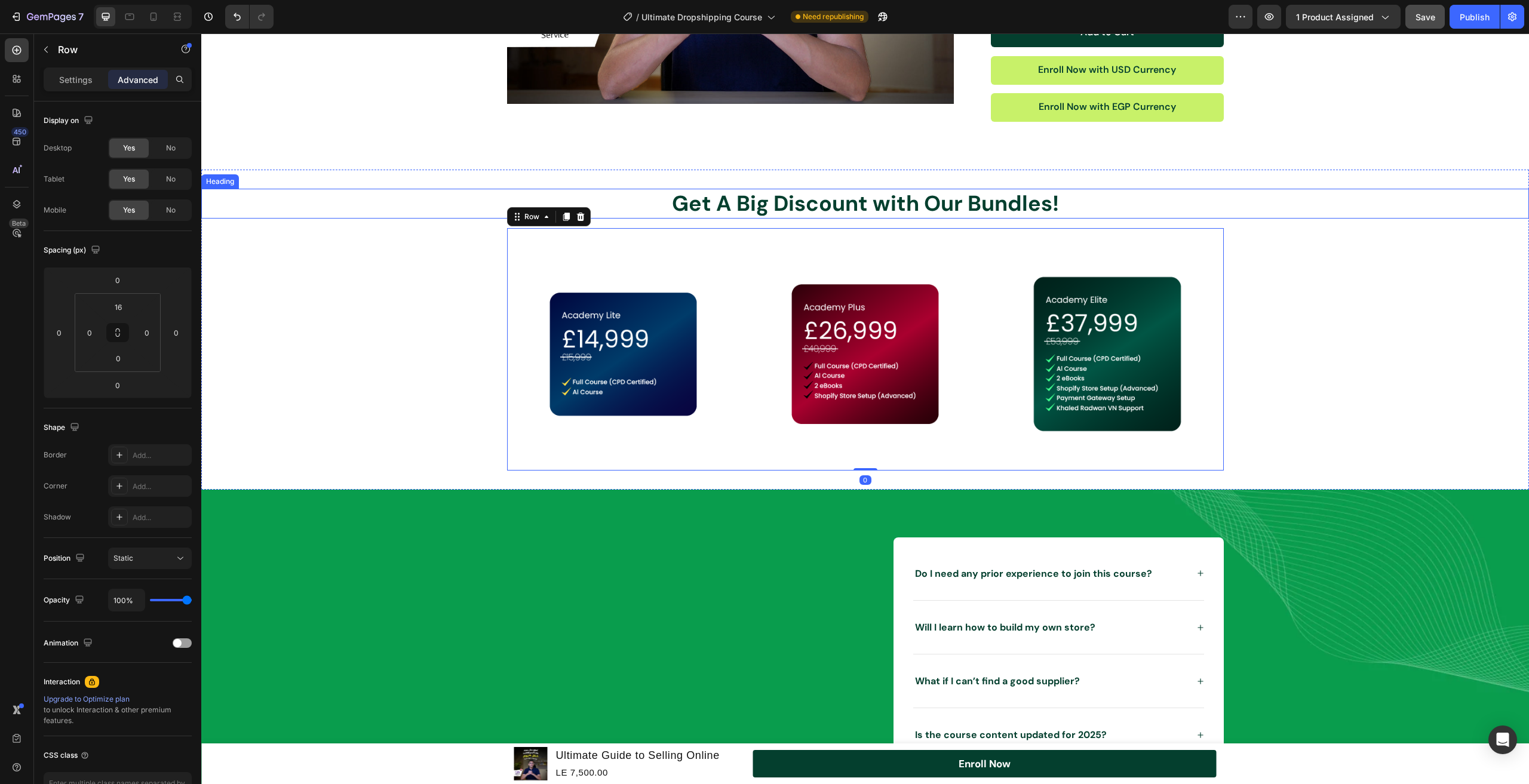
drag, startPoint x: 857, startPoint y: 229, endPoint x: 862, endPoint y: 210, distance: 19.6
click at [862, 210] on div "Get A Big Discount with Our Bundles! Heading Image Image Image Row 0" at bounding box center [866, 330] width 1328 height 282
click at [858, 214] on p "Get A Big Discount with Our Bundles!" at bounding box center [865, 204] width 1325 height 28
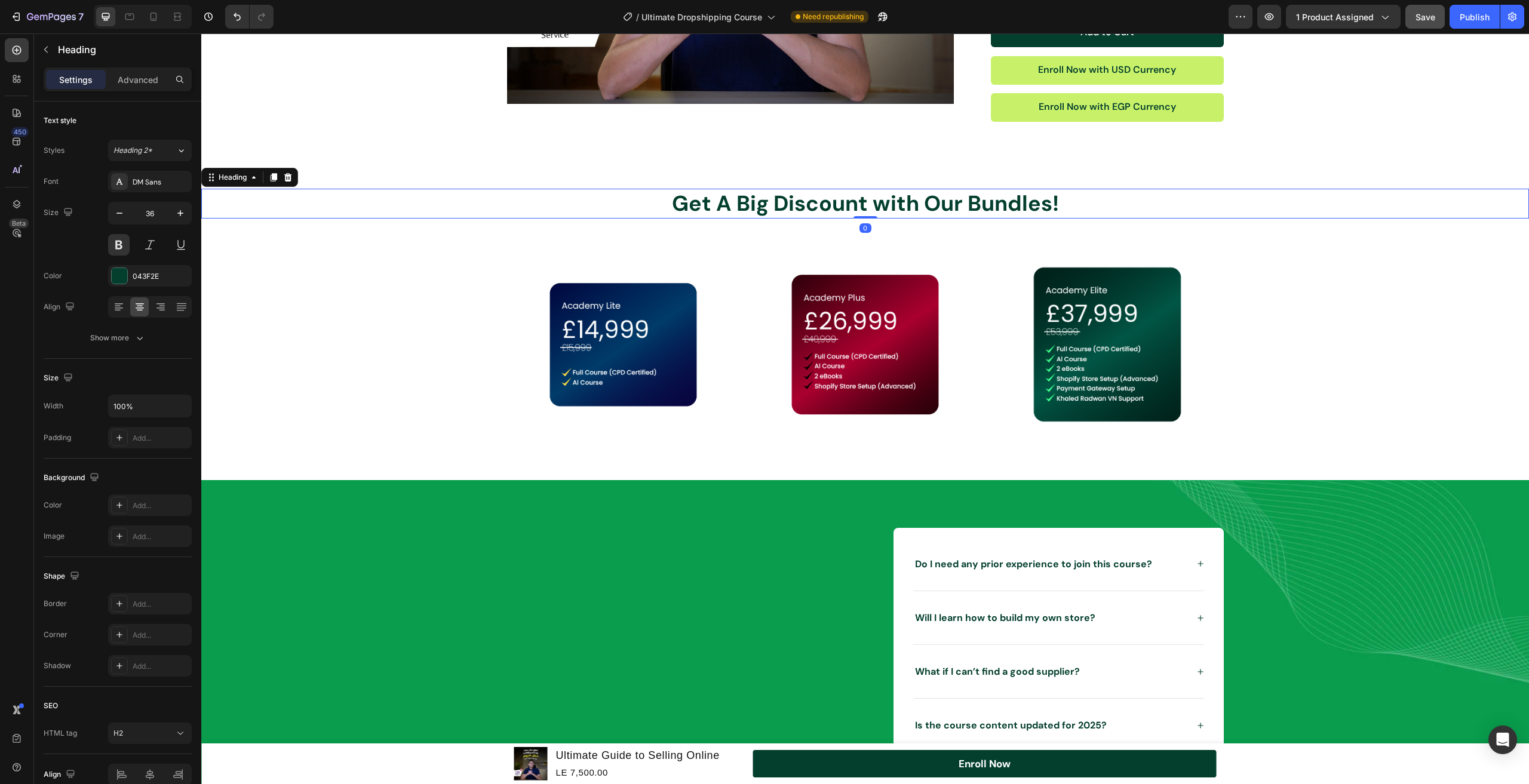
drag, startPoint x: 861, startPoint y: 227, endPoint x: 867, endPoint y: 182, distance: 45.4
click at [867, 182] on div "Get A Big Discount with Our Bundles! Heading 0 Image Image Image Row Section 9" at bounding box center [866, 325] width 1328 height 311
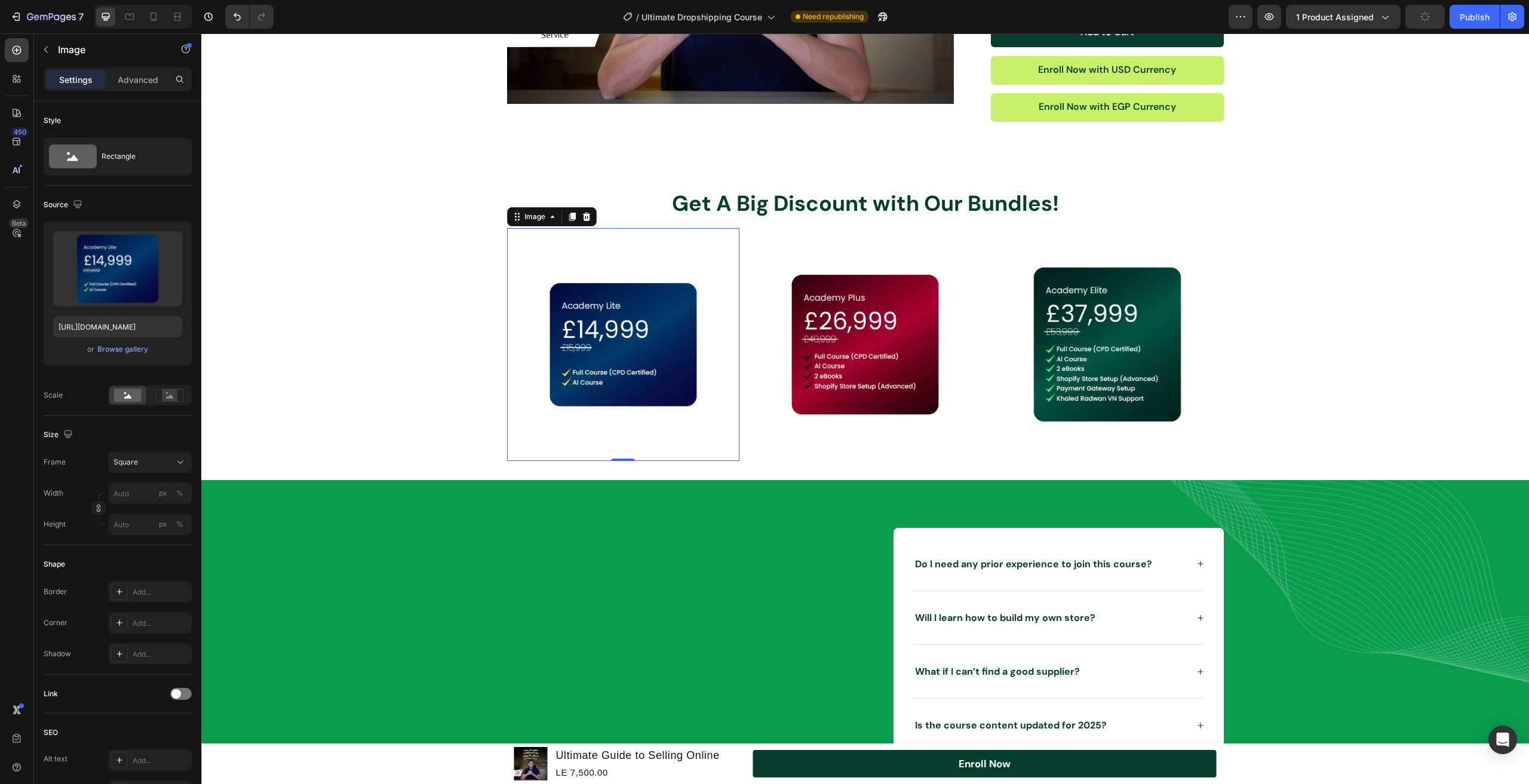
click at [708, 277] on img at bounding box center [623, 344] width 232 height 232
click at [45, 53] on icon "button" at bounding box center [46, 49] width 9 height 9
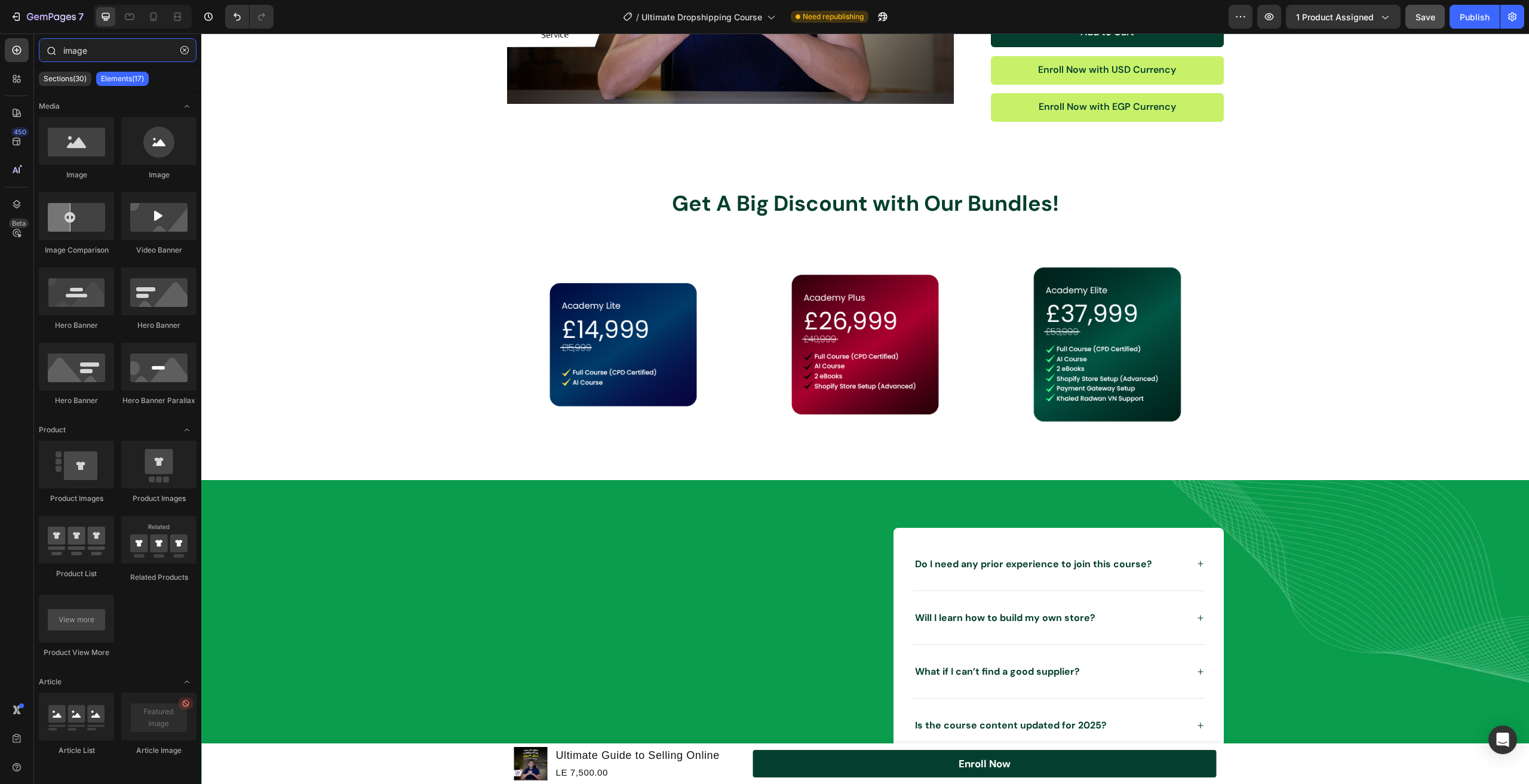
click at [66, 56] on input "image" at bounding box center [117, 50] width 158 height 24
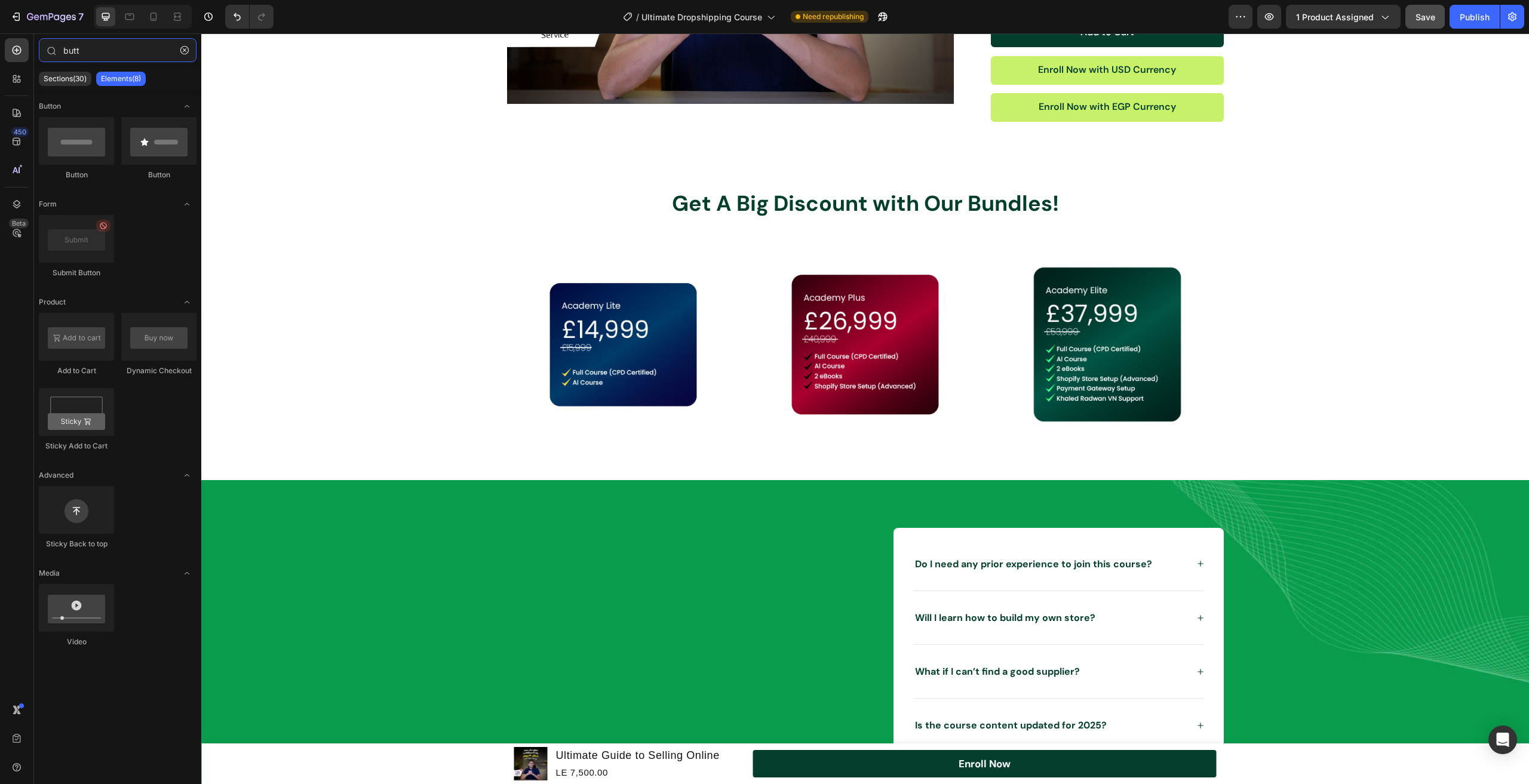
type input "butt"
drag, startPoint x: 395, startPoint y: 267, endPoint x: 607, endPoint y: 428, distance: 266.2
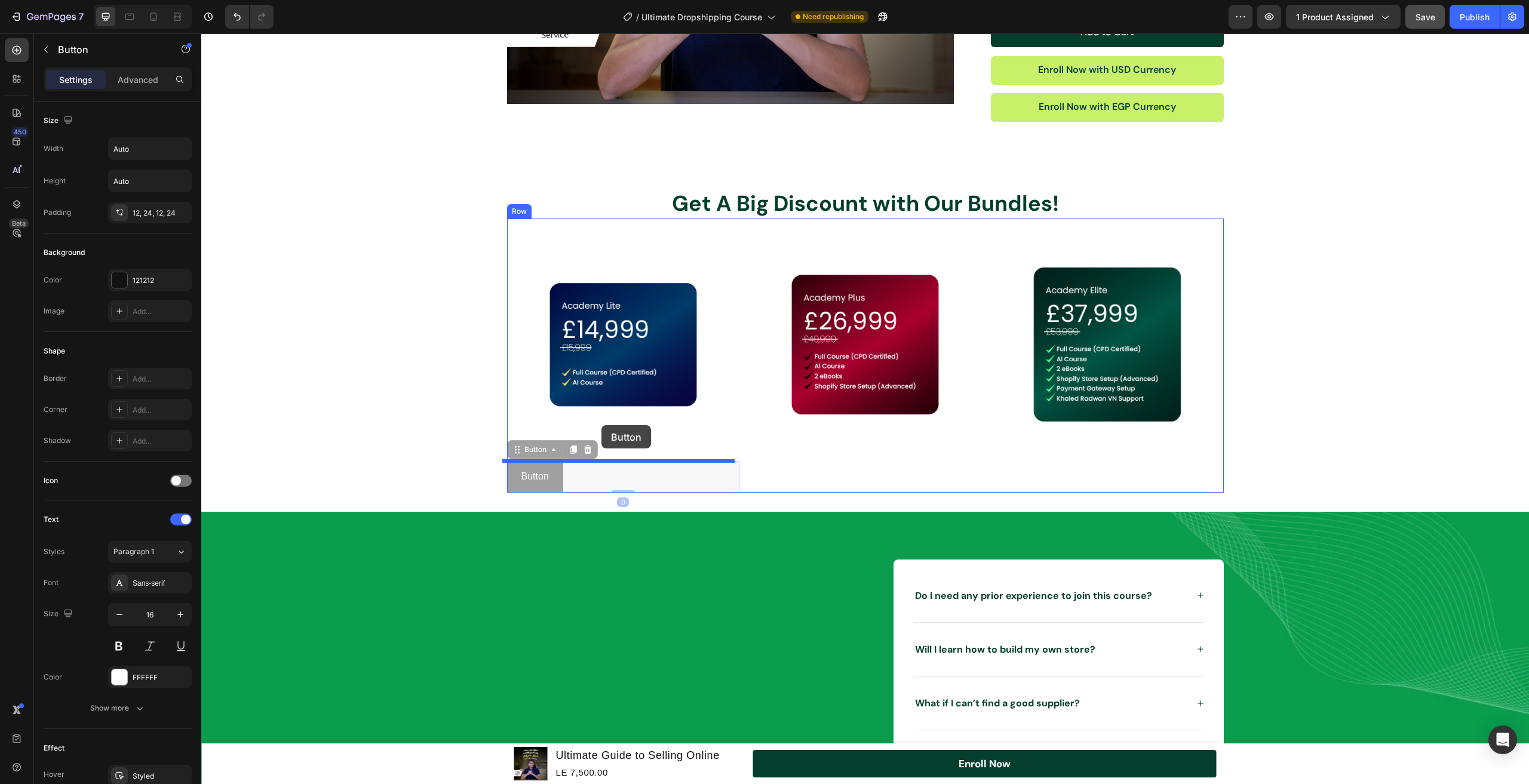
drag, startPoint x: 520, startPoint y: 454, endPoint x: 601, endPoint y: 425, distance: 86.0
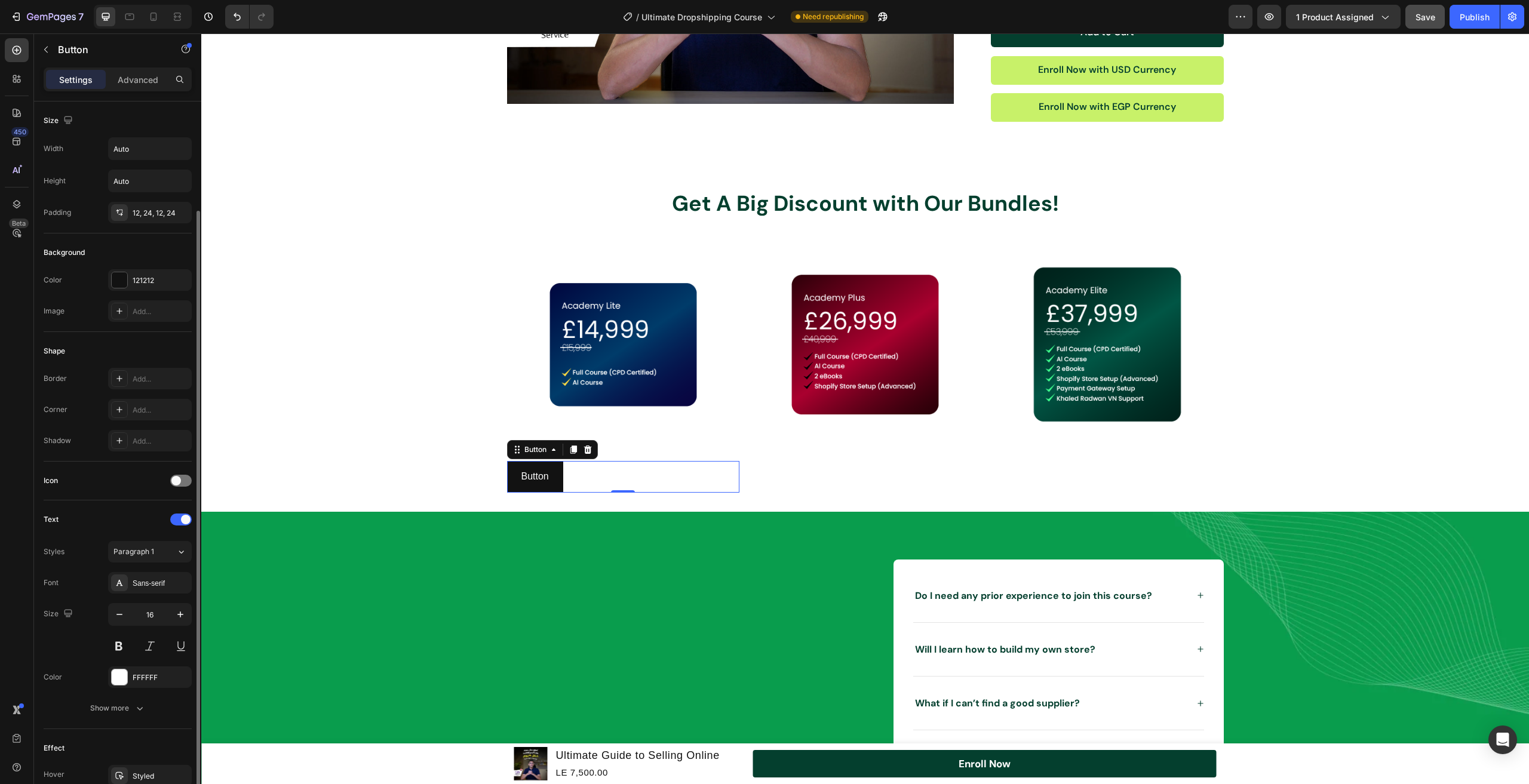
scroll to position [140, 0]
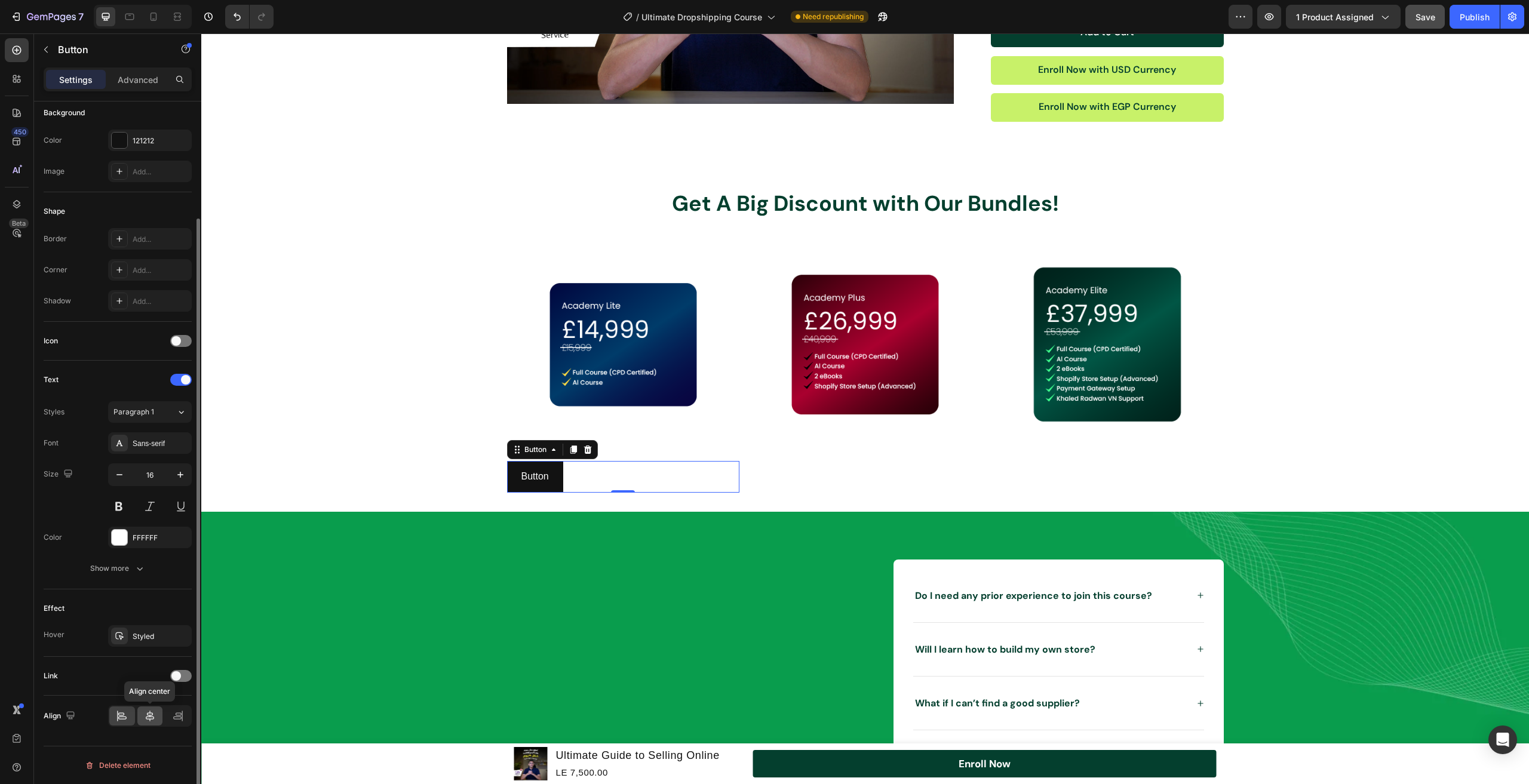
click at [147, 721] on icon at bounding box center [150, 716] width 12 height 12
click at [138, 134] on div "121212" at bounding box center [150, 140] width 84 height 21
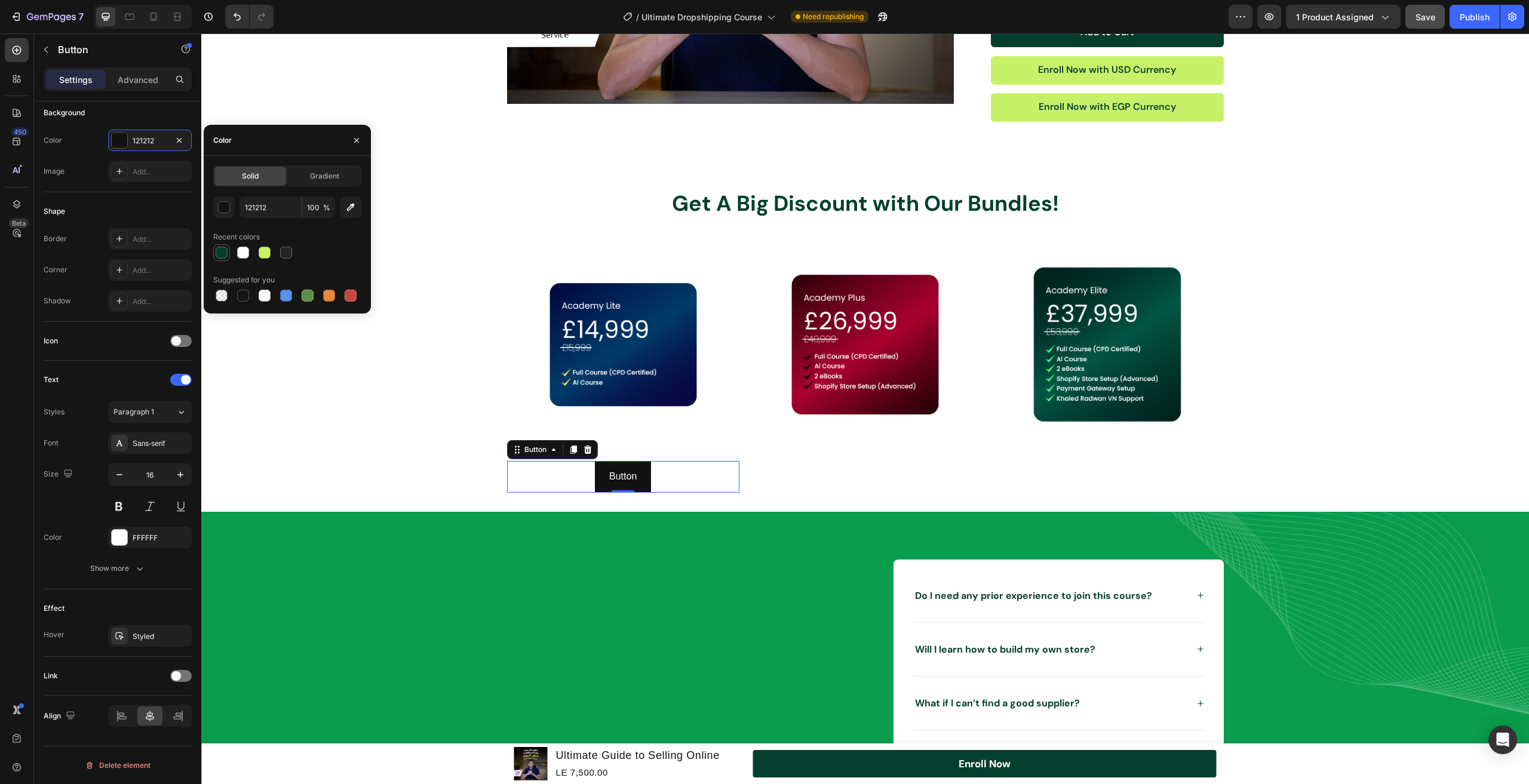
click at [224, 254] on div at bounding box center [222, 253] width 12 height 12
type input "043F2E"
click at [138, 440] on div "Sans-serif" at bounding box center [160, 444] width 56 height 11
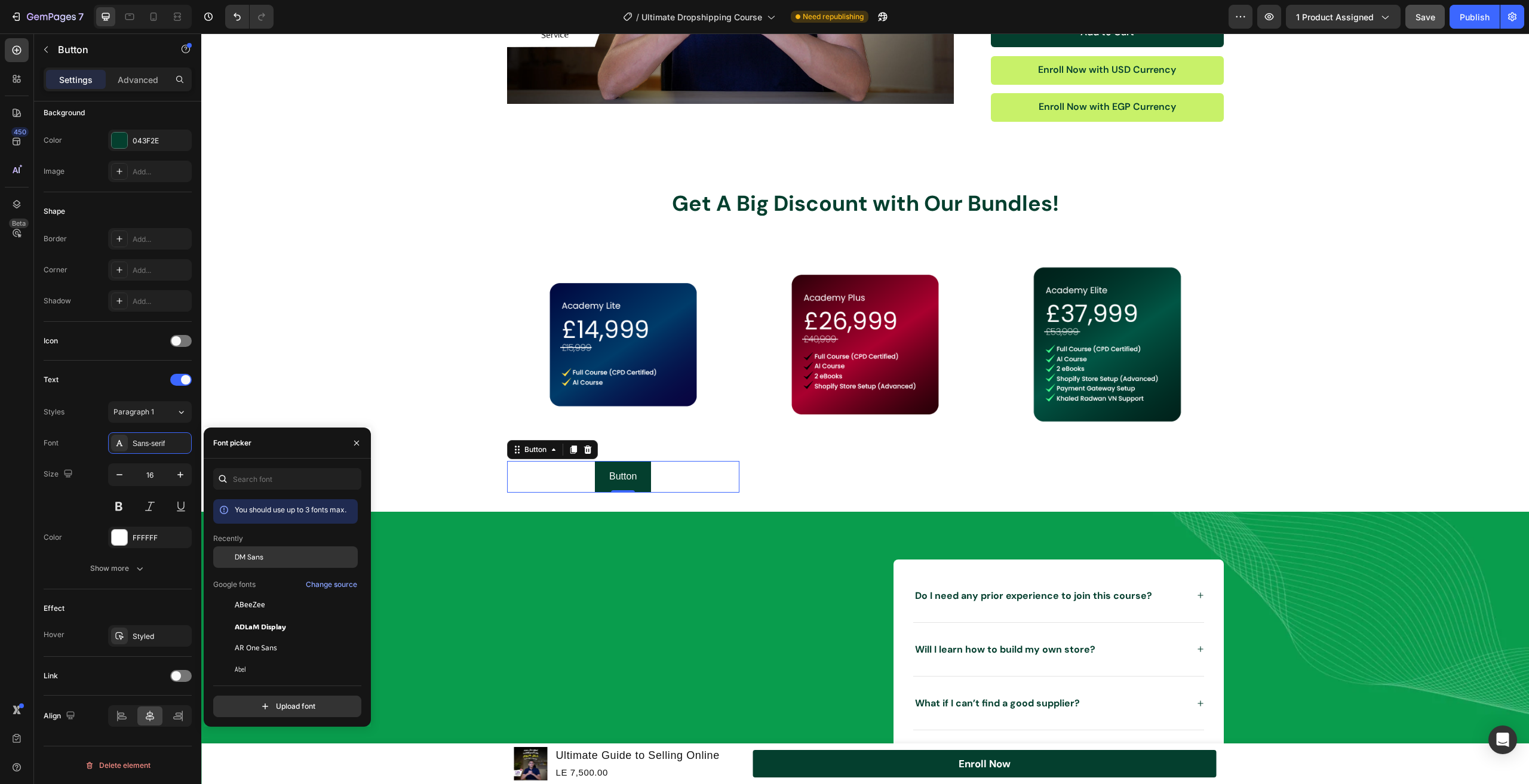
click at [258, 637] on div "DM Sans" at bounding box center [285, 648] width 144 height 21
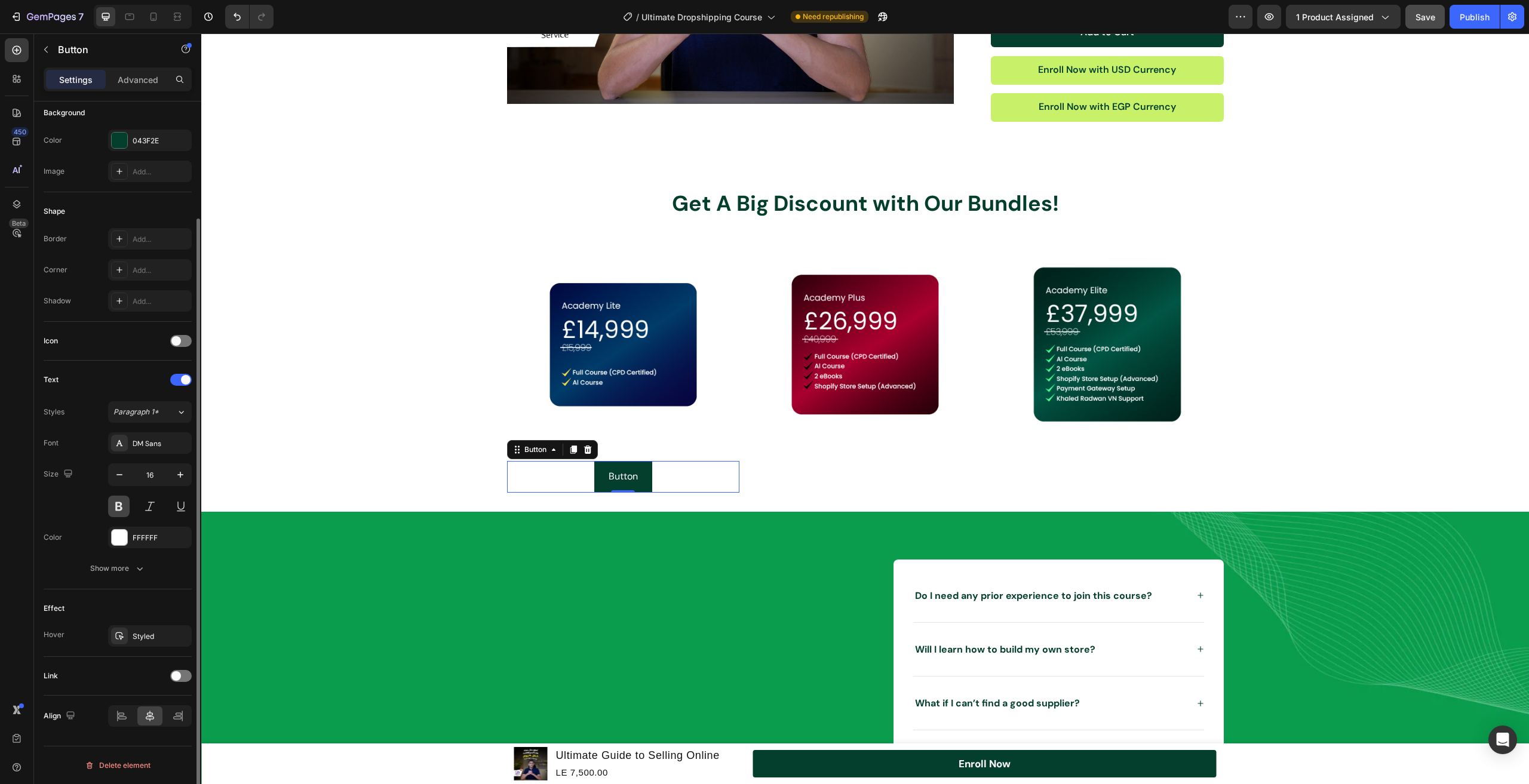
click at [119, 503] on button at bounding box center [119, 506] width 21 height 21
click at [619, 475] on p "Button" at bounding box center [623, 477] width 32 height 17
click at [595, 461] on button "Learn" at bounding box center [623, 477] width 56 height 32
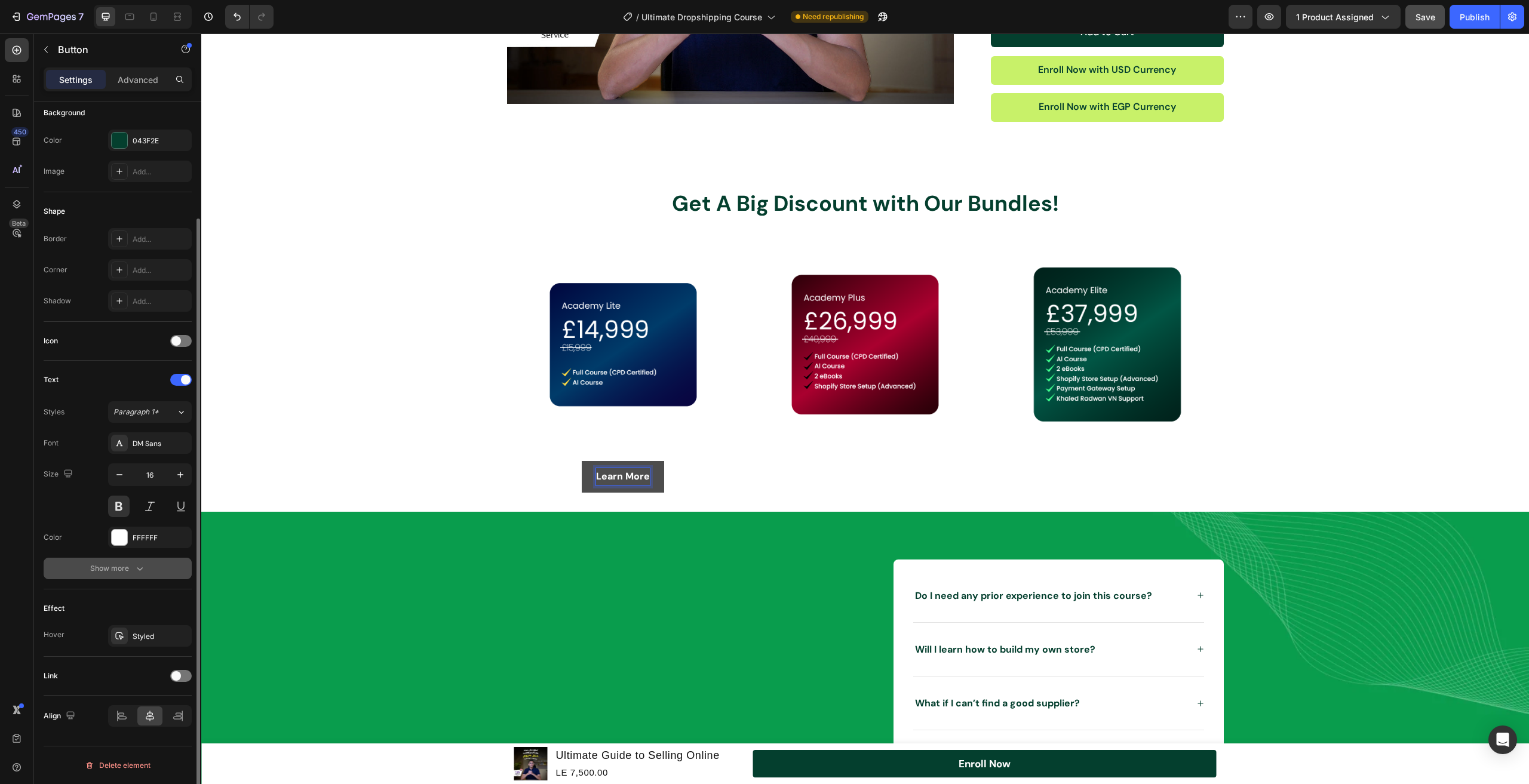
click at [121, 571] on div "Show more" at bounding box center [118, 569] width 56 height 12
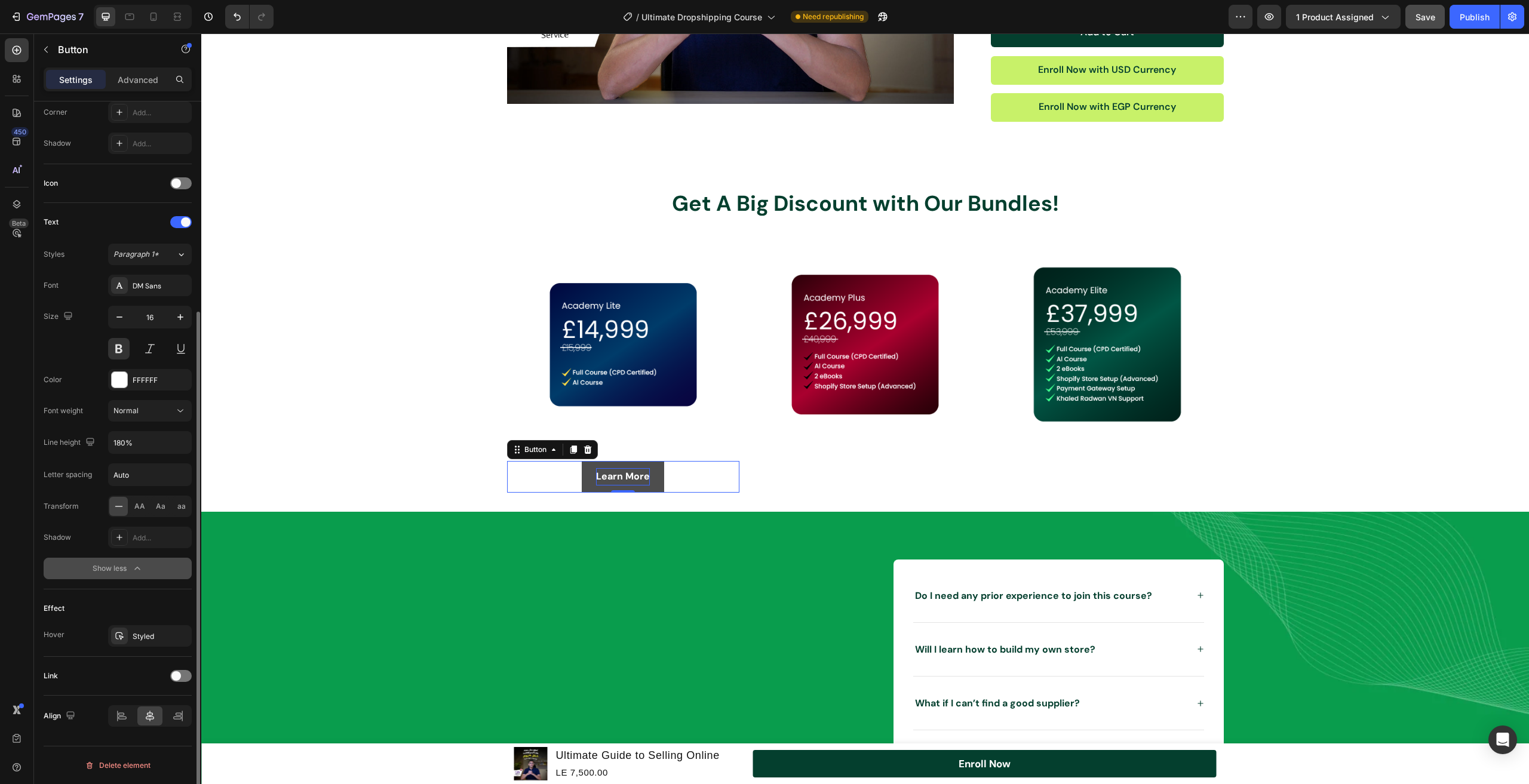
scroll to position [0, 0]
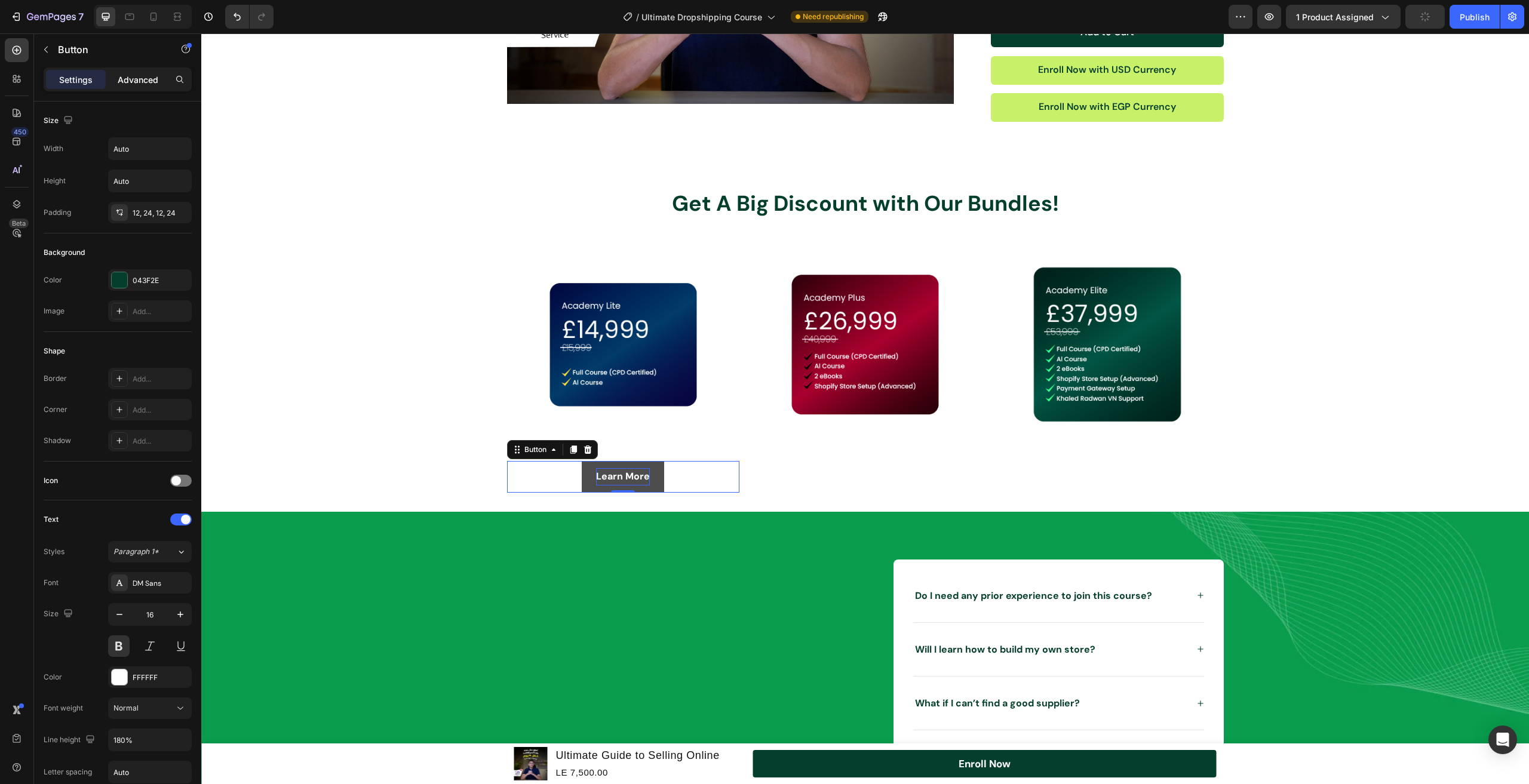
click at [139, 87] on div "Advanced" at bounding box center [138, 79] width 60 height 19
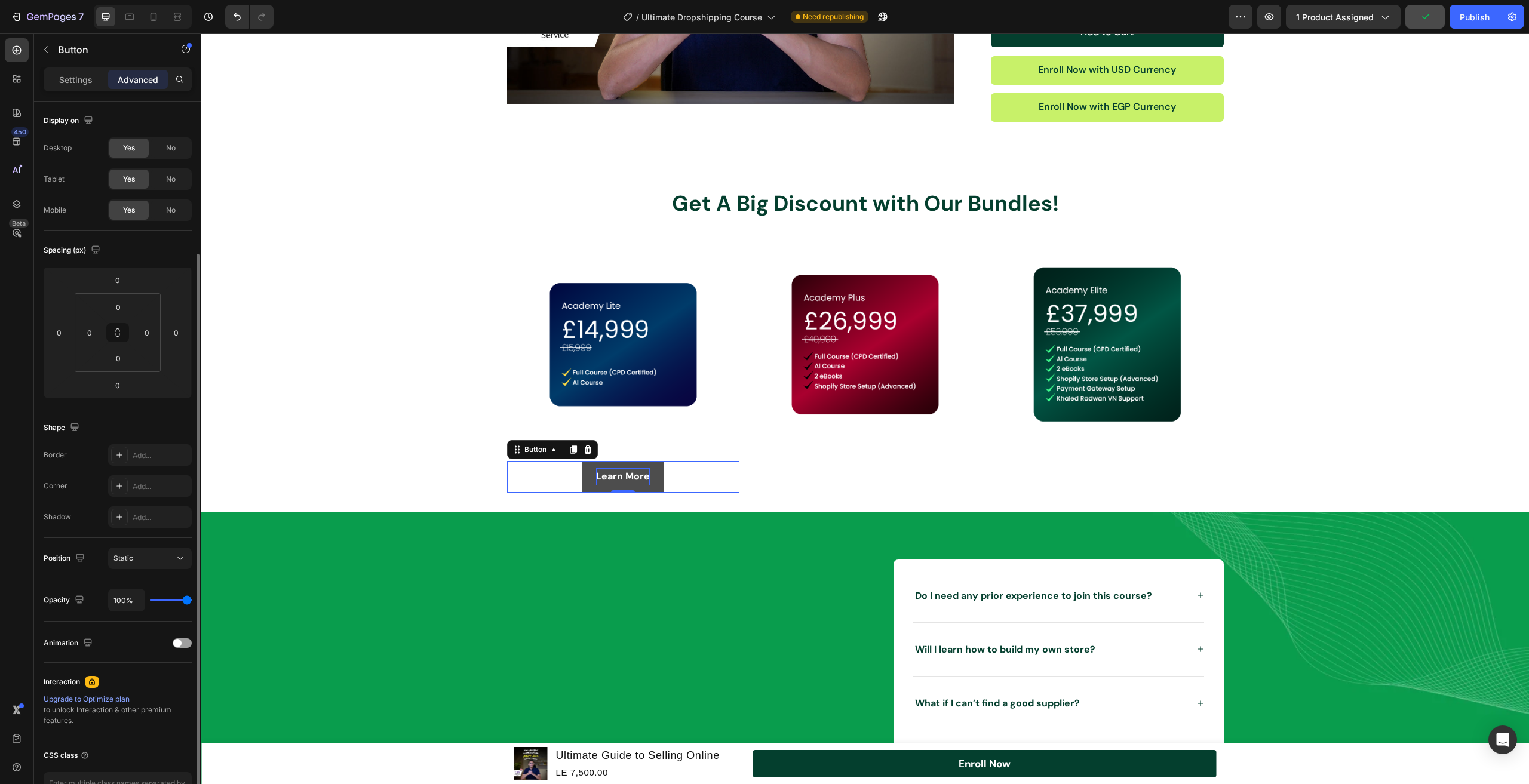
scroll to position [80, 0]
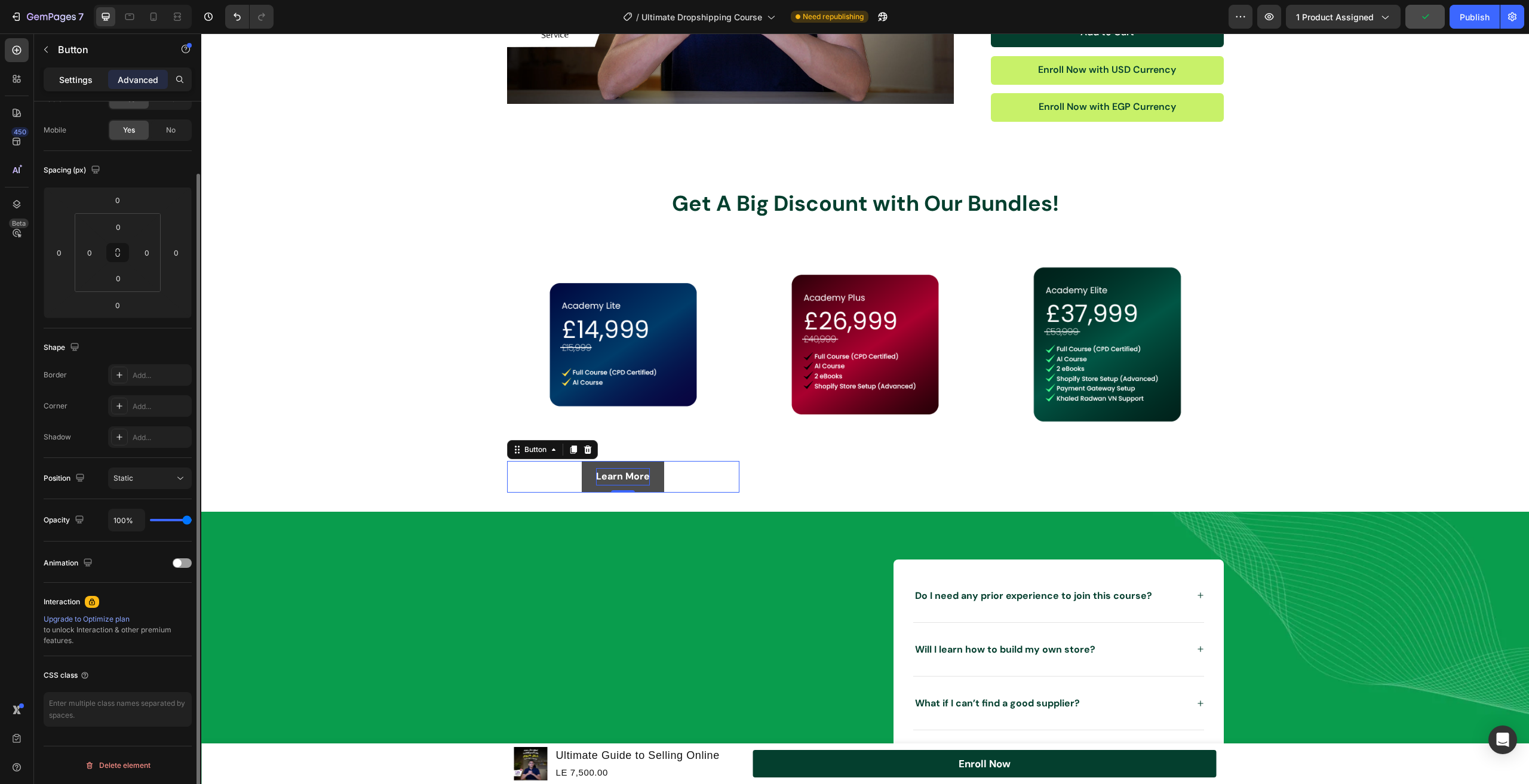
click at [68, 79] on p "Settings" at bounding box center [76, 79] width 33 height 13
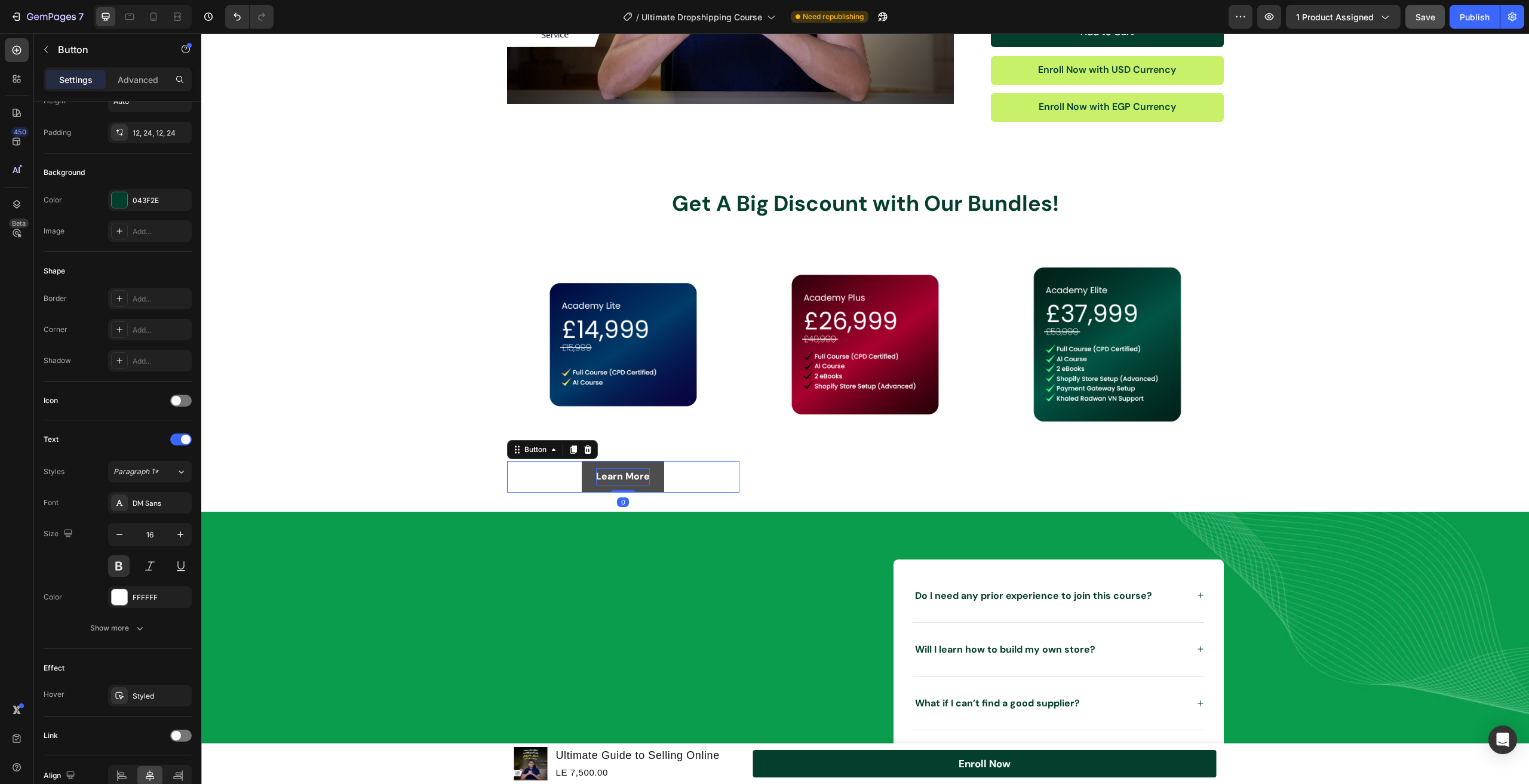
click at [658, 469] on button "Learn More" at bounding box center [623, 477] width 83 height 32
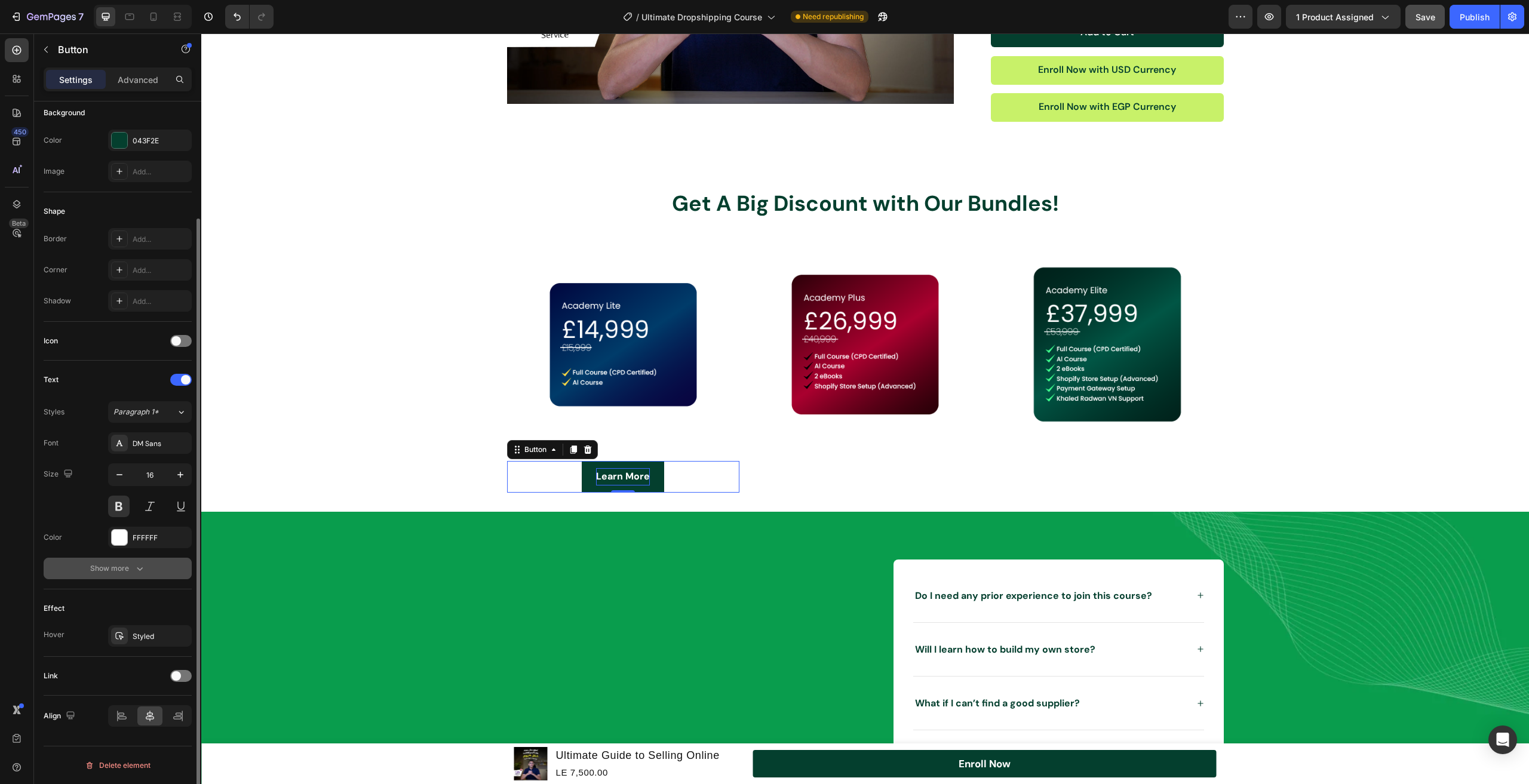
click at [142, 561] on button "Show more" at bounding box center [118, 569] width 148 height 21
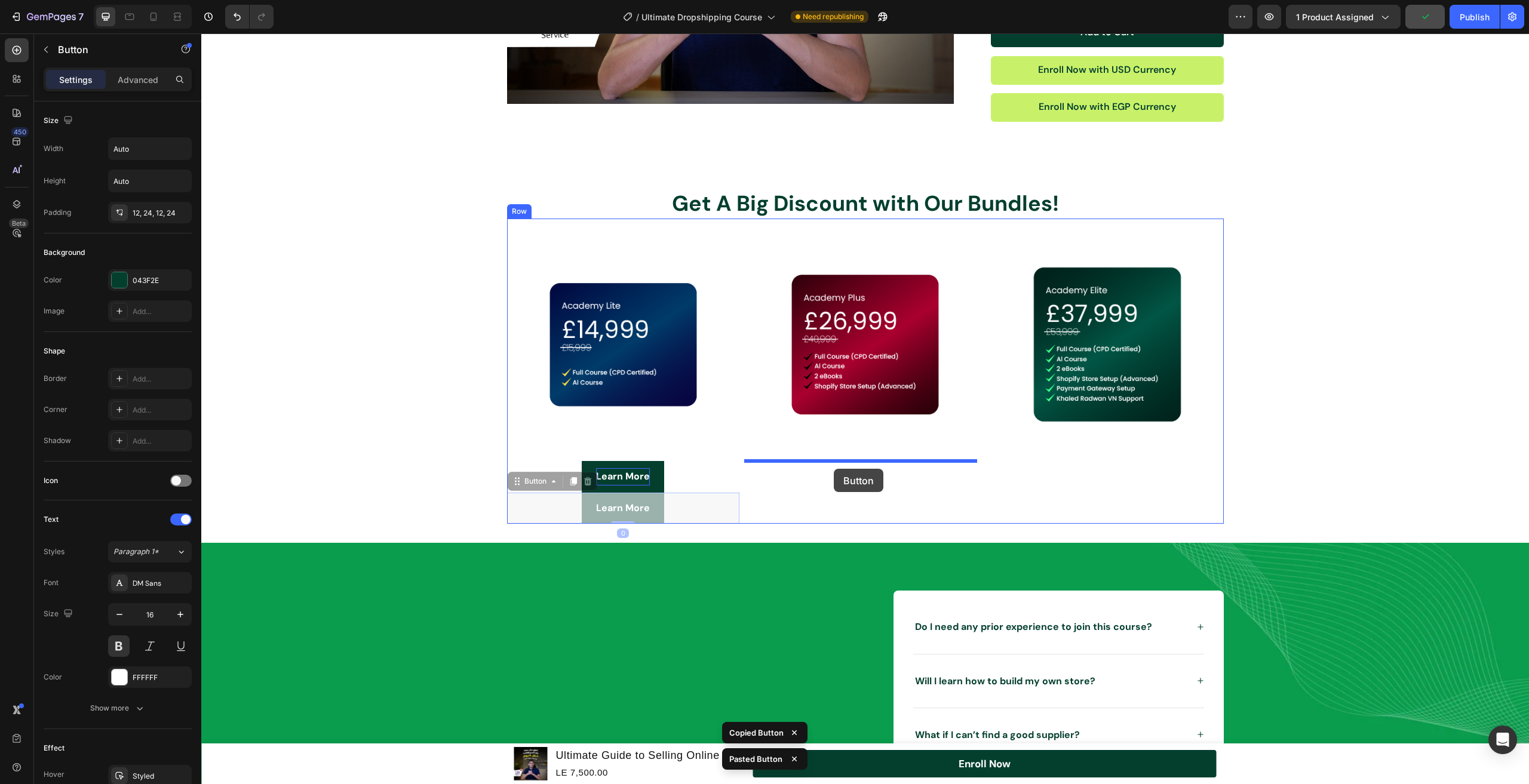
drag, startPoint x: 516, startPoint y: 483, endPoint x: 834, endPoint y: 469, distance: 318.3
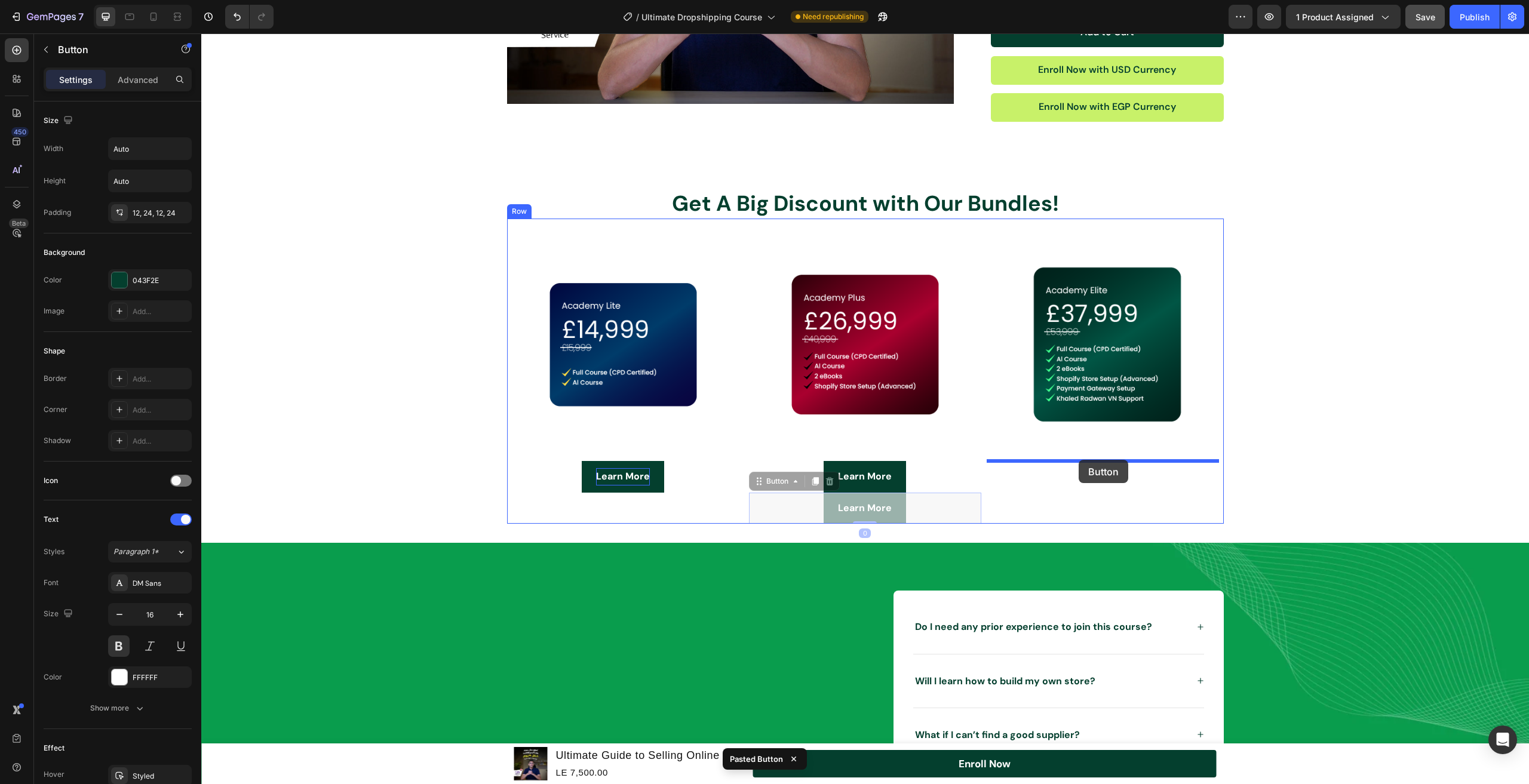
drag, startPoint x: 759, startPoint y: 483, endPoint x: 1079, endPoint y: 459, distance: 320.9
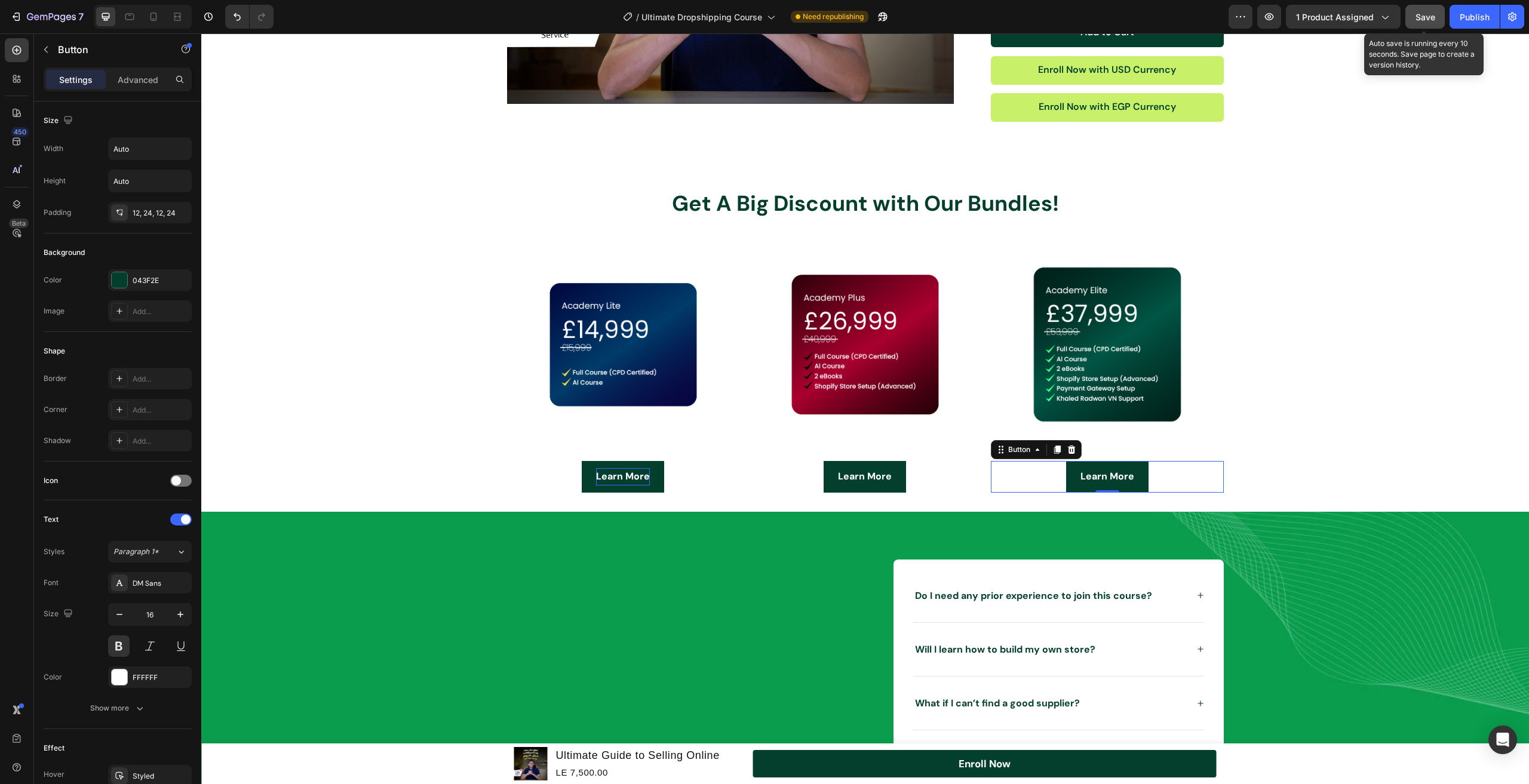
click at [1430, 8] on button "Save" at bounding box center [1425, 17] width 39 height 24
click at [663, 472] on div "Learn More Button" at bounding box center [623, 477] width 232 height 32
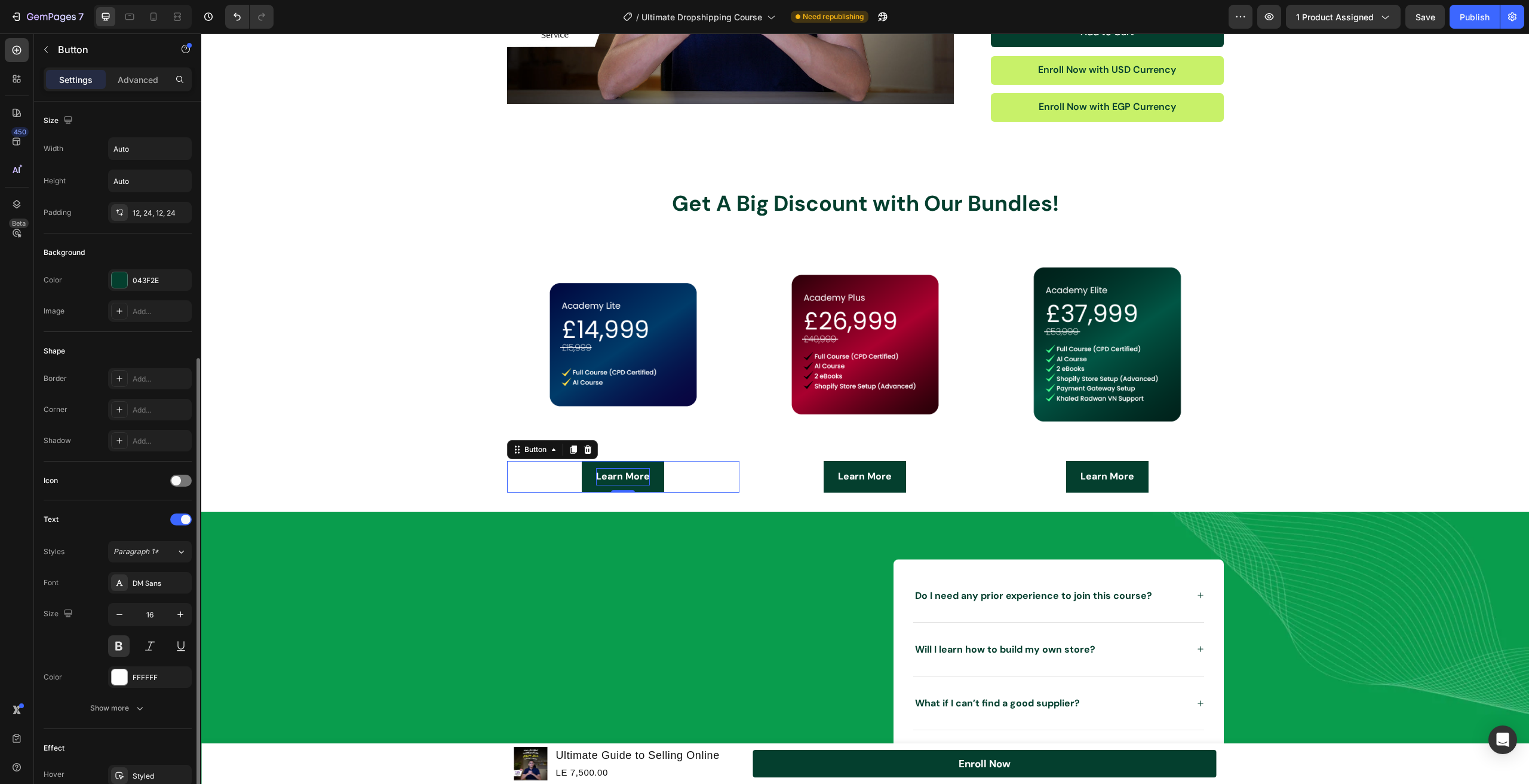
scroll to position [140, 0]
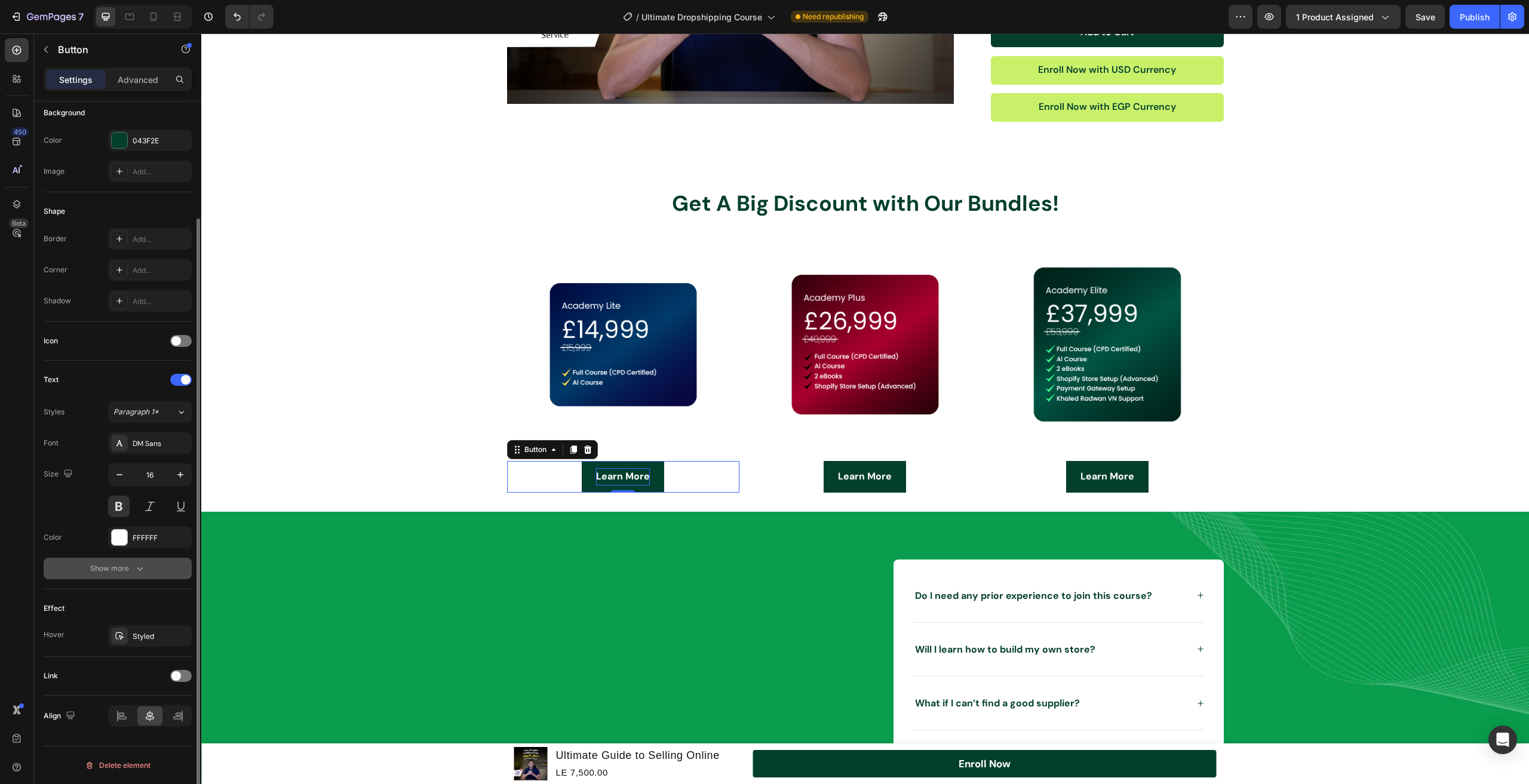
click at [137, 566] on icon "button" at bounding box center [140, 569] width 12 height 12
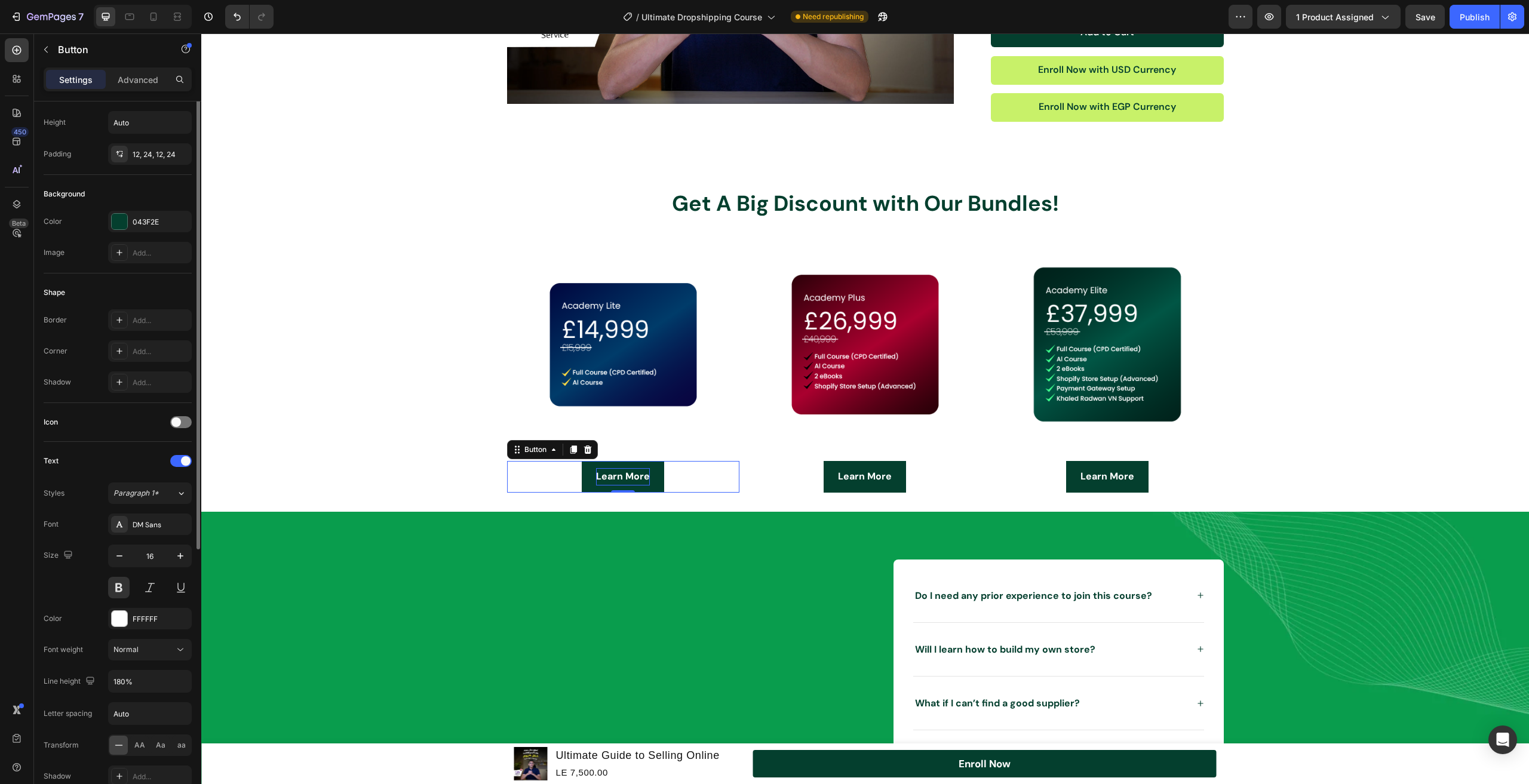
scroll to position [0, 0]
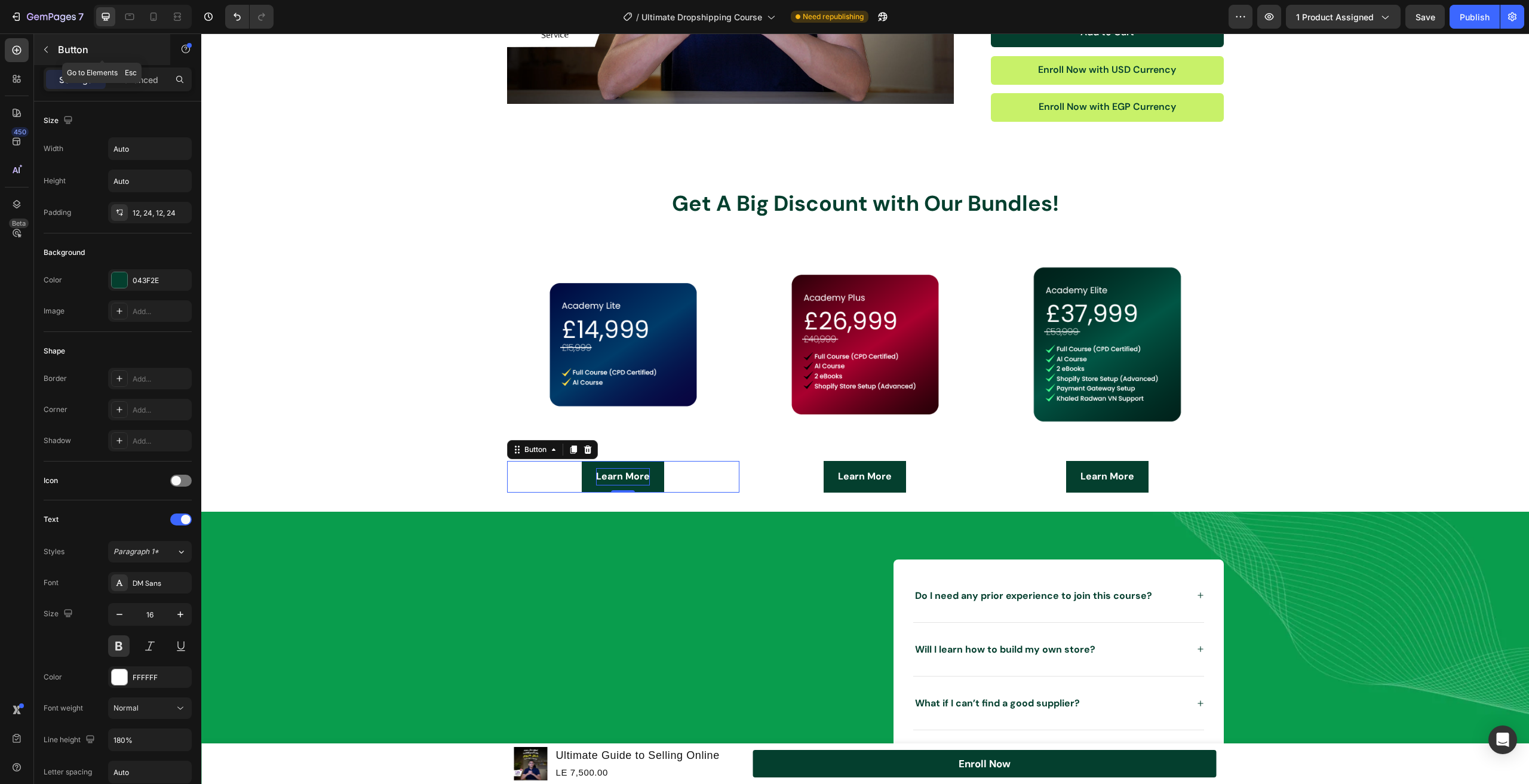
click at [57, 56] on div "Button" at bounding box center [102, 49] width 136 height 31
click at [609, 472] on p "Learn More" at bounding box center [623, 477] width 54 height 17
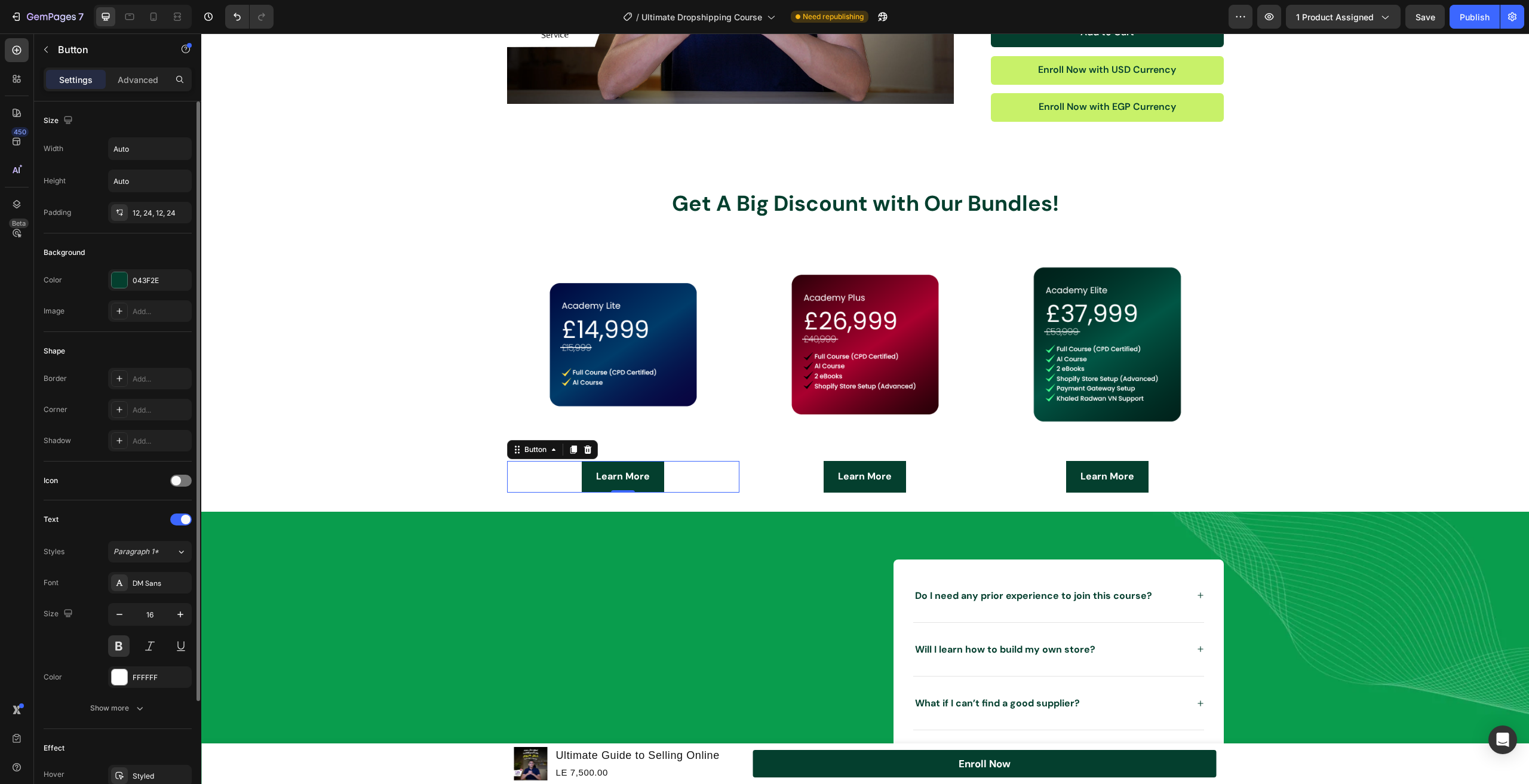
scroll to position [140, 0]
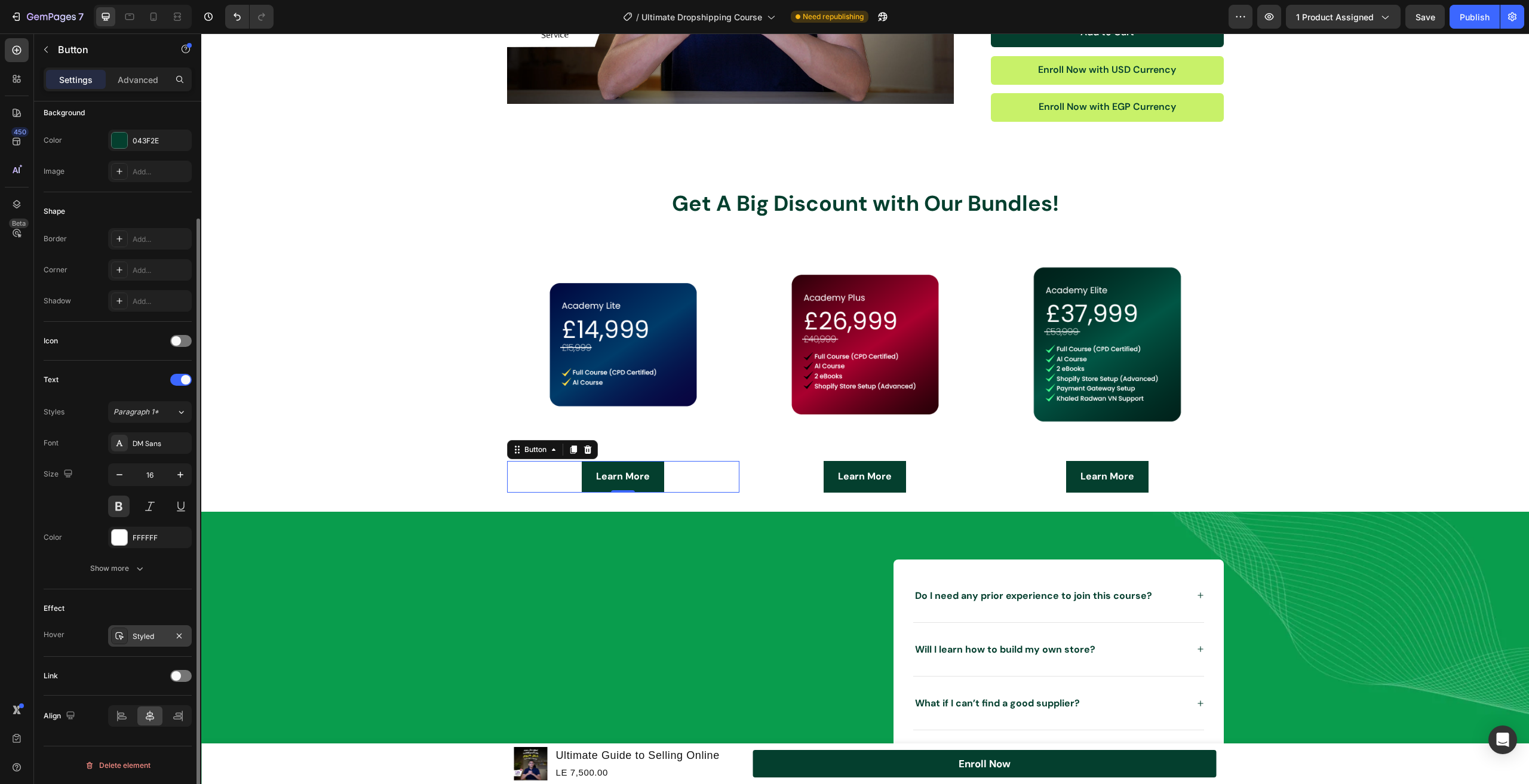
click at [156, 639] on div "Styled" at bounding box center [150, 636] width 35 height 11
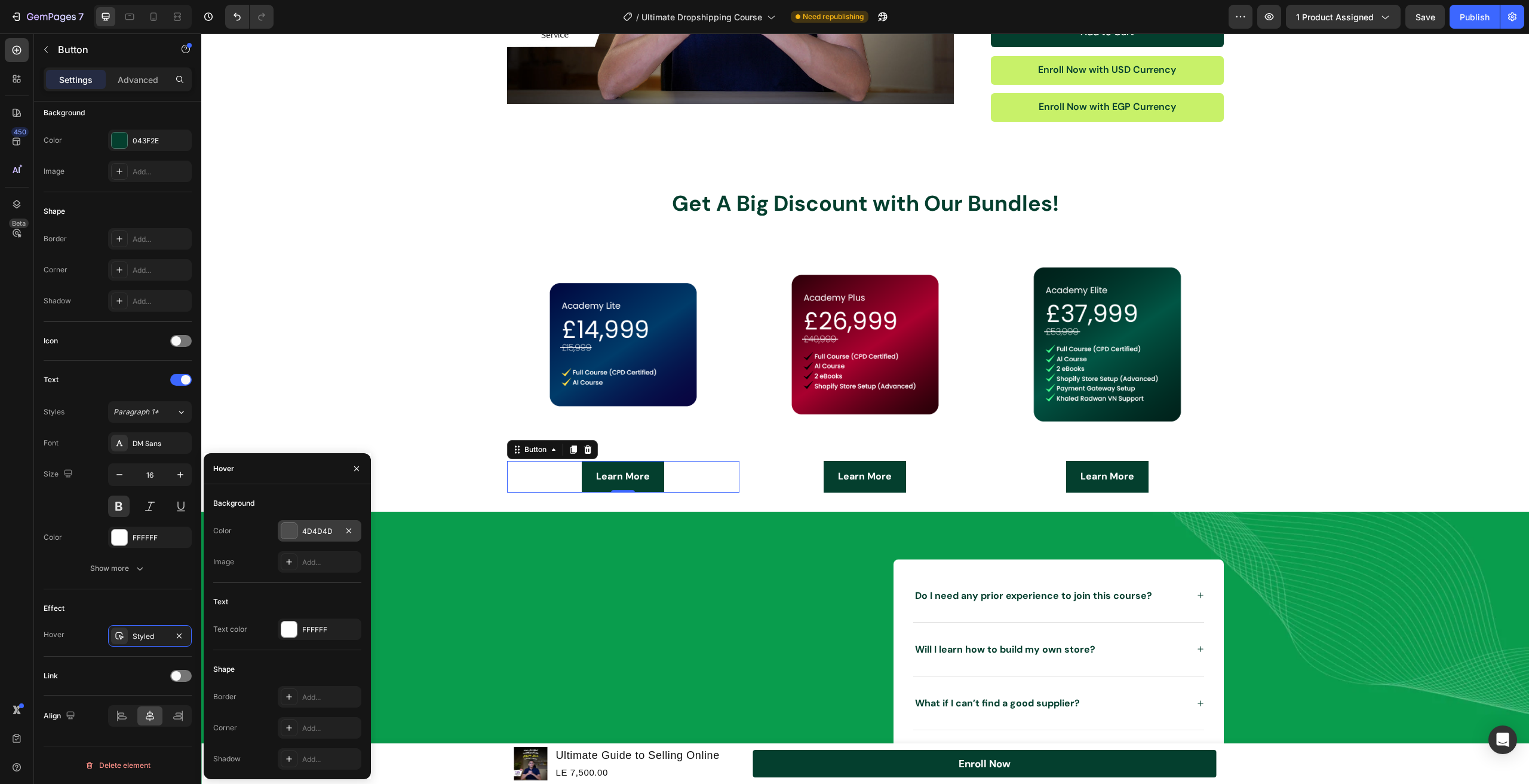
click at [339, 541] on div "4D4D4D" at bounding box center [320, 531] width 84 height 21
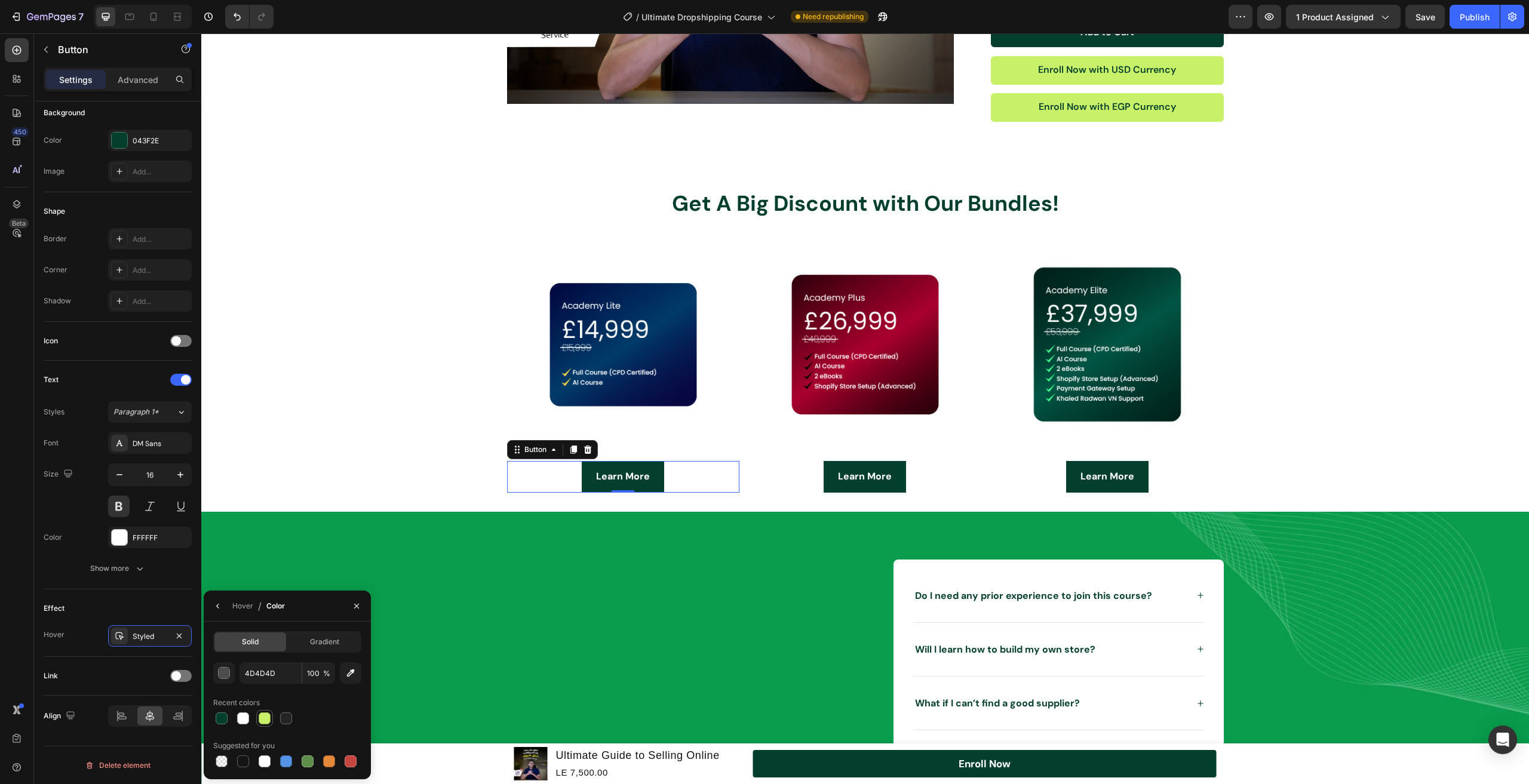
click at [264, 723] on div at bounding box center [265, 718] width 12 height 12
type input "C8F169"
click at [225, 605] on button "button" at bounding box center [218, 606] width 19 height 19
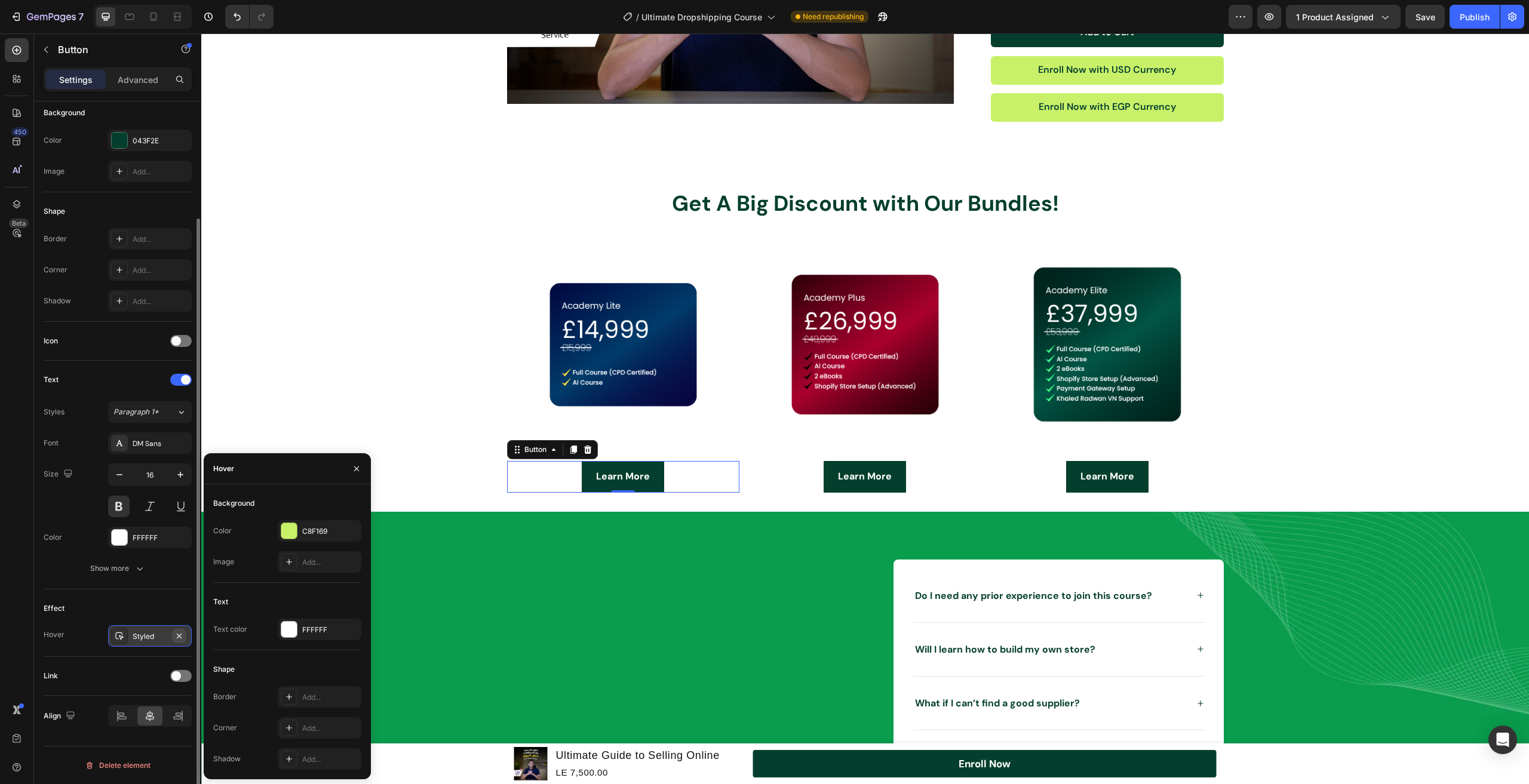
click at [176, 638] on icon "button" at bounding box center [179, 636] width 9 height 9
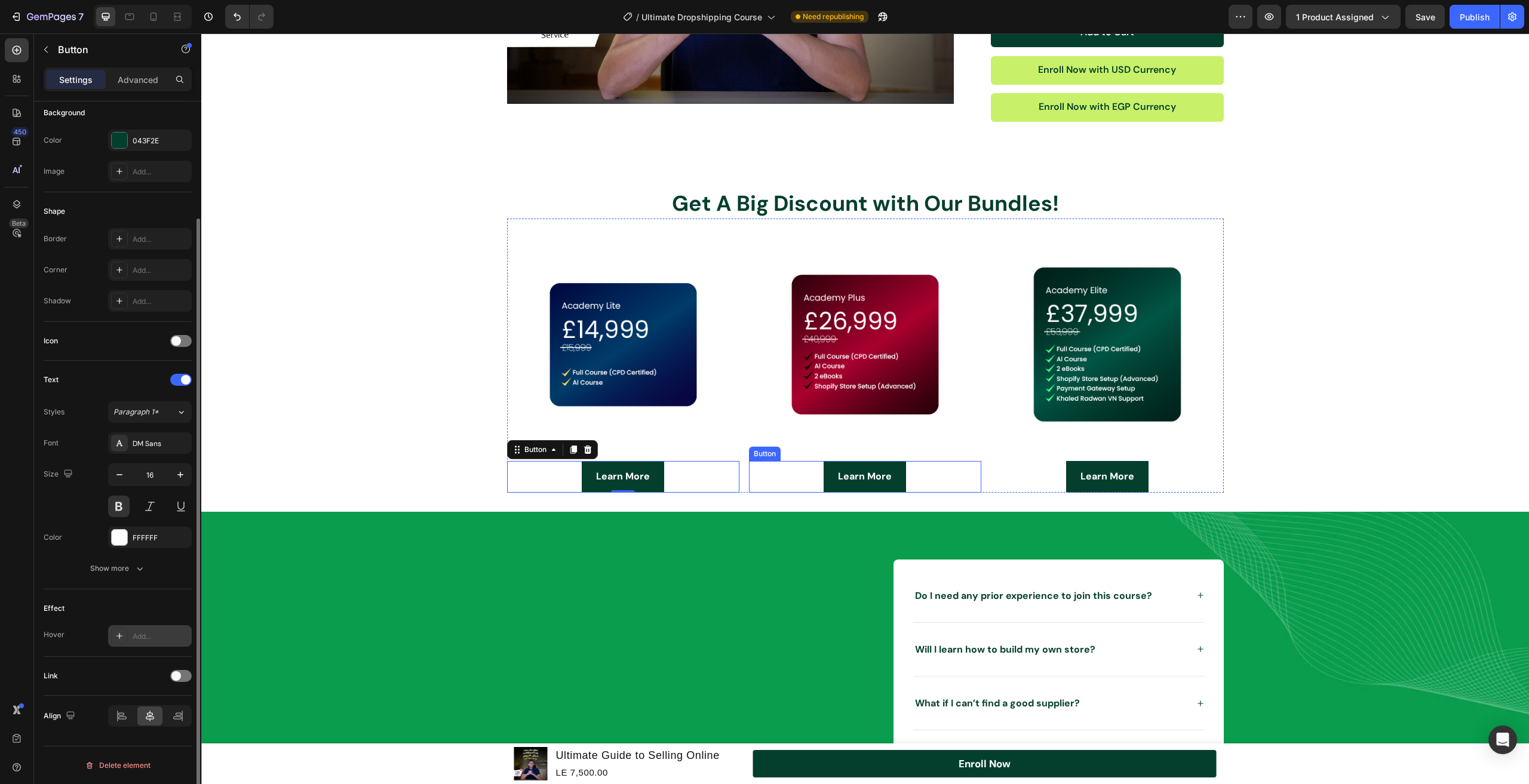
click at [908, 465] on div "Learn More Button" at bounding box center [865, 477] width 232 height 32
drag, startPoint x: 178, startPoint y: 638, endPoint x: 37, endPoint y: 595, distance: 147.4
click at [178, 638] on icon "button" at bounding box center [179, 636] width 9 height 9
click at [1041, 476] on div "Learn More Button" at bounding box center [1107, 477] width 232 height 32
click at [183, 634] on icon "button" at bounding box center [179, 636] width 9 height 9
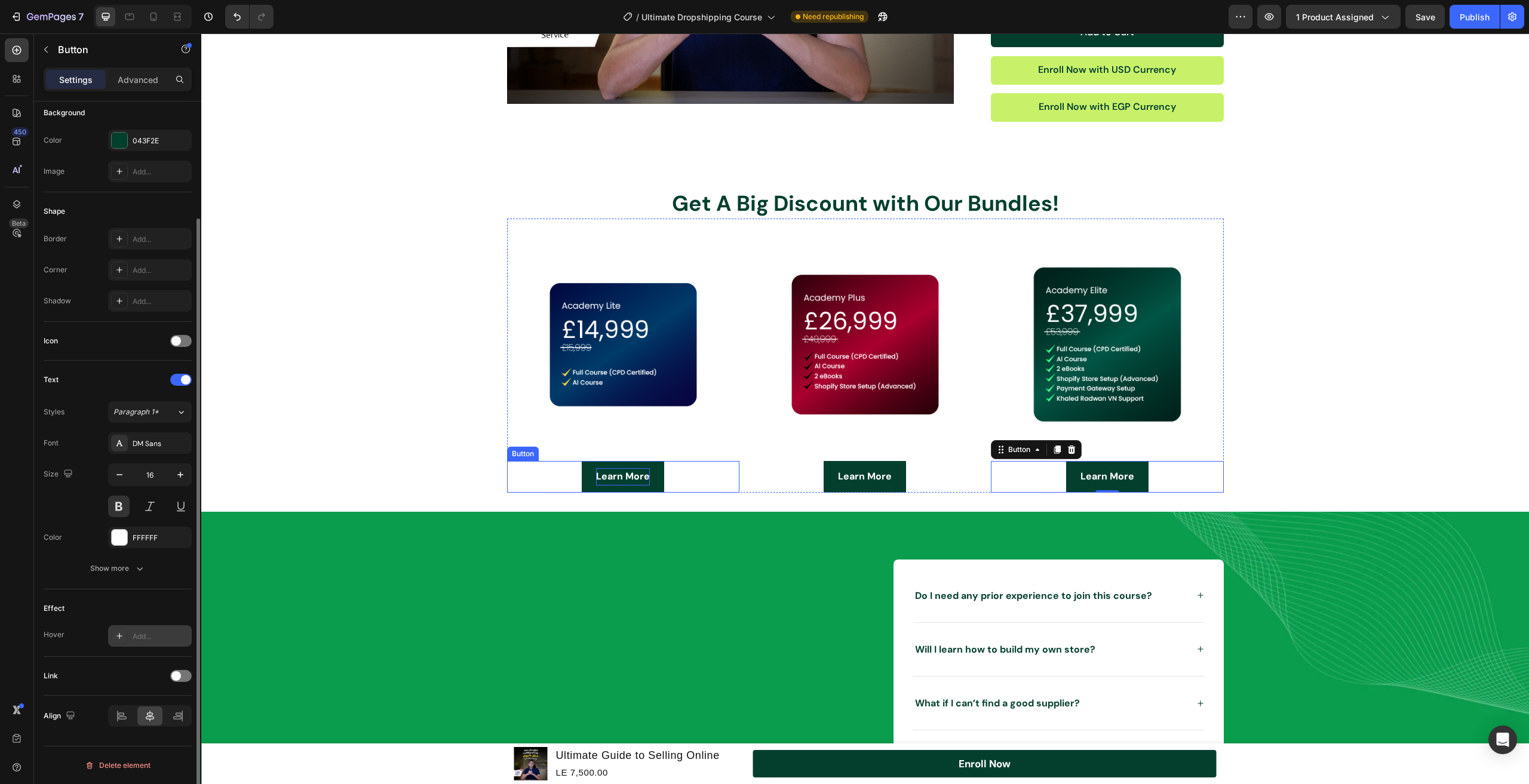
click at [611, 479] on p "Learn More" at bounding box center [623, 477] width 54 height 17
click at [582, 477] on button "Learn More" at bounding box center [623, 477] width 83 height 32
click at [178, 678] on span at bounding box center [176, 676] width 9 height 9
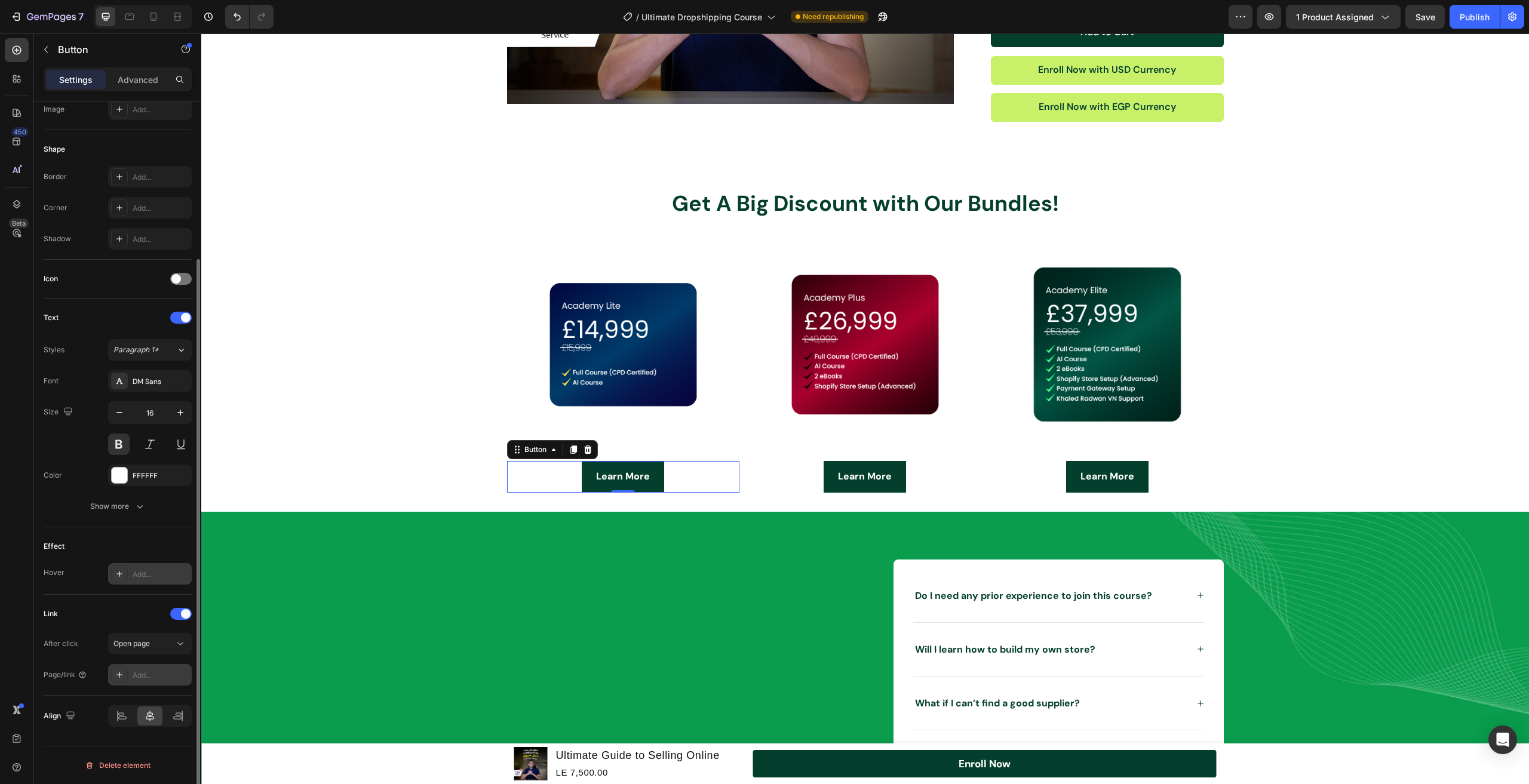
click at [158, 669] on div "Add..." at bounding box center [150, 674] width 84 height 21
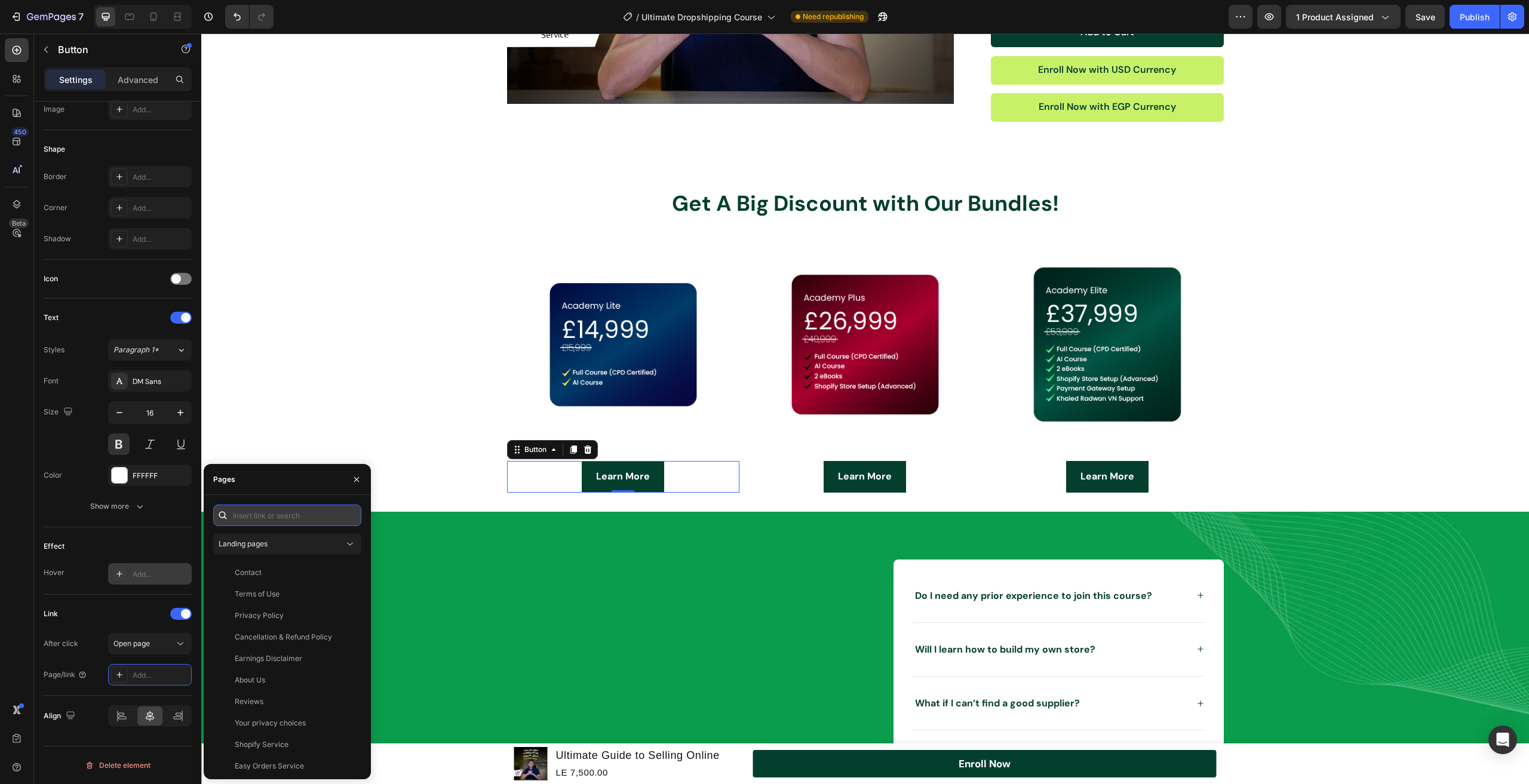
click at [281, 522] on input "text" at bounding box center [287, 515] width 148 height 21
paste input "[URL][DOMAIN_NAME]"
type input "[URL][DOMAIN_NAME]"
click at [266, 548] on div "[URL][DOMAIN_NAME]" at bounding box center [273, 544] width 77 height 11
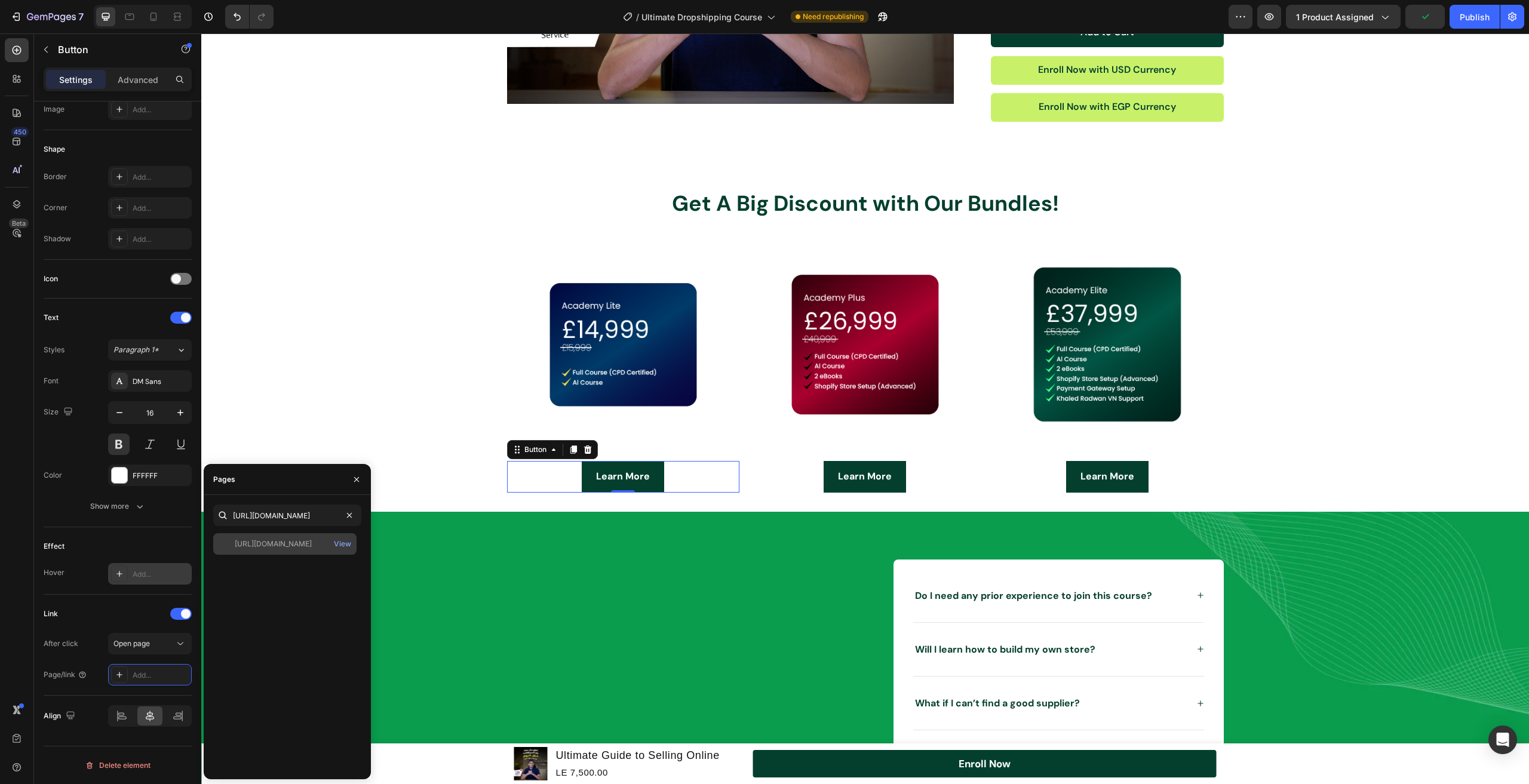
scroll to position [0, 0]
click at [920, 482] on div "Learn More Button" at bounding box center [865, 477] width 232 height 32
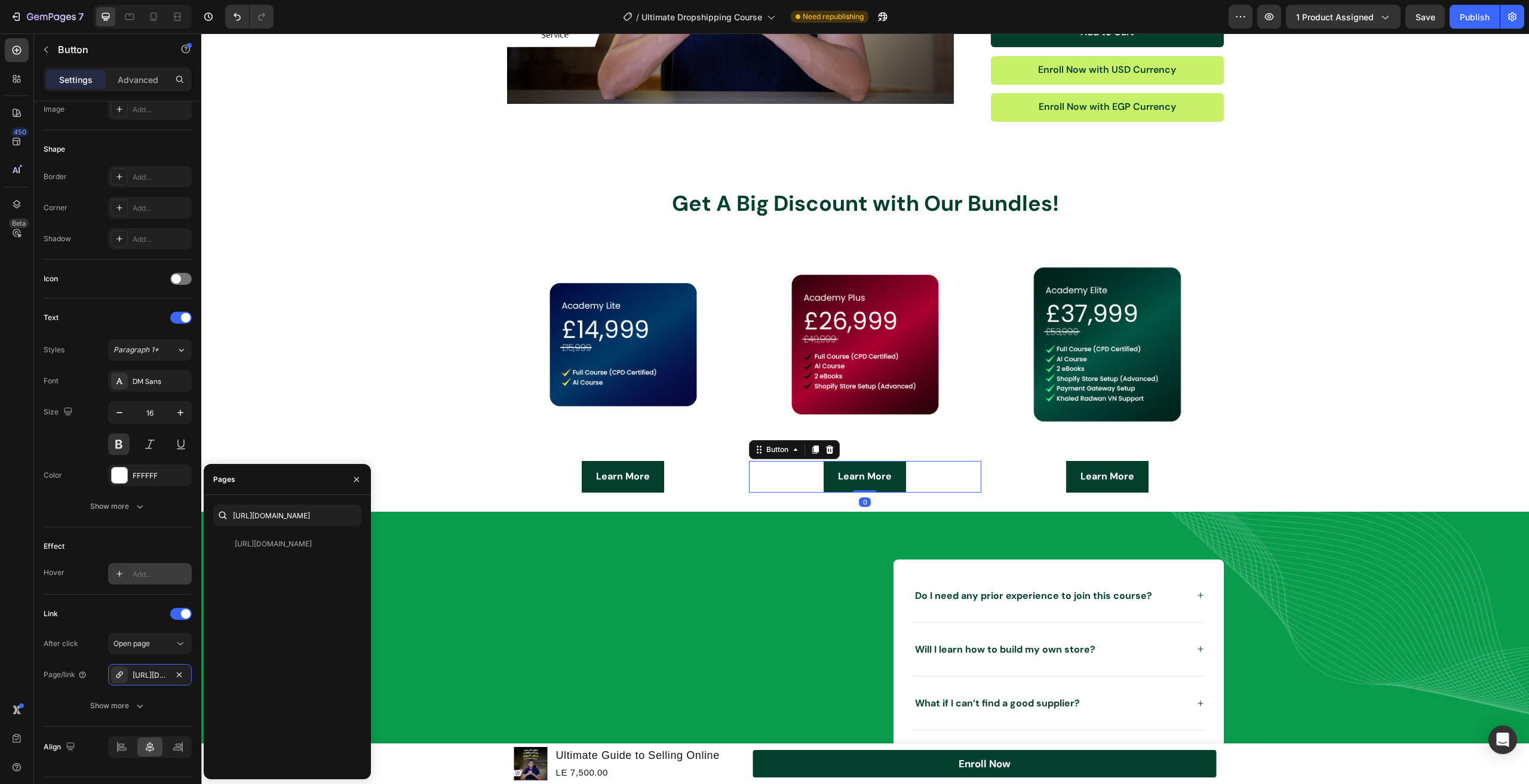
scroll to position [140, 0]
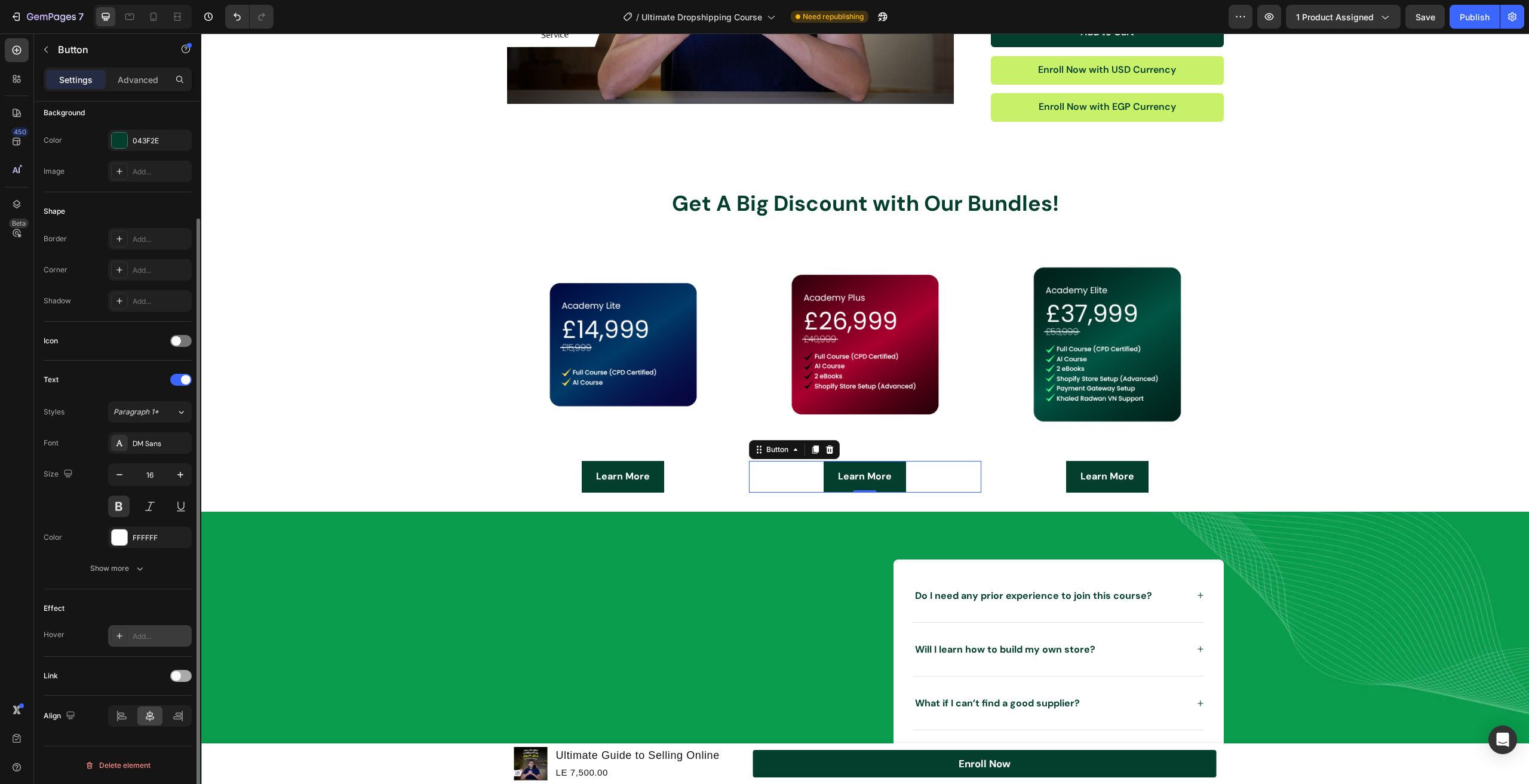
click at [180, 675] on span at bounding box center [176, 676] width 9 height 9
click at [152, 736] on div "Add..." at bounding box center [160, 737] width 56 height 11
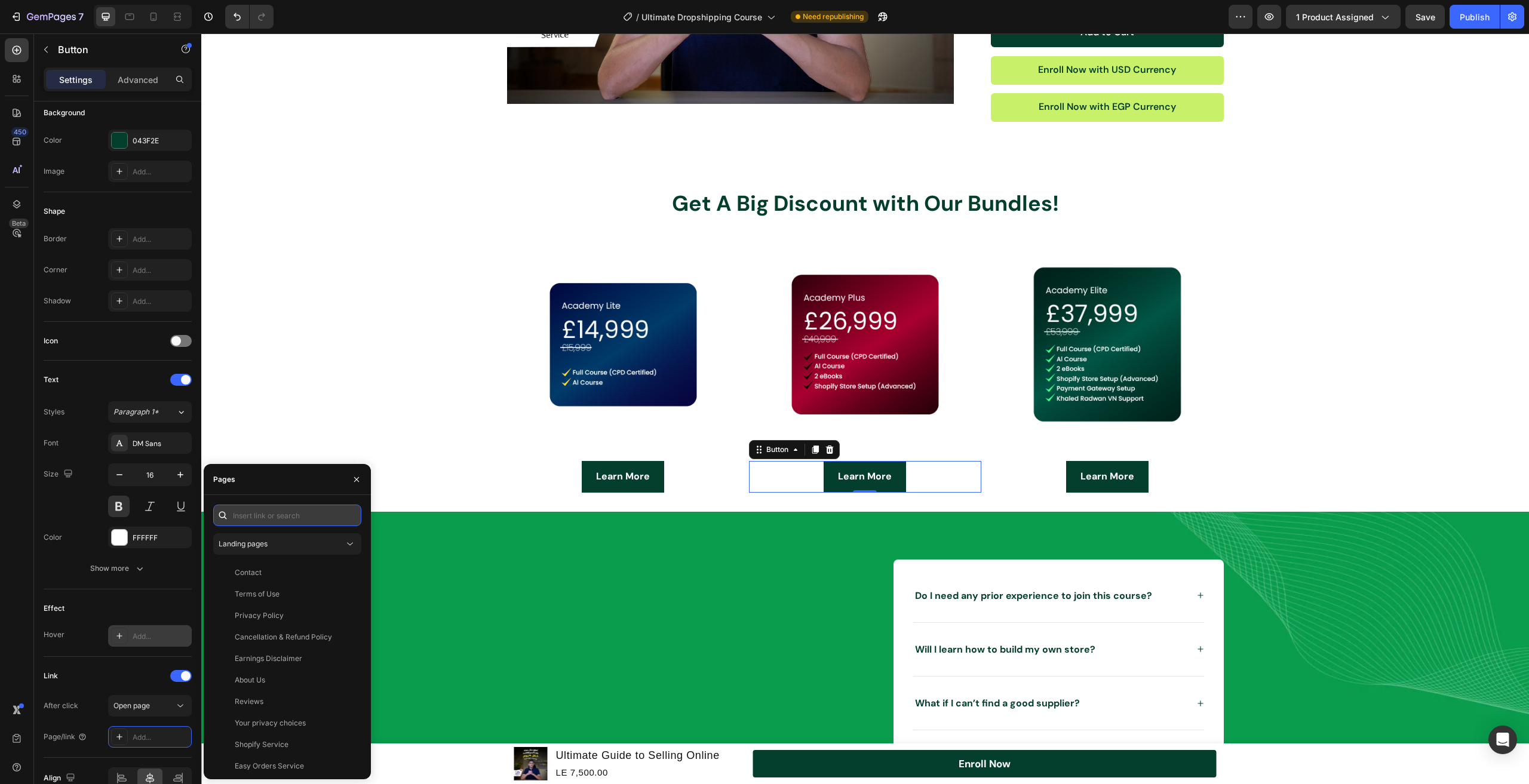
click at [271, 513] on input "text" at bounding box center [287, 515] width 148 height 21
paste input "[URL][DOMAIN_NAME]"
type input "[URL][DOMAIN_NAME]"
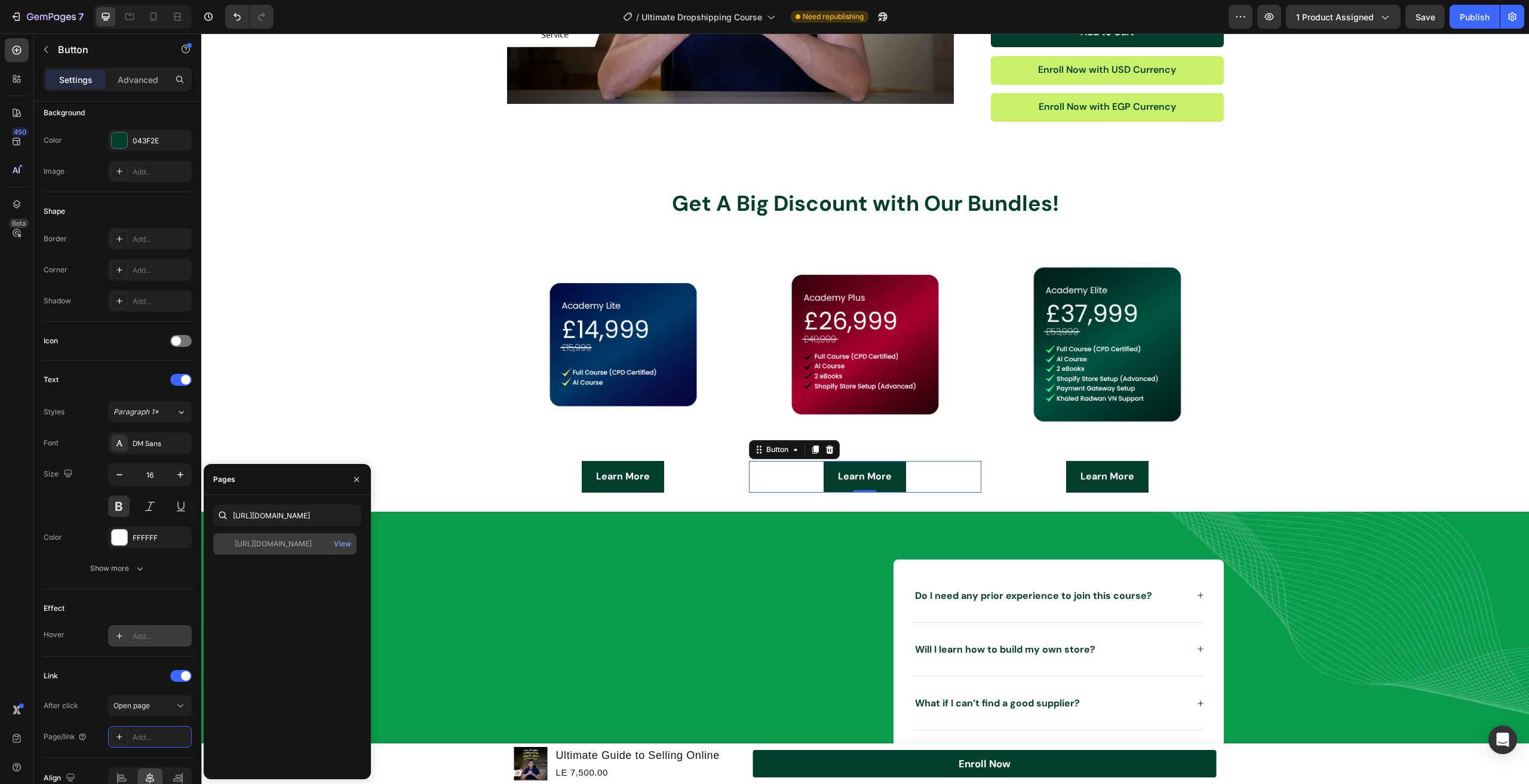
click at [287, 547] on div "[URL][DOMAIN_NAME]" at bounding box center [273, 544] width 77 height 11
click at [1146, 471] on div "Learn More Button" at bounding box center [1107, 477] width 232 height 32
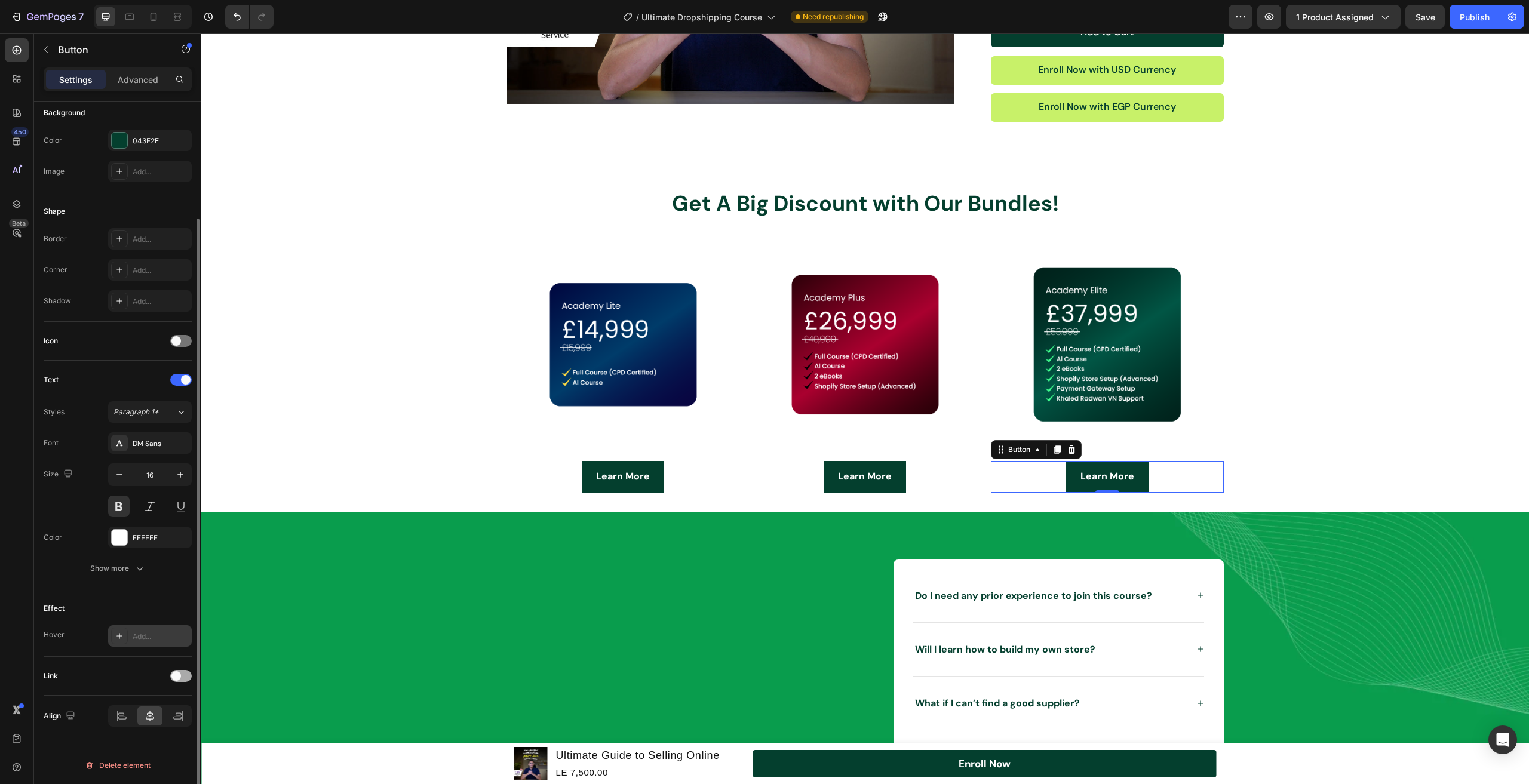
click at [189, 673] on div at bounding box center [181, 676] width 21 height 12
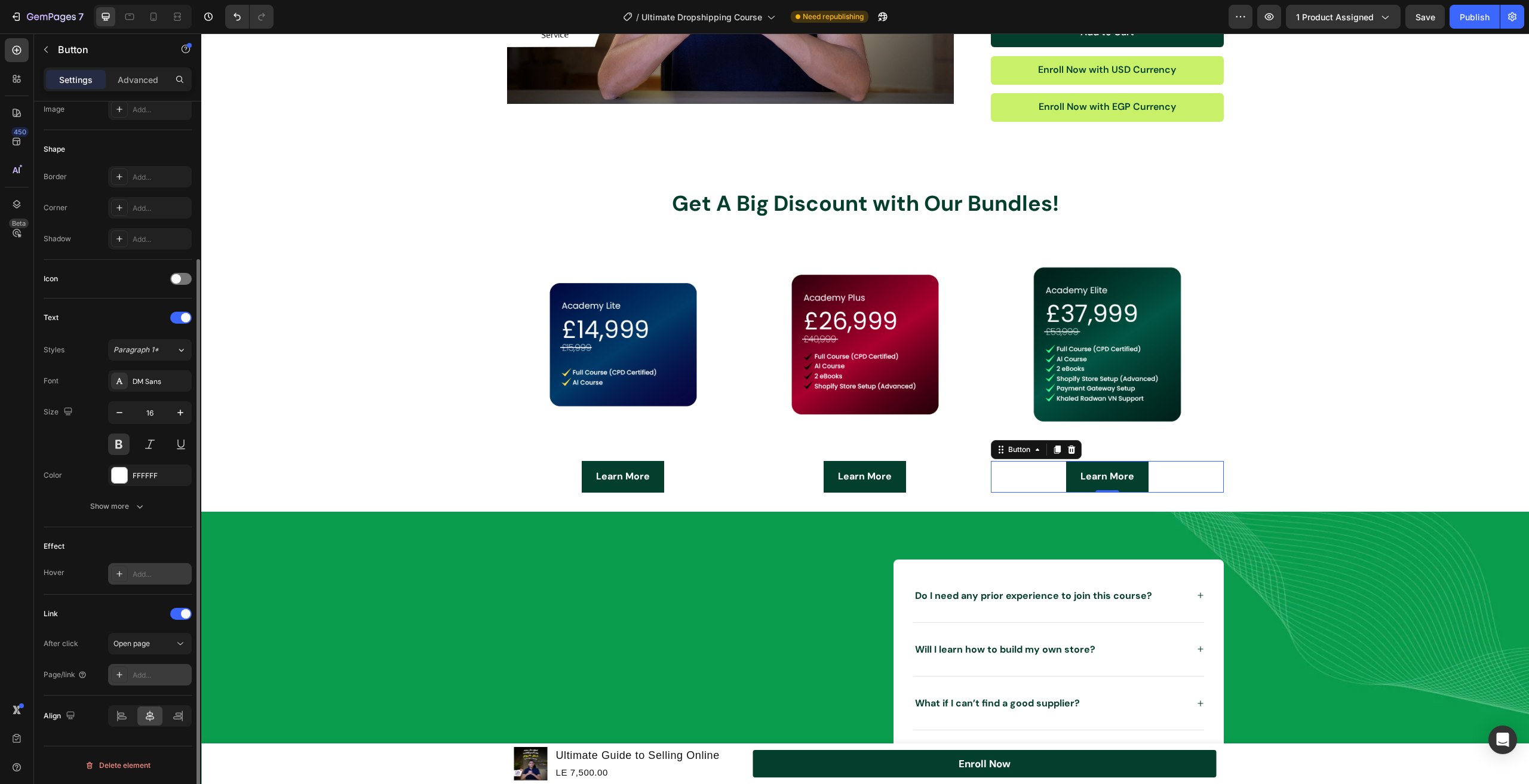
click at [158, 670] on div "Add..." at bounding box center [160, 675] width 56 height 11
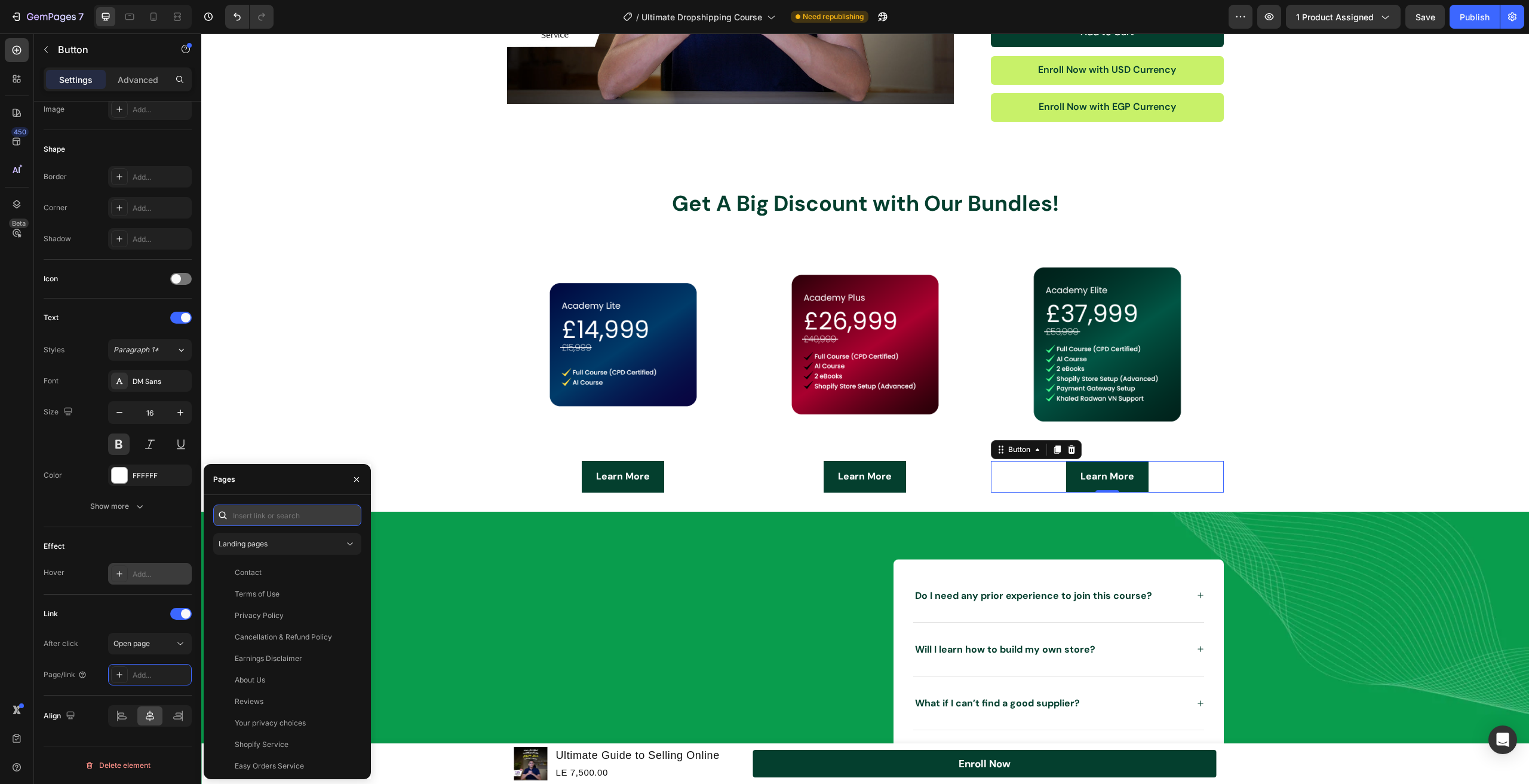
click at [283, 512] on input "text" at bounding box center [287, 515] width 148 height 21
paste input "[URL][DOMAIN_NAME]"
type input "[URL][DOMAIN_NAME]"
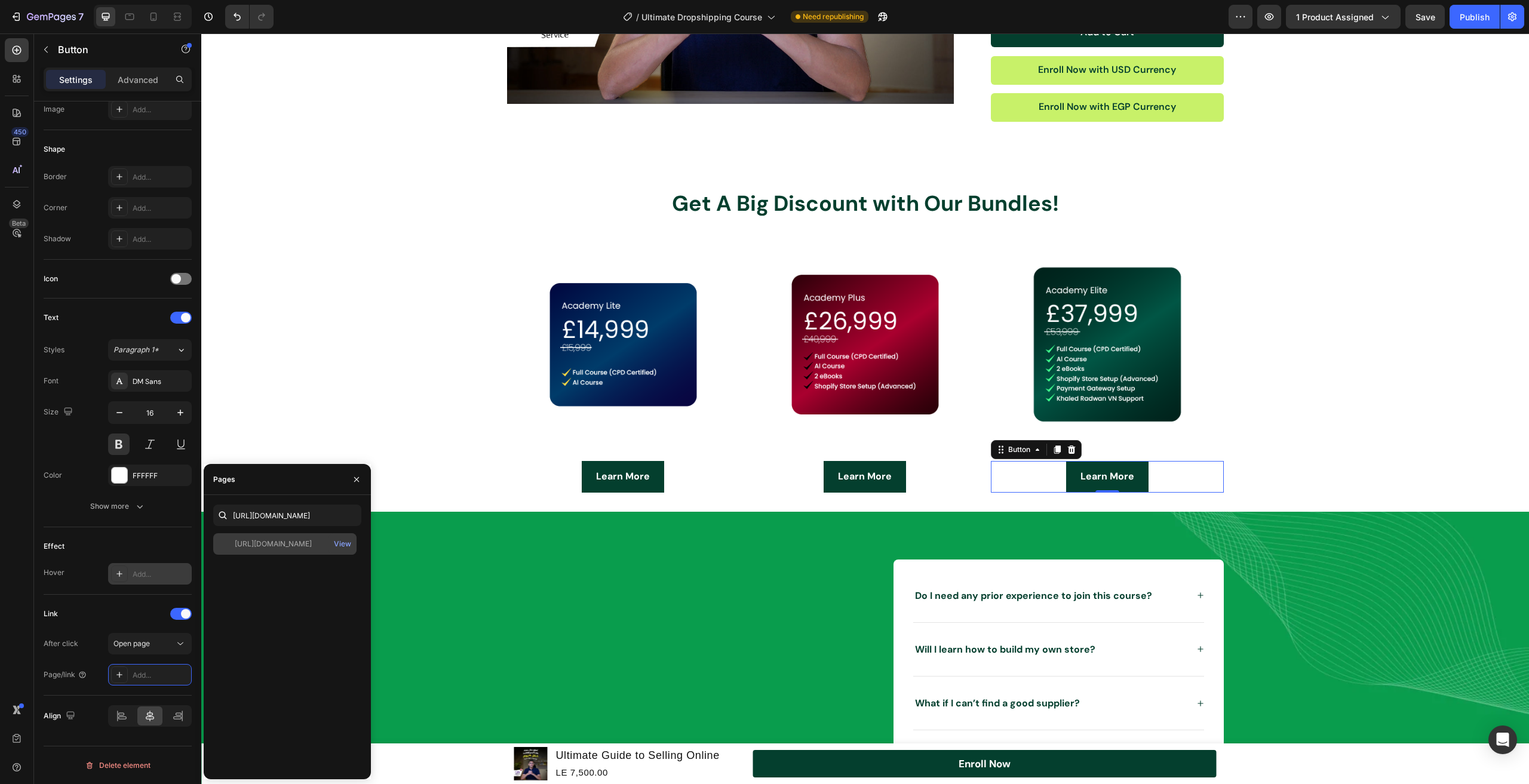
click at [297, 547] on div "[URL][DOMAIN_NAME]" at bounding box center [273, 544] width 77 height 11
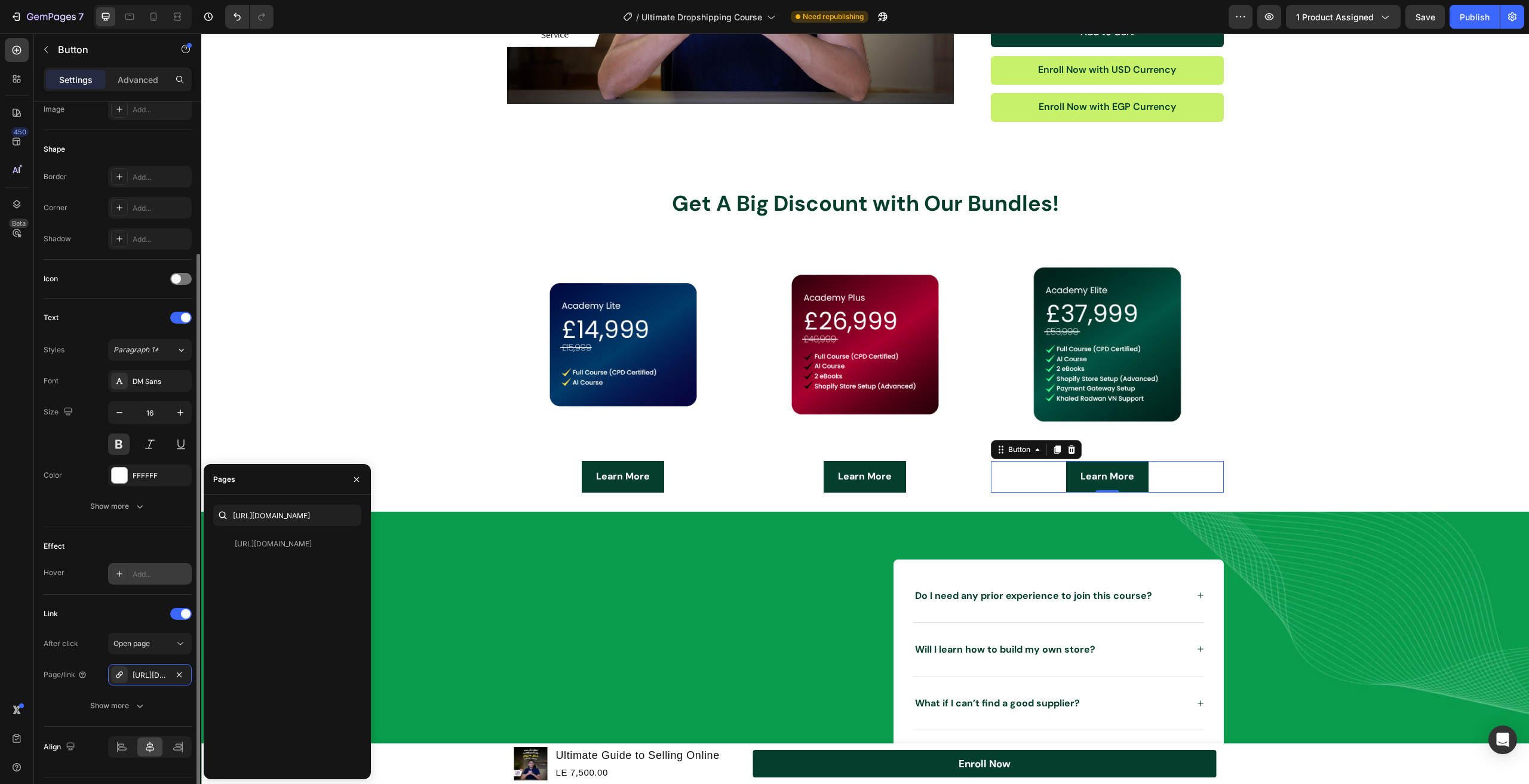
click at [101, 611] on div "Link" at bounding box center [118, 614] width 148 height 19
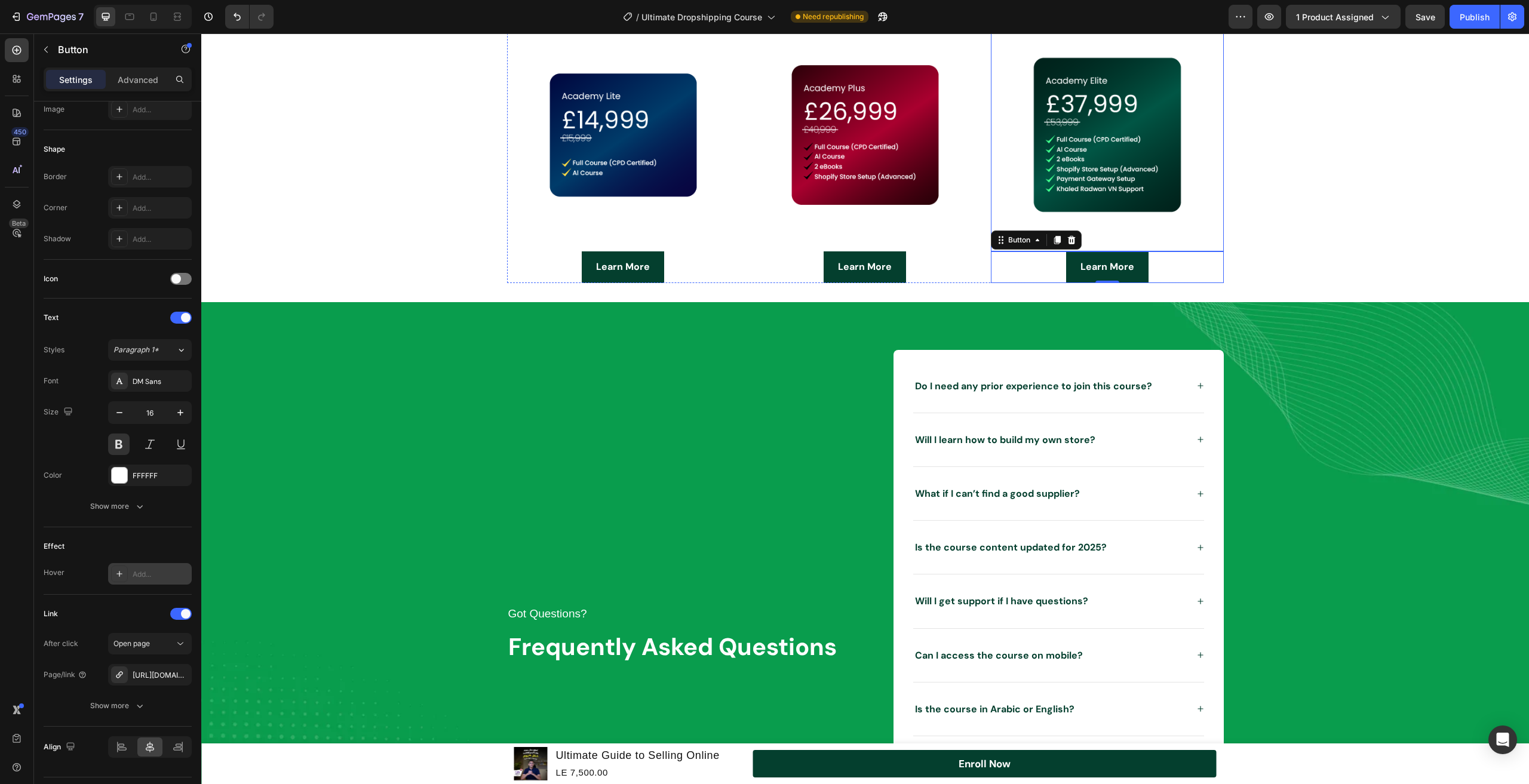
scroll to position [2662, 0]
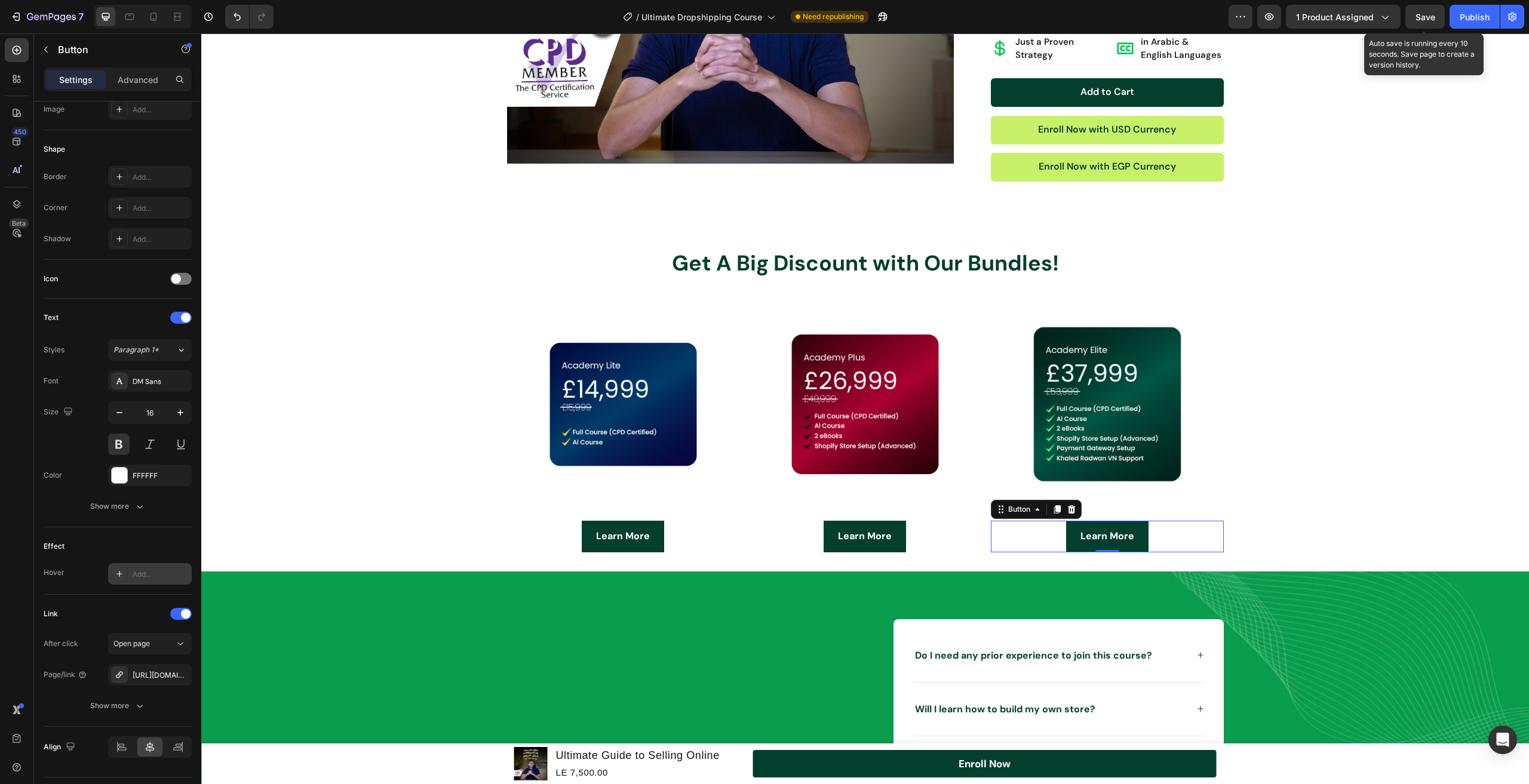
click at [1433, 19] on span "Save" at bounding box center [1426, 17] width 20 height 10
click at [1467, 21] on div "Publish" at bounding box center [1474, 17] width 30 height 13
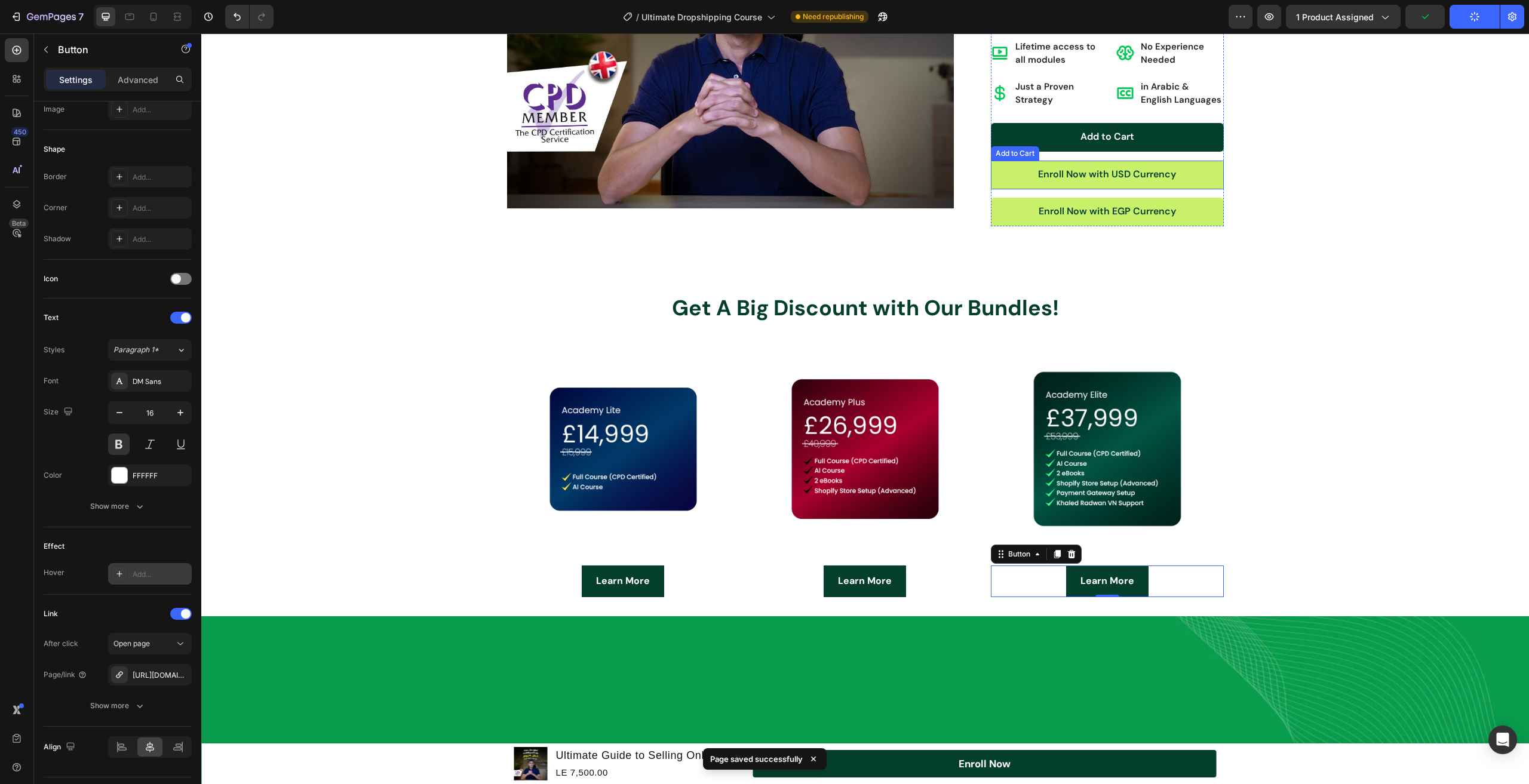
scroll to position [2363, 0]
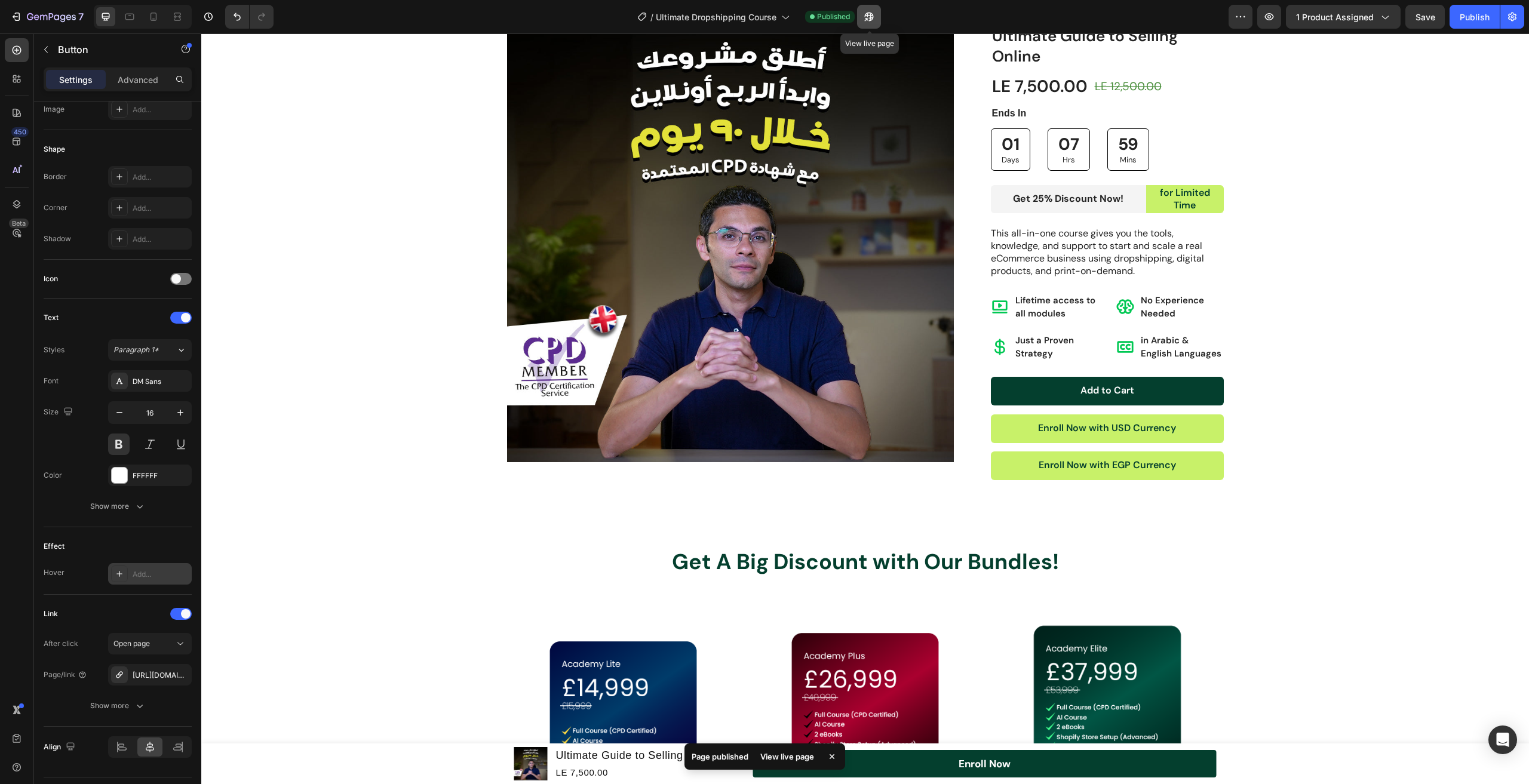
click at [878, 17] on button "button" at bounding box center [869, 17] width 24 height 24
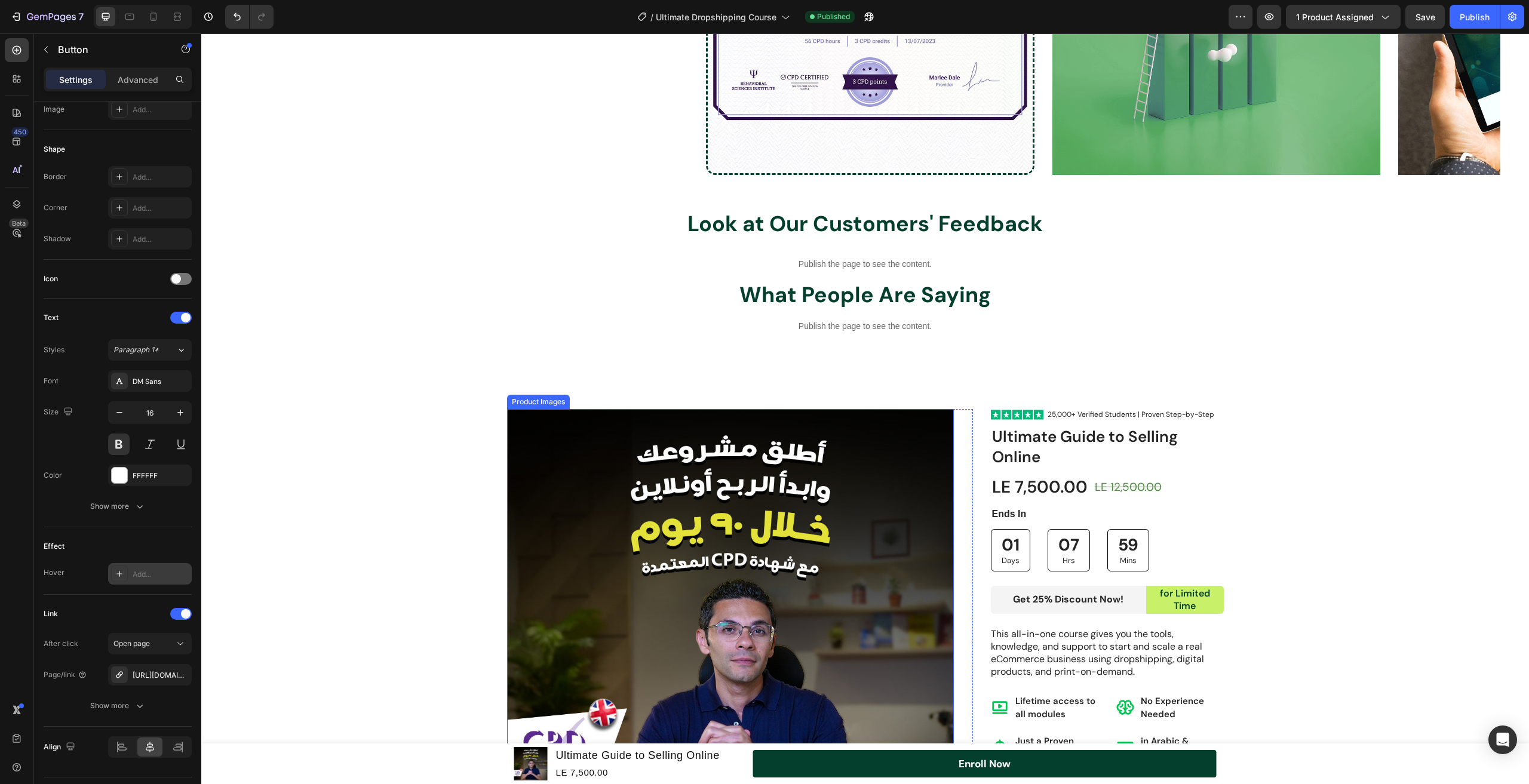
scroll to position [1826, 0]
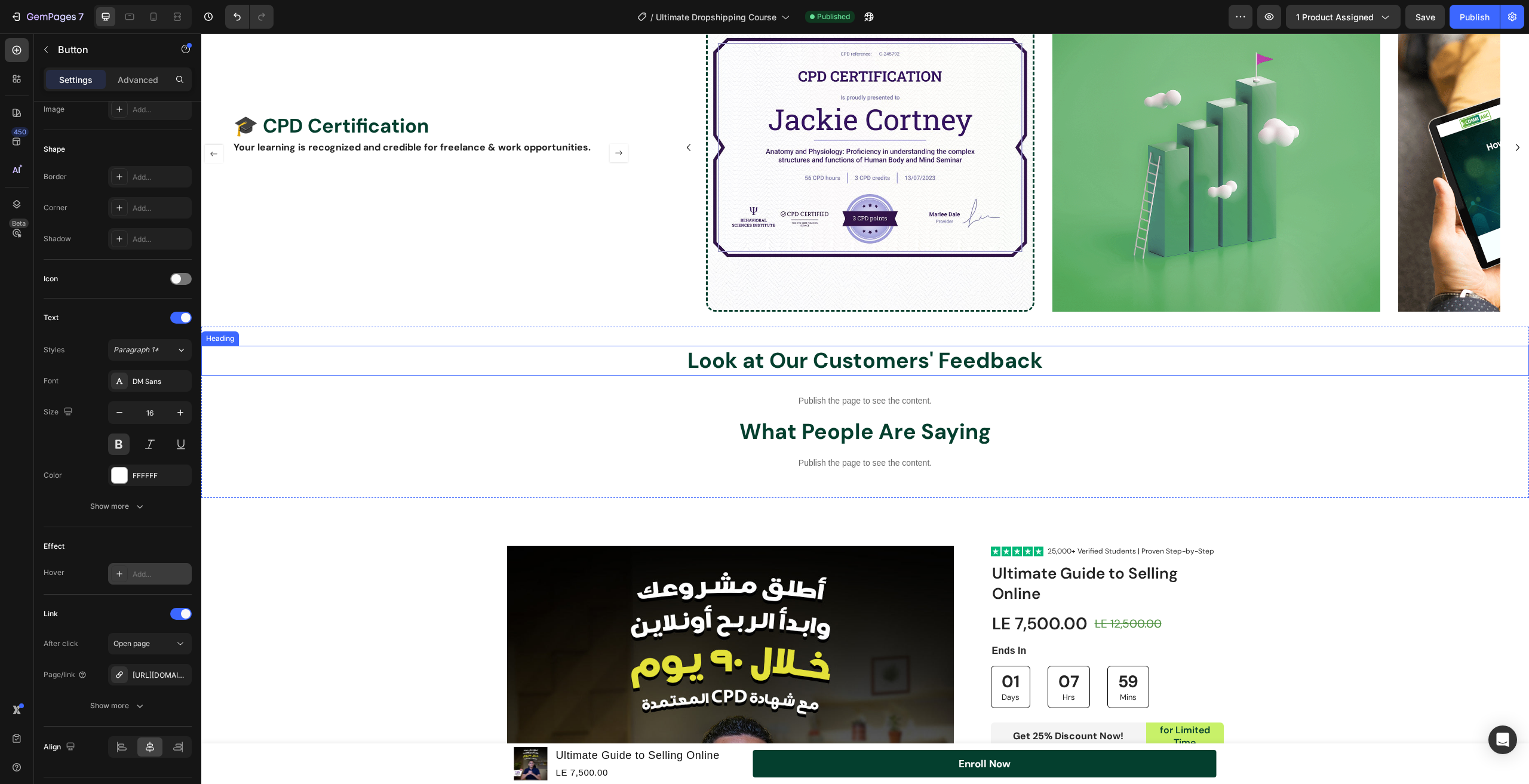
click at [669, 366] on h2 "Look at Our Customers' Feedback" at bounding box center [866, 361] width 1328 height 31
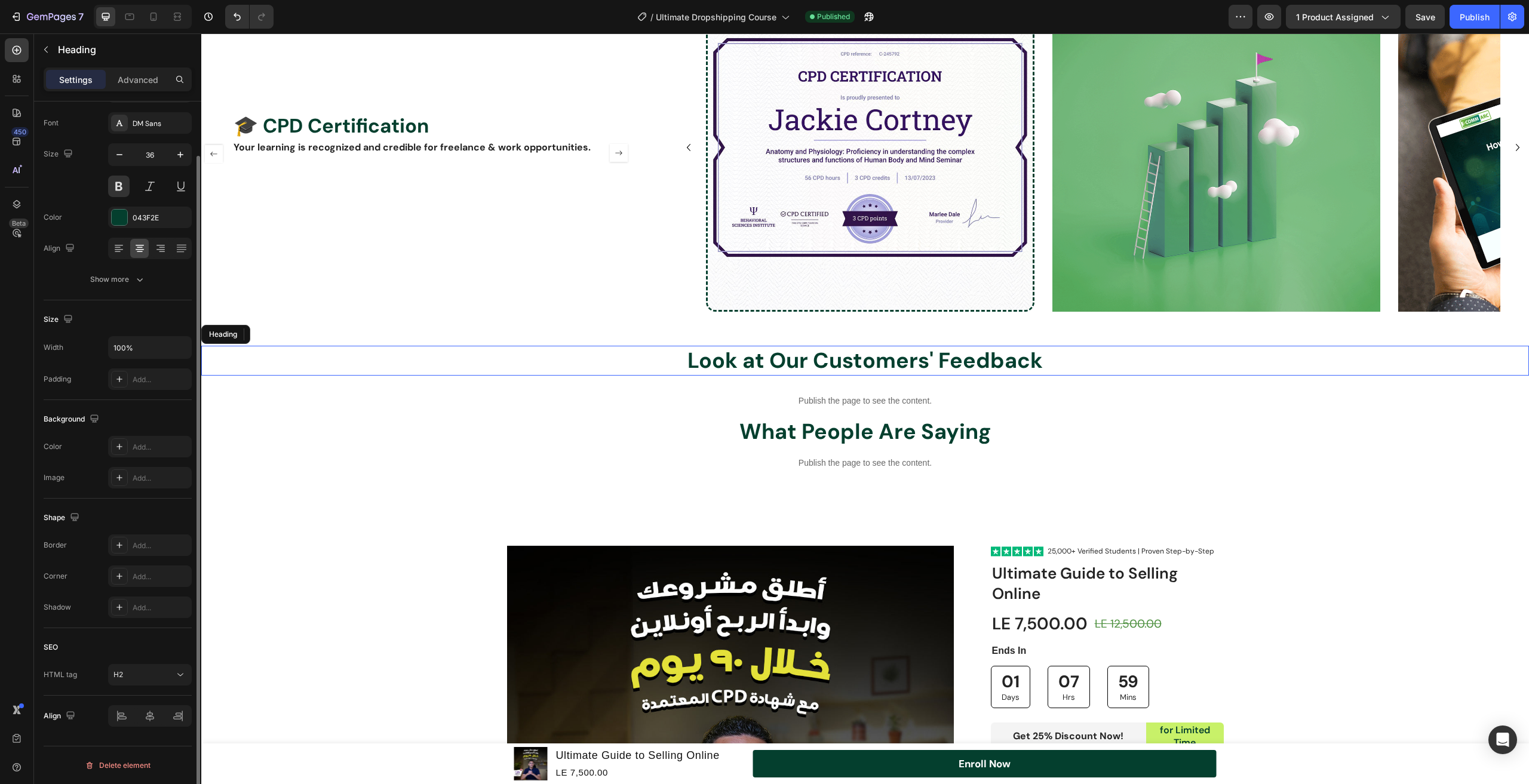
scroll to position [0, 0]
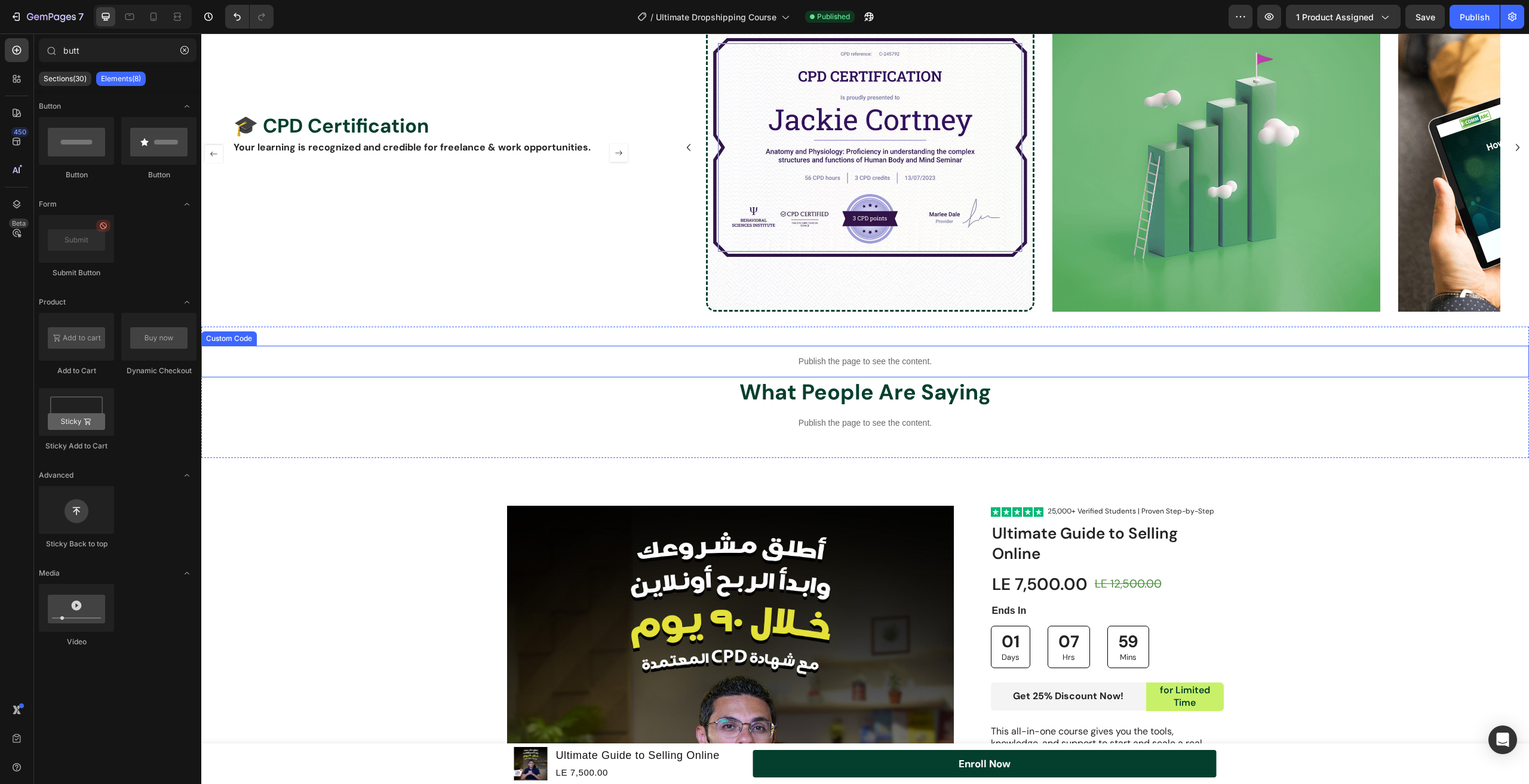
click at [686, 350] on div "Publish the page to see the content." at bounding box center [866, 362] width 1328 height 32
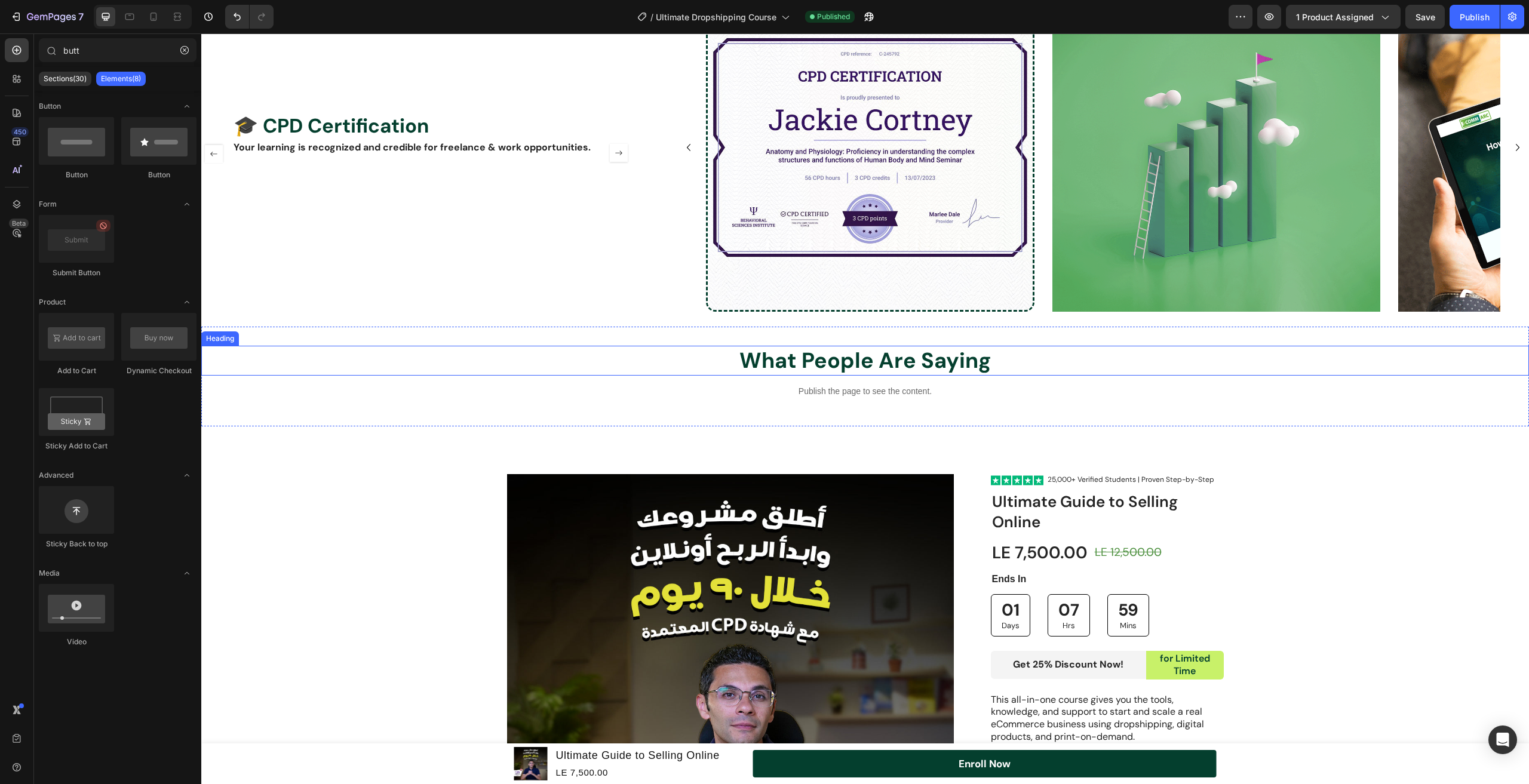
click at [679, 366] on h2 "What People Are Saying" at bounding box center [866, 361] width 1328 height 31
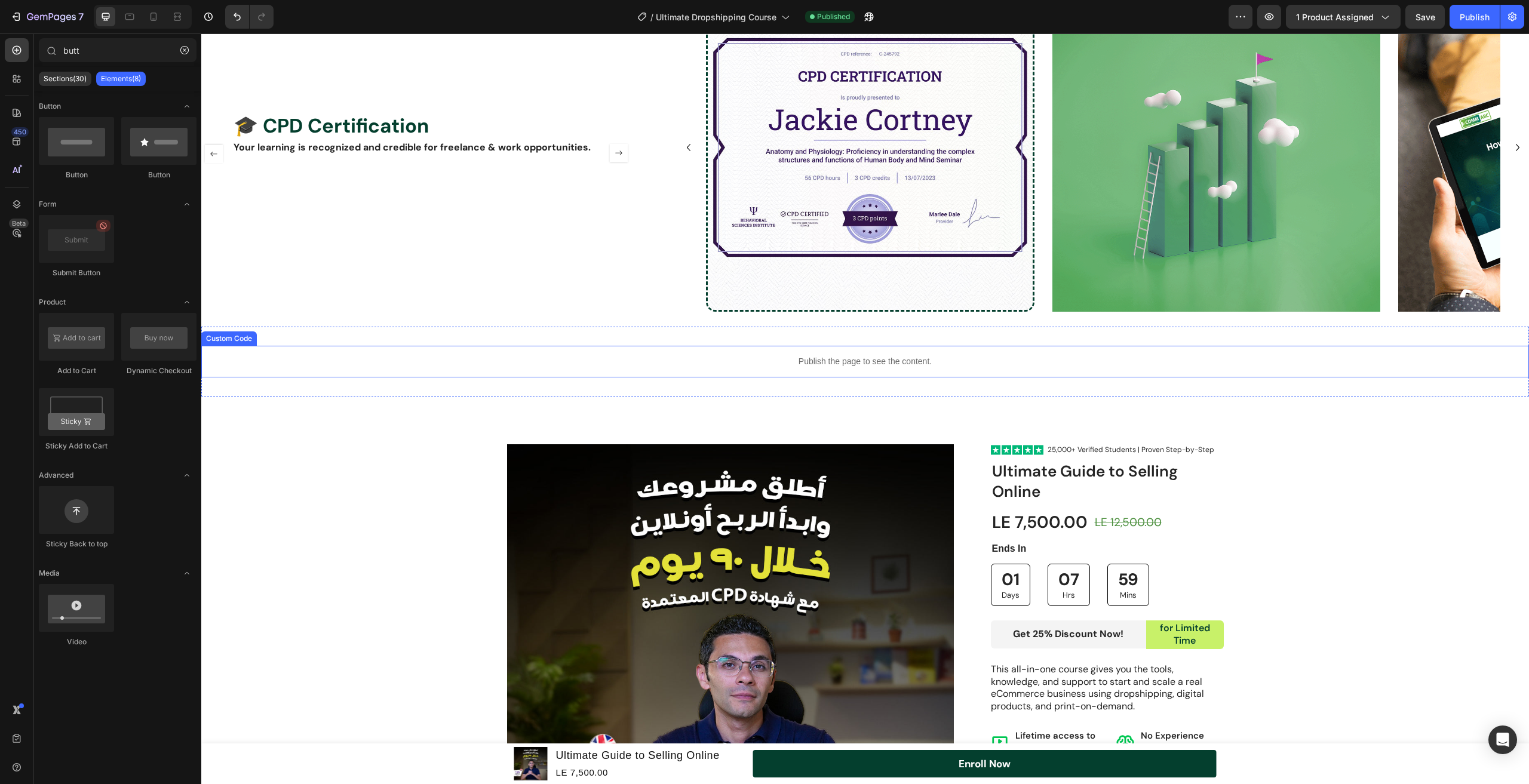
click at [677, 371] on div "Publish the page to see the content." at bounding box center [866, 362] width 1328 height 32
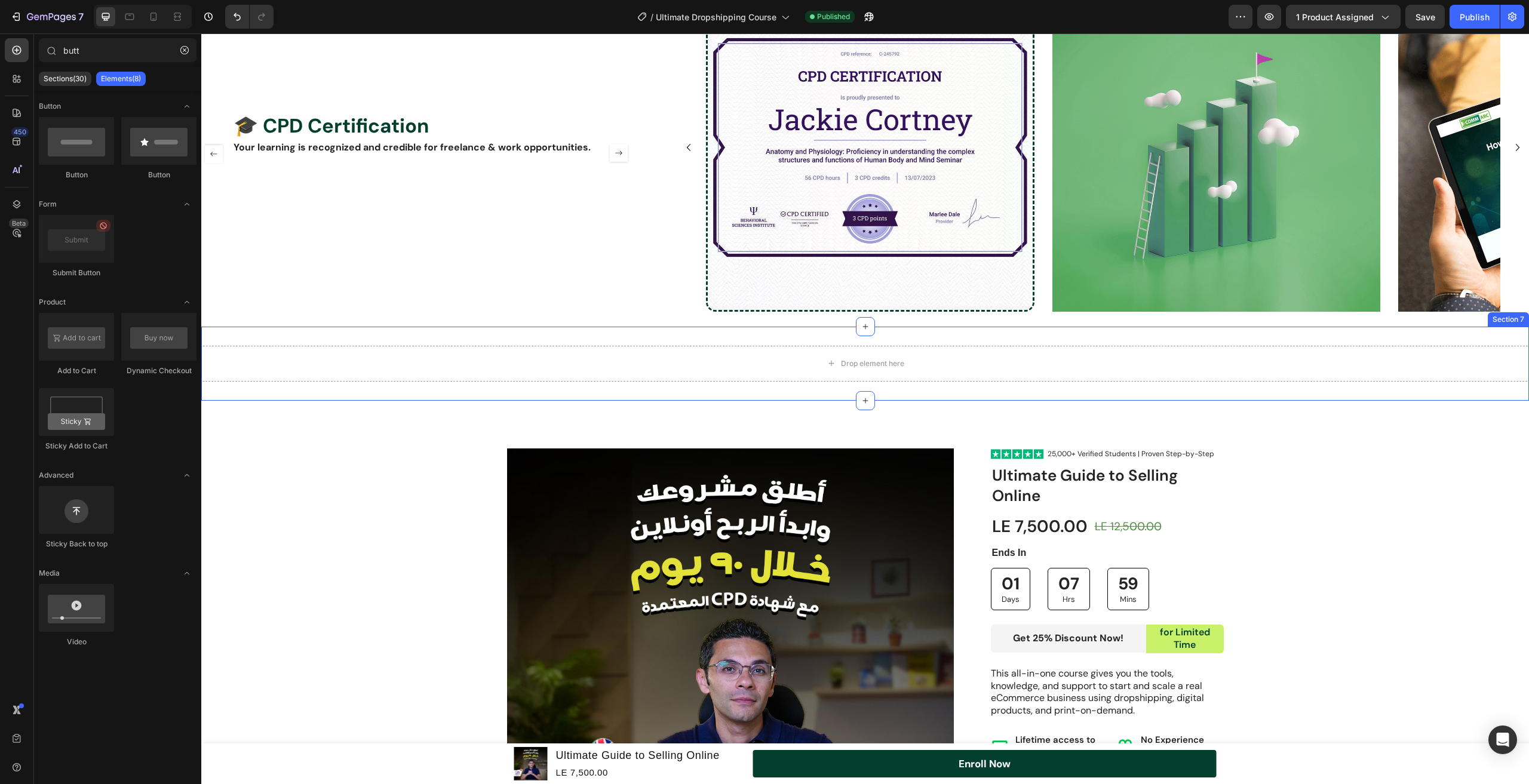
click at [679, 397] on div "Drop element here Section 7" at bounding box center [866, 363] width 1328 height 74
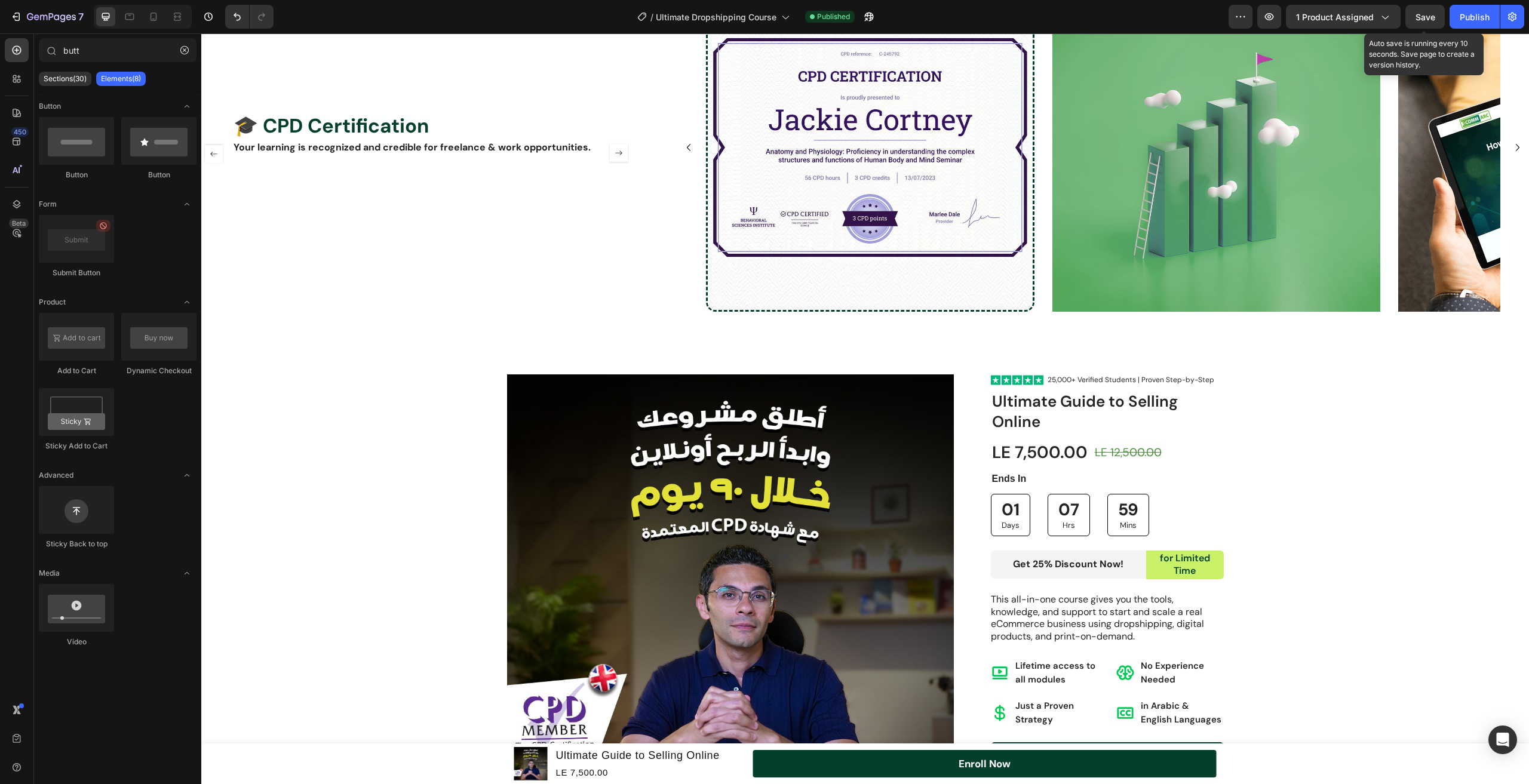
click at [1417, 19] on span "Save" at bounding box center [1426, 17] width 20 height 10
click at [1472, 22] on div "Publish" at bounding box center [1474, 17] width 30 height 13
click at [22, 18] on div "7" at bounding box center [47, 17] width 73 height 15
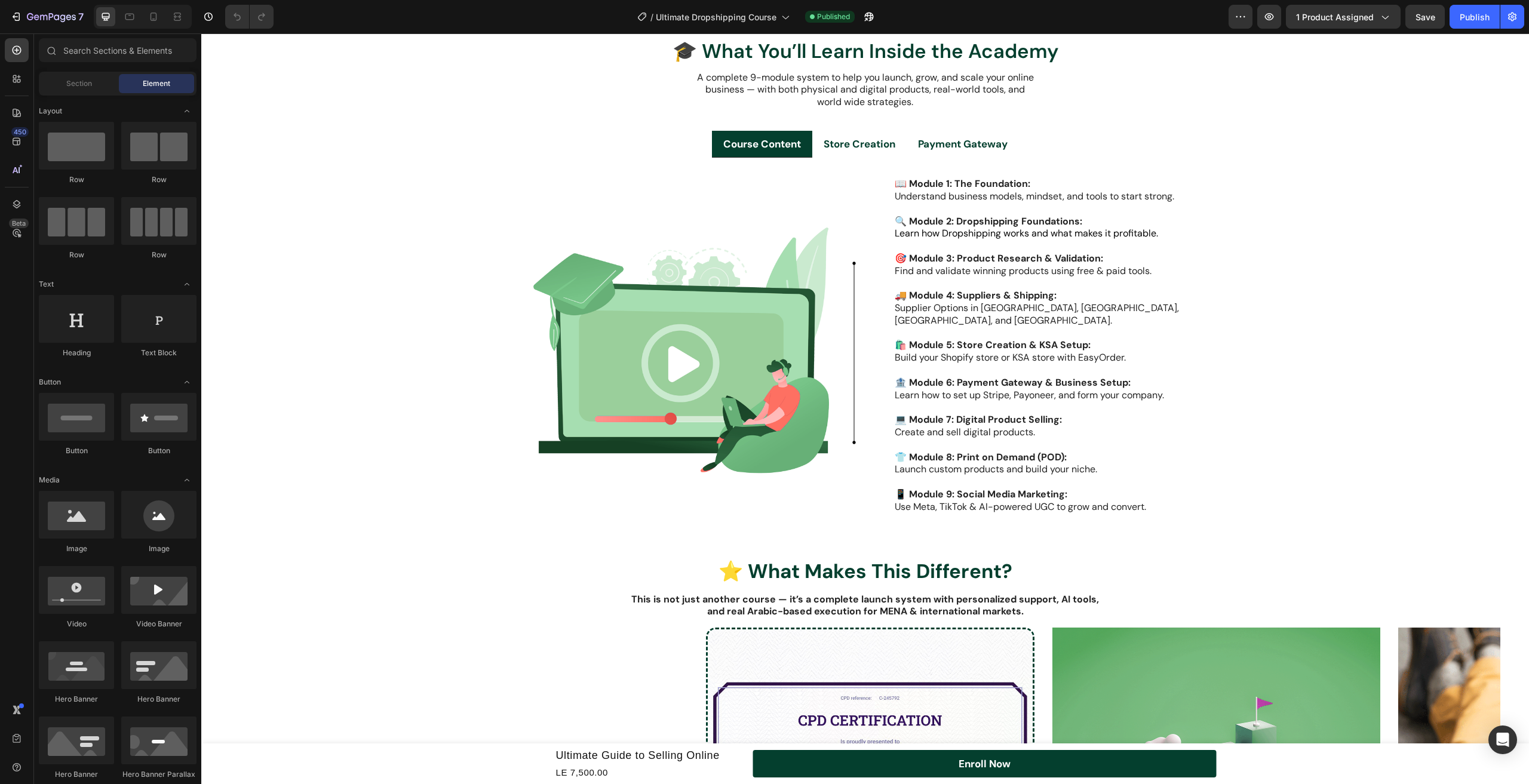
scroll to position [1382, 0]
